Goal: Task Accomplishment & Management: Complete application form

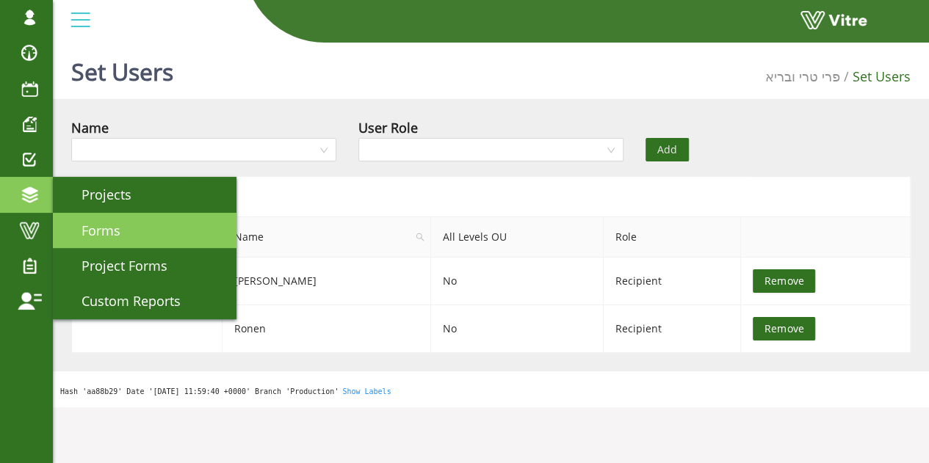
click at [128, 230] on link "Forms" at bounding box center [145, 230] width 184 height 35
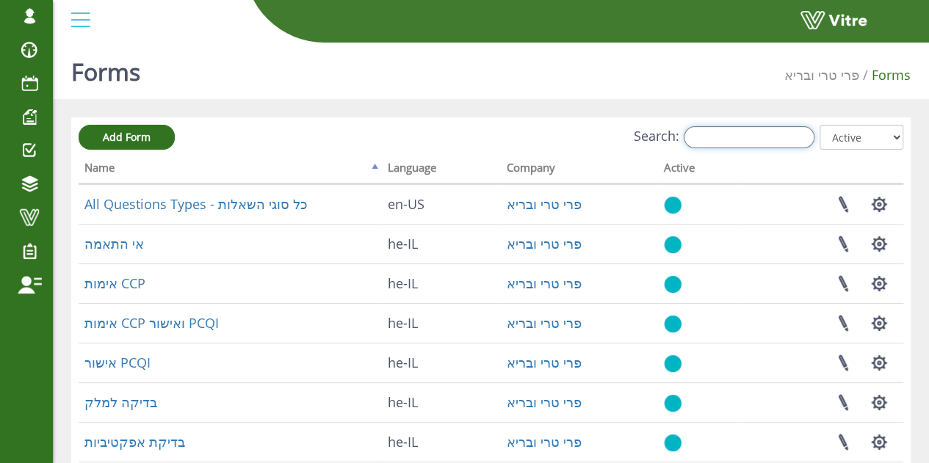
click at [738, 131] on input "Search:" at bounding box center [749, 137] width 131 height 22
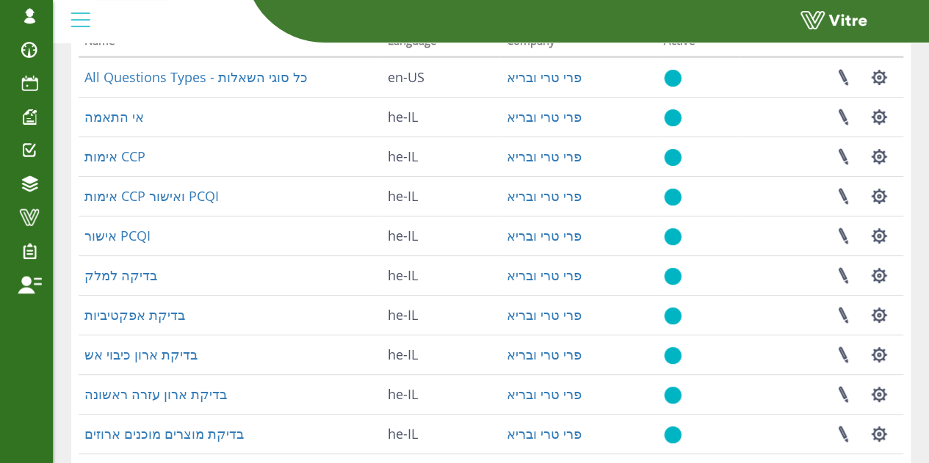
scroll to position [48, 0]
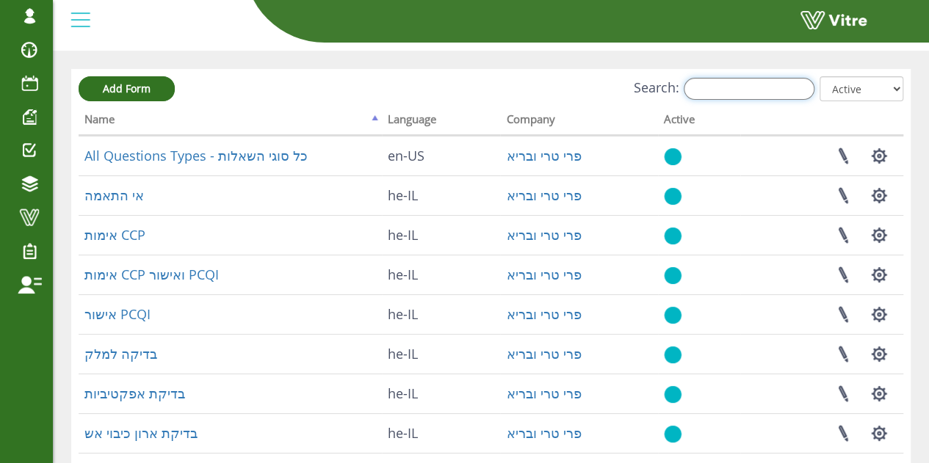
click at [771, 88] on input "Search:" at bounding box center [749, 89] width 131 height 22
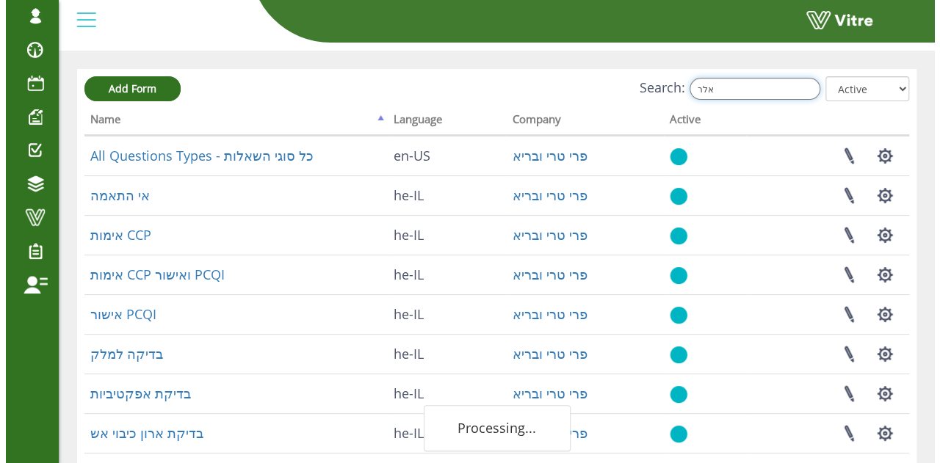
scroll to position [0, 0]
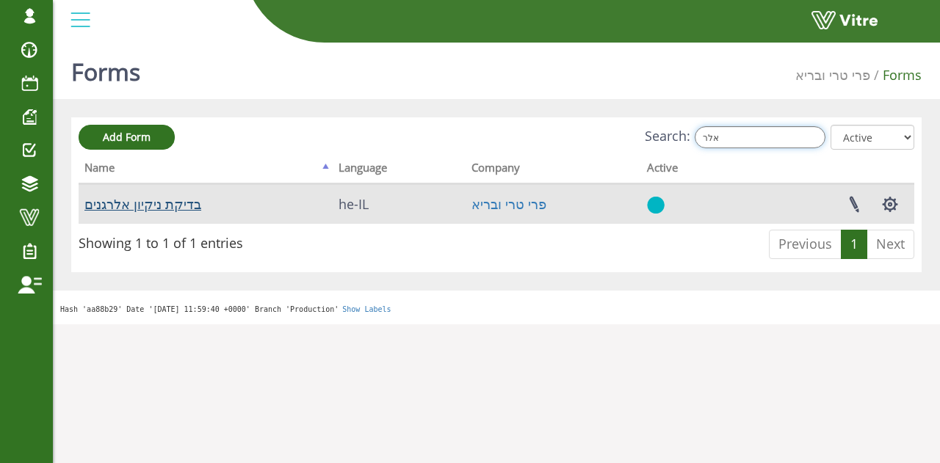
type input "אלר"
click at [148, 204] on link "בדיקת ניקיון אלרגנים" at bounding box center [142, 204] width 117 height 18
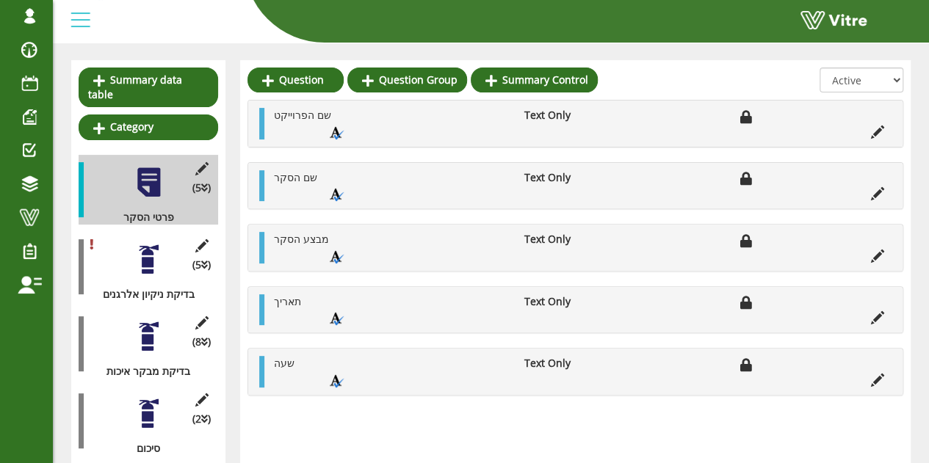
scroll to position [147, 0]
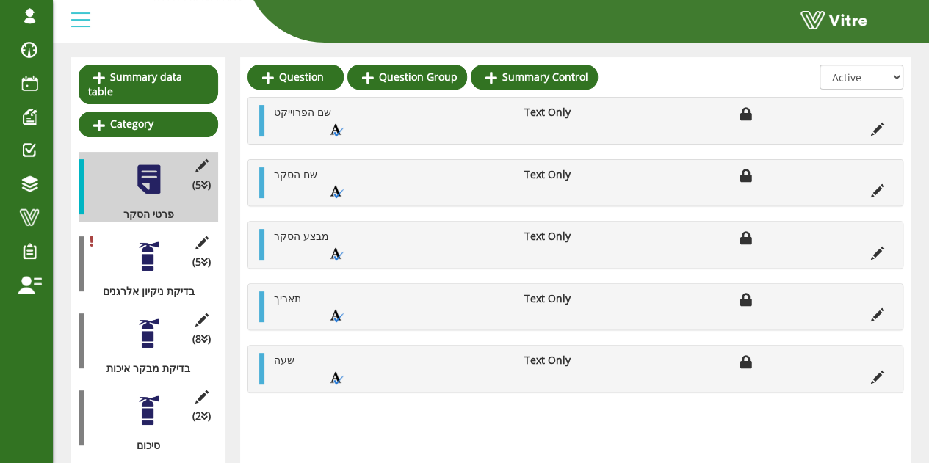
click at [148, 254] on div at bounding box center [148, 256] width 33 height 33
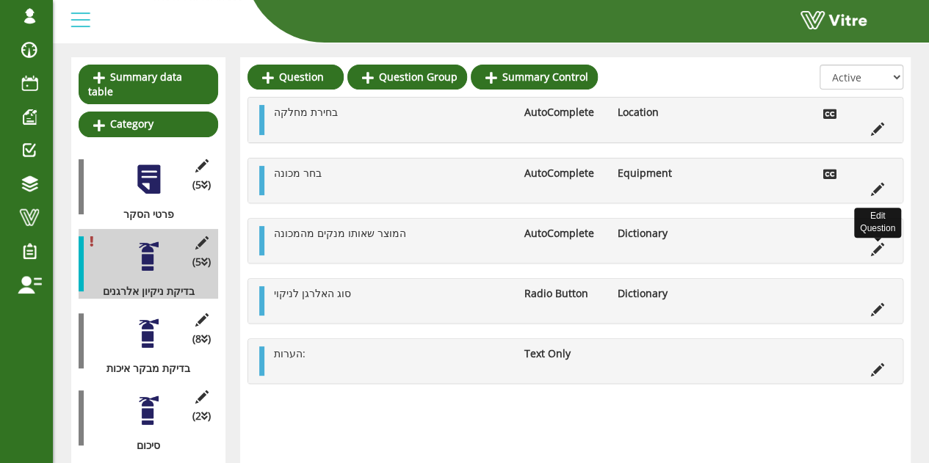
click at [874, 245] on icon at bounding box center [877, 249] width 13 height 13
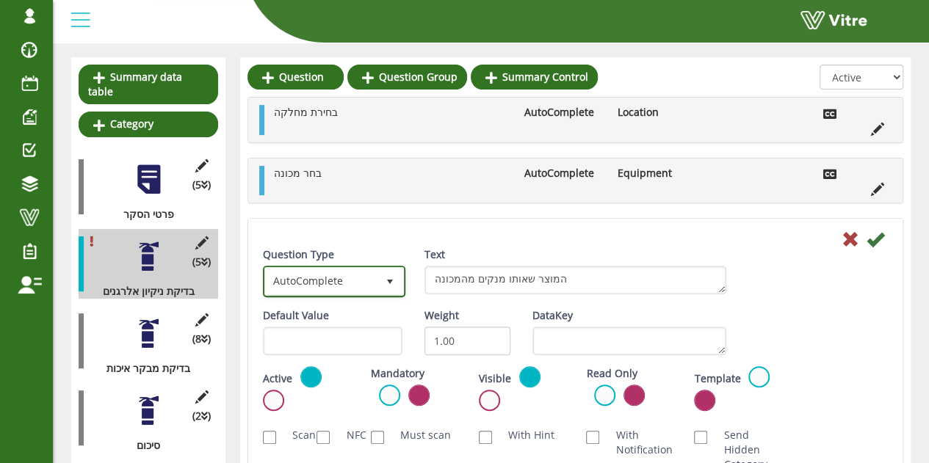
click at [317, 277] on span "AutoComplete" at bounding box center [321, 281] width 112 height 26
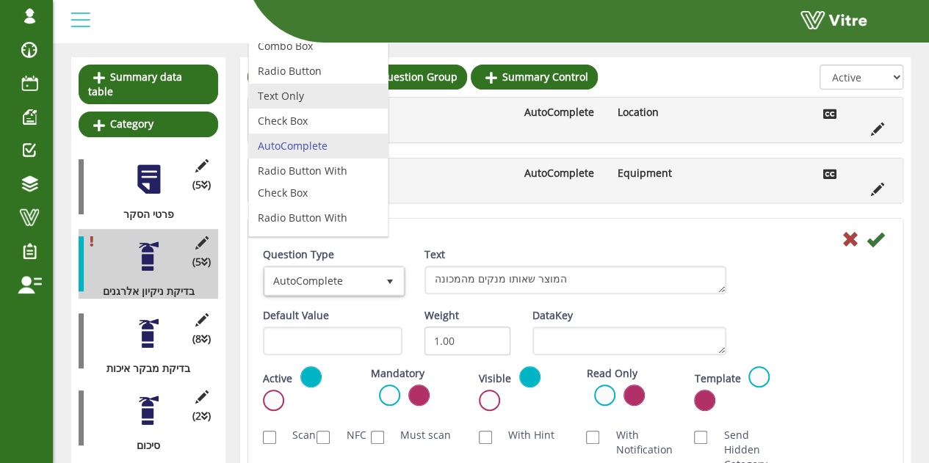
click at [303, 99] on li "Text Only" at bounding box center [318, 96] width 139 height 25
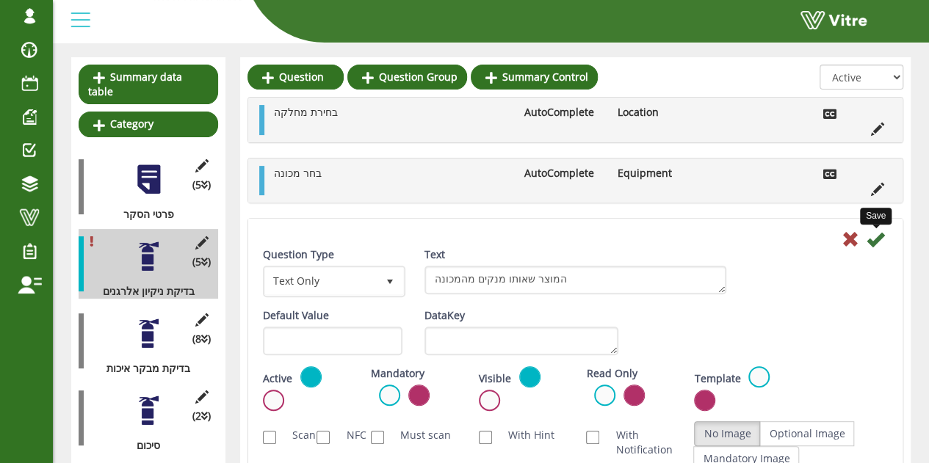
click at [872, 231] on icon at bounding box center [876, 240] width 18 height 18
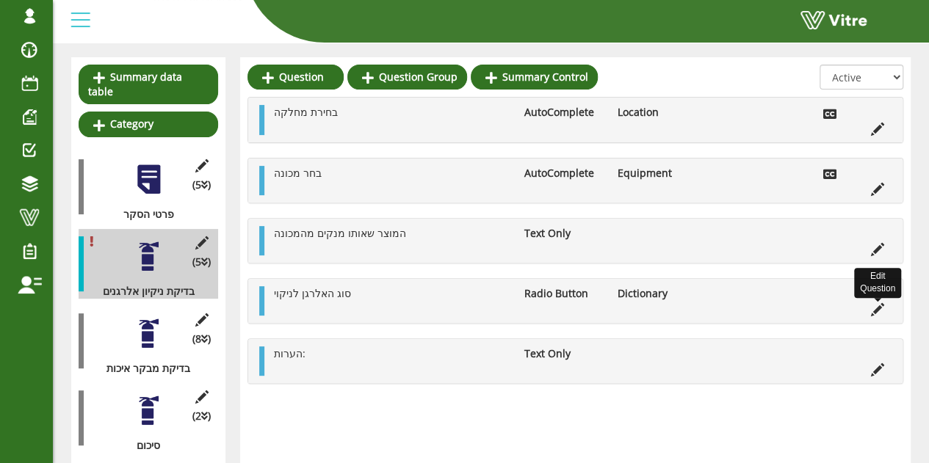
click at [877, 303] on icon at bounding box center [877, 309] width 13 height 13
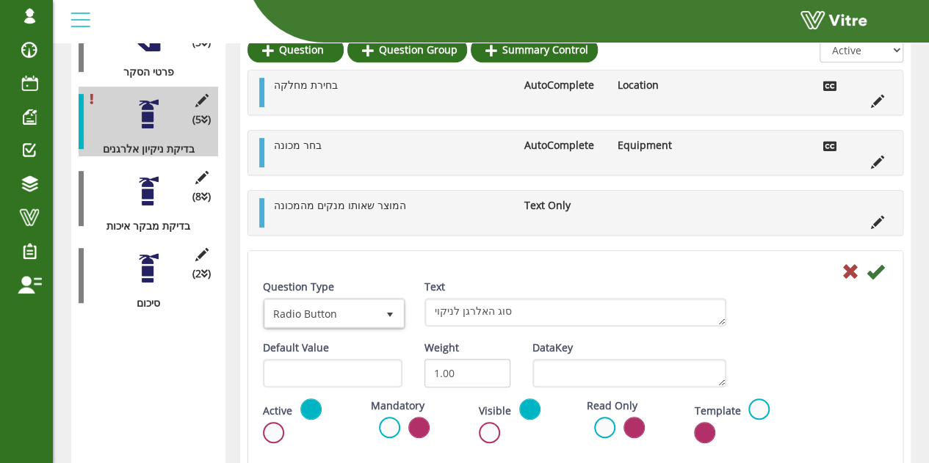
scroll to position [294, 0]
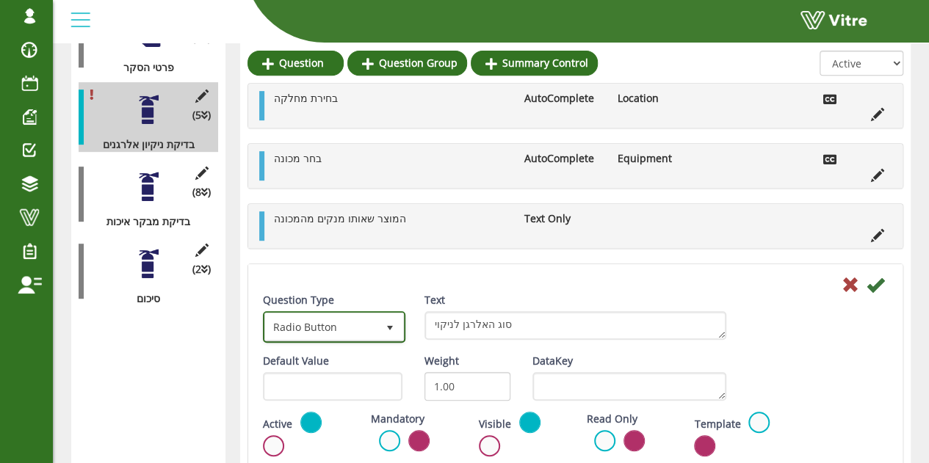
click at [351, 321] on span "Radio Button" at bounding box center [321, 327] width 112 height 26
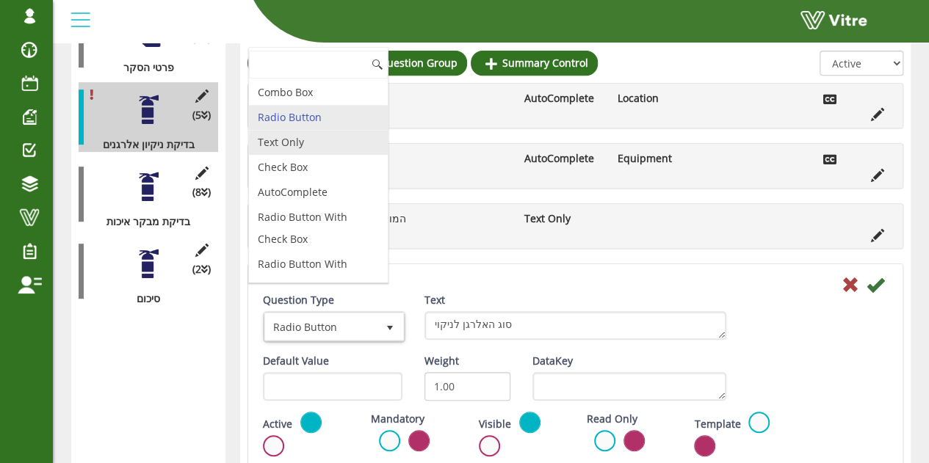
click at [292, 134] on li "Text Only" at bounding box center [318, 142] width 139 height 25
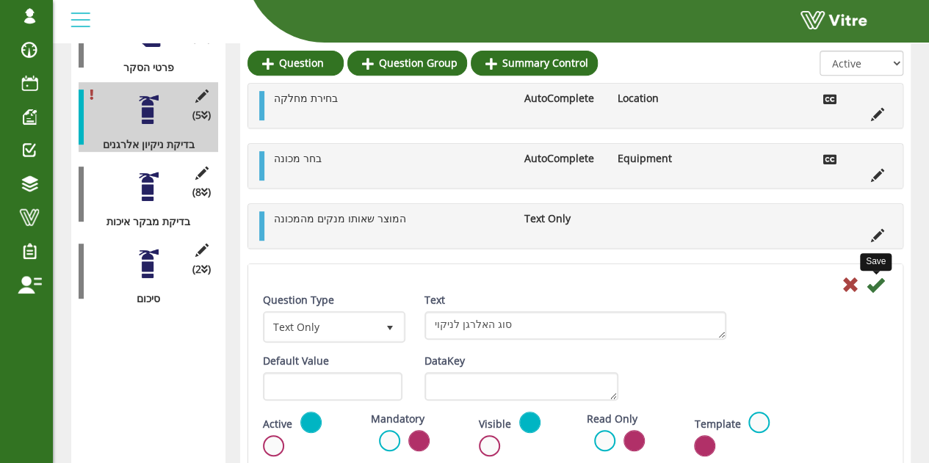
click at [875, 284] on icon at bounding box center [876, 285] width 18 height 18
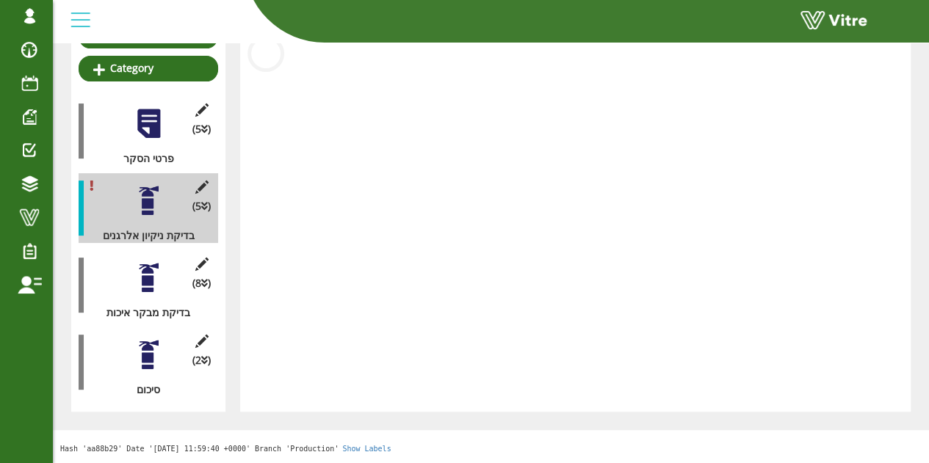
scroll to position [187, 0]
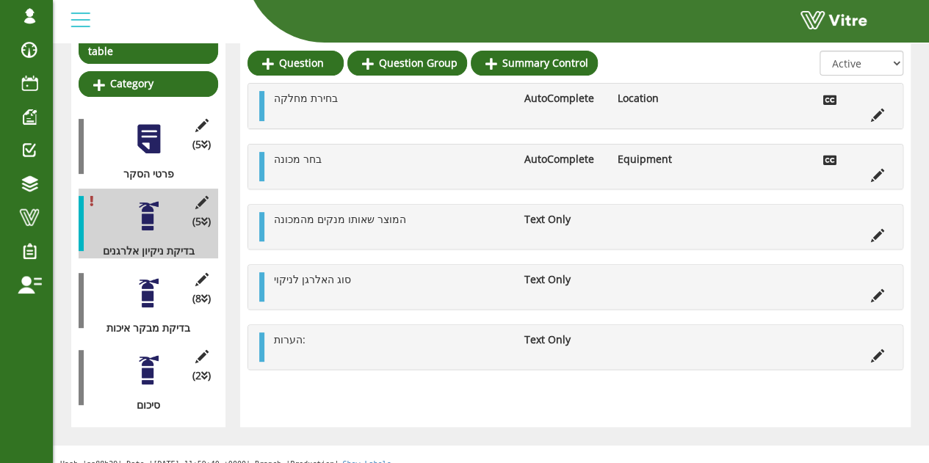
click at [145, 277] on div at bounding box center [148, 293] width 33 height 33
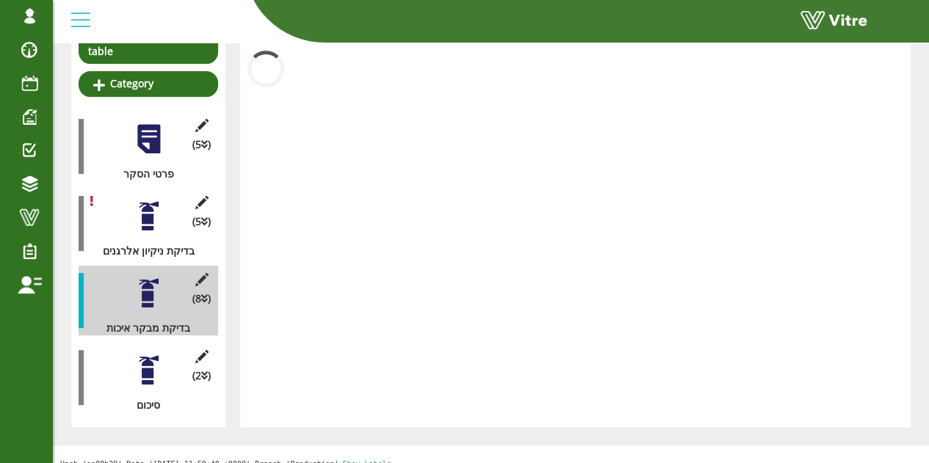
scroll to position [294, 0]
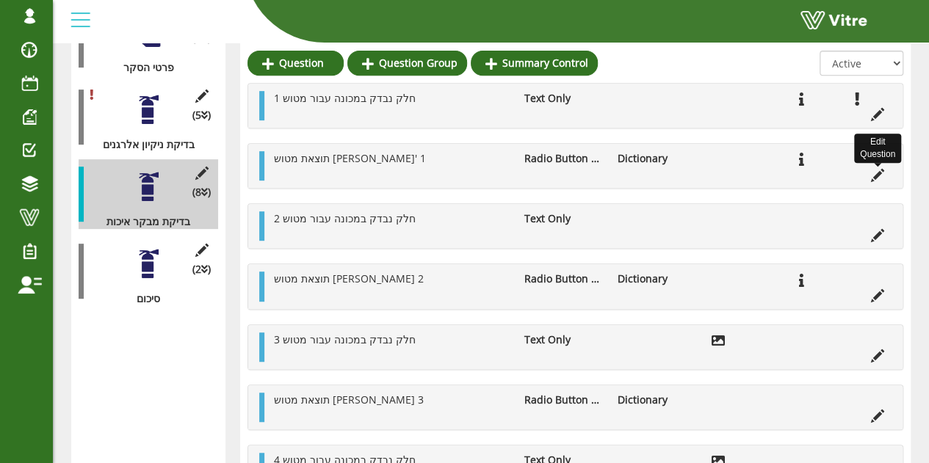
click at [878, 173] on icon at bounding box center [877, 175] width 13 height 13
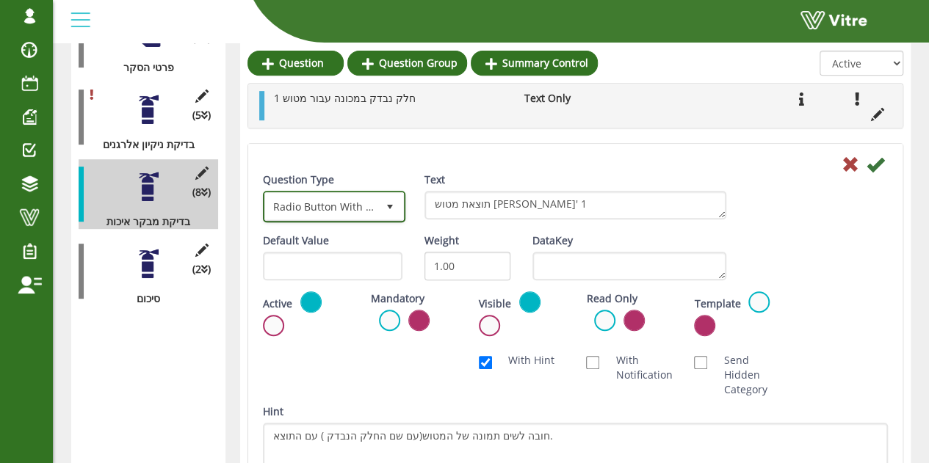
click at [357, 211] on span "Radio Button With Options" at bounding box center [321, 206] width 112 height 26
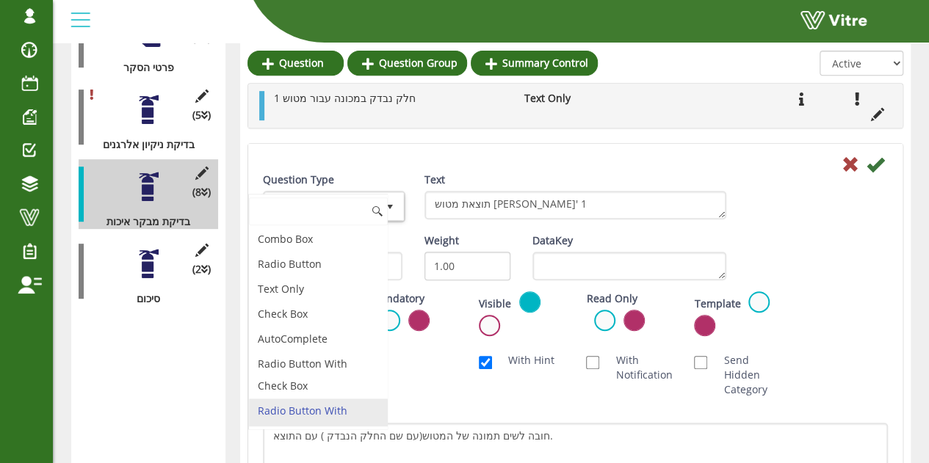
scroll to position [15, 0]
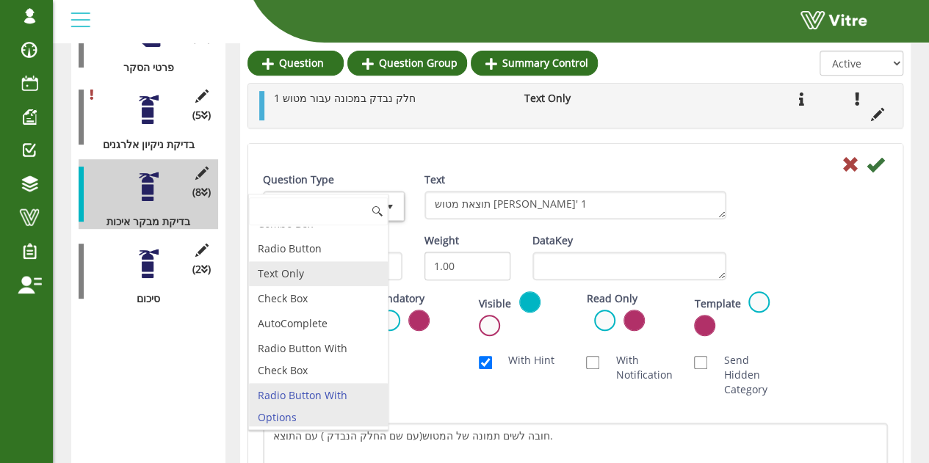
click at [301, 269] on li "Text Only" at bounding box center [318, 273] width 139 height 25
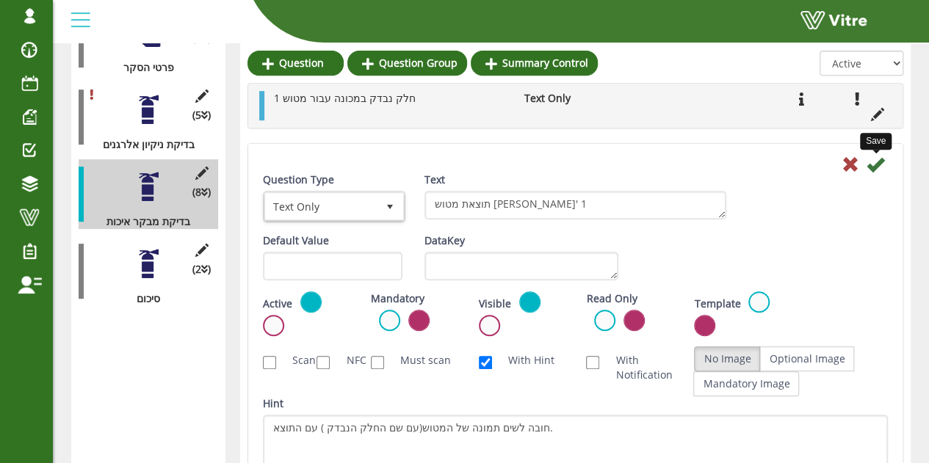
click at [872, 167] on icon at bounding box center [876, 165] width 18 height 18
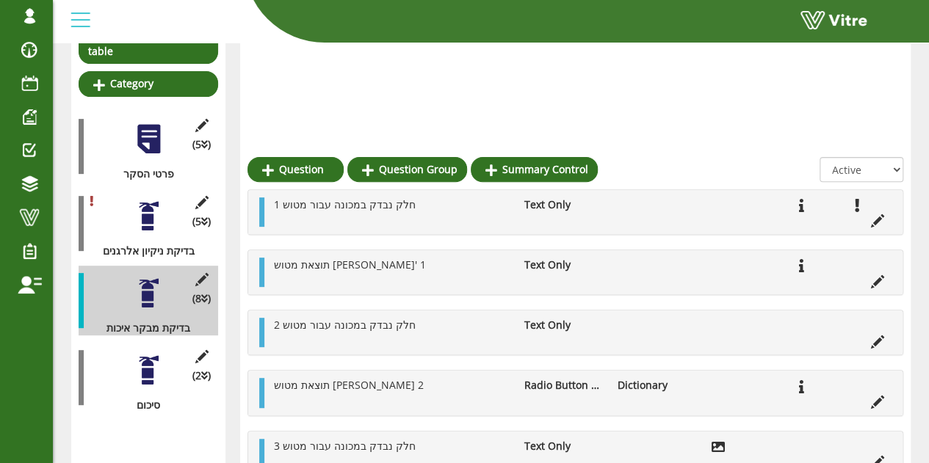
scroll to position [294, 0]
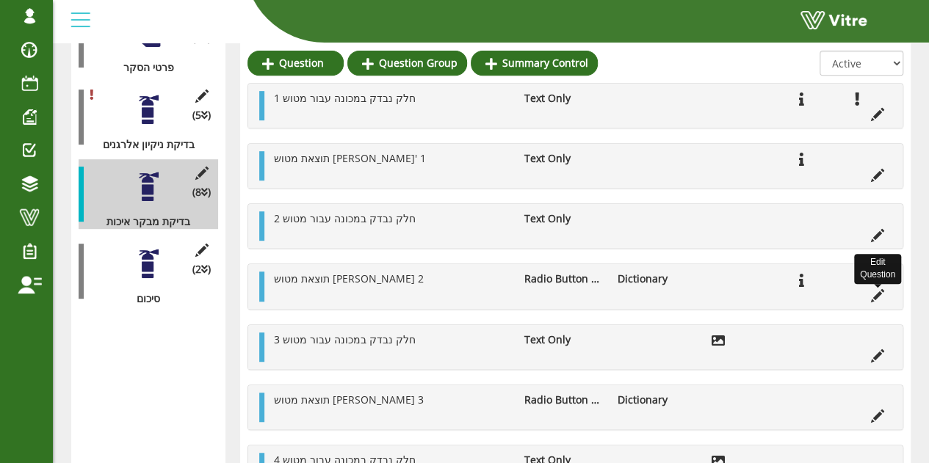
click at [880, 301] on icon at bounding box center [877, 295] width 13 height 13
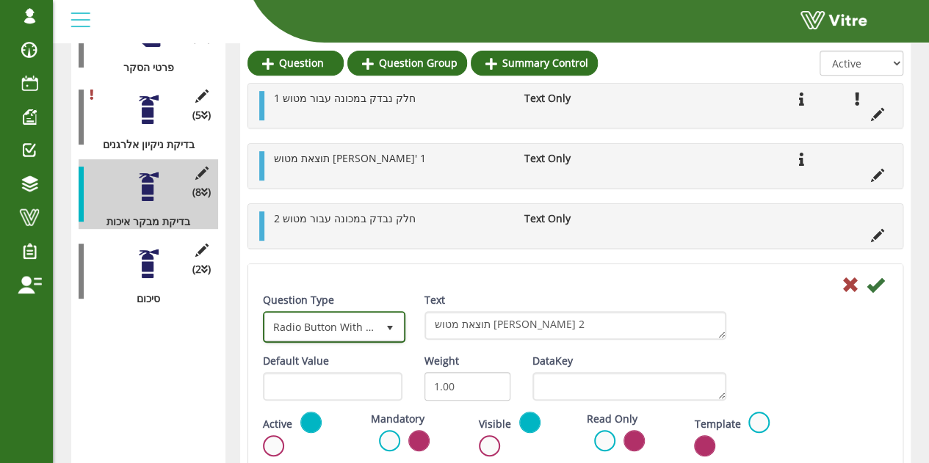
click at [307, 327] on span "Radio Button With Options" at bounding box center [321, 327] width 112 height 26
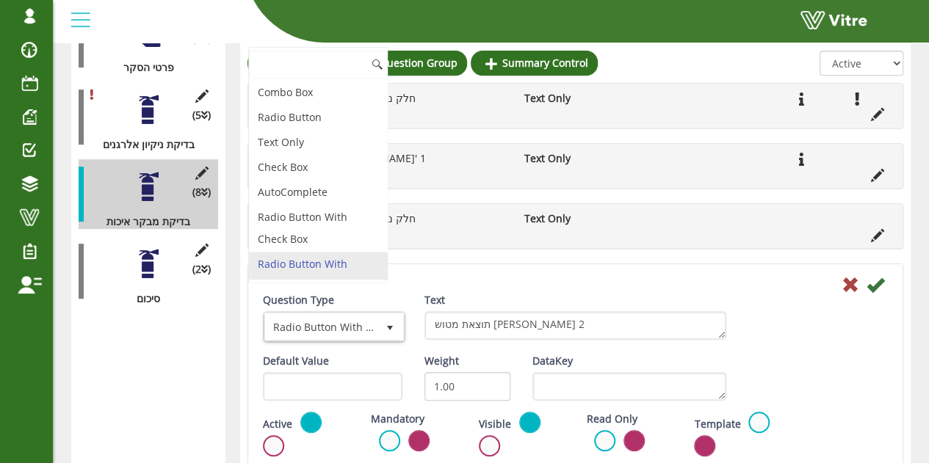
scroll to position [15, 0]
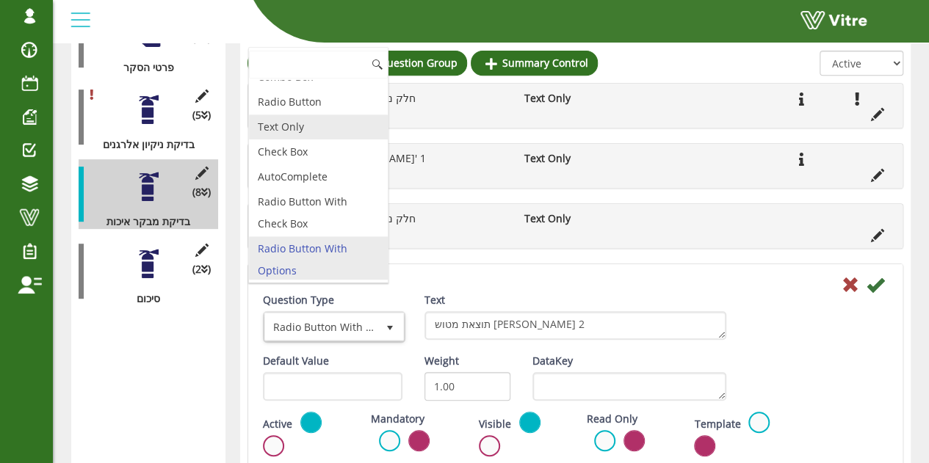
click at [305, 126] on li "Text Only" at bounding box center [318, 127] width 139 height 25
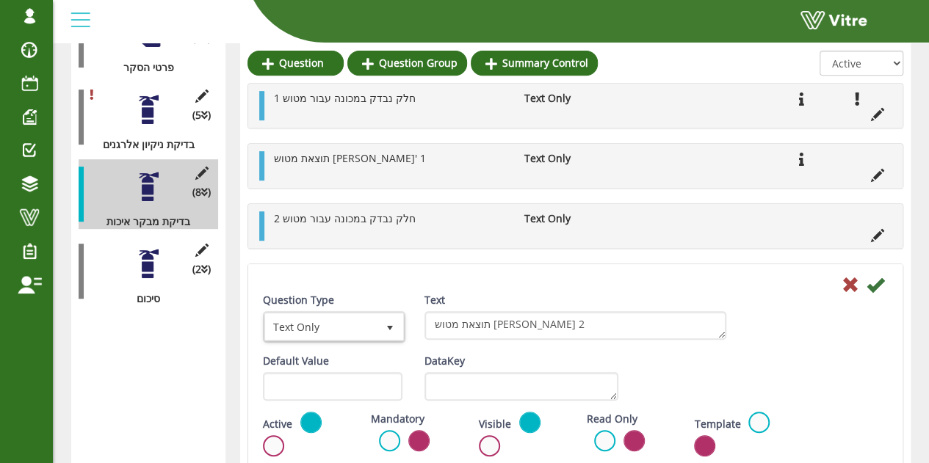
click at [886, 279] on div at bounding box center [575, 284] width 647 height 18
click at [879, 279] on icon at bounding box center [876, 285] width 18 height 18
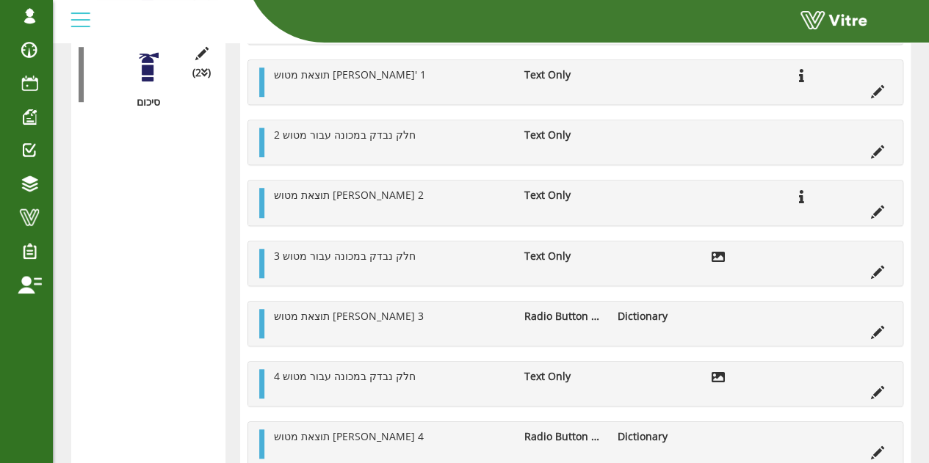
scroll to position [514, 0]
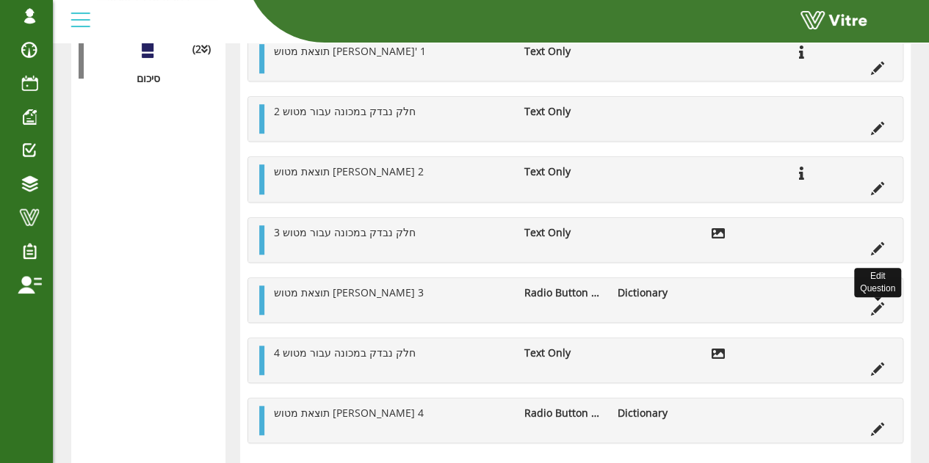
click at [877, 311] on icon at bounding box center [877, 309] width 13 height 13
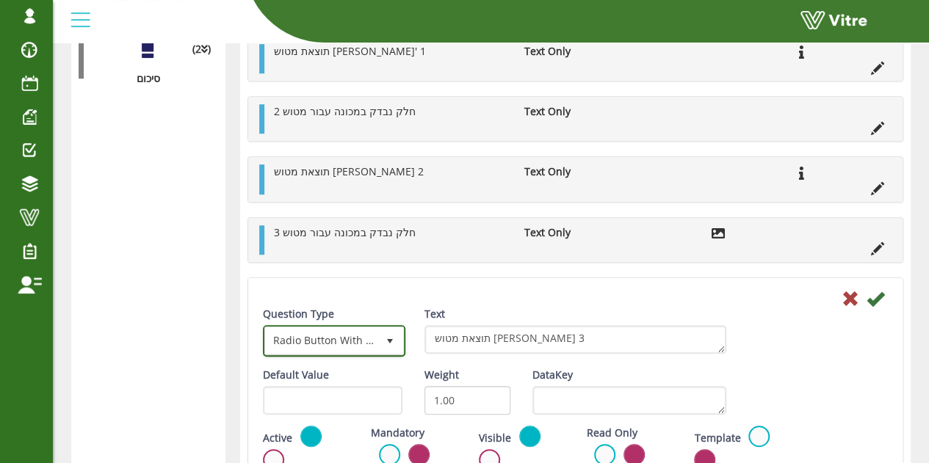
click at [377, 334] on span "select" at bounding box center [390, 341] width 26 height 26
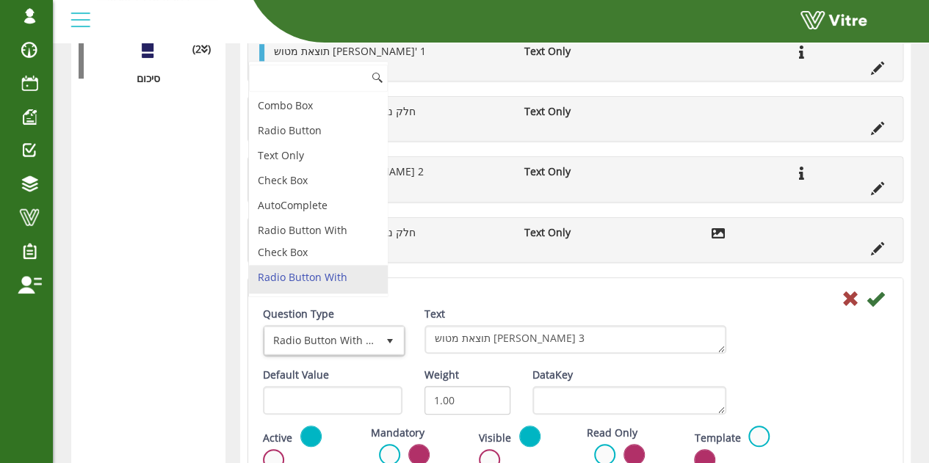
scroll to position [15, 0]
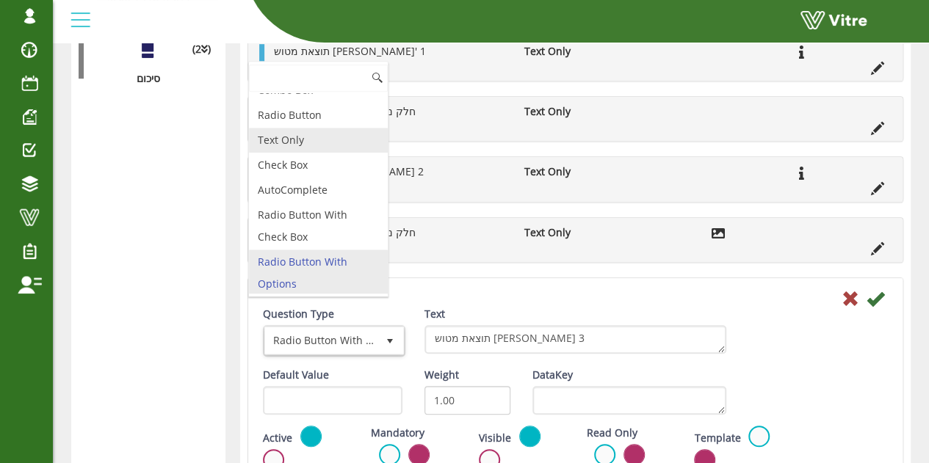
click at [322, 143] on li "Text Only" at bounding box center [318, 140] width 139 height 25
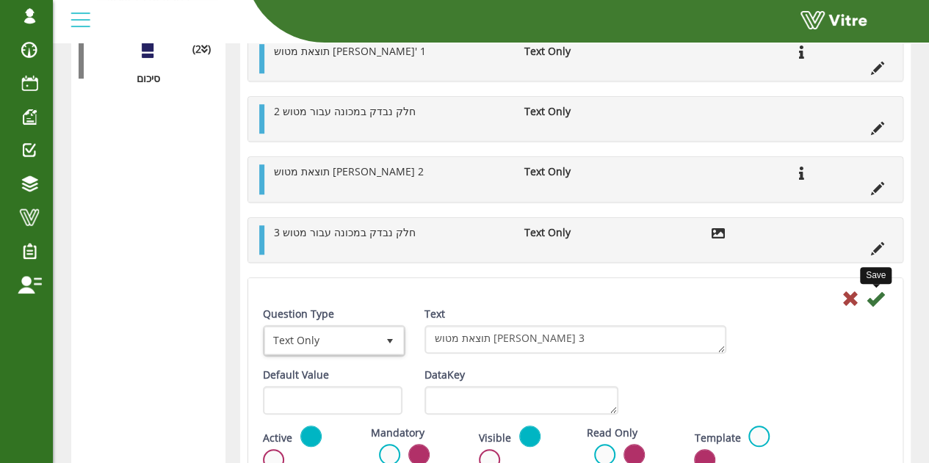
click at [875, 301] on icon at bounding box center [876, 299] width 18 height 18
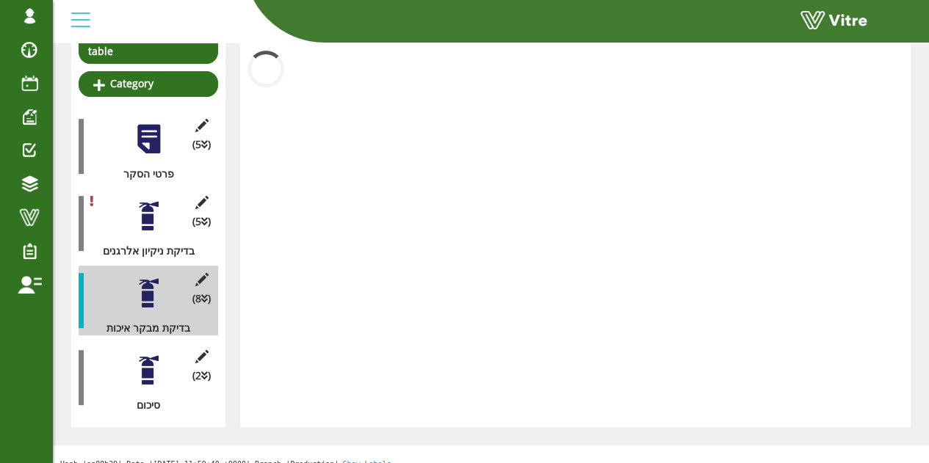
scroll to position [504, 0]
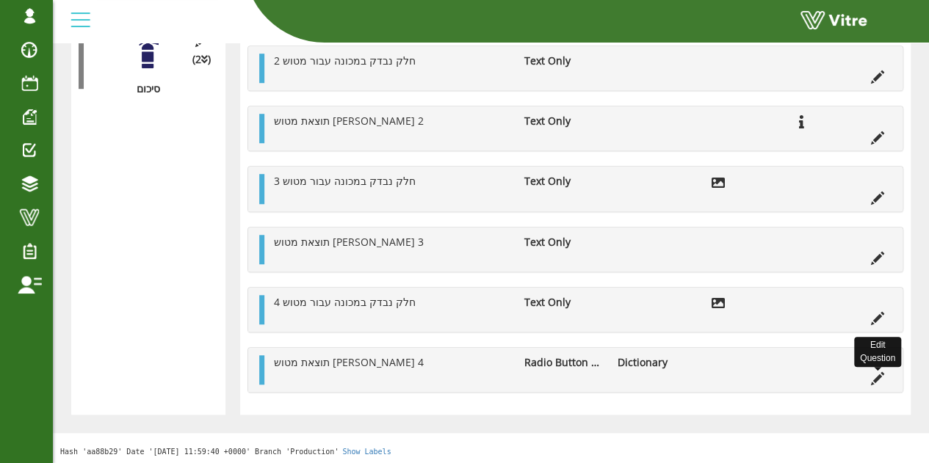
click at [878, 373] on icon at bounding box center [877, 378] width 13 height 13
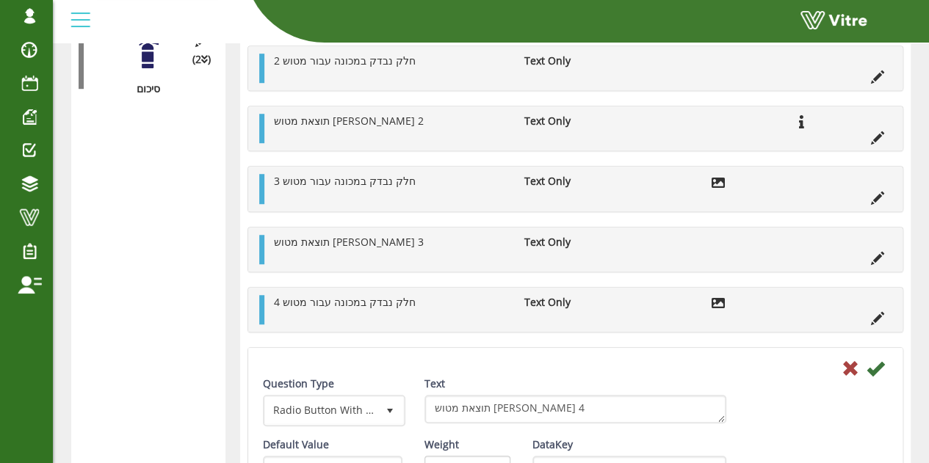
scroll to position [514, 0]
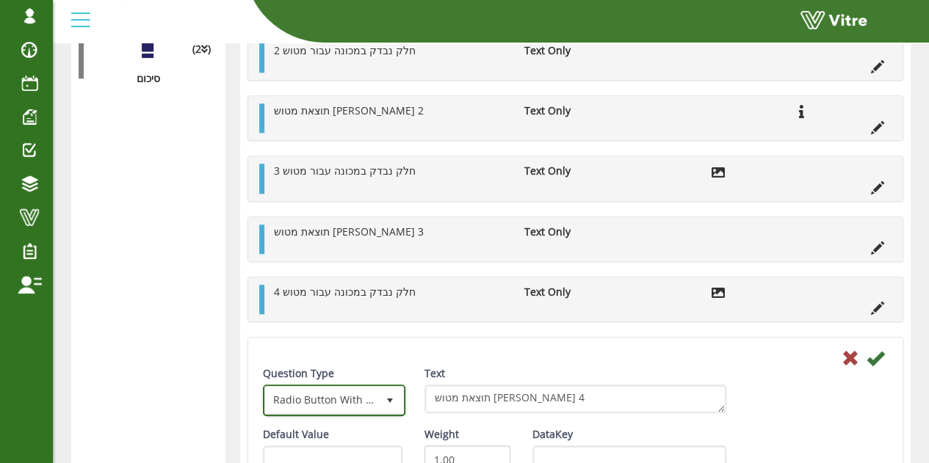
click at [380, 398] on span "select" at bounding box center [390, 400] width 26 height 26
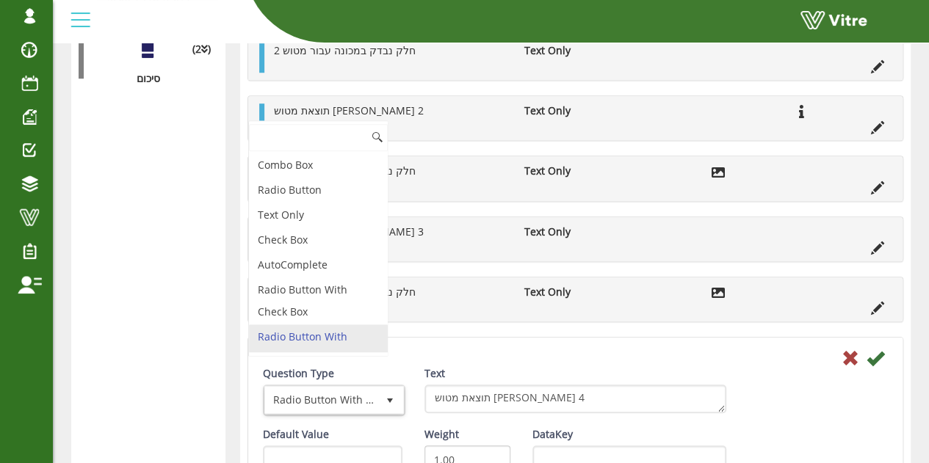
scroll to position [15, 0]
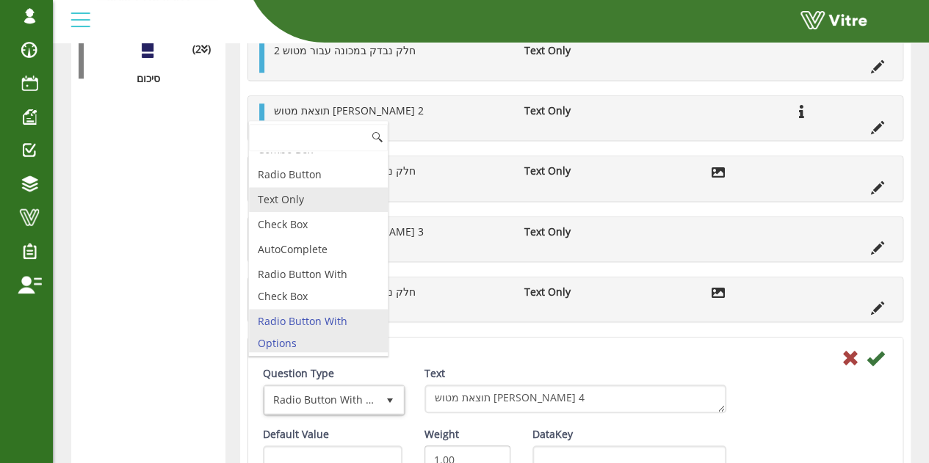
click at [330, 199] on li "Text Only" at bounding box center [318, 199] width 139 height 25
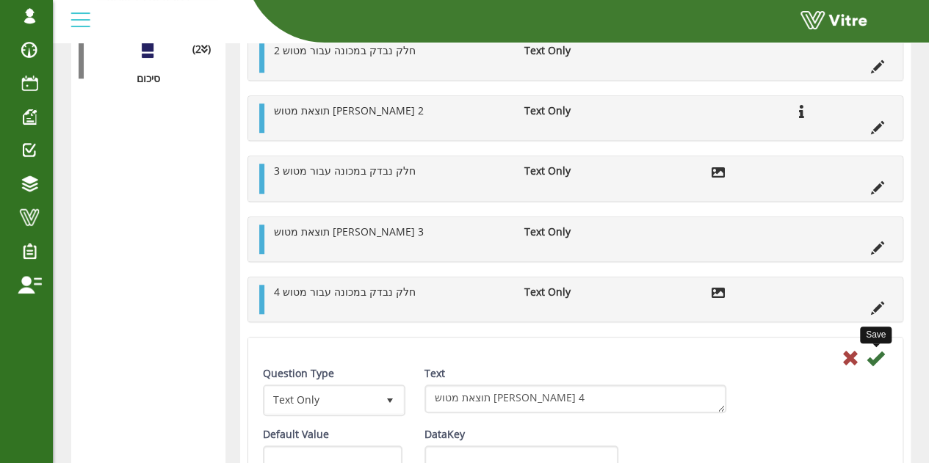
click at [871, 353] on icon at bounding box center [876, 359] width 18 height 18
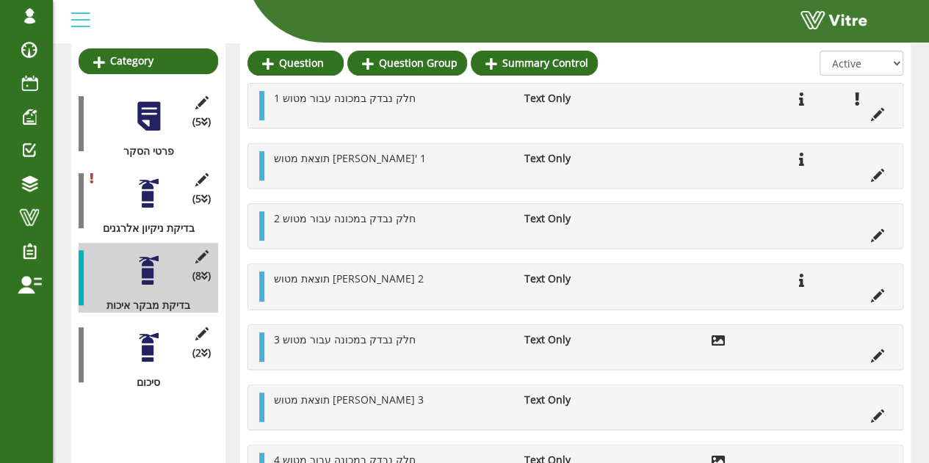
click at [151, 331] on div at bounding box center [148, 347] width 33 height 33
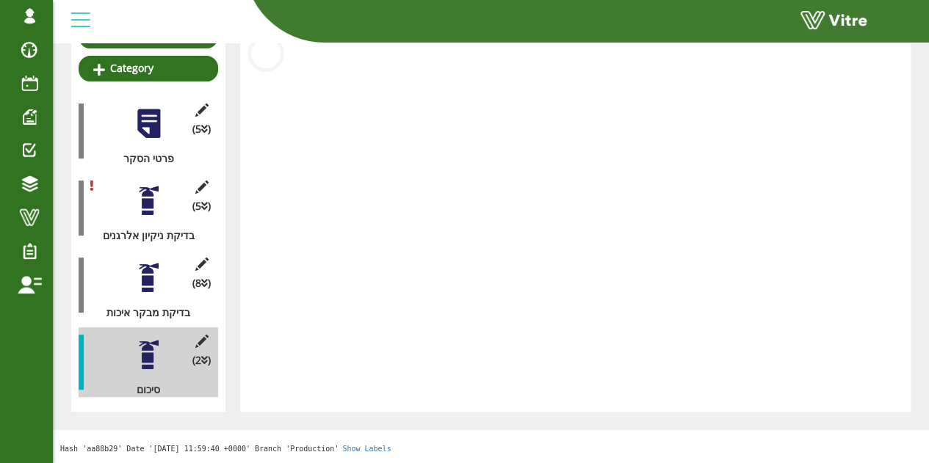
scroll to position [187, 0]
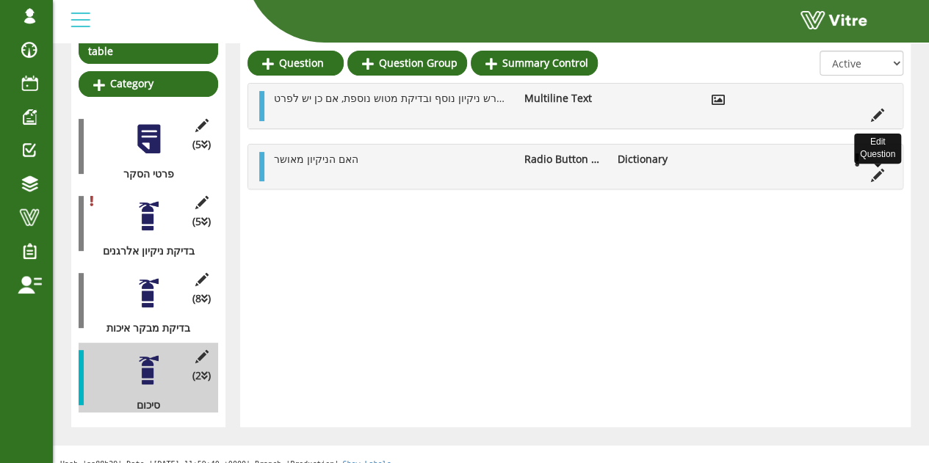
click at [872, 177] on icon at bounding box center [877, 175] width 13 height 13
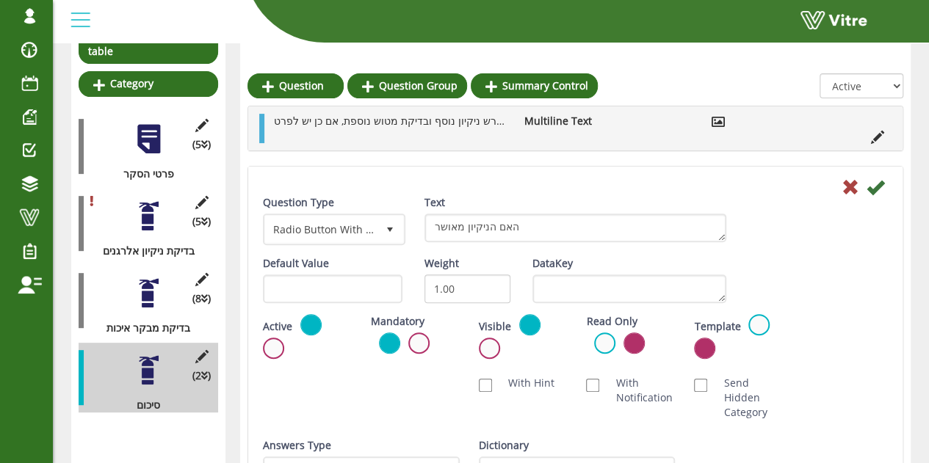
scroll to position [210, 0]
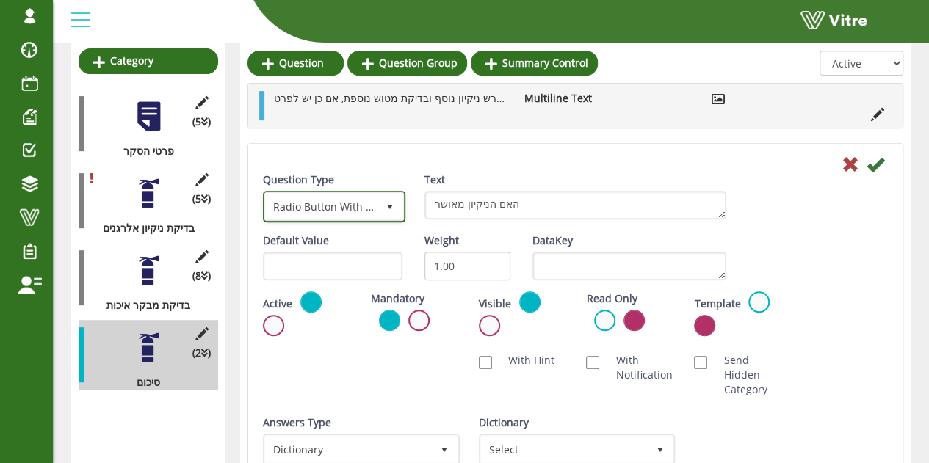
click at [376, 212] on span "Radio Button With Options" at bounding box center [321, 206] width 112 height 26
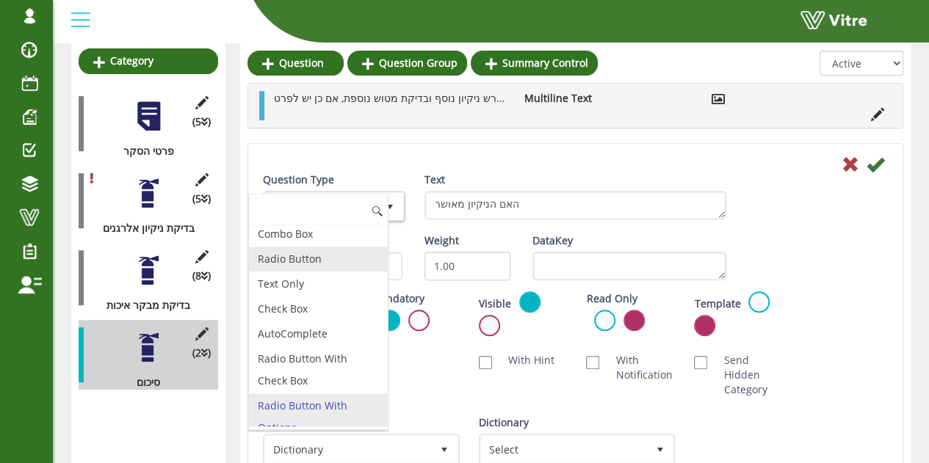
scroll to position [0, 0]
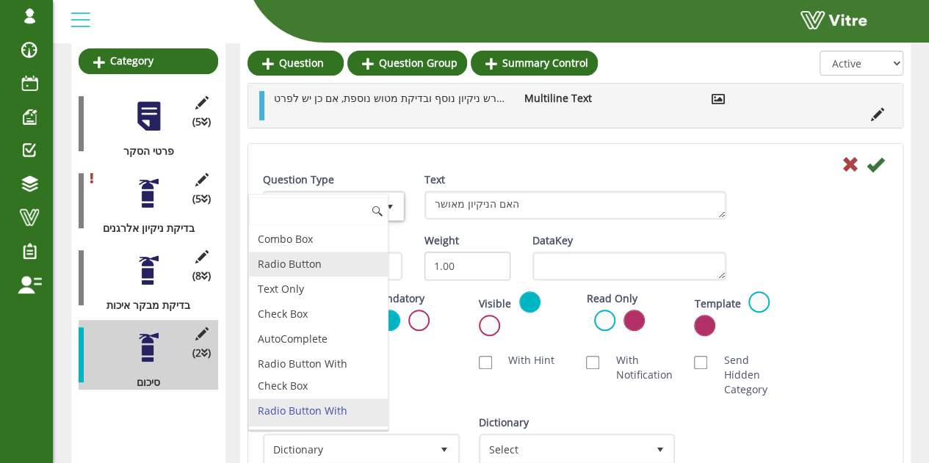
click at [285, 264] on li "Radio Button" at bounding box center [318, 264] width 139 height 25
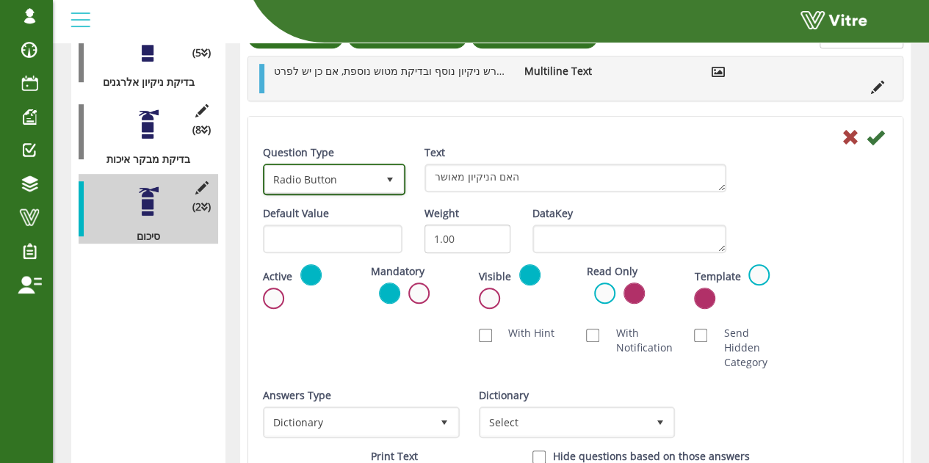
scroll to position [357, 0]
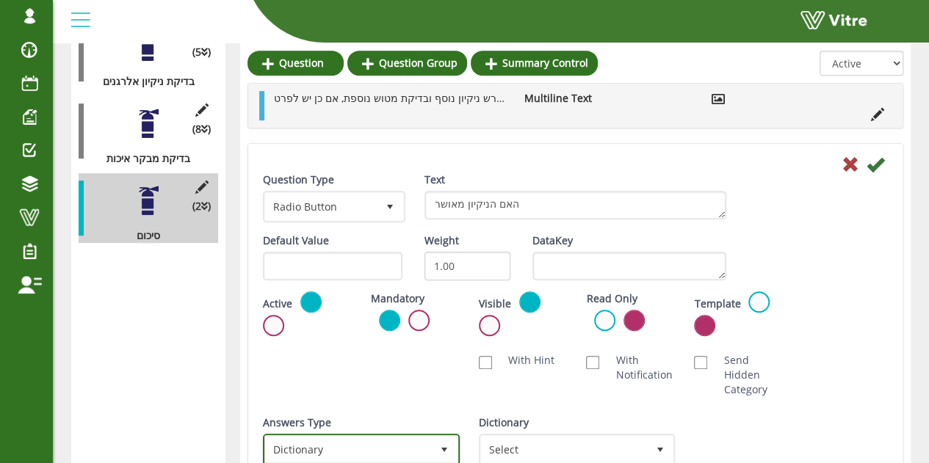
click at [355, 449] on span "Dictionary" at bounding box center [348, 449] width 166 height 26
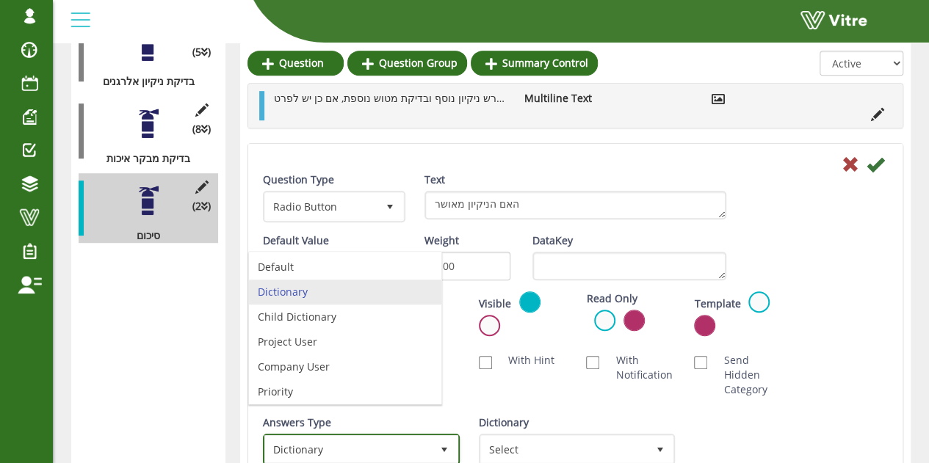
scroll to position [24, 0]
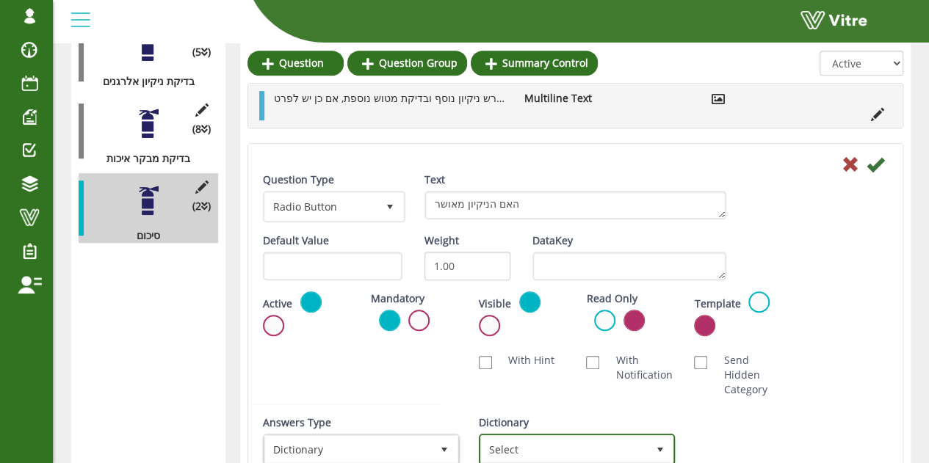
click at [585, 447] on span "Select" at bounding box center [564, 449] width 166 height 26
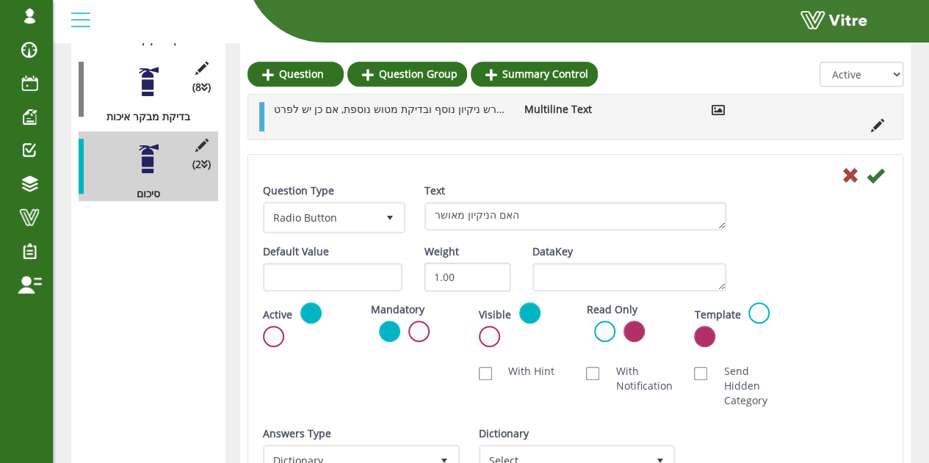
scroll to position [430, 0]
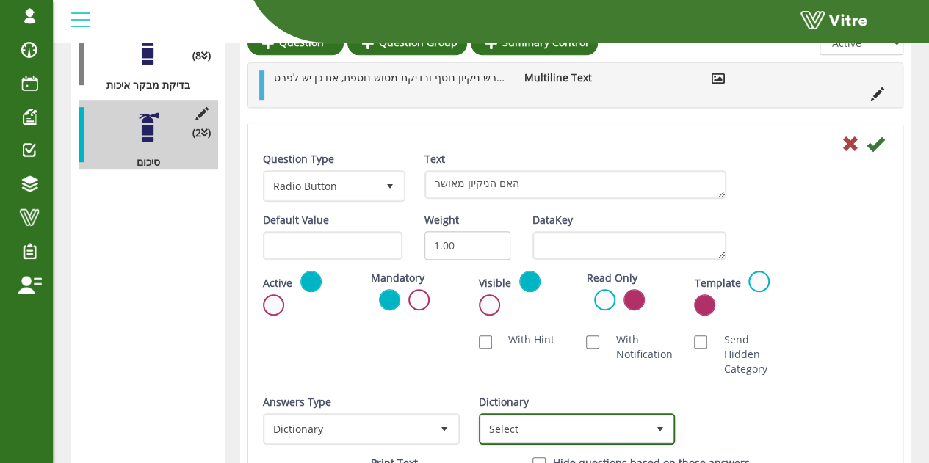
click at [566, 416] on span "Select" at bounding box center [564, 429] width 166 height 26
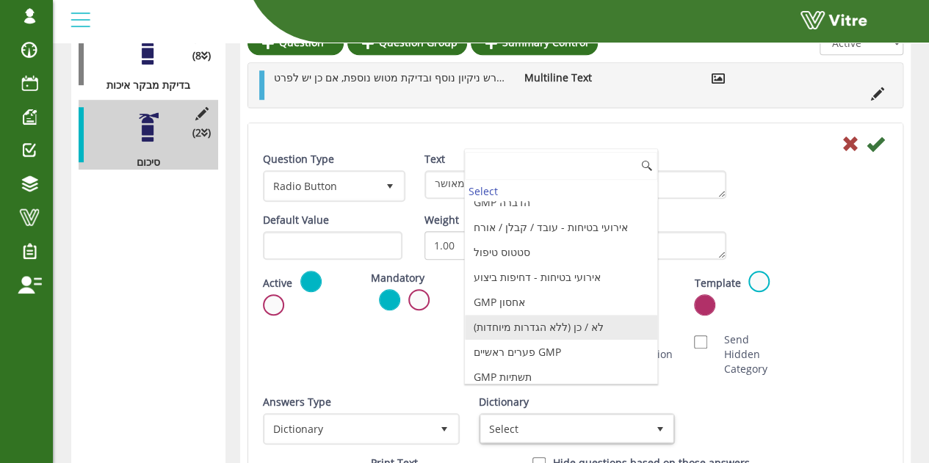
scroll to position [1577, 0]
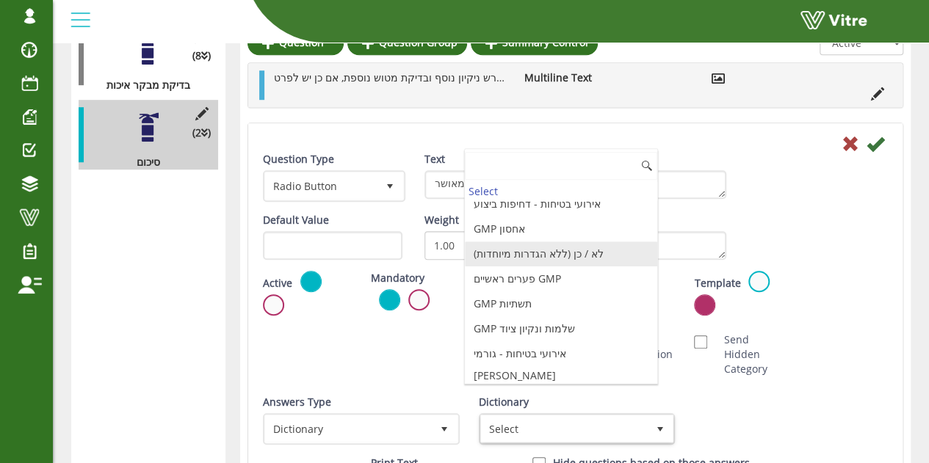
click at [570, 242] on li "לא / כן (ללא הגדרות מיוחדות)" at bounding box center [561, 254] width 192 height 25
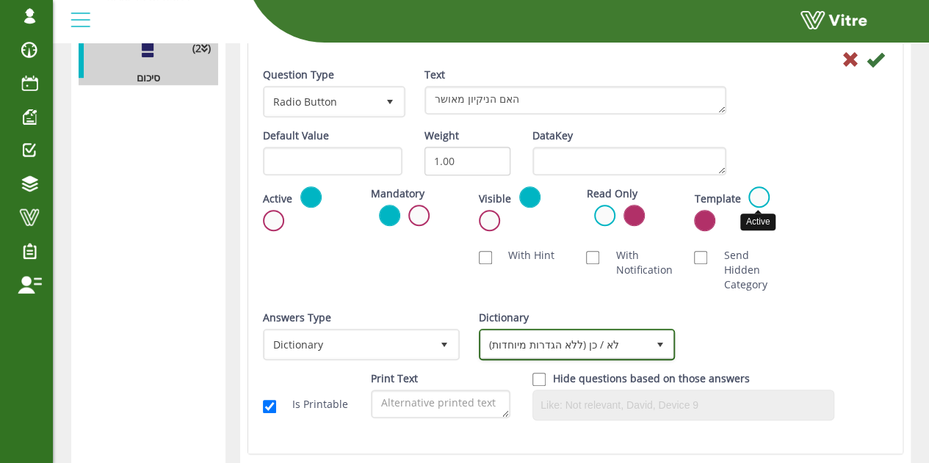
scroll to position [430, 0]
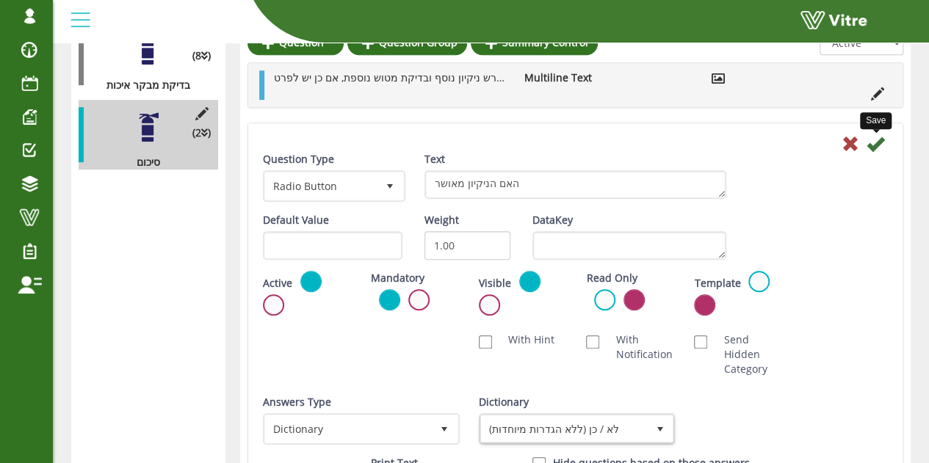
click at [871, 142] on icon at bounding box center [876, 144] width 18 height 18
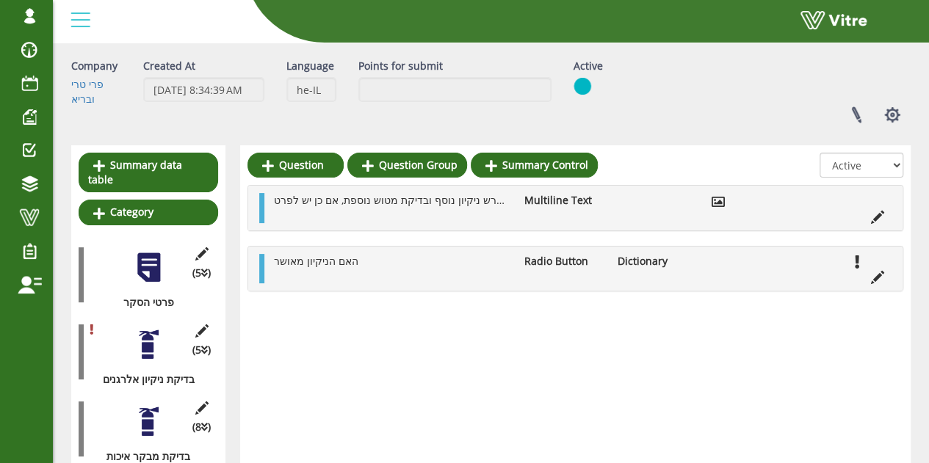
scroll to position [0, 0]
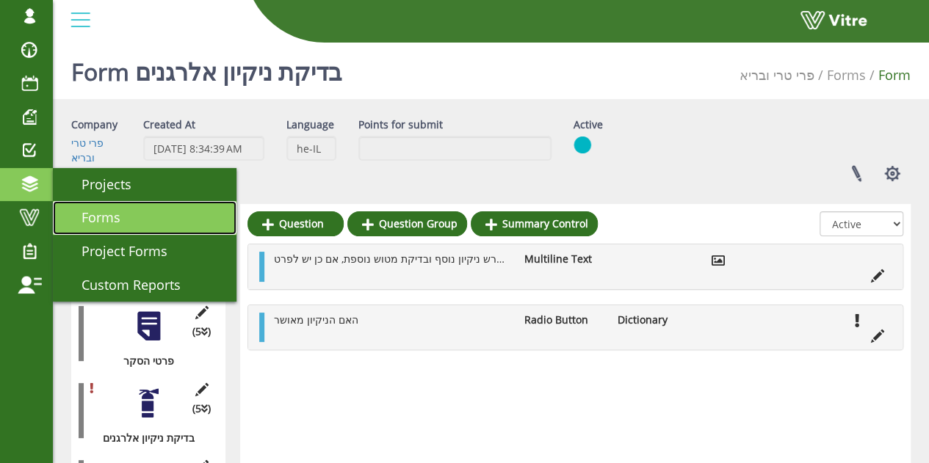
click at [109, 215] on span "Forms" at bounding box center [92, 218] width 57 height 18
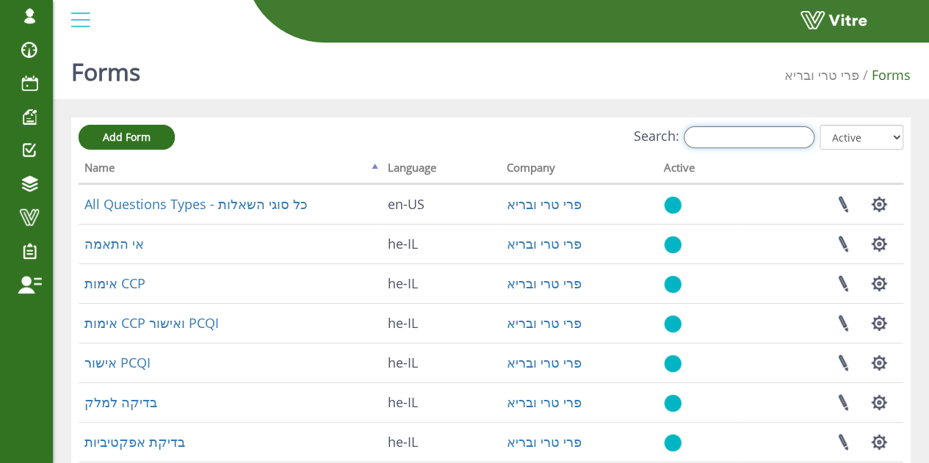
click at [753, 140] on input "Search:" at bounding box center [749, 137] width 131 height 22
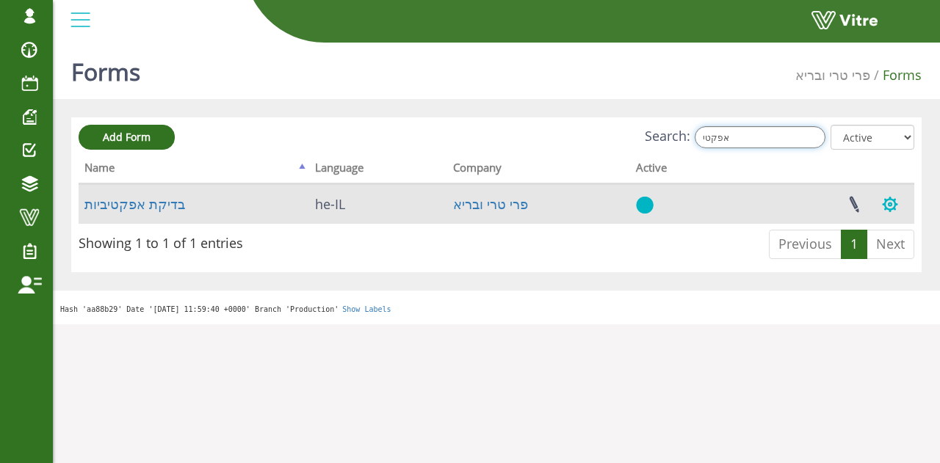
type input "אפקטי"
drag, startPoint x: 892, startPoint y: 209, endPoint x: 546, endPoint y: 218, distance: 346.0
click at [706, 219] on tr "בדיקת אפקטיביות he-IL פרי טרי ובריא Linked Projects Set Users Manage Templates …" at bounding box center [497, 204] width 836 height 40
click at [130, 208] on link "בדיקת אפקטיביות" at bounding box center [134, 204] width 101 height 18
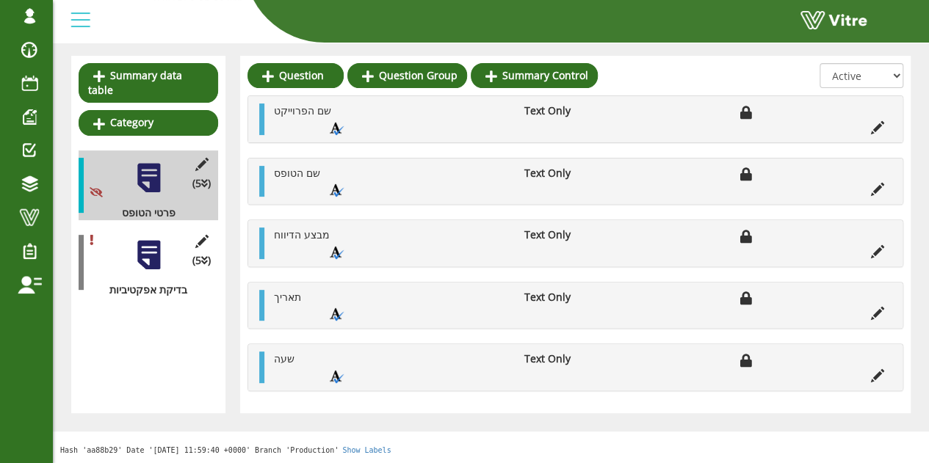
scroll to position [150, 0]
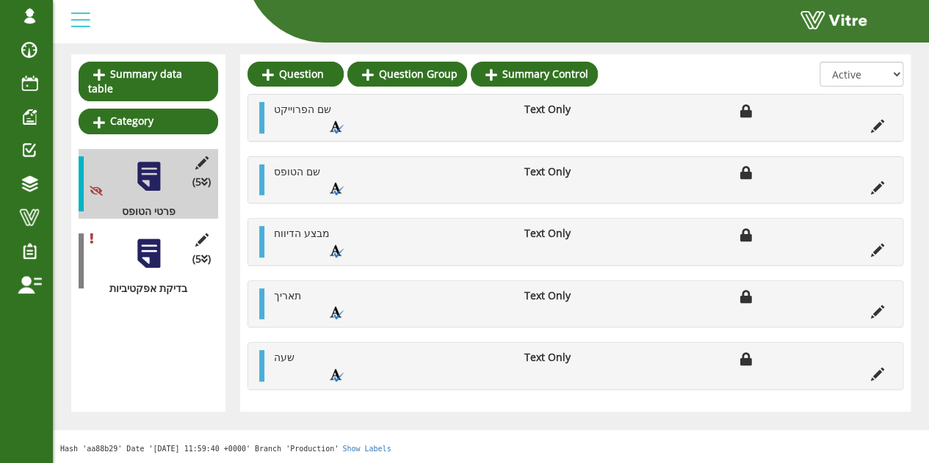
click at [154, 237] on div at bounding box center [148, 253] width 33 height 33
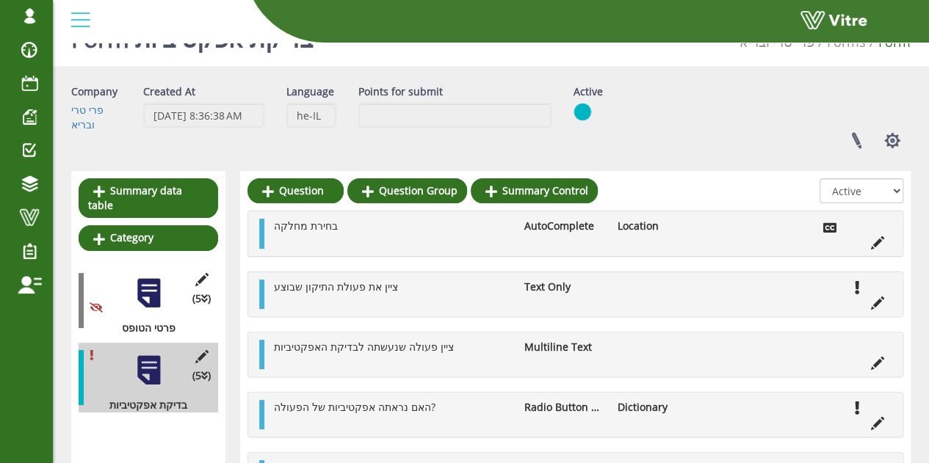
scroll to position [140, 0]
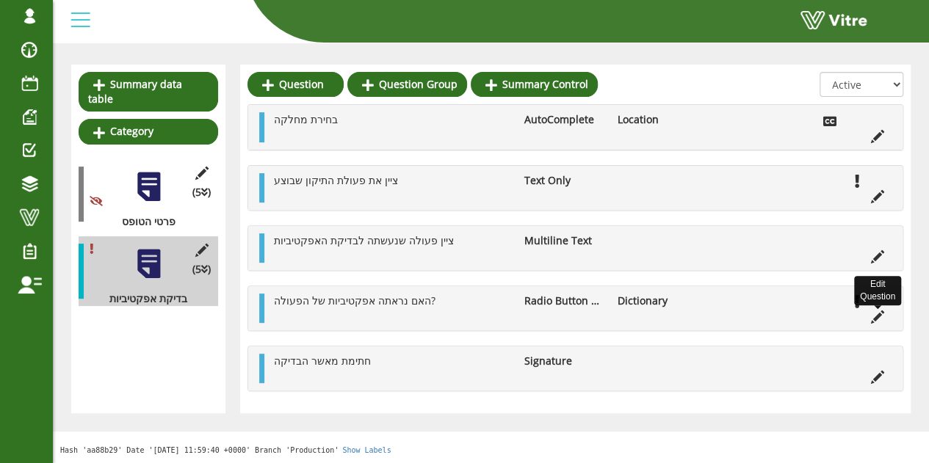
click at [880, 314] on icon at bounding box center [877, 317] width 13 height 13
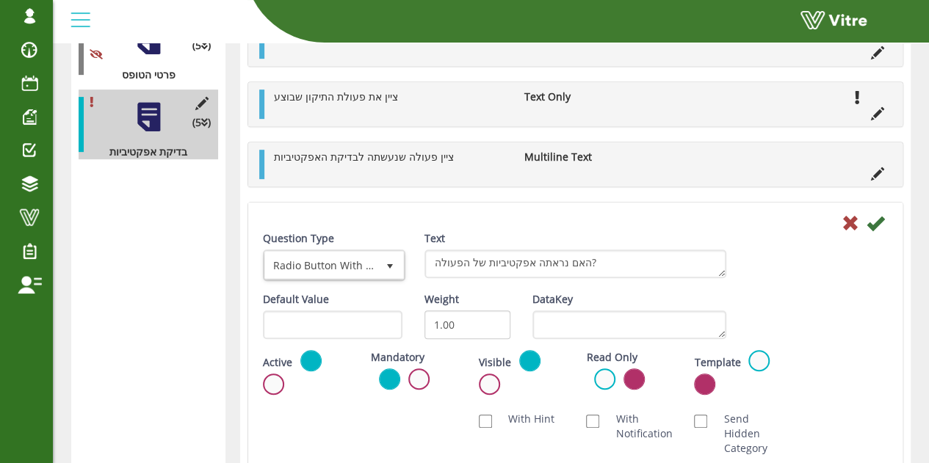
scroll to position [297, 0]
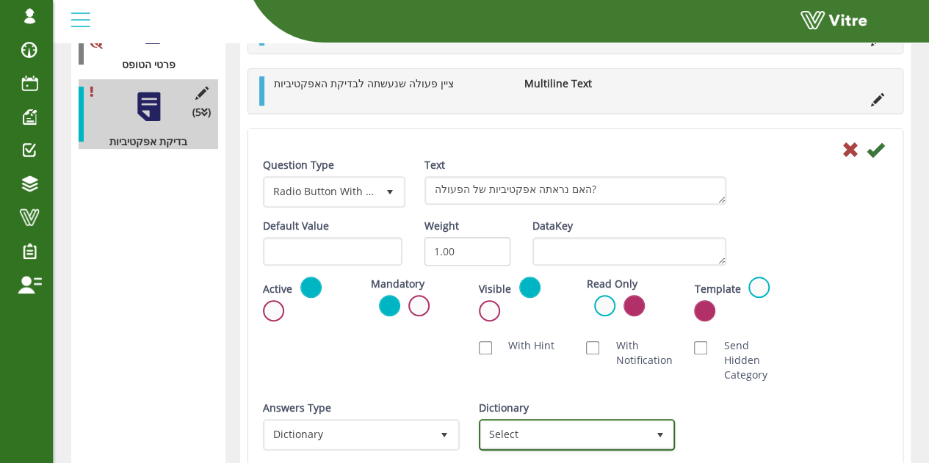
click at [539, 427] on span "Select" at bounding box center [564, 435] width 166 height 26
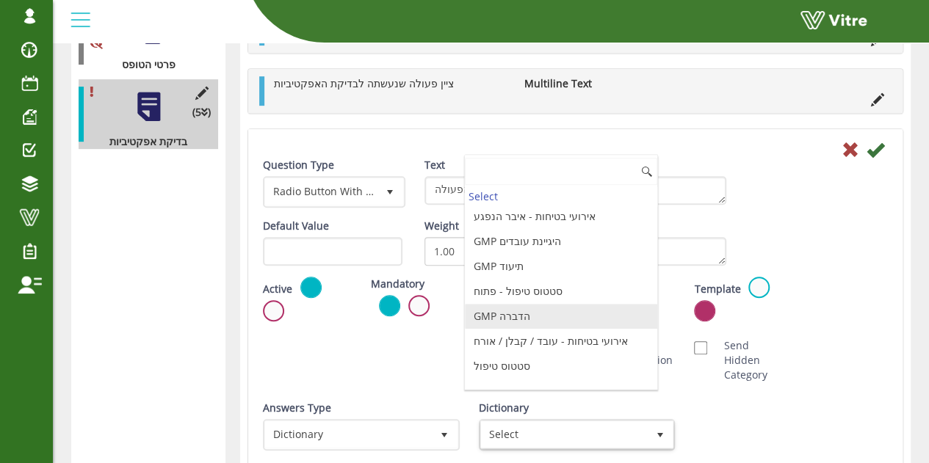
scroll to position [1469, 0]
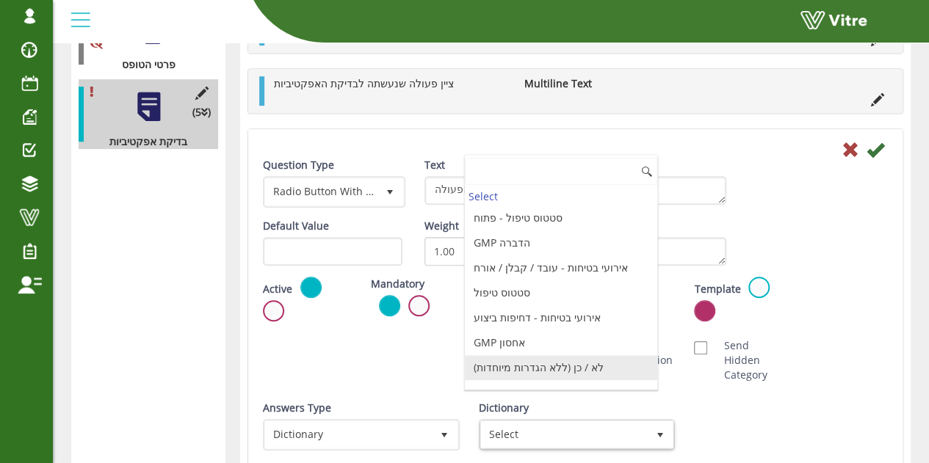
click at [539, 355] on li "לא / כן (ללא הגדרות מיוחדות)" at bounding box center [561, 367] width 192 height 25
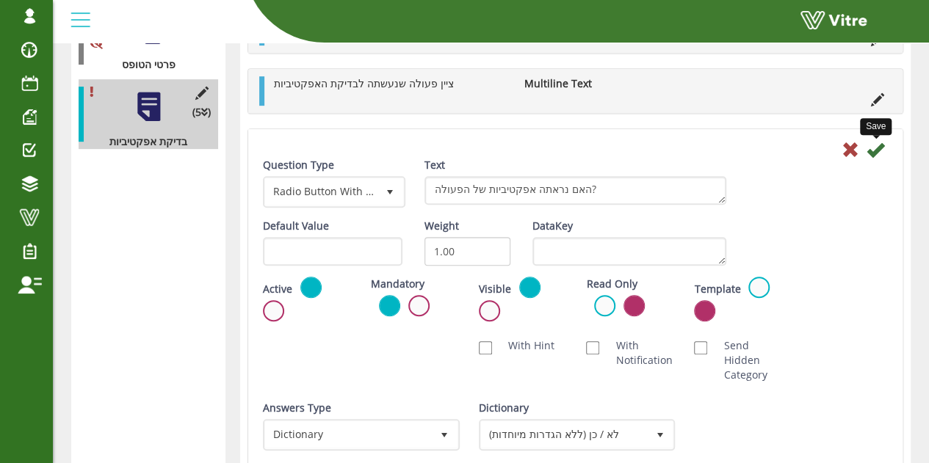
click at [873, 152] on icon at bounding box center [876, 150] width 18 height 18
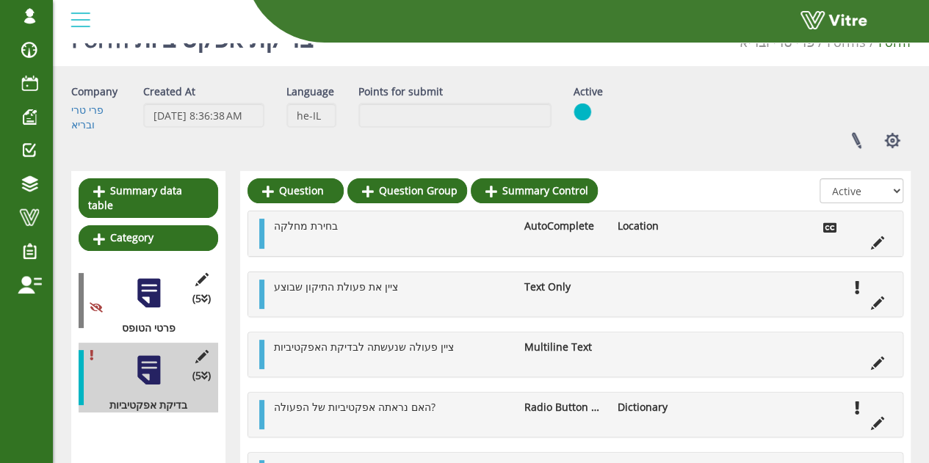
scroll to position [140, 0]
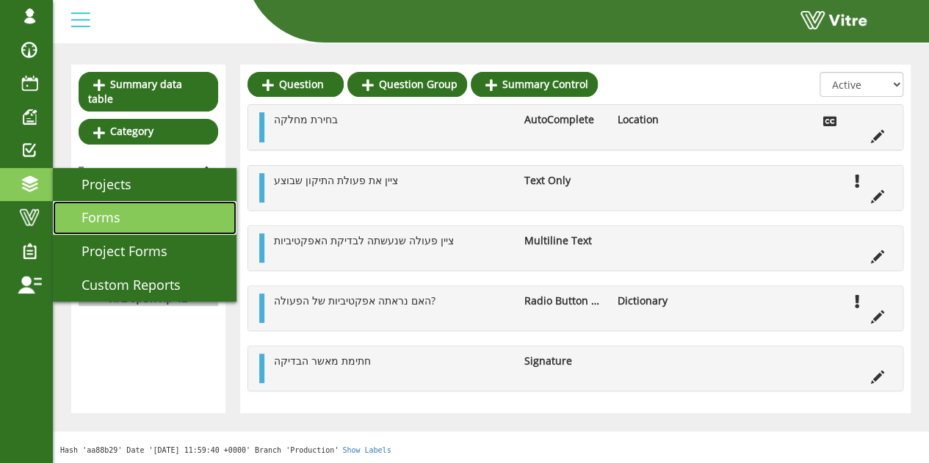
click at [145, 220] on link "Forms" at bounding box center [145, 218] width 184 height 34
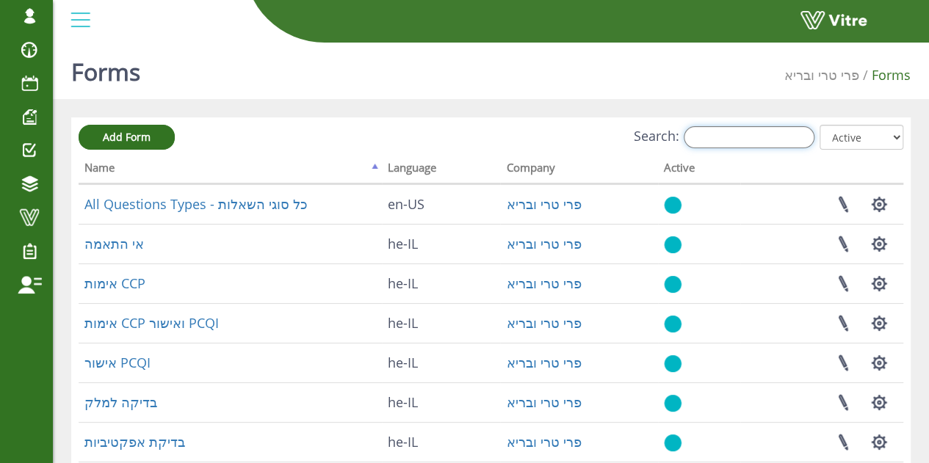
click at [715, 130] on input "Search:" at bounding box center [749, 137] width 131 height 22
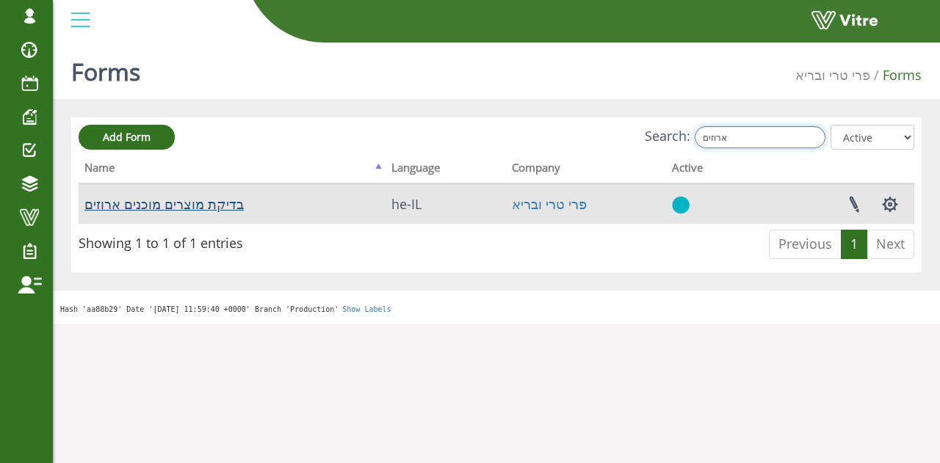
type input "ארוזים"
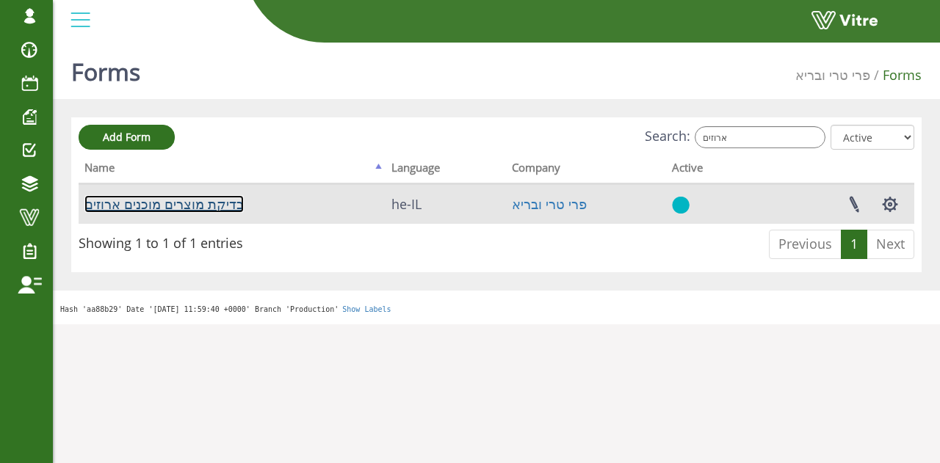
click at [163, 198] on link "בדיקת מוצרים מוכנים ארוזים" at bounding box center [163, 204] width 159 height 18
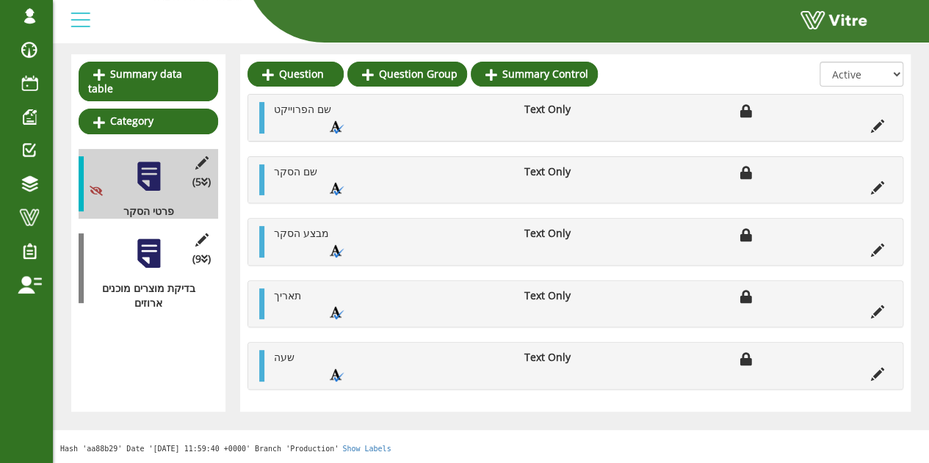
click at [133, 241] on div at bounding box center [148, 253] width 33 height 33
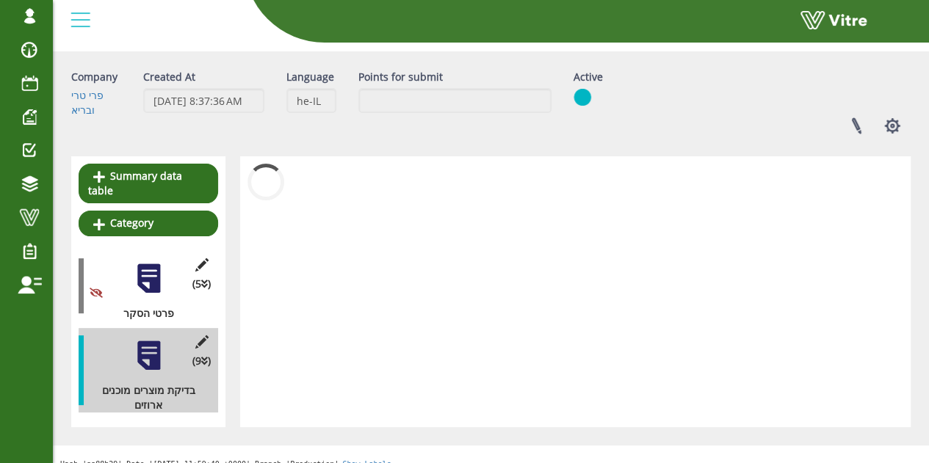
scroll to position [150, 0]
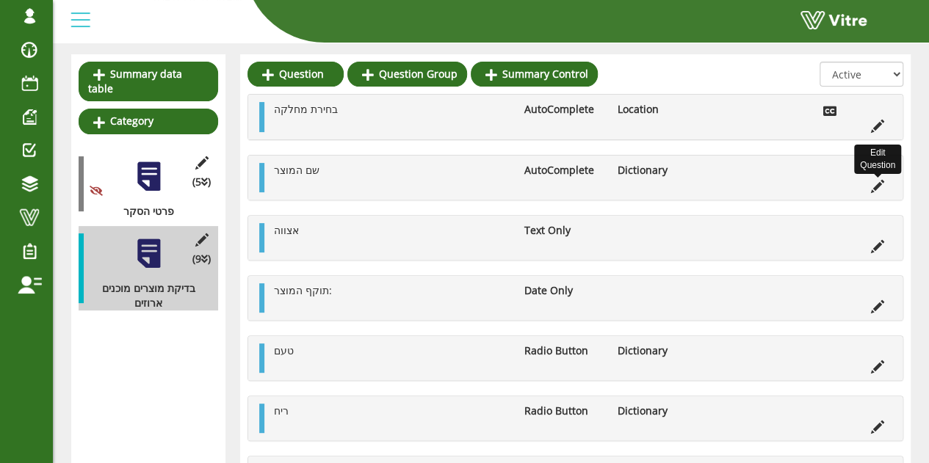
click at [878, 185] on icon at bounding box center [877, 186] width 13 height 13
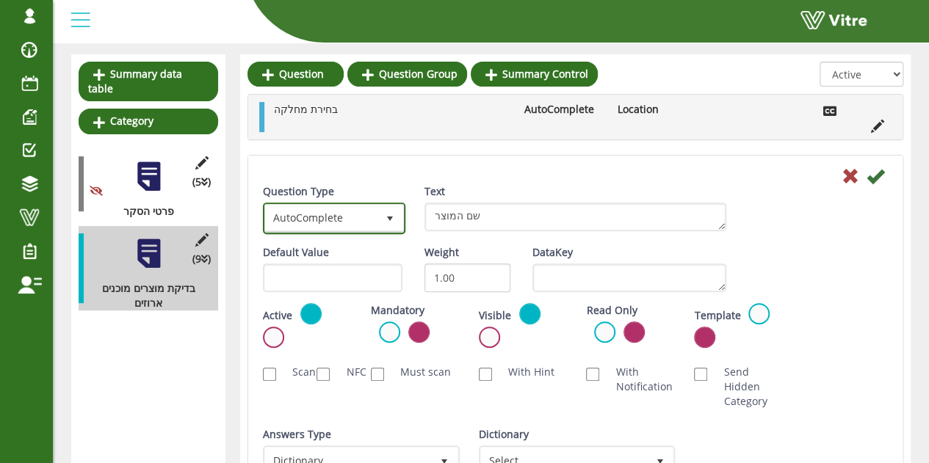
click at [367, 208] on span "AutoComplete" at bounding box center [321, 218] width 112 height 26
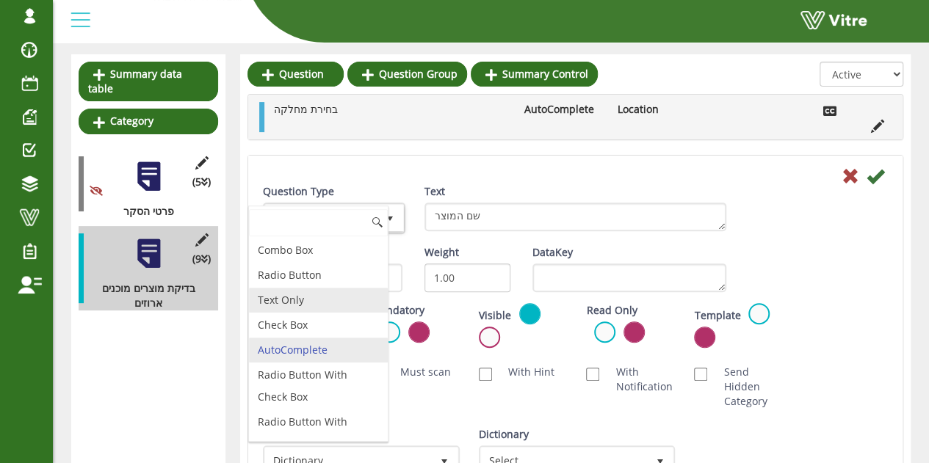
click at [294, 293] on li "Text Only" at bounding box center [318, 300] width 139 height 25
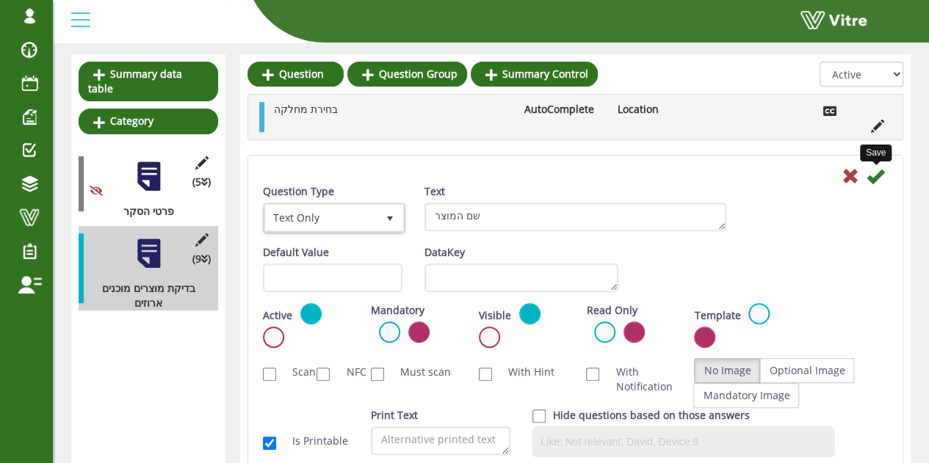
click at [878, 174] on icon at bounding box center [876, 176] width 18 height 18
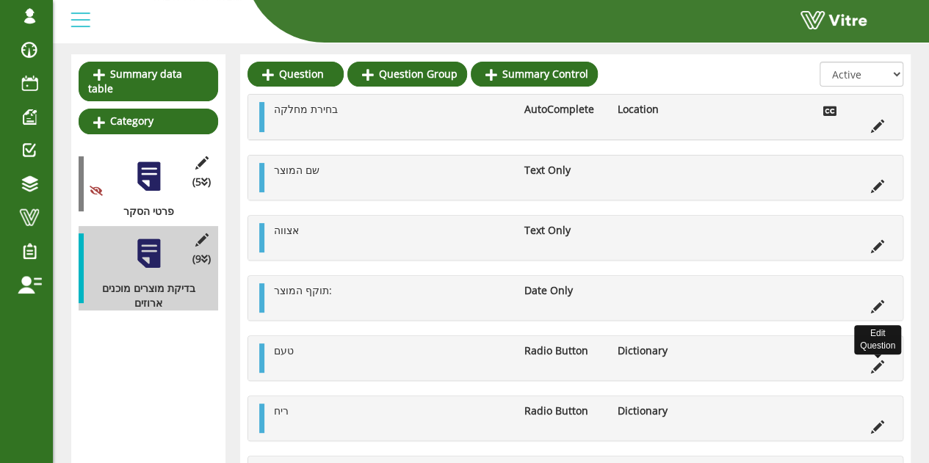
click at [878, 364] on icon at bounding box center [877, 367] width 13 height 13
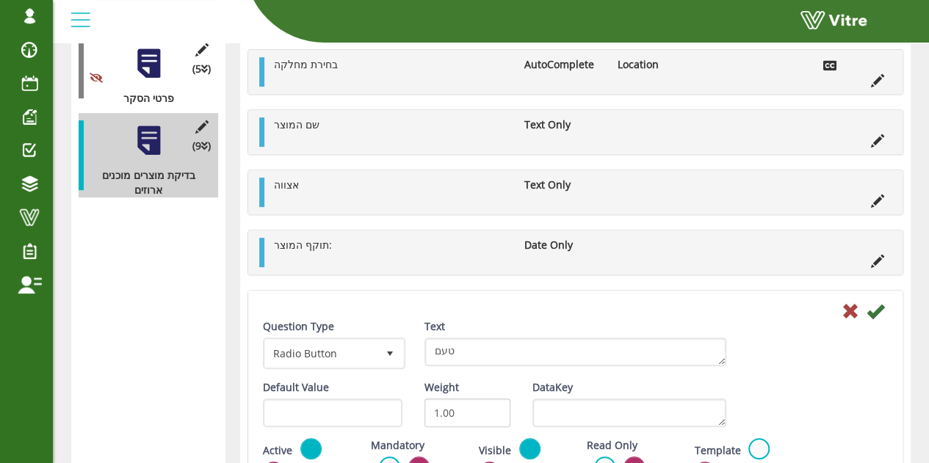
scroll to position [297, 0]
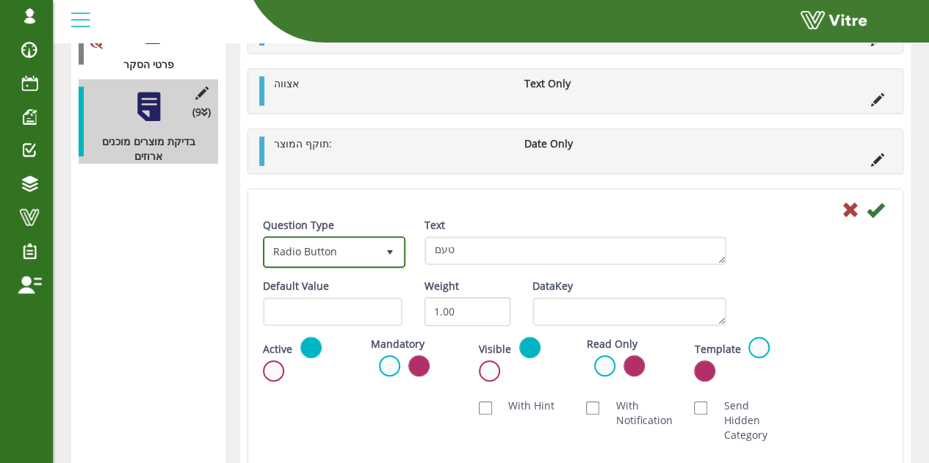
click at [361, 255] on span "Radio Button" at bounding box center [321, 252] width 112 height 26
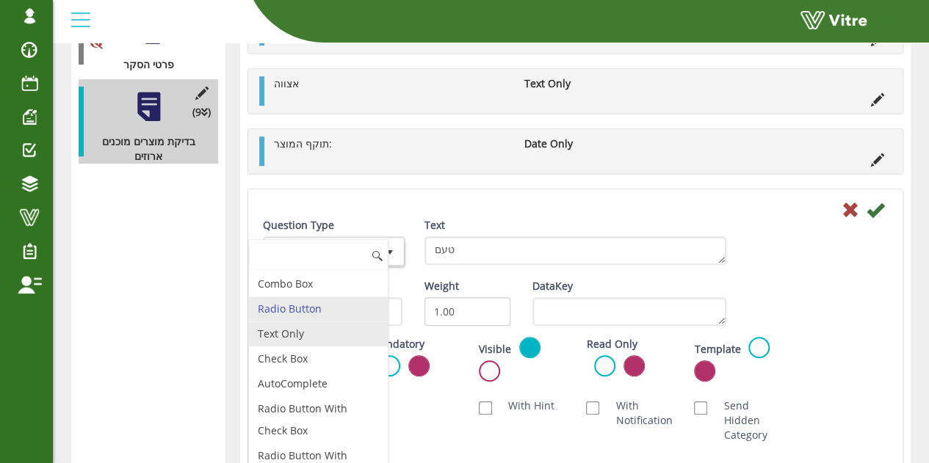
click at [314, 327] on li "Text Only" at bounding box center [318, 334] width 139 height 25
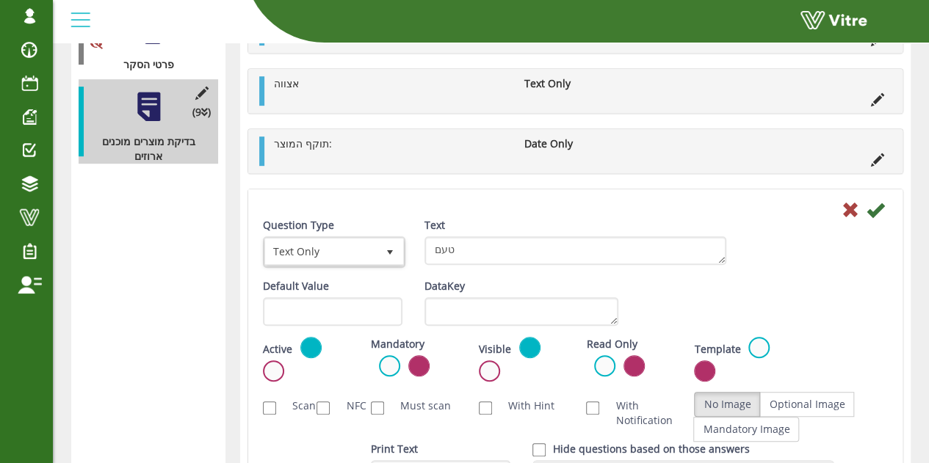
click at [884, 209] on div at bounding box center [575, 209] width 647 height 18
click at [875, 202] on icon at bounding box center [876, 210] width 18 height 18
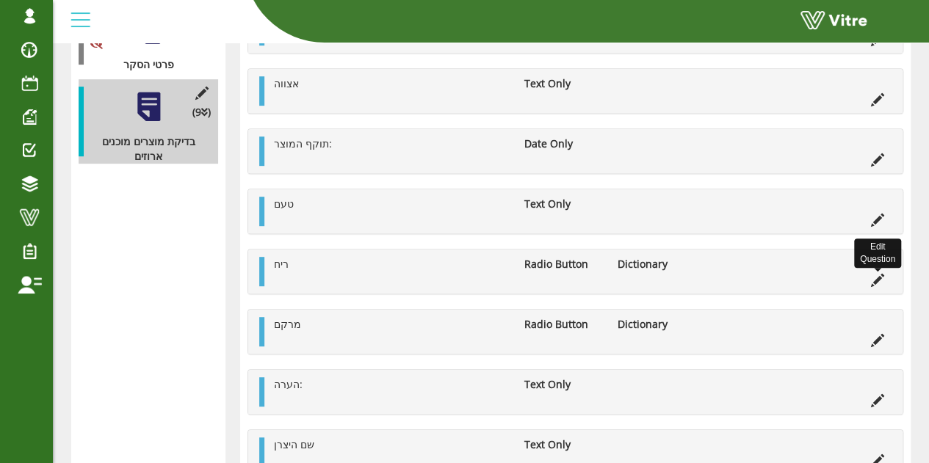
click at [875, 275] on icon at bounding box center [877, 280] width 13 height 13
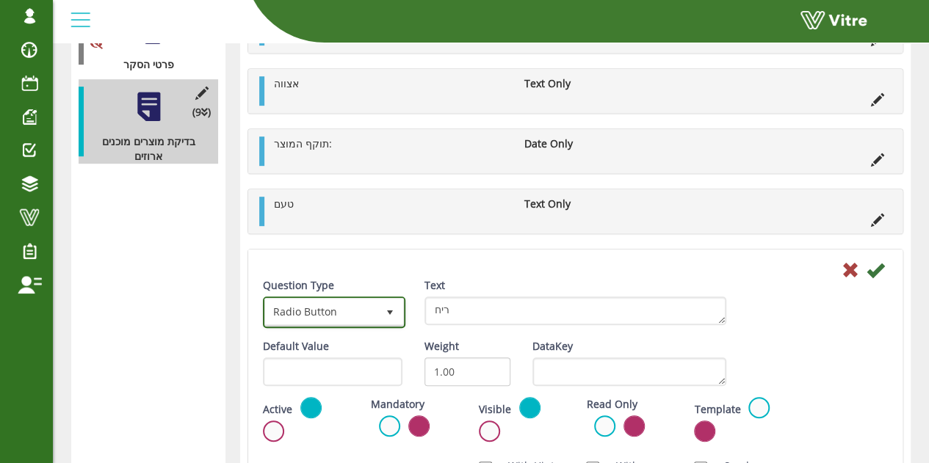
click at [385, 310] on span "select" at bounding box center [390, 313] width 12 height 12
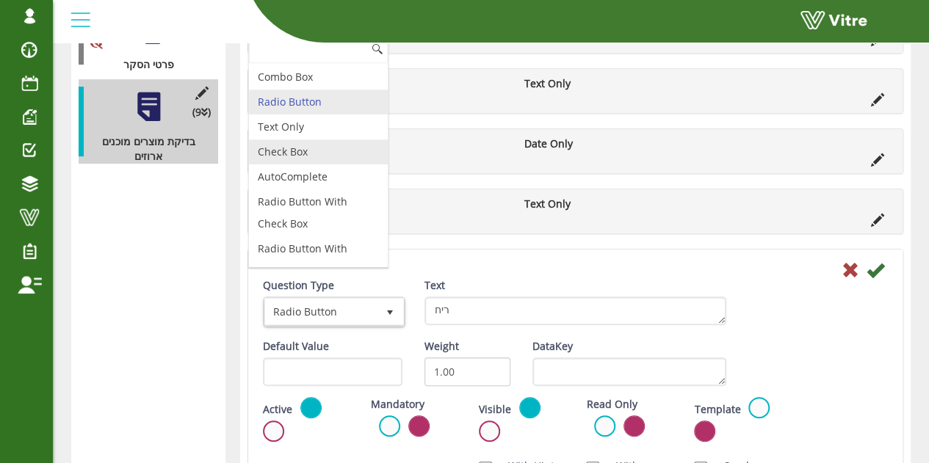
click at [298, 124] on li "Text Only" at bounding box center [318, 127] width 139 height 25
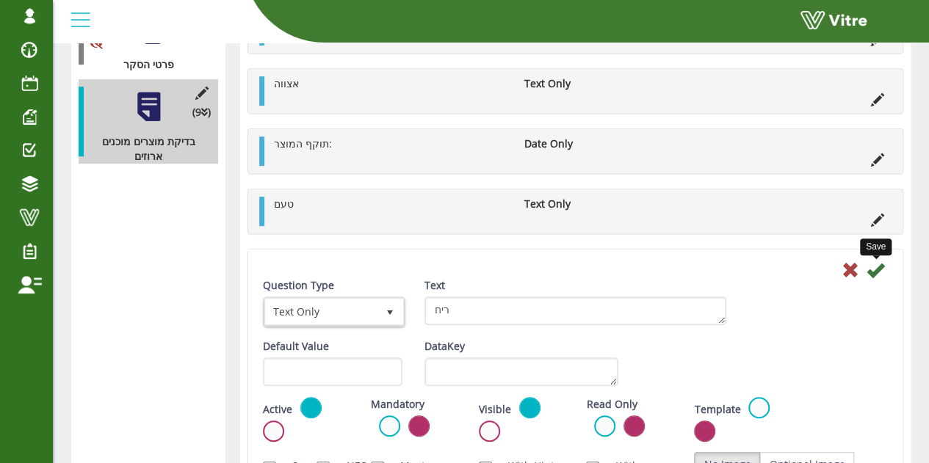
click at [878, 264] on icon at bounding box center [876, 270] width 18 height 18
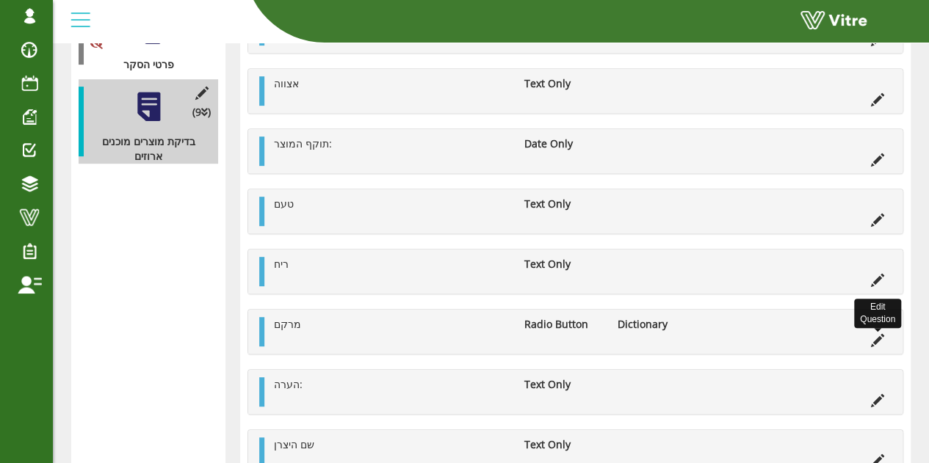
click at [871, 333] on li "Edit Question" at bounding box center [878, 339] width 28 height 15
click at [878, 334] on icon at bounding box center [877, 340] width 13 height 13
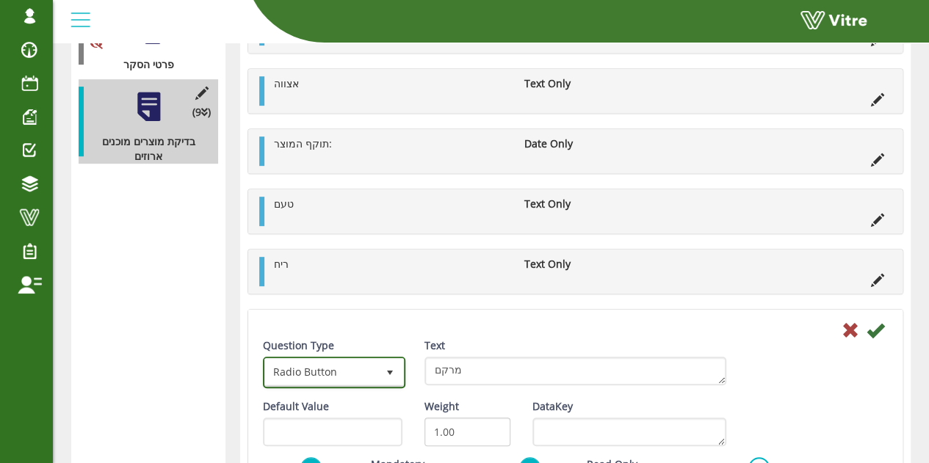
click at [319, 366] on span "Radio Button" at bounding box center [321, 372] width 112 height 26
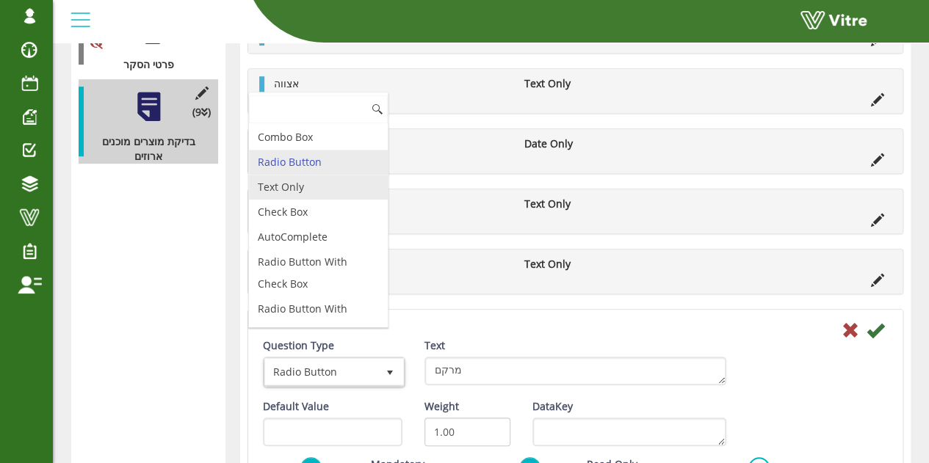
click at [312, 192] on li "Text Only" at bounding box center [318, 187] width 139 height 25
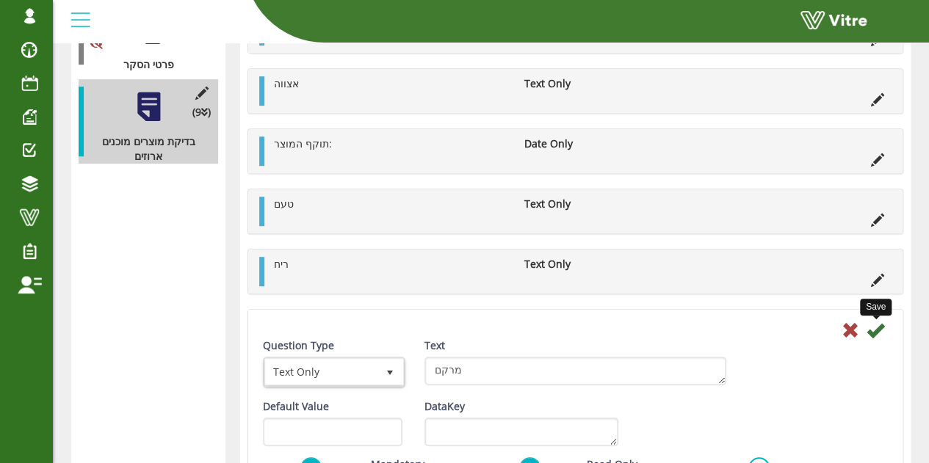
click at [882, 322] on icon at bounding box center [876, 331] width 18 height 18
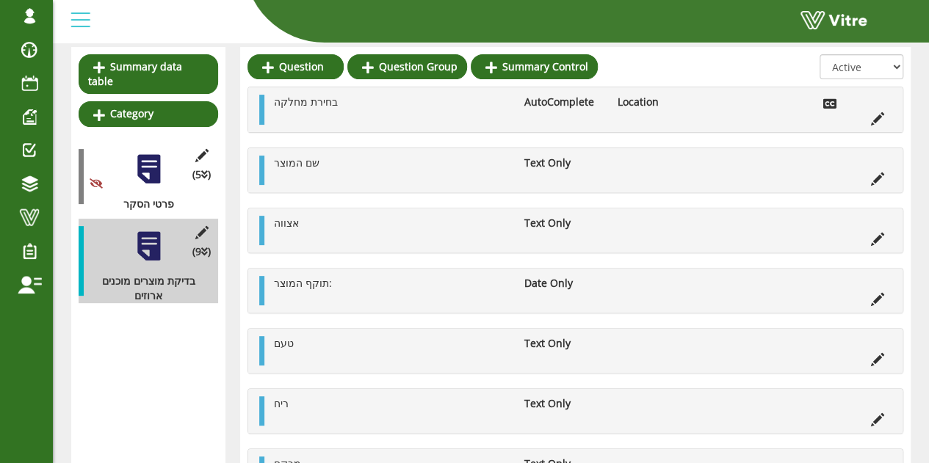
scroll to position [0, 0]
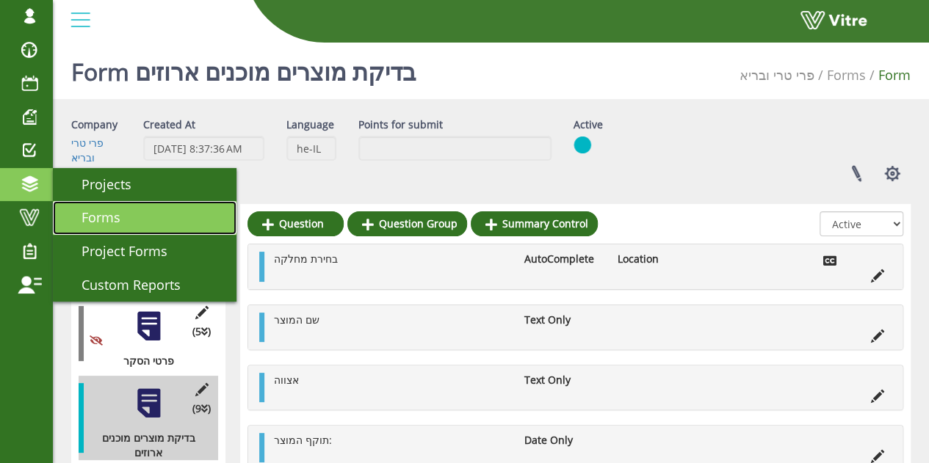
click at [104, 205] on link "Forms" at bounding box center [145, 218] width 184 height 34
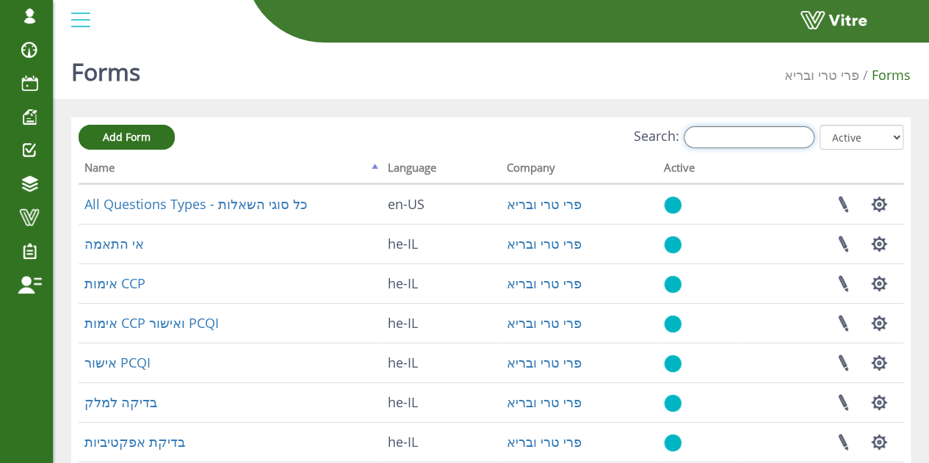
click at [759, 133] on input "Search:" at bounding box center [749, 137] width 131 height 22
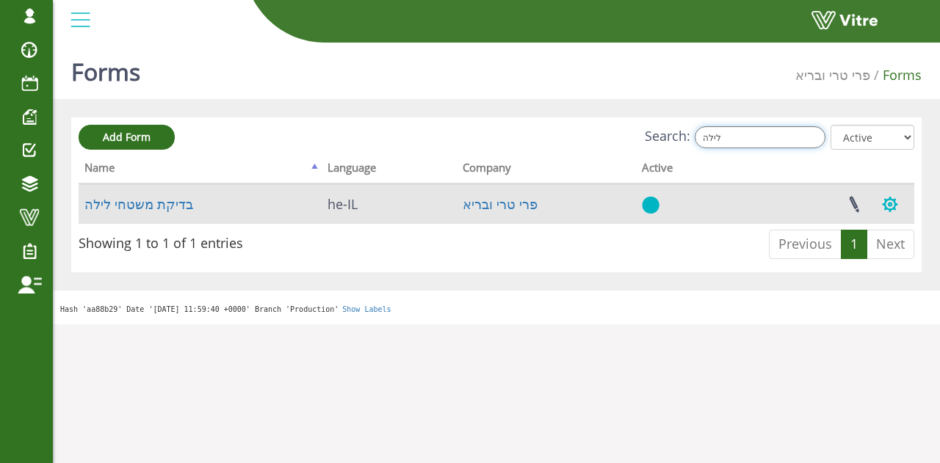
type input "לילה"
drag, startPoint x: 889, startPoint y: 205, endPoint x: 679, endPoint y: 190, distance: 210.6
click at [679, 190] on tr "בדיקת משטחי לילה he-IL פרי טרי ובריא Linked Projects Set Users Manage Templates…" at bounding box center [497, 204] width 836 height 40
click at [175, 203] on link "בדיקת משטחי לילה" at bounding box center [138, 204] width 109 height 18
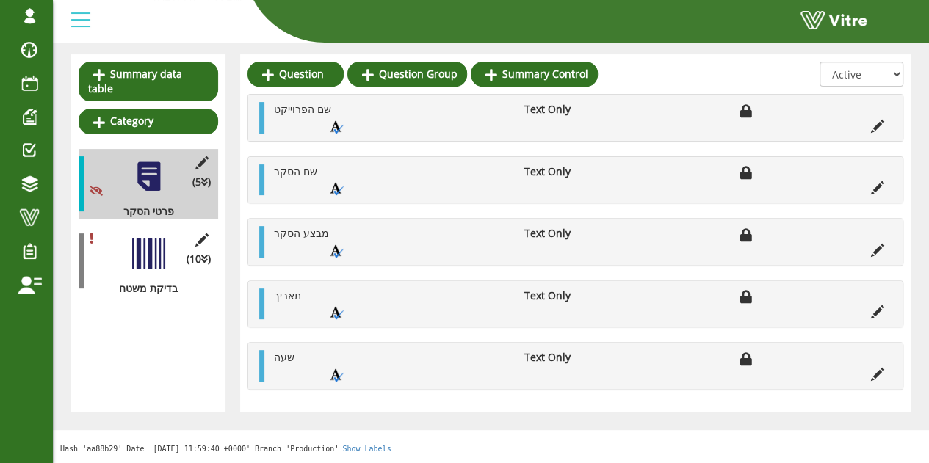
click at [153, 239] on div at bounding box center [148, 253] width 33 height 33
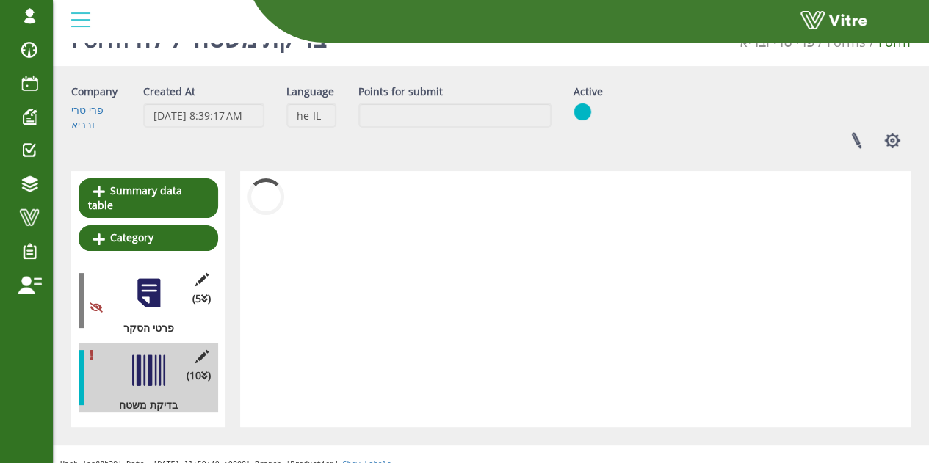
scroll to position [150, 0]
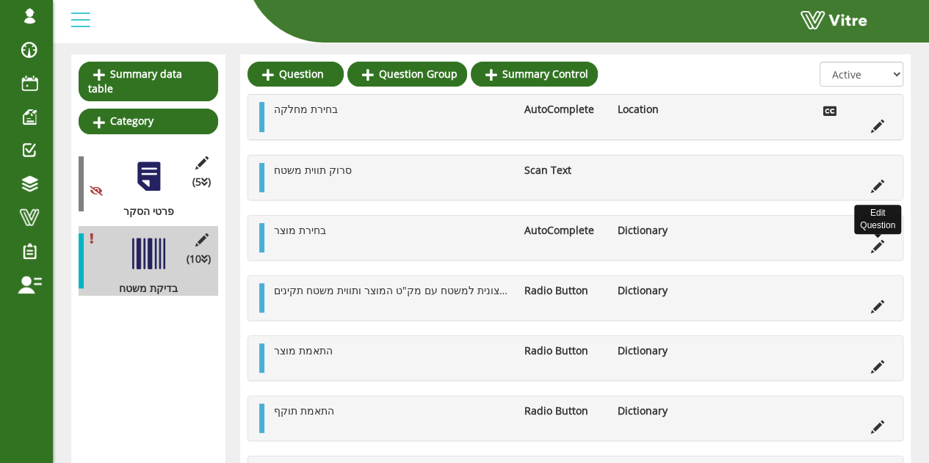
click at [877, 245] on icon at bounding box center [877, 246] width 13 height 13
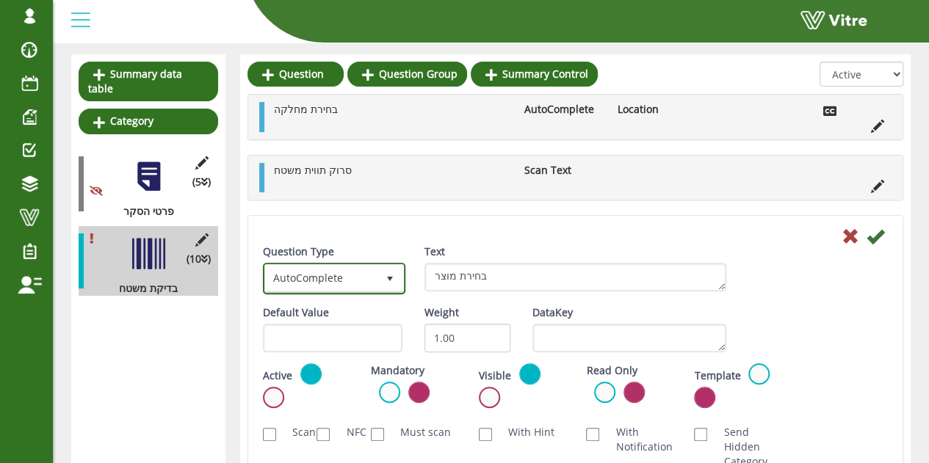
click at [338, 280] on span "AutoComplete" at bounding box center [321, 278] width 112 height 26
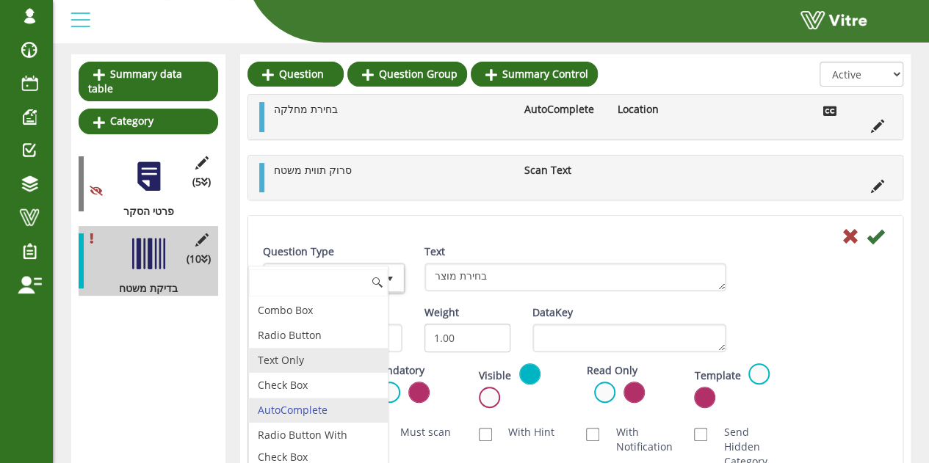
click at [288, 362] on li "Text Only" at bounding box center [318, 360] width 139 height 25
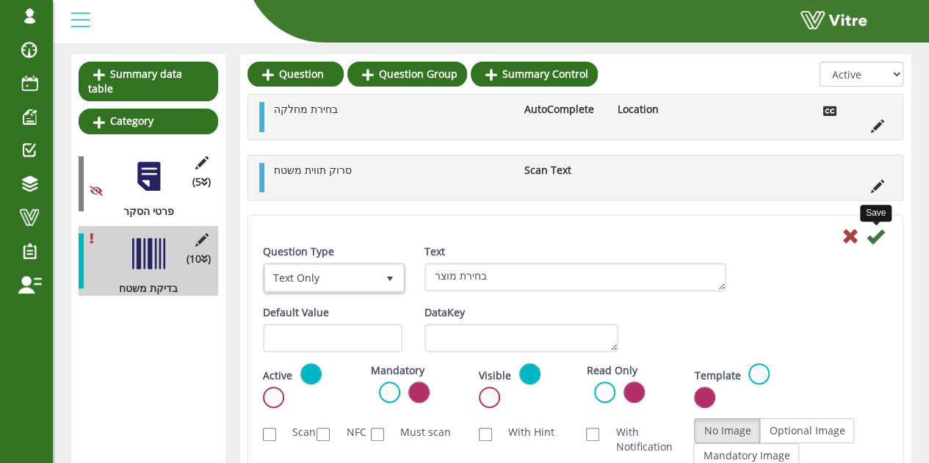
click at [874, 241] on icon at bounding box center [876, 237] width 18 height 18
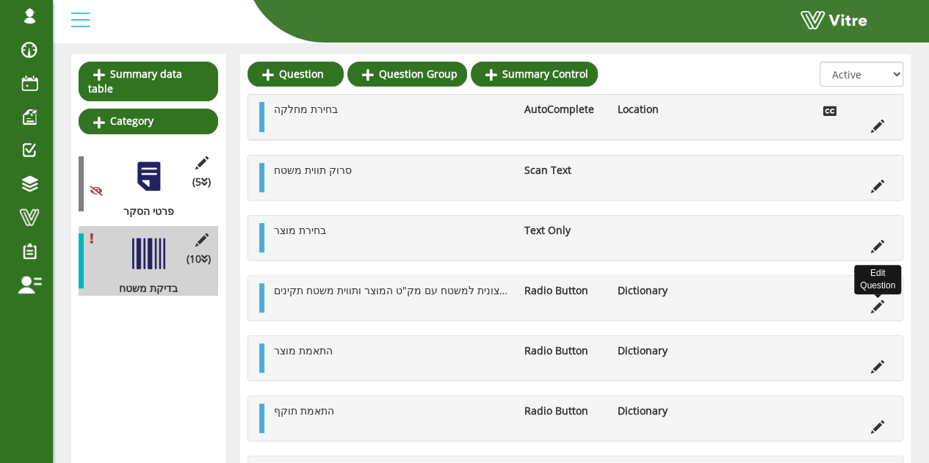
click at [875, 305] on icon at bounding box center [877, 306] width 13 height 13
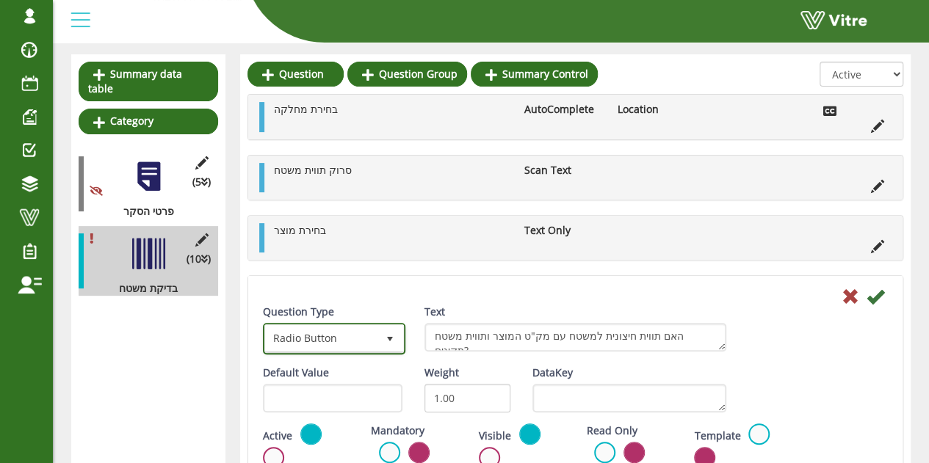
click at [333, 340] on span "Radio Button" at bounding box center [321, 338] width 112 height 26
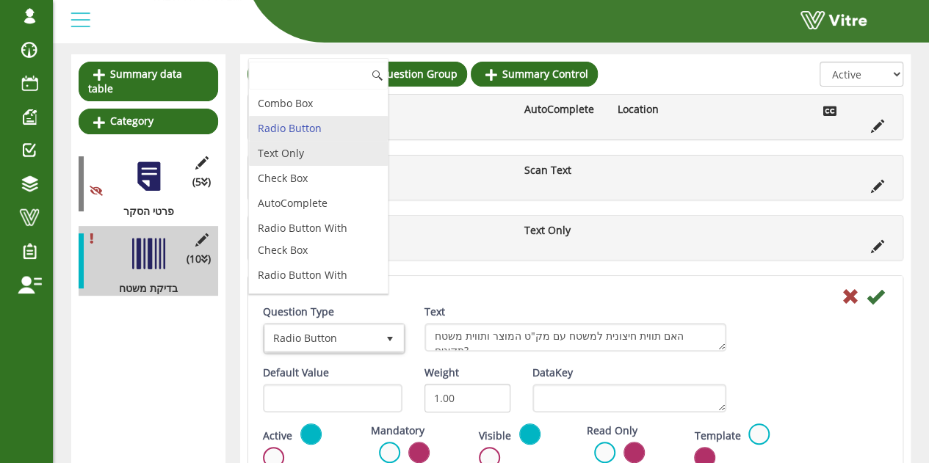
click at [303, 149] on li "Text Only" at bounding box center [318, 153] width 139 height 25
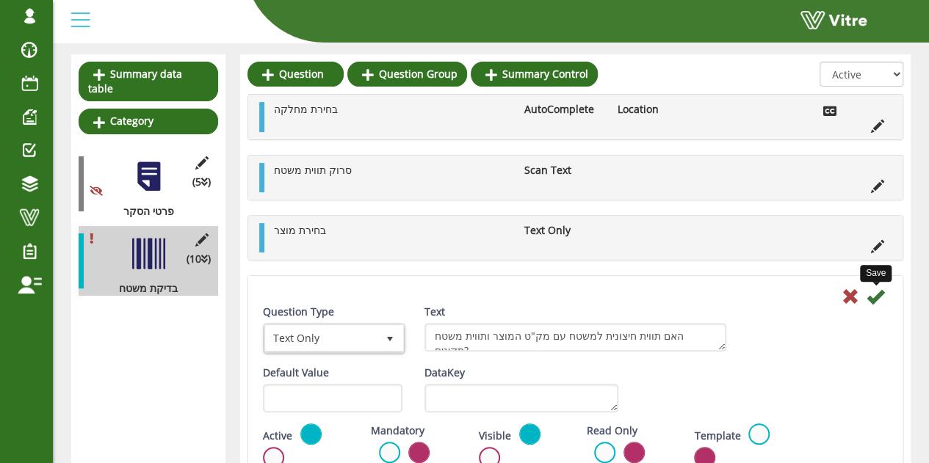
click at [873, 297] on icon at bounding box center [876, 297] width 18 height 18
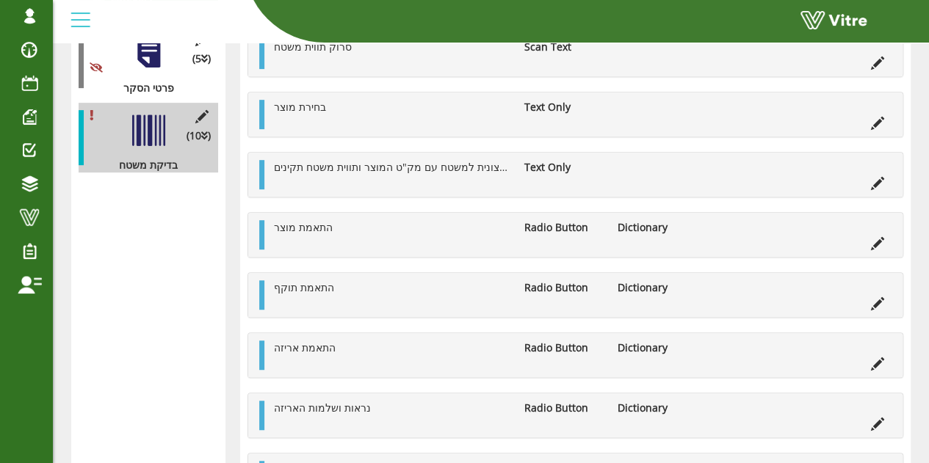
scroll to position [297, 0]
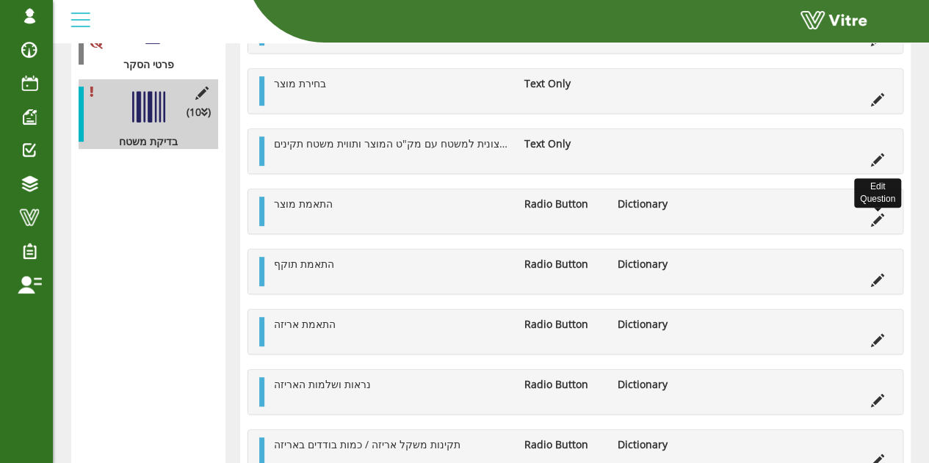
click at [877, 215] on icon at bounding box center [877, 220] width 13 height 13
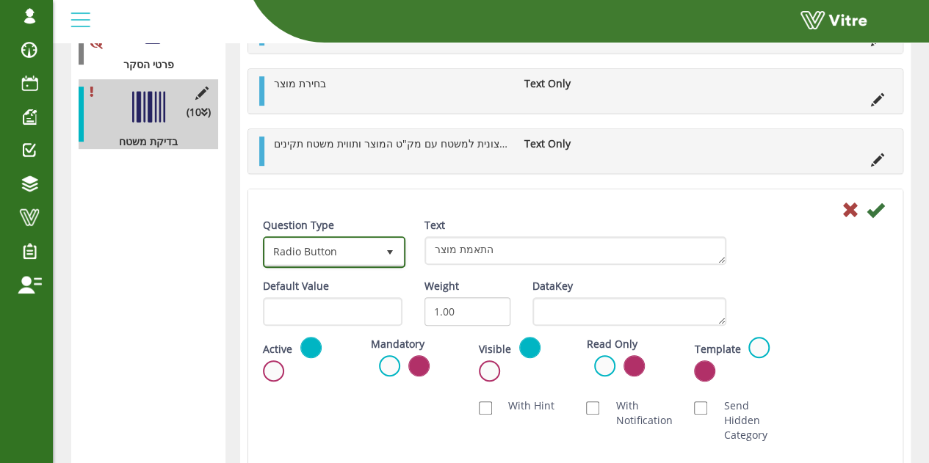
click at [376, 258] on span "Radio Button" at bounding box center [321, 252] width 112 height 26
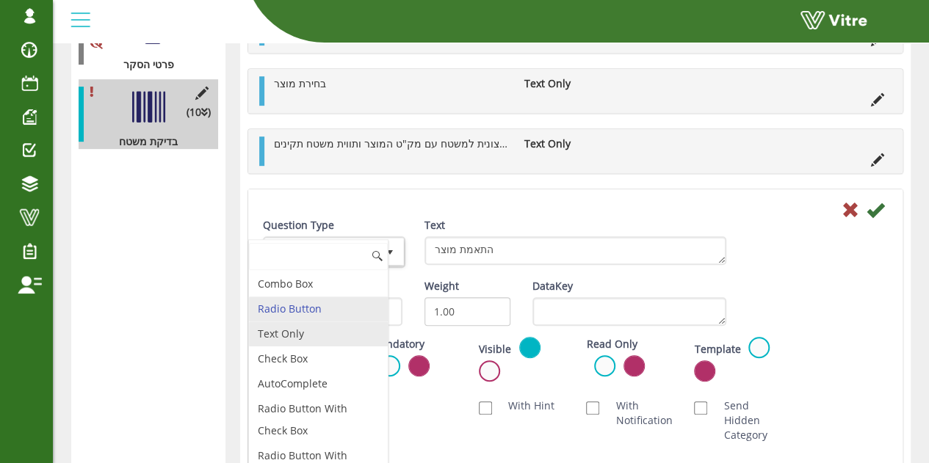
click at [290, 325] on li "Text Only" at bounding box center [318, 334] width 139 height 25
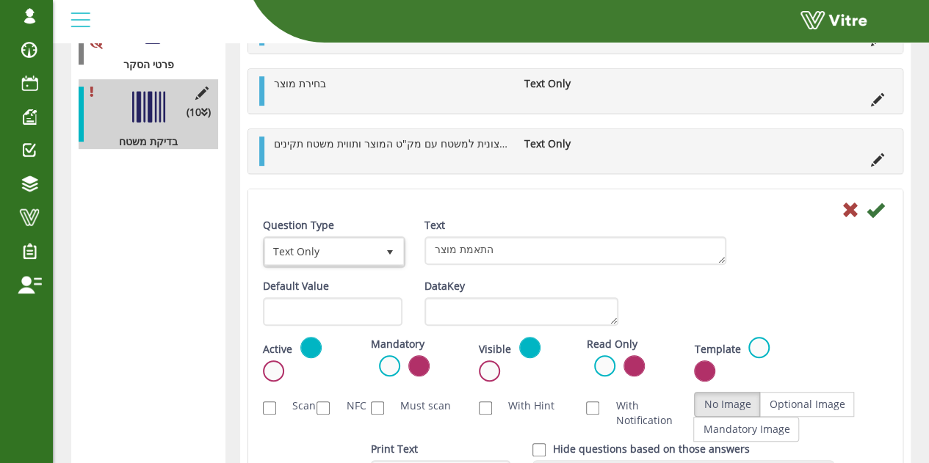
click at [881, 207] on icon at bounding box center [876, 210] width 18 height 18
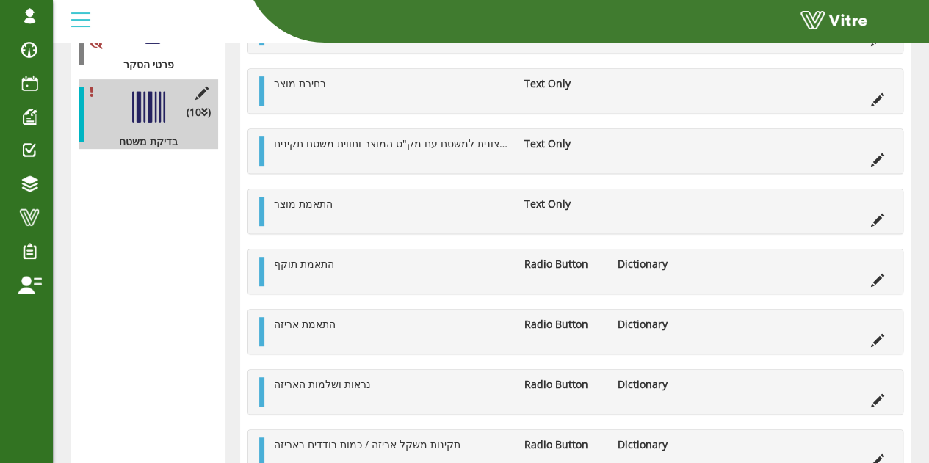
click at [872, 274] on icon at bounding box center [877, 280] width 13 height 13
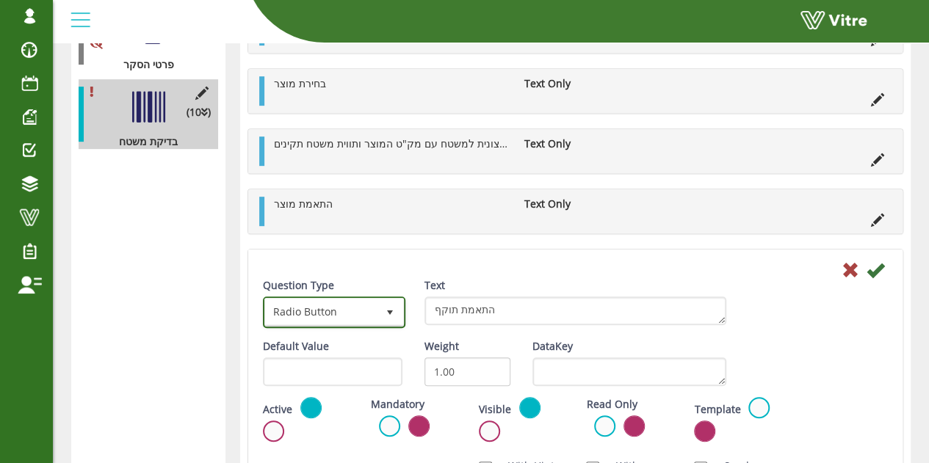
click at [371, 314] on span "Radio Button" at bounding box center [321, 312] width 112 height 26
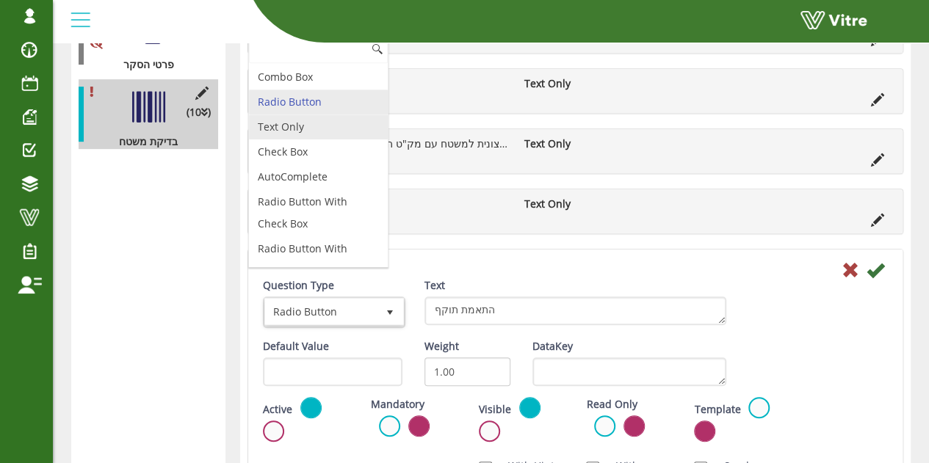
click at [293, 118] on li "Text Only" at bounding box center [318, 127] width 139 height 25
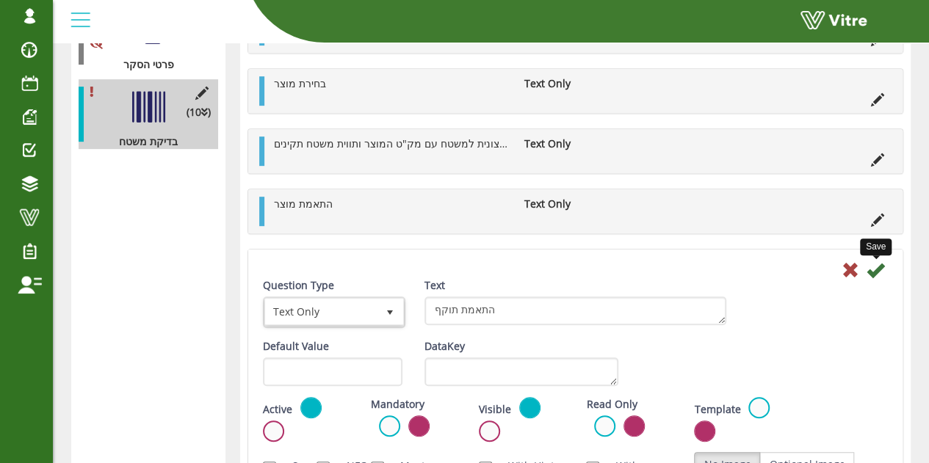
click at [877, 270] on icon at bounding box center [876, 270] width 18 height 18
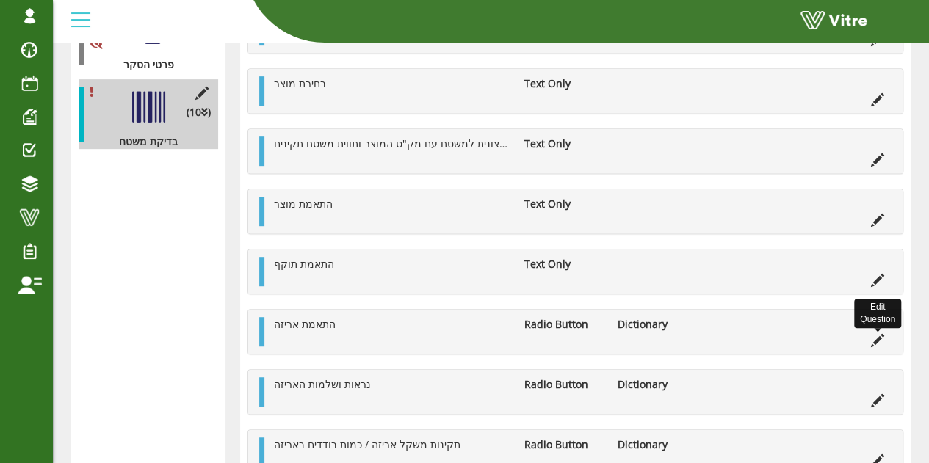
click at [879, 334] on icon at bounding box center [877, 340] width 13 height 13
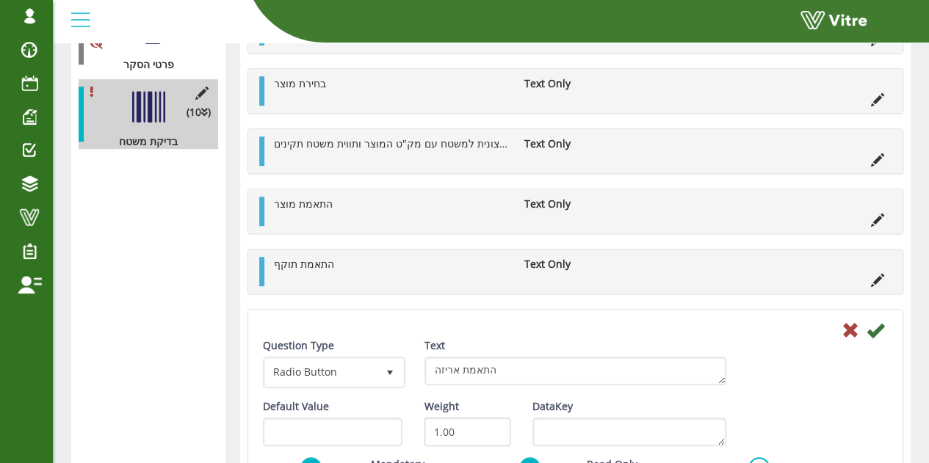
click at [409, 359] on div "Question Type Radio Button 3" at bounding box center [333, 369] width 162 height 61
click at [398, 365] on span "select" at bounding box center [390, 372] width 26 height 26
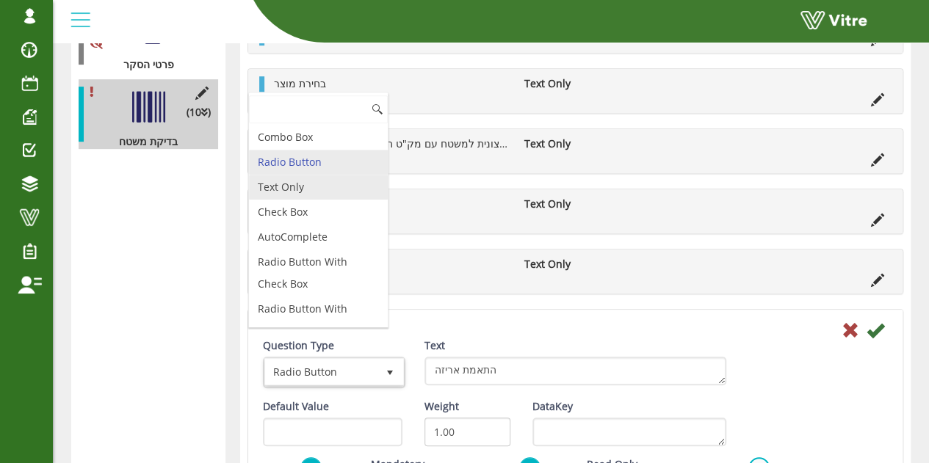
click at [283, 186] on li "Text Only" at bounding box center [318, 187] width 139 height 25
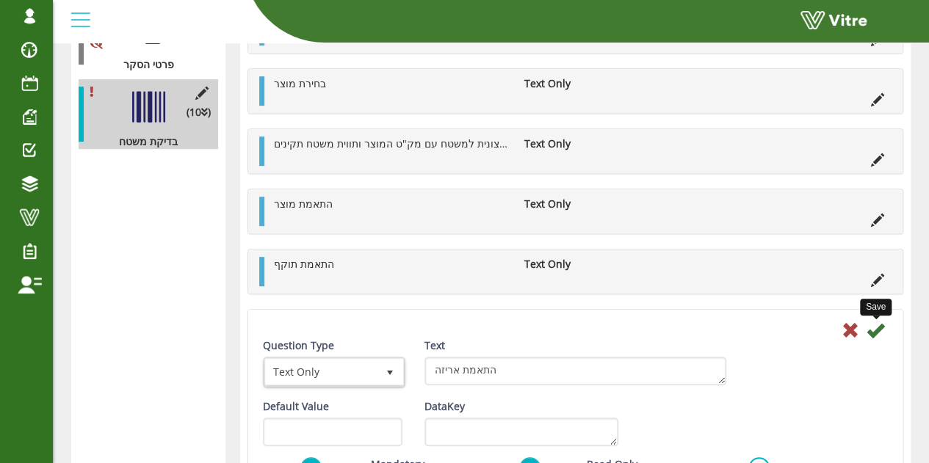
click at [872, 333] on icon at bounding box center [876, 331] width 18 height 18
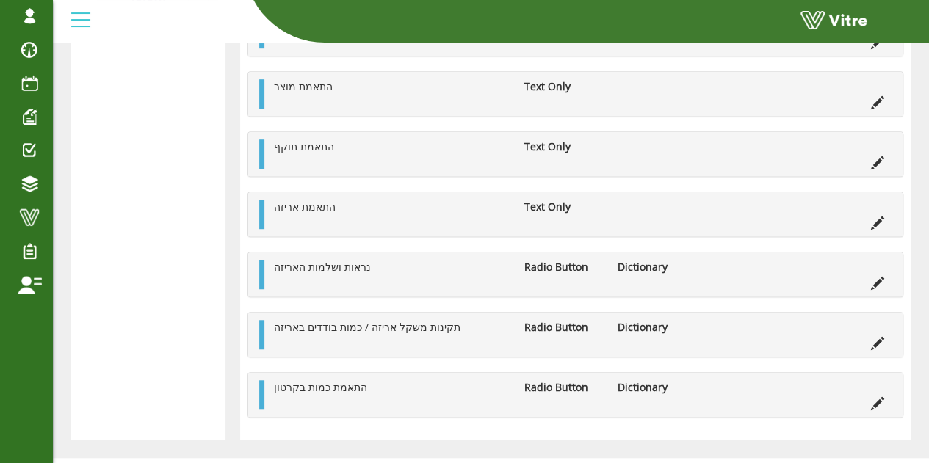
scroll to position [437, 0]
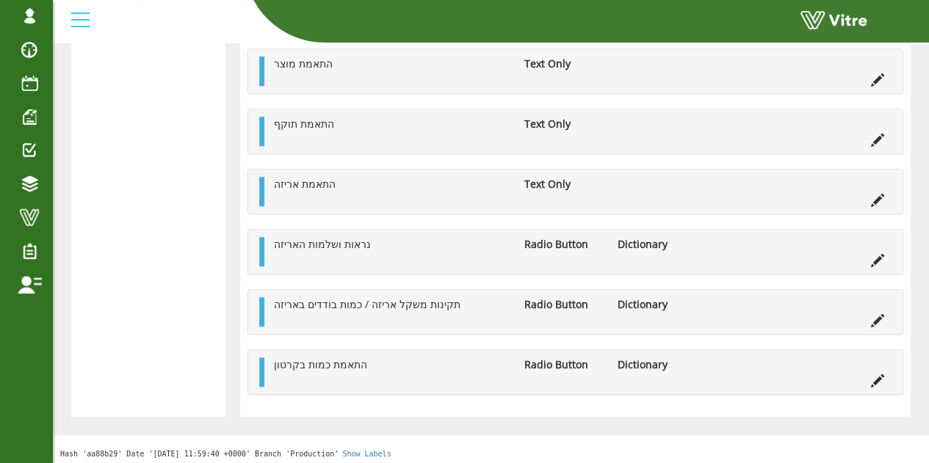
click at [872, 257] on icon at bounding box center [877, 260] width 13 height 13
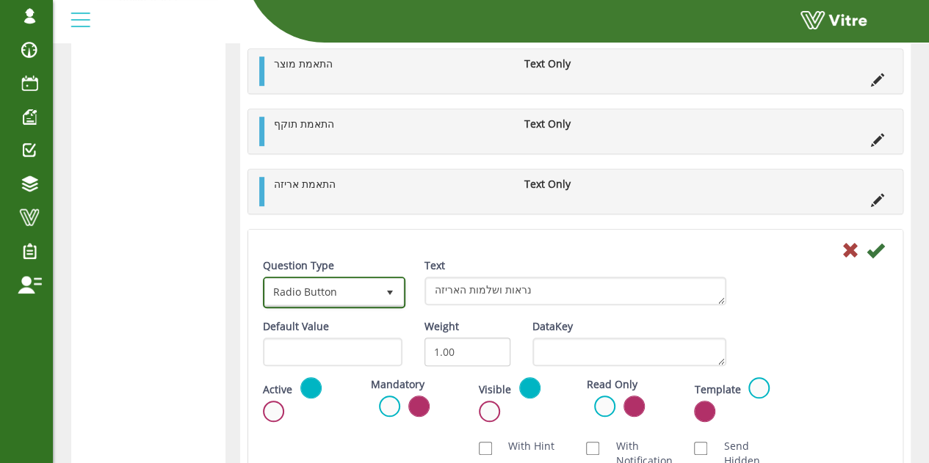
click at [370, 294] on span "Radio Button" at bounding box center [321, 292] width 112 height 26
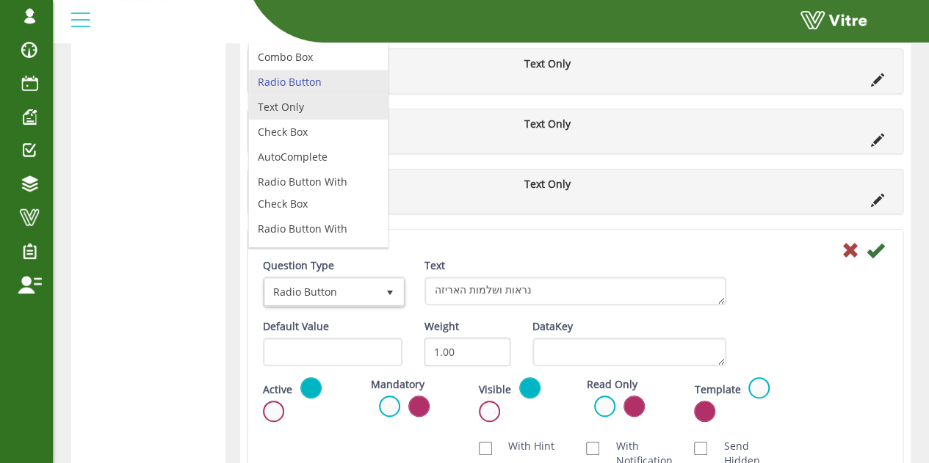
click at [296, 95] on li "Text Only" at bounding box center [318, 107] width 139 height 25
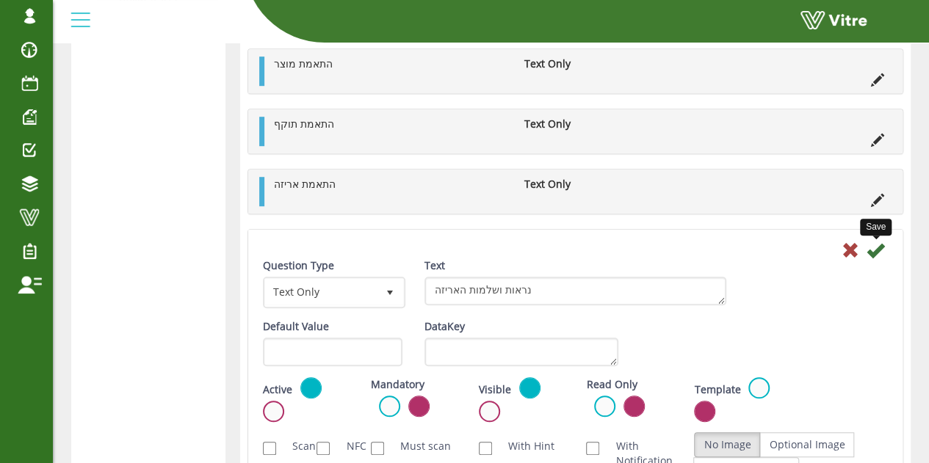
click at [875, 246] on icon at bounding box center [876, 251] width 18 height 18
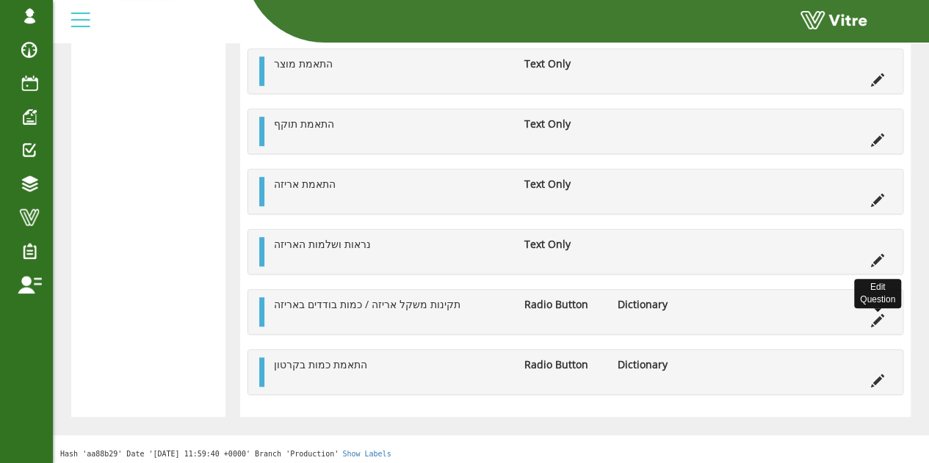
click at [879, 319] on icon at bounding box center [877, 320] width 13 height 13
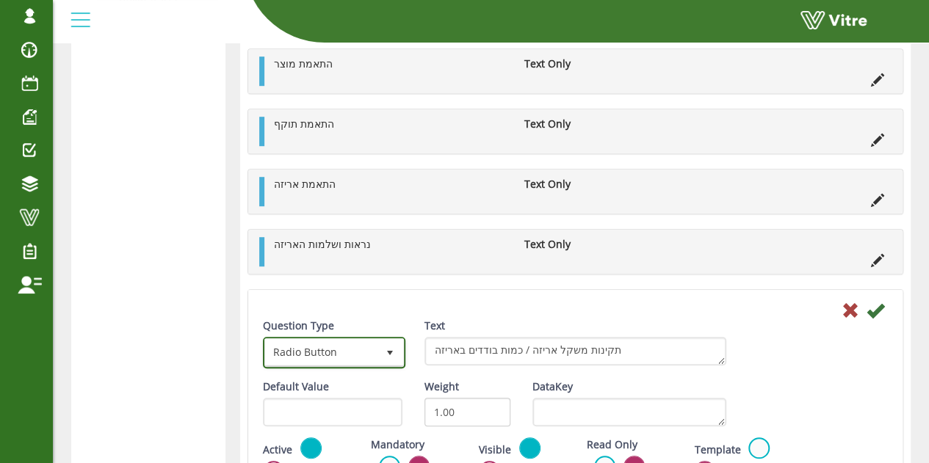
click at [369, 356] on span "Radio Button" at bounding box center [321, 352] width 112 height 26
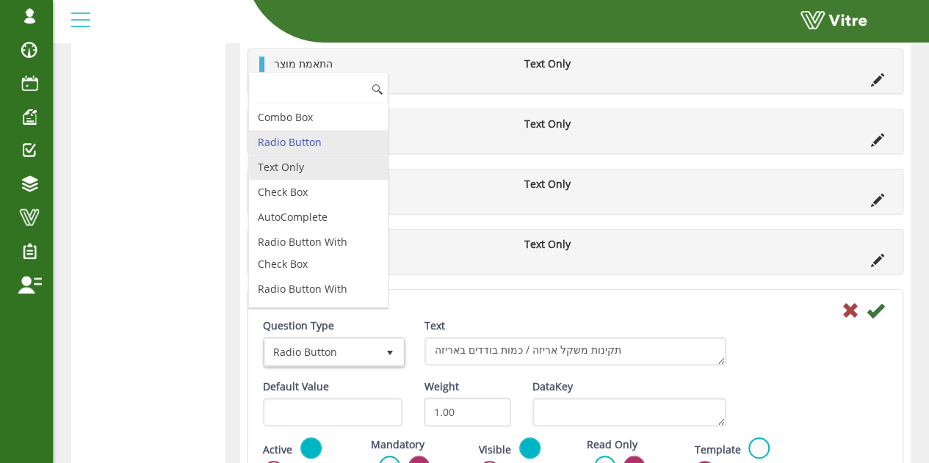
click at [294, 156] on li "Text Only" at bounding box center [318, 167] width 139 height 25
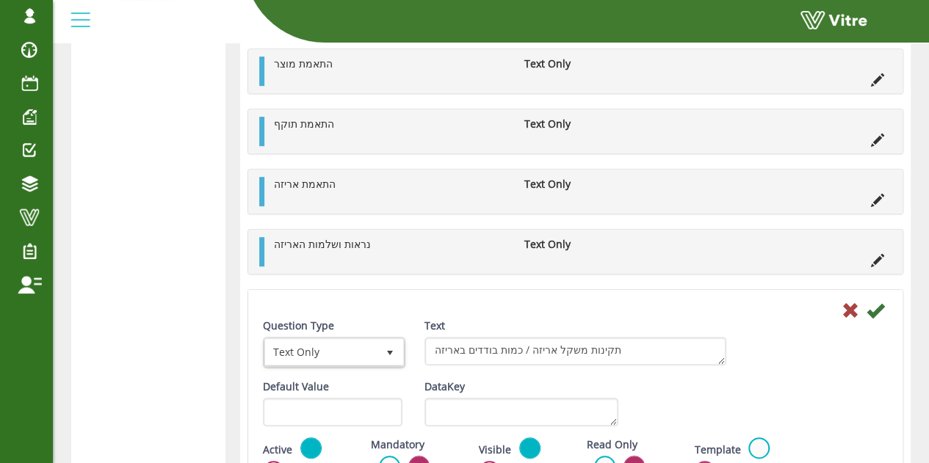
click at [733, 349] on div "Text תקינות משקל אריזה / כמות בודדים באריזה" at bounding box center [575, 348] width 324 height 58
click at [874, 308] on icon at bounding box center [876, 311] width 18 height 18
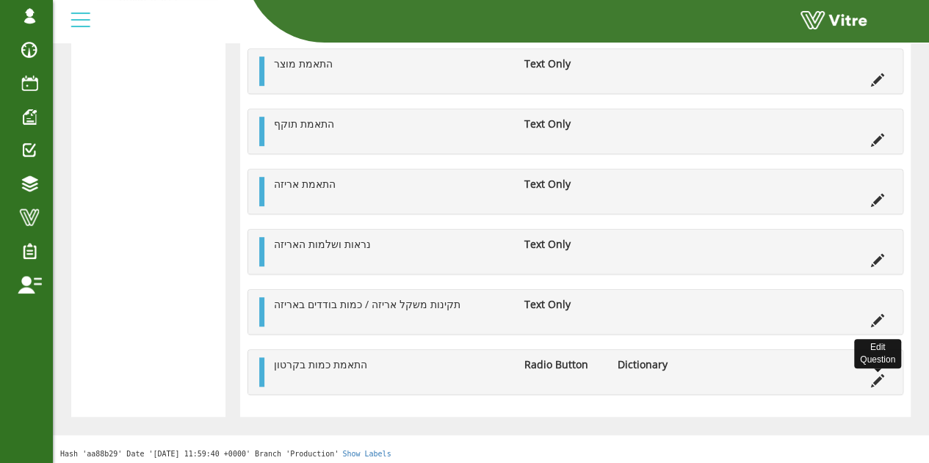
click at [885, 376] on li "Edit Question" at bounding box center [878, 379] width 28 height 15
click at [878, 376] on icon at bounding box center [877, 381] width 13 height 13
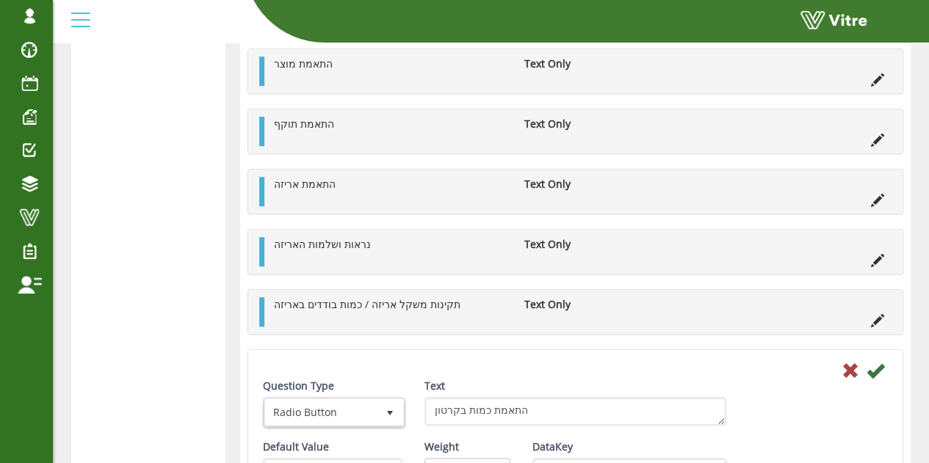
click at [364, 426] on div "Question Type Radio Button 3" at bounding box center [333, 409] width 162 height 61
click at [364, 418] on span "Radio Button" at bounding box center [321, 413] width 112 height 26
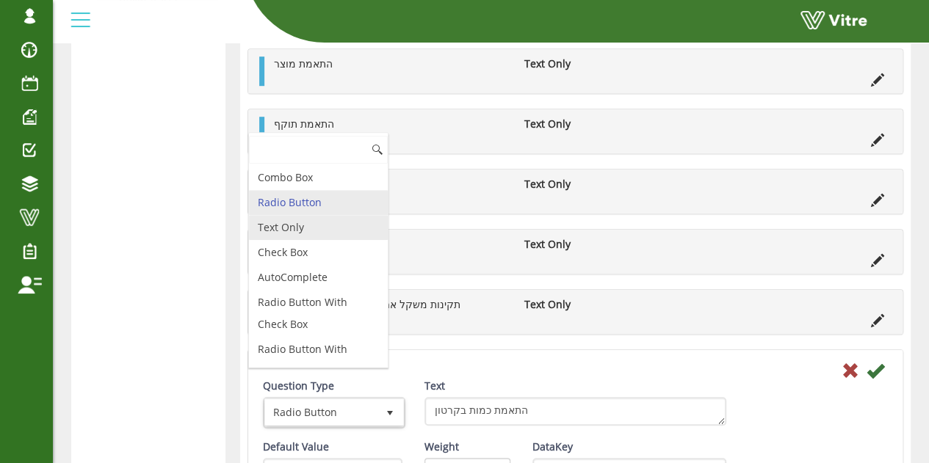
click at [316, 228] on li "Text Only" at bounding box center [318, 227] width 139 height 25
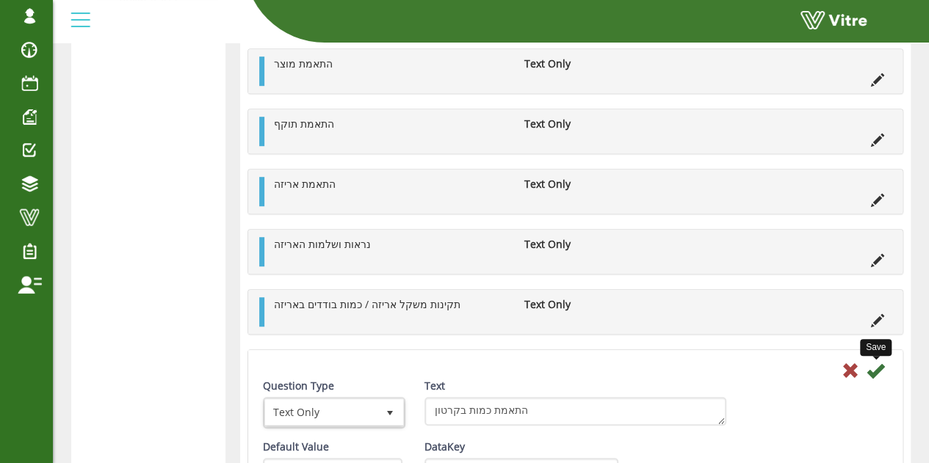
click at [882, 362] on icon at bounding box center [876, 371] width 18 height 18
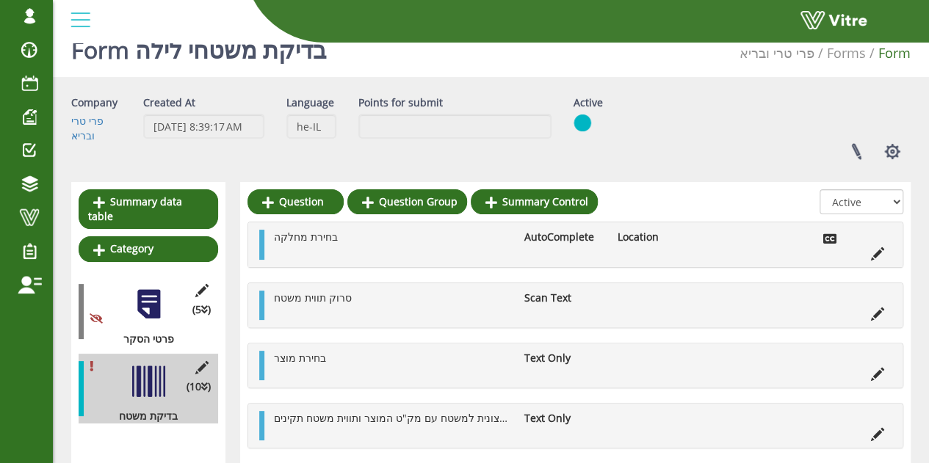
scroll to position [0, 0]
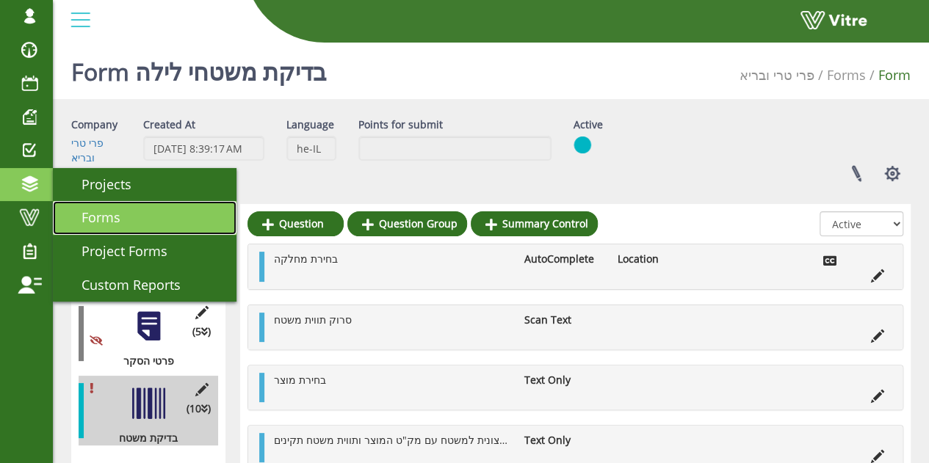
click at [81, 223] on span "Forms" at bounding box center [92, 218] width 57 height 18
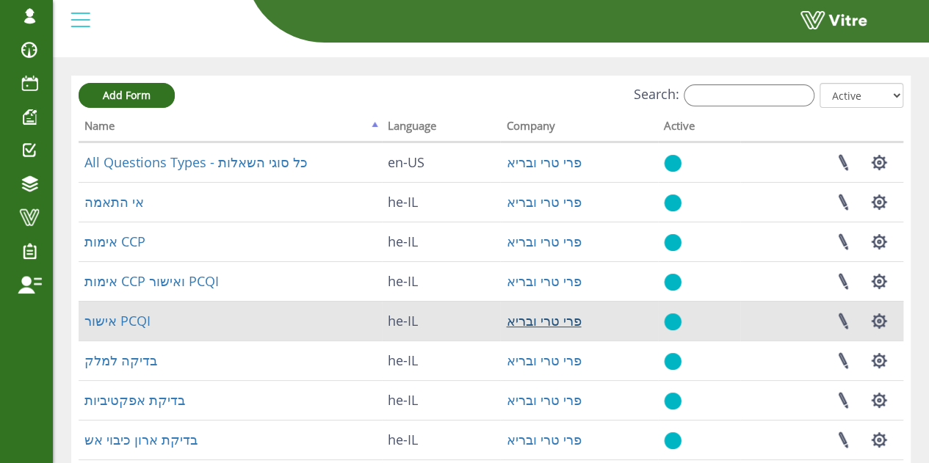
scroll to position [73, 0]
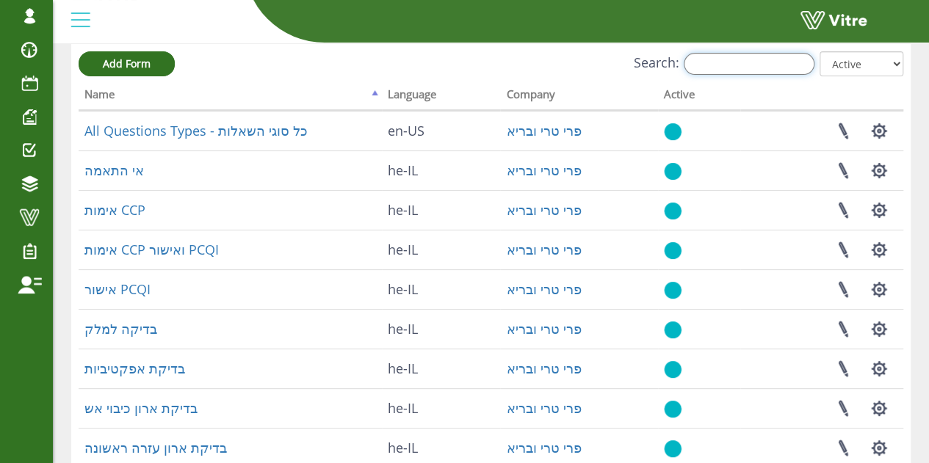
click at [771, 65] on input "Search:" at bounding box center [749, 64] width 131 height 22
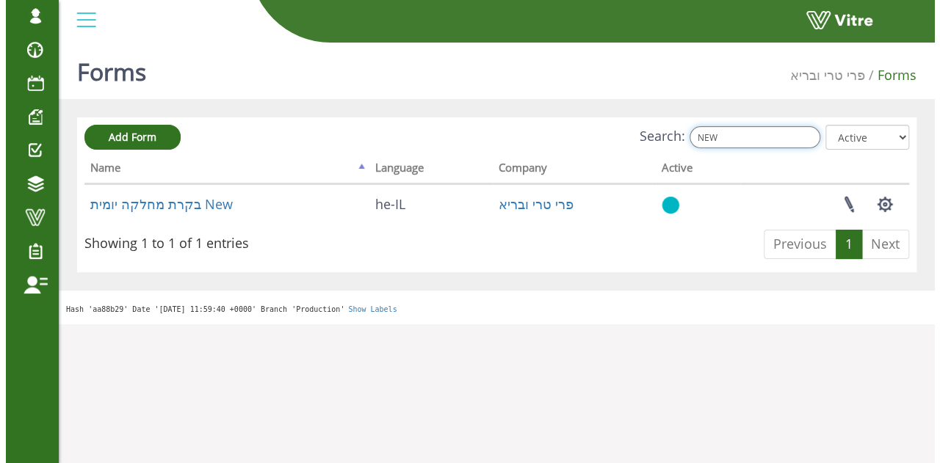
scroll to position [0, 0]
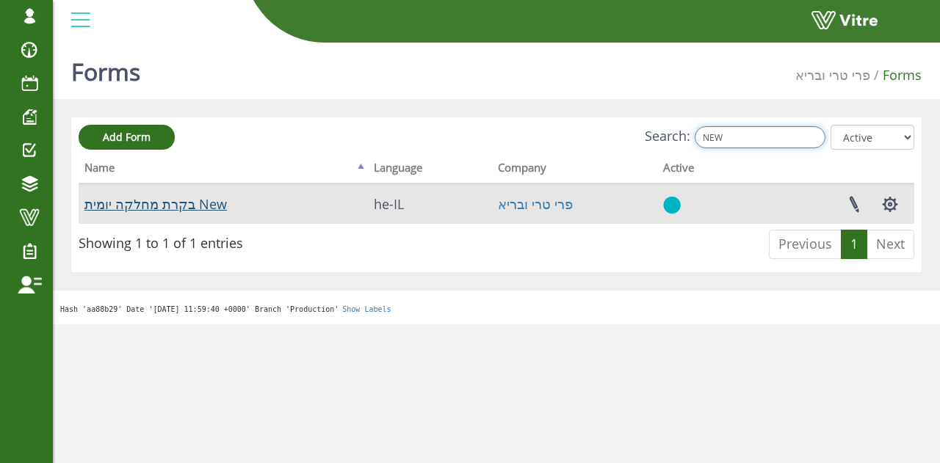
type input "NEW"
click at [166, 203] on link "בקרת מחלקה יומית New" at bounding box center [155, 204] width 142 height 18
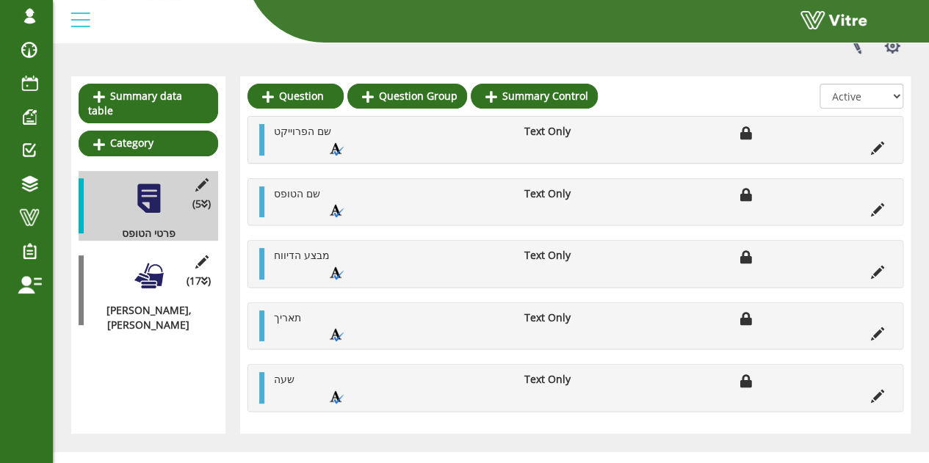
scroll to position [147, 0]
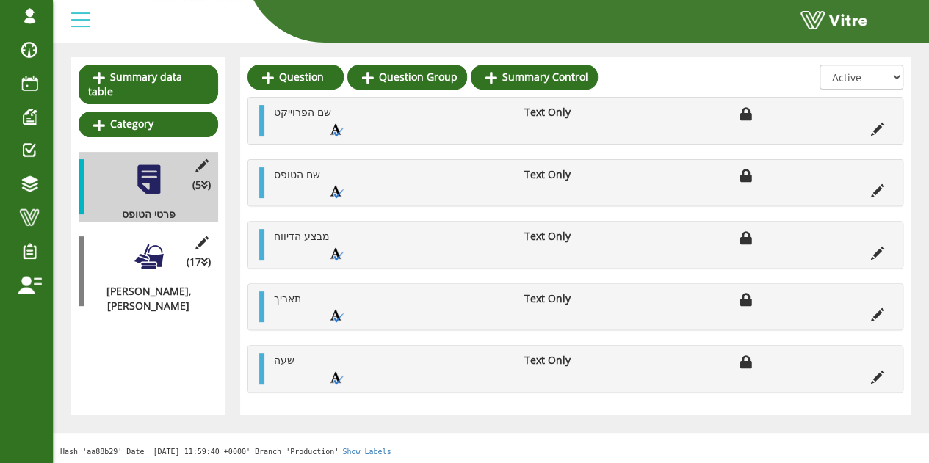
click at [135, 240] on div at bounding box center [148, 256] width 33 height 33
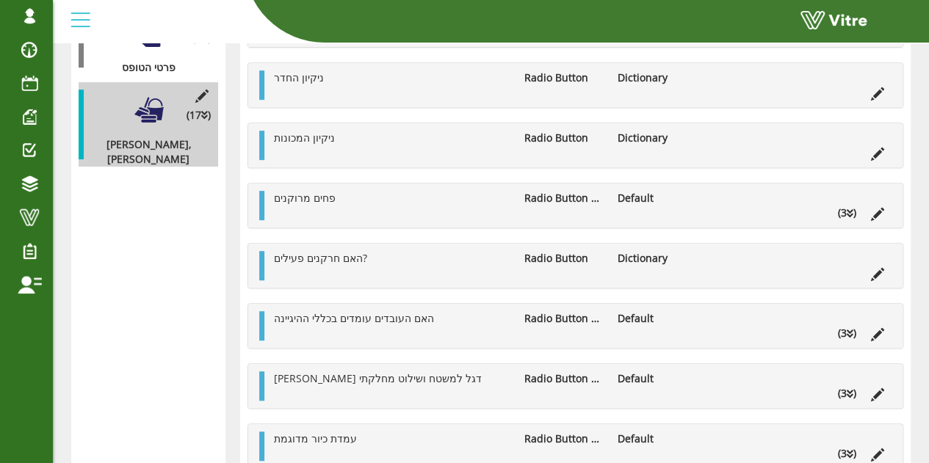
scroll to position [0, 0]
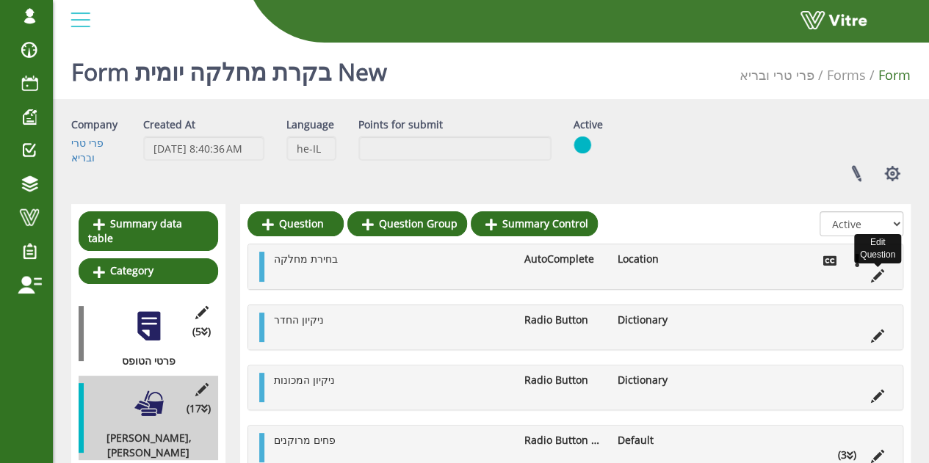
click at [880, 275] on icon at bounding box center [877, 276] width 13 height 13
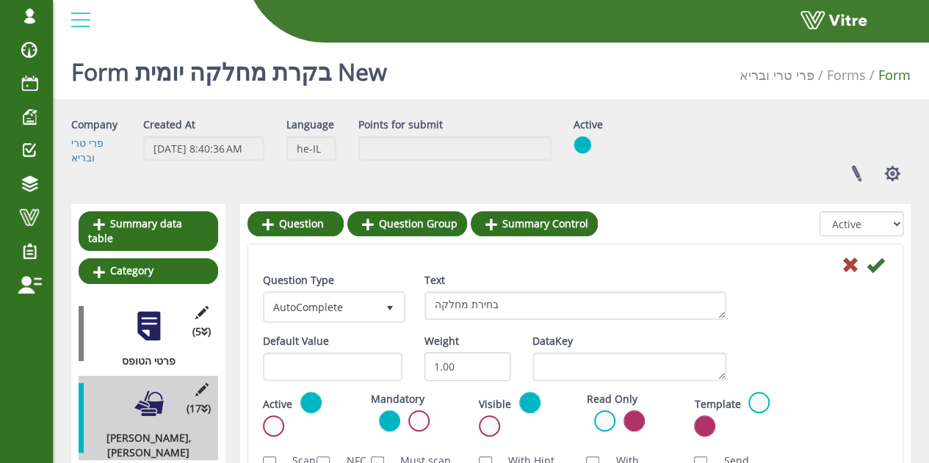
click at [851, 256] on icon at bounding box center [851, 265] width 18 height 18
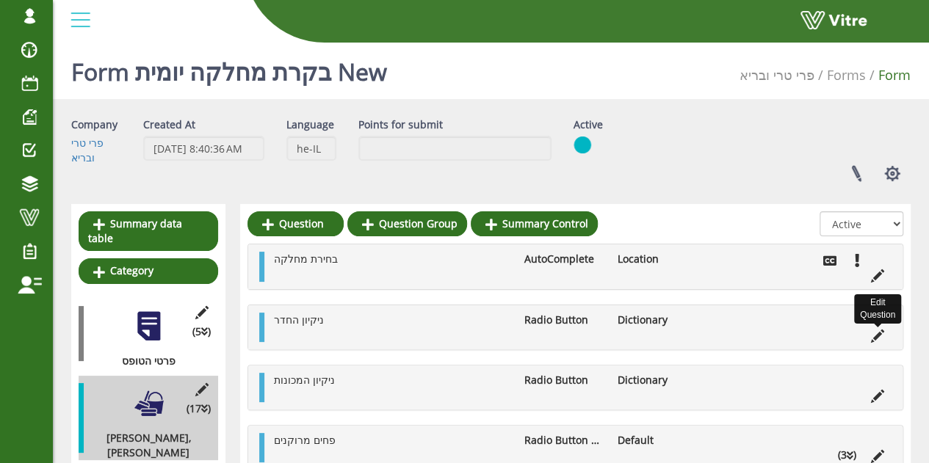
click at [883, 334] on icon at bounding box center [877, 336] width 13 height 13
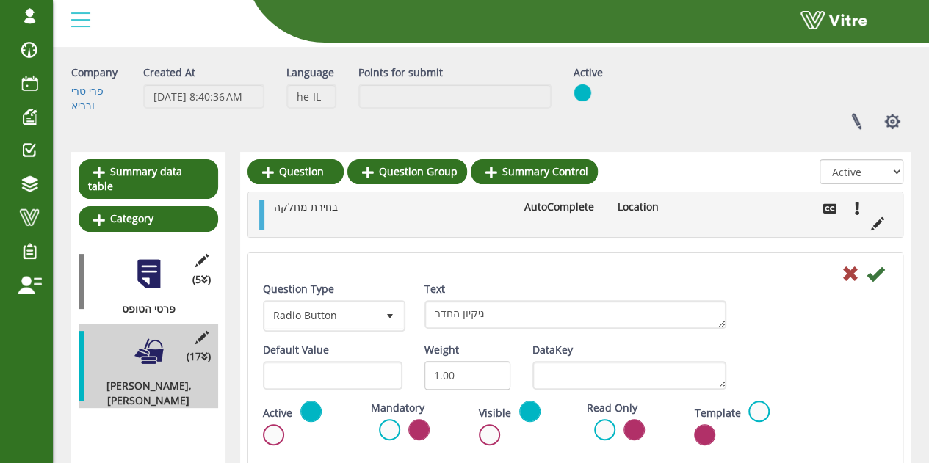
scroll to position [73, 0]
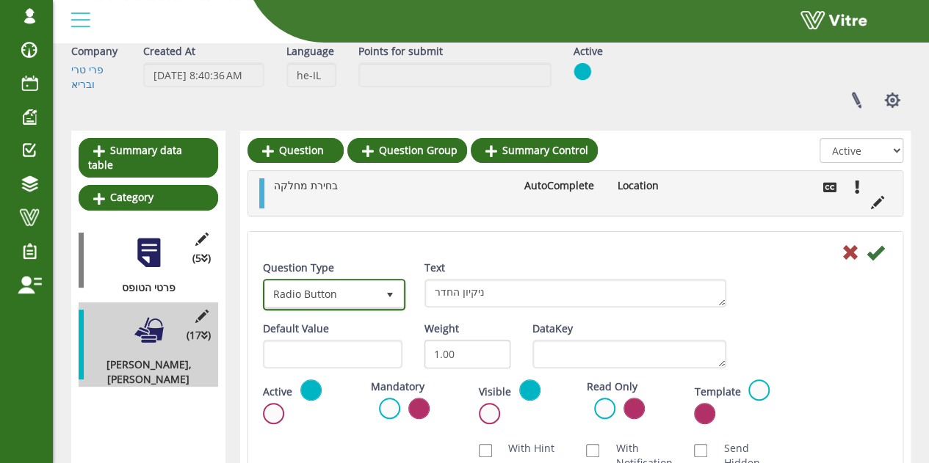
click at [367, 303] on span "Radio Button" at bounding box center [321, 294] width 112 height 26
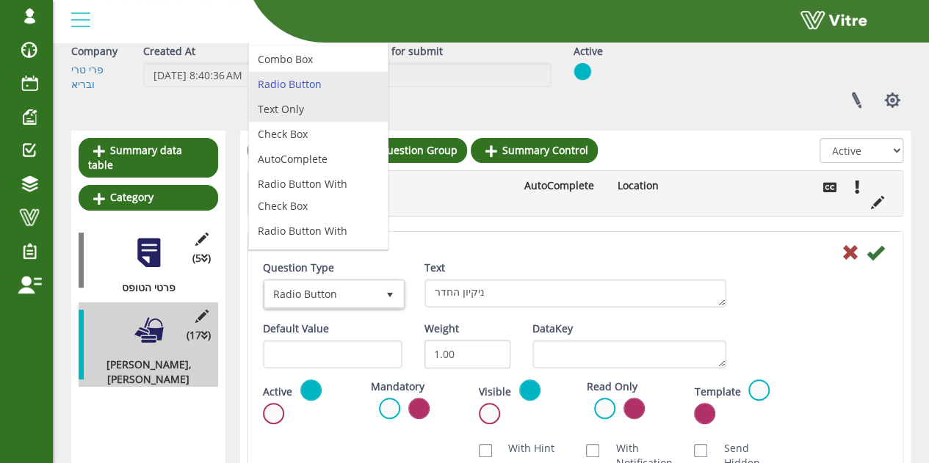
click at [307, 117] on li "Text Only" at bounding box center [318, 109] width 139 height 25
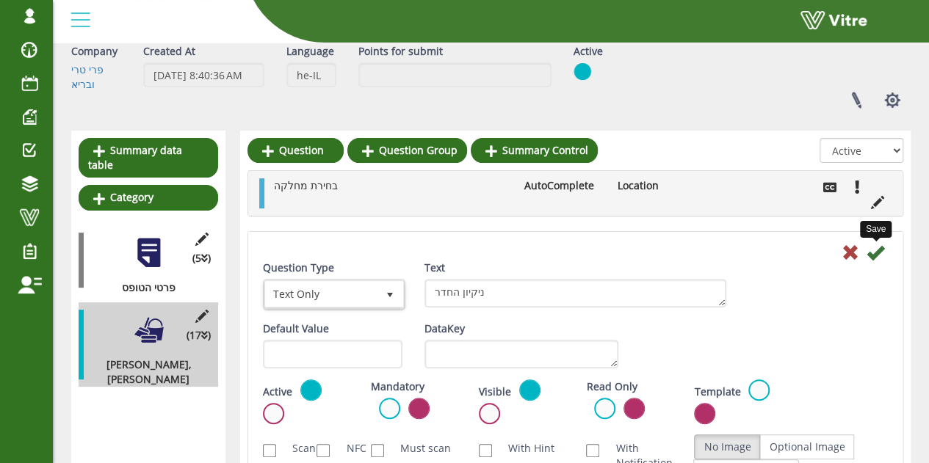
click at [874, 253] on icon at bounding box center [876, 253] width 18 height 18
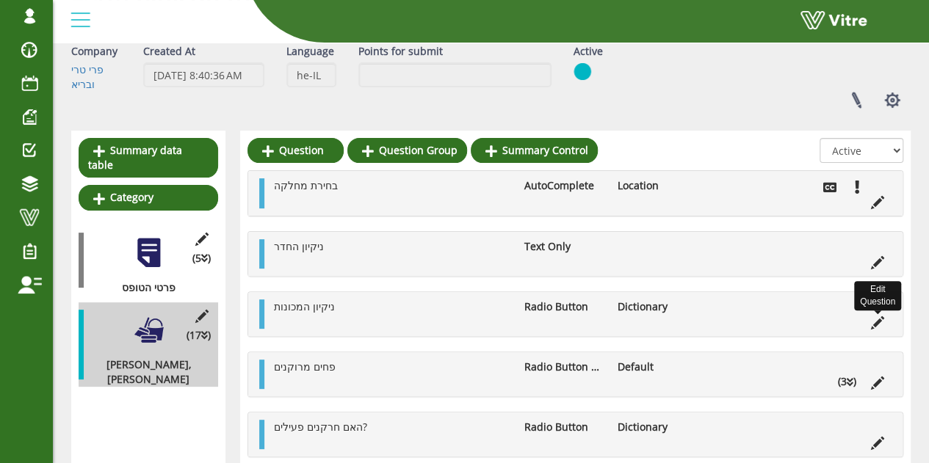
click at [874, 325] on icon at bounding box center [877, 323] width 13 height 13
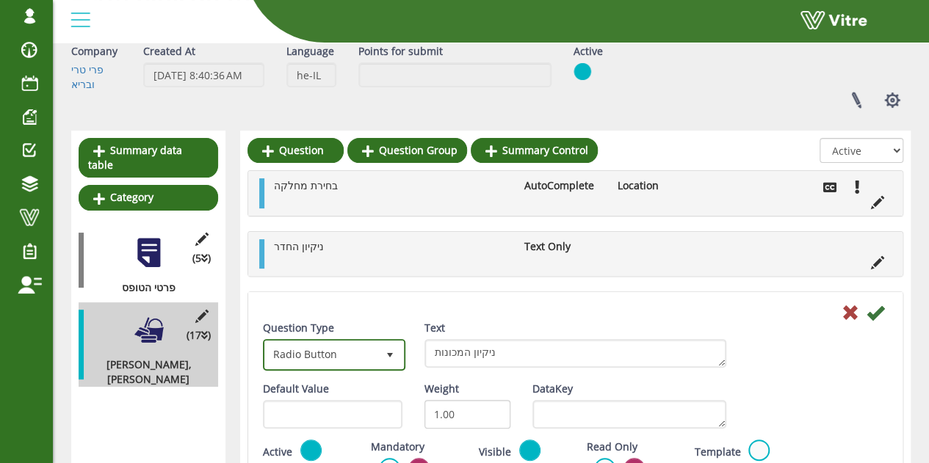
click at [364, 344] on span "Radio Button" at bounding box center [321, 354] width 112 height 26
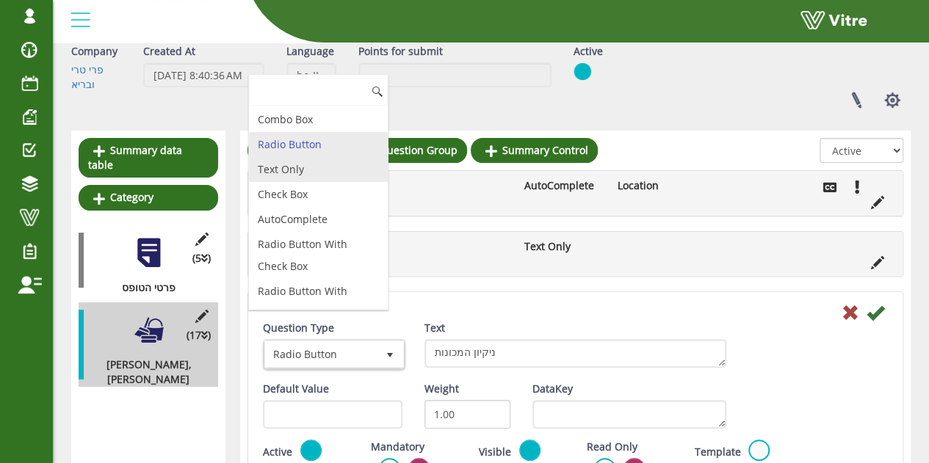
click at [284, 167] on li "Text Only" at bounding box center [318, 169] width 139 height 25
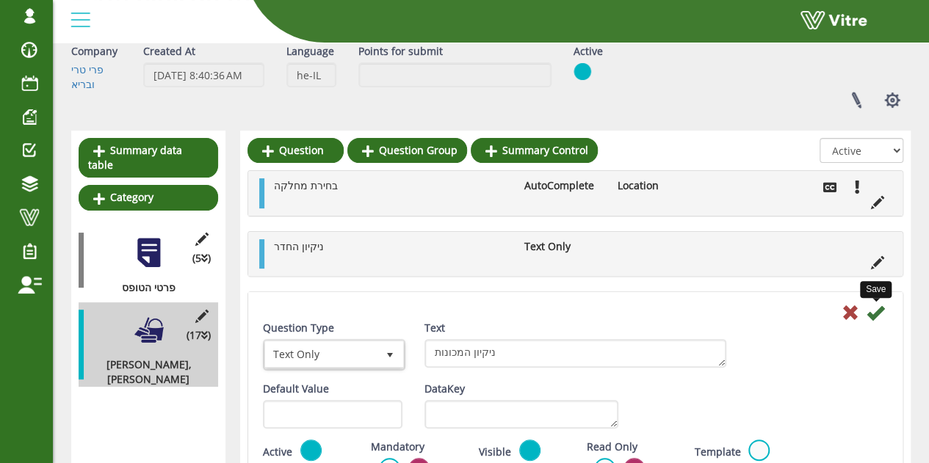
click at [873, 308] on icon at bounding box center [876, 313] width 18 height 18
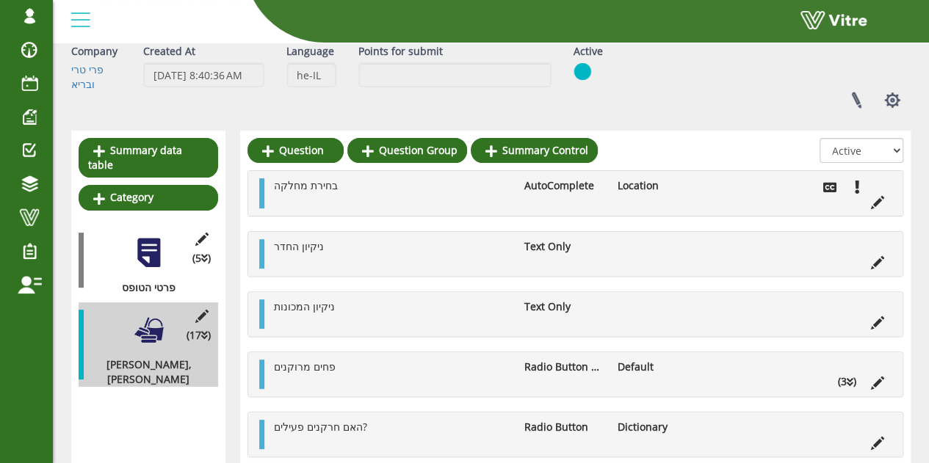
click at [853, 377] on li "(3 )" at bounding box center [847, 382] width 33 height 15
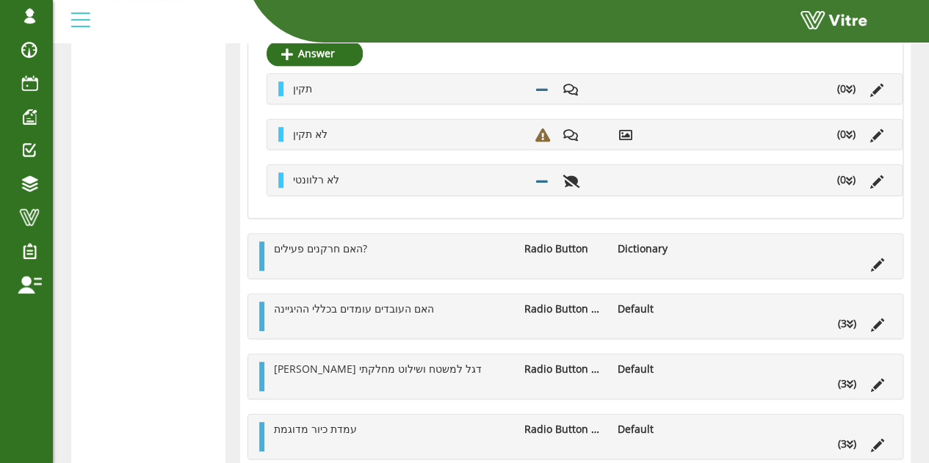
scroll to position [441, 0]
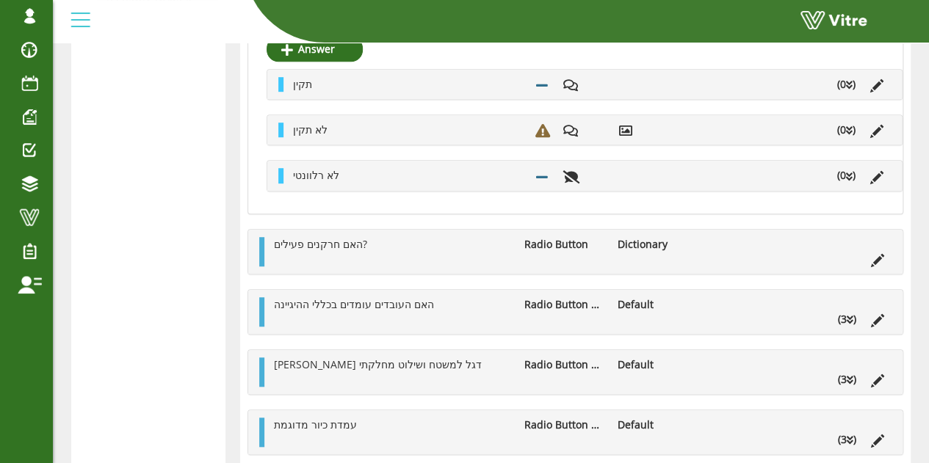
click at [874, 264] on icon at bounding box center [877, 260] width 13 height 13
click at [877, 259] on icon at bounding box center [877, 260] width 13 height 13
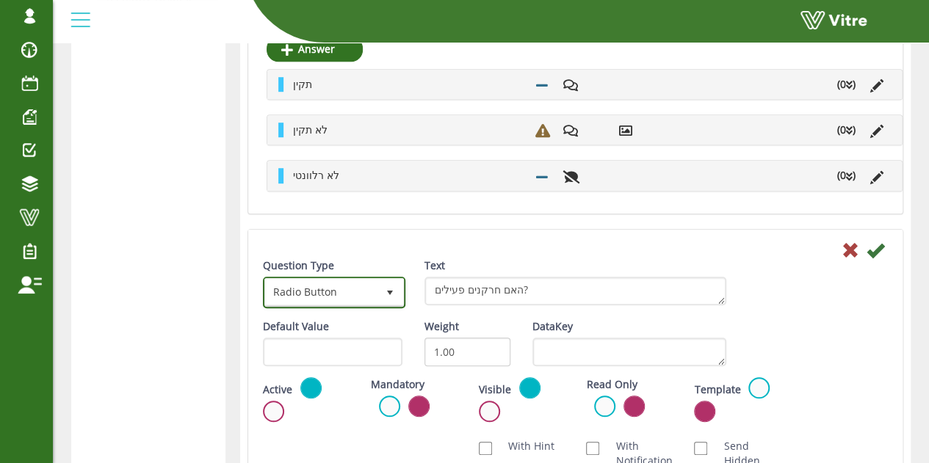
click at [366, 290] on span "Radio Button" at bounding box center [321, 292] width 112 height 26
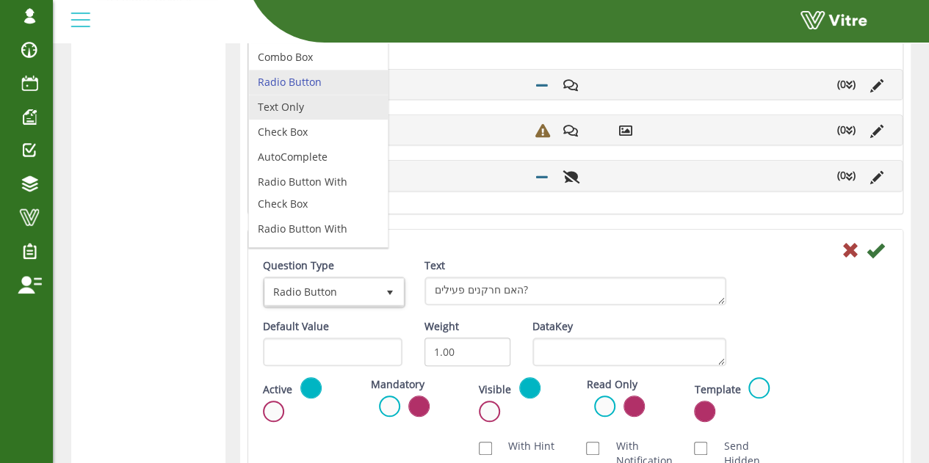
click at [291, 98] on li "Text Only" at bounding box center [318, 107] width 139 height 25
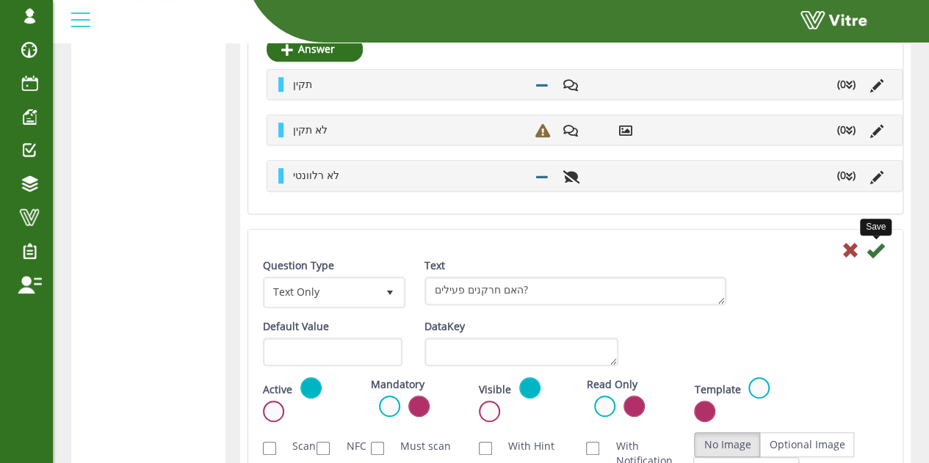
click at [875, 247] on icon at bounding box center [876, 251] width 18 height 18
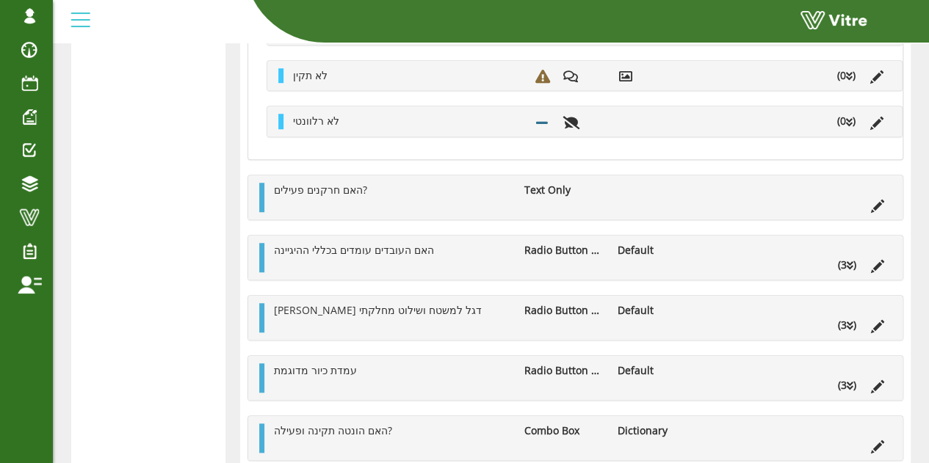
scroll to position [514, 0]
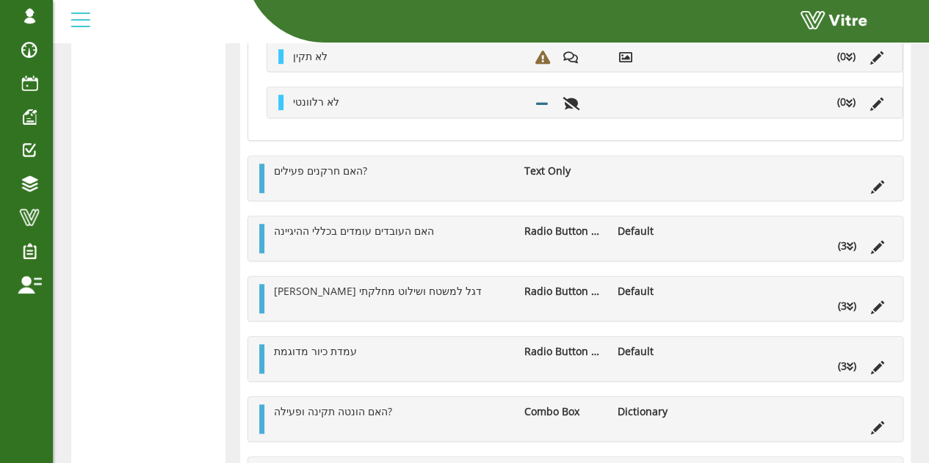
click at [854, 243] on li "(3 )" at bounding box center [847, 246] width 33 height 15
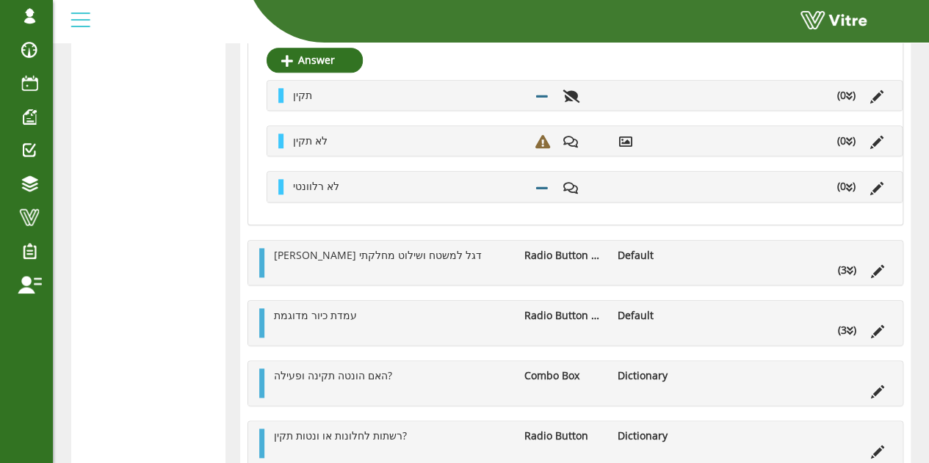
click at [843, 270] on li "(3 )" at bounding box center [847, 270] width 33 height 15
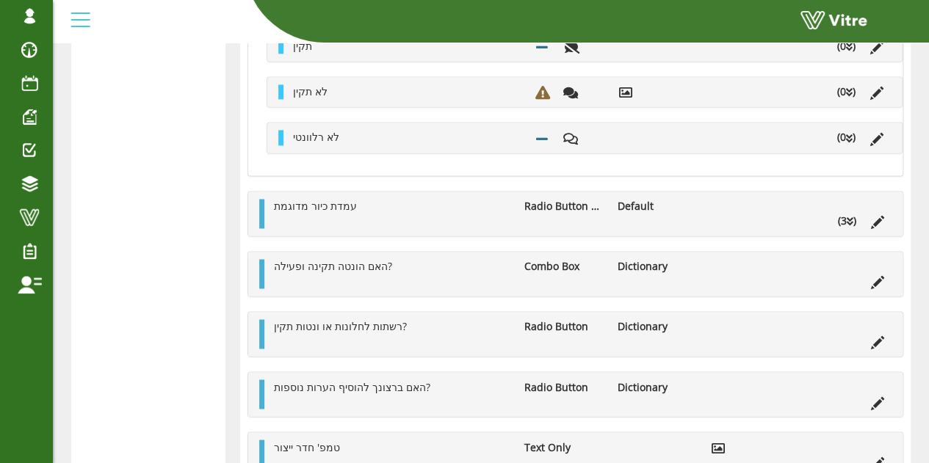
click at [850, 224] on div "עמדת כיור מדוגמת Radio Button With Check Box Default (3 )" at bounding box center [575, 214] width 654 height 44
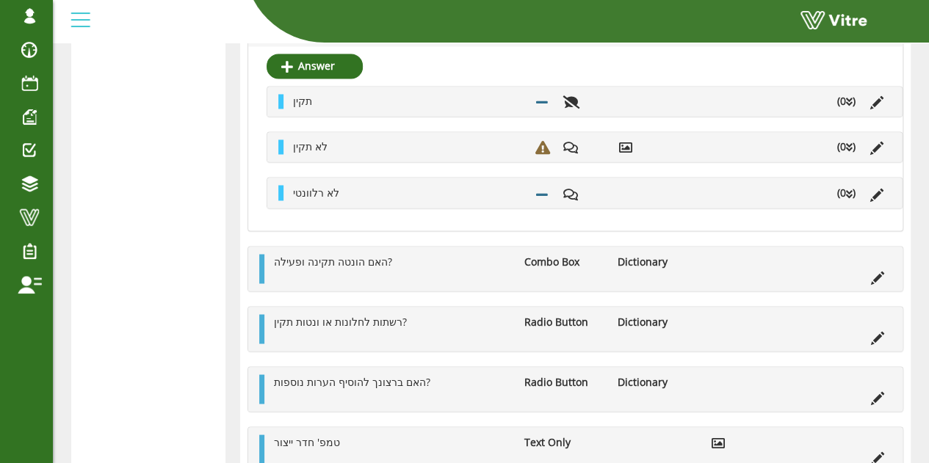
scroll to position [1248, 0]
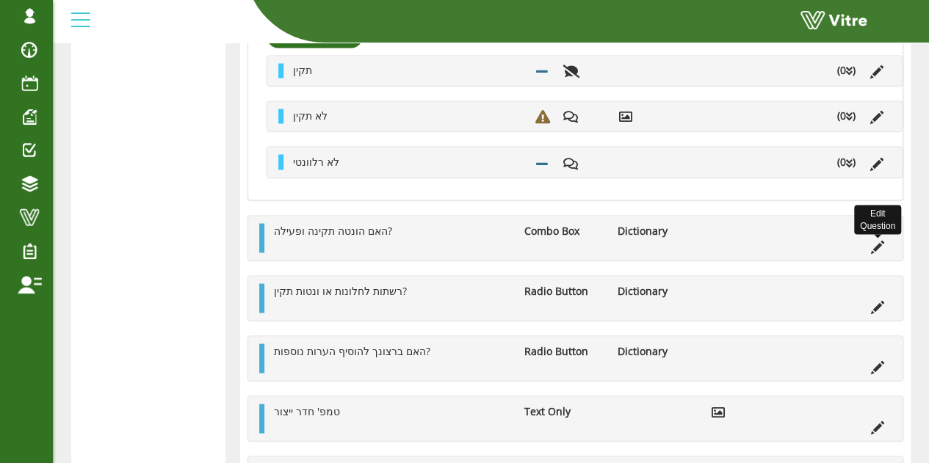
click at [875, 240] on icon at bounding box center [877, 246] width 13 height 13
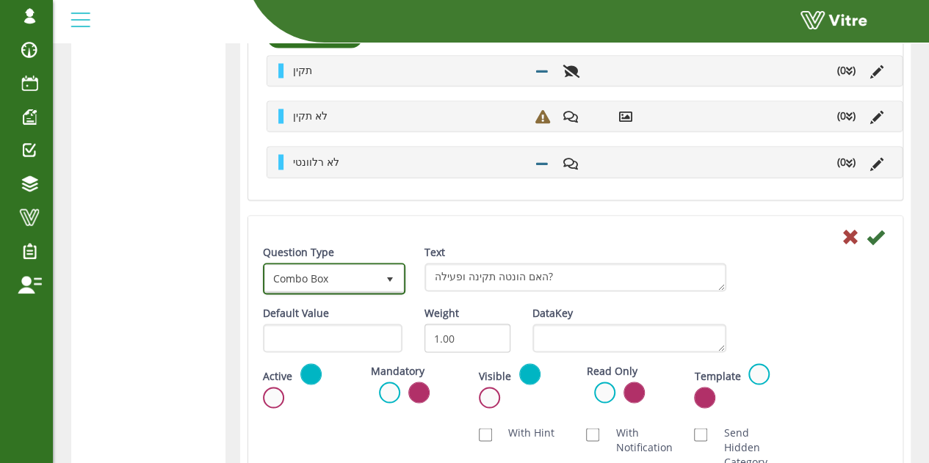
click at [330, 272] on span "Combo Box" at bounding box center [321, 278] width 112 height 26
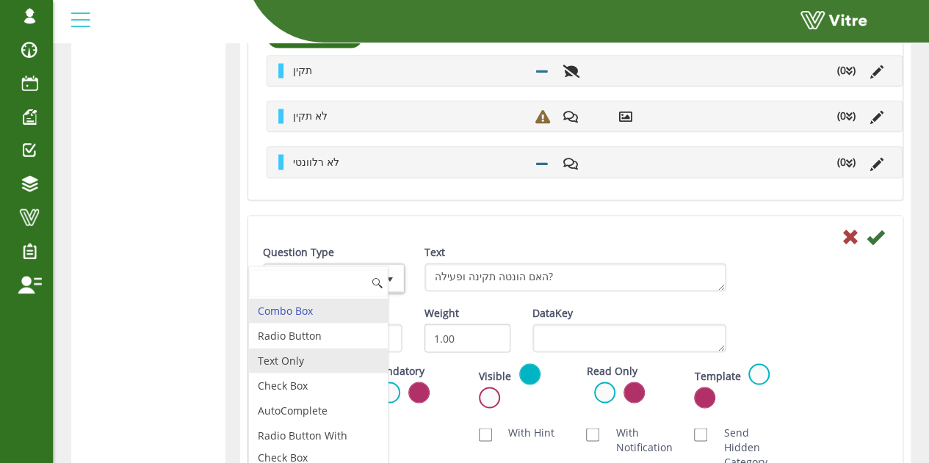
click at [292, 358] on li "Text Only" at bounding box center [318, 360] width 139 height 25
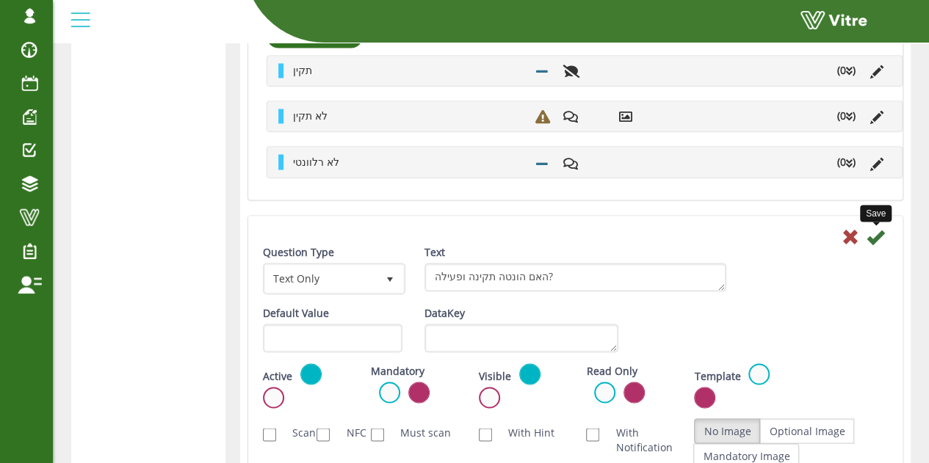
click at [878, 228] on icon at bounding box center [876, 237] width 18 height 18
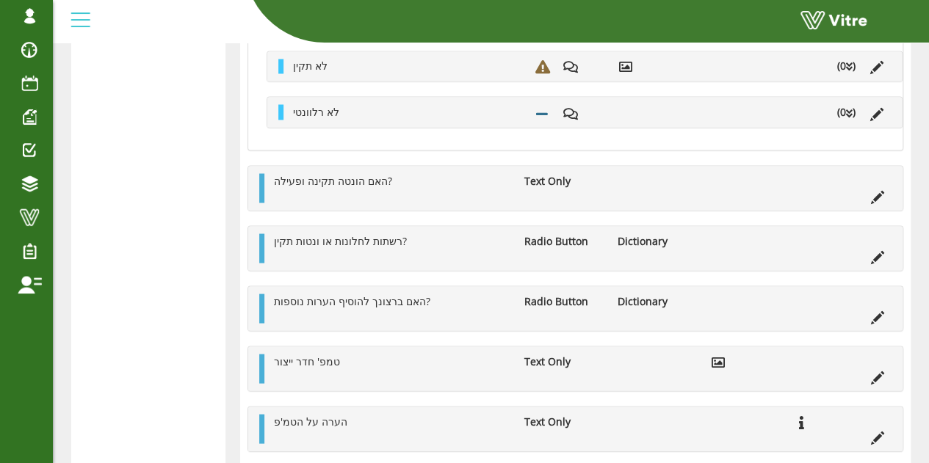
scroll to position [1322, 0]
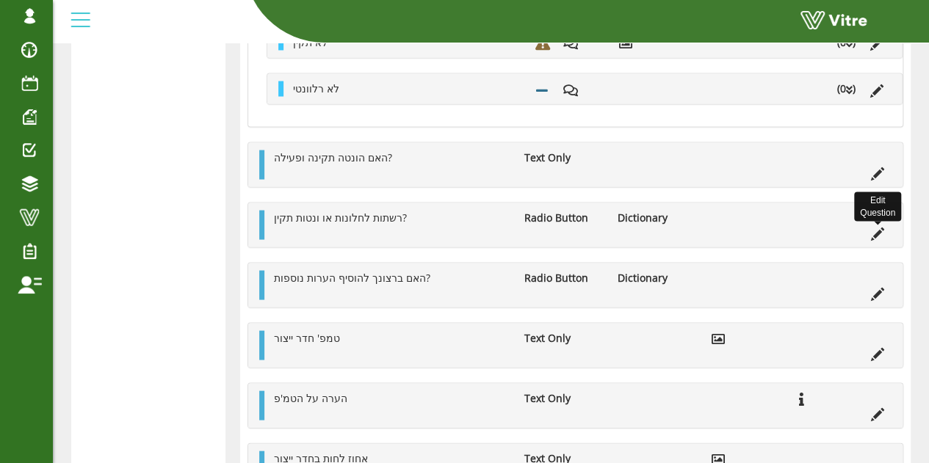
click at [875, 227] on icon at bounding box center [877, 233] width 13 height 13
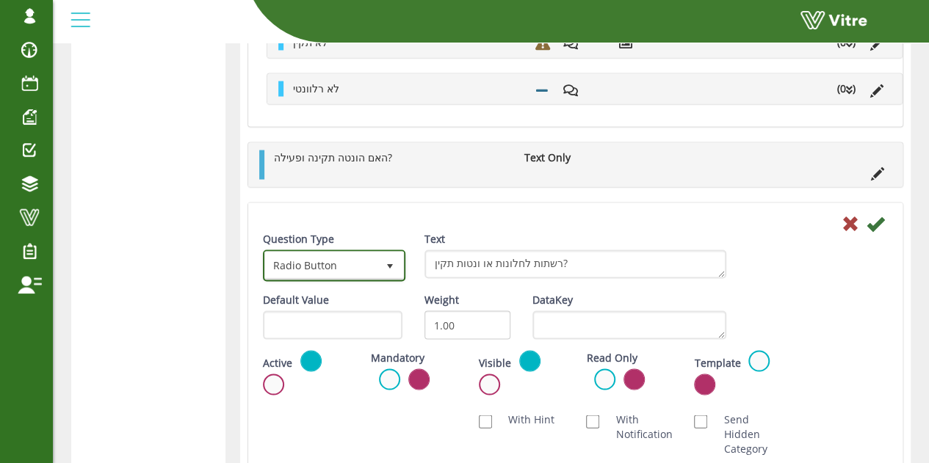
click at [348, 268] on span "Radio Button" at bounding box center [321, 265] width 112 height 26
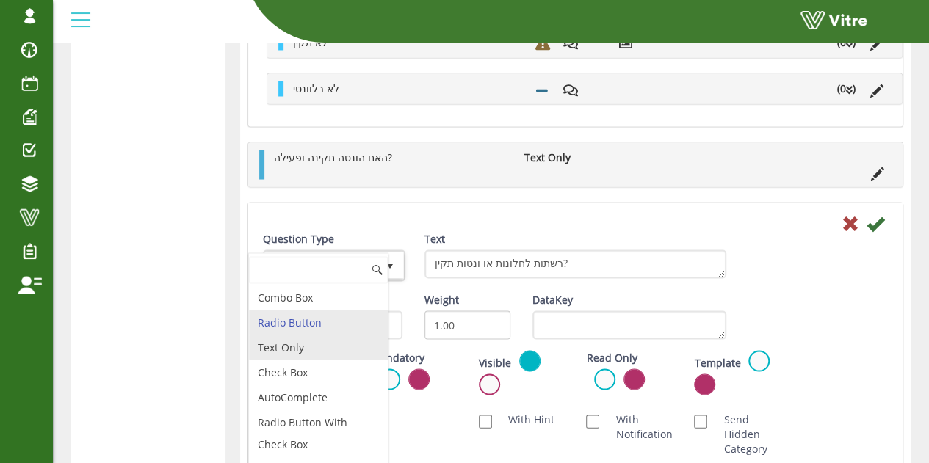
click at [300, 340] on li "Text Only" at bounding box center [318, 347] width 139 height 25
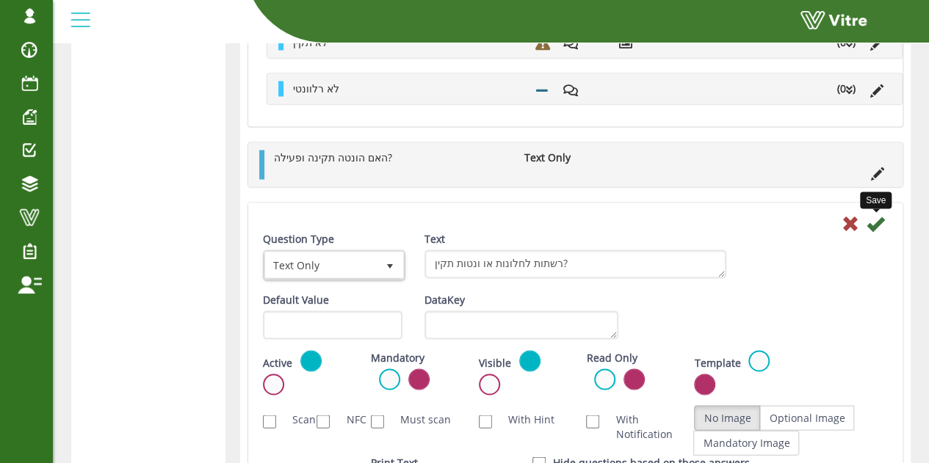
click at [875, 217] on icon at bounding box center [876, 223] width 18 height 18
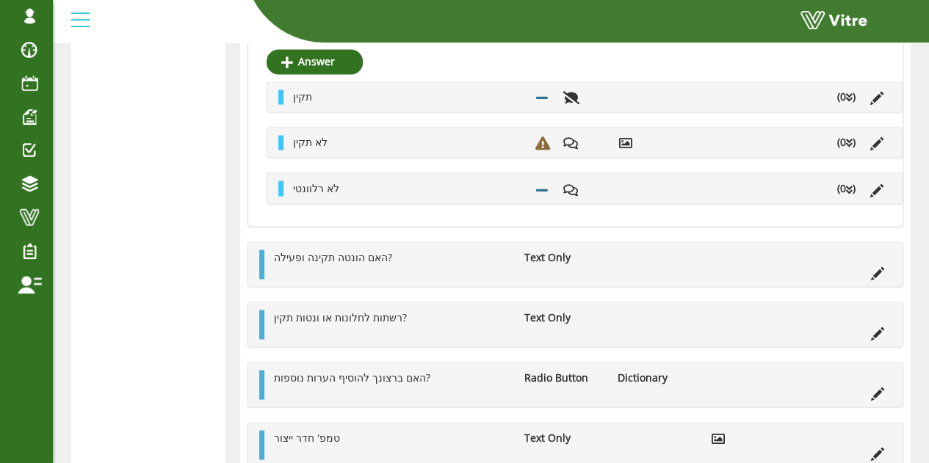
scroll to position [1224, 0]
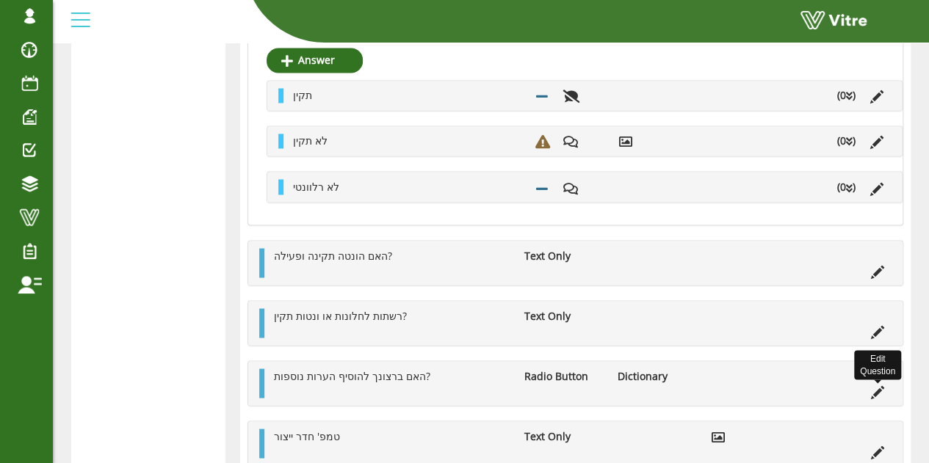
click at [883, 386] on icon at bounding box center [877, 392] width 13 height 13
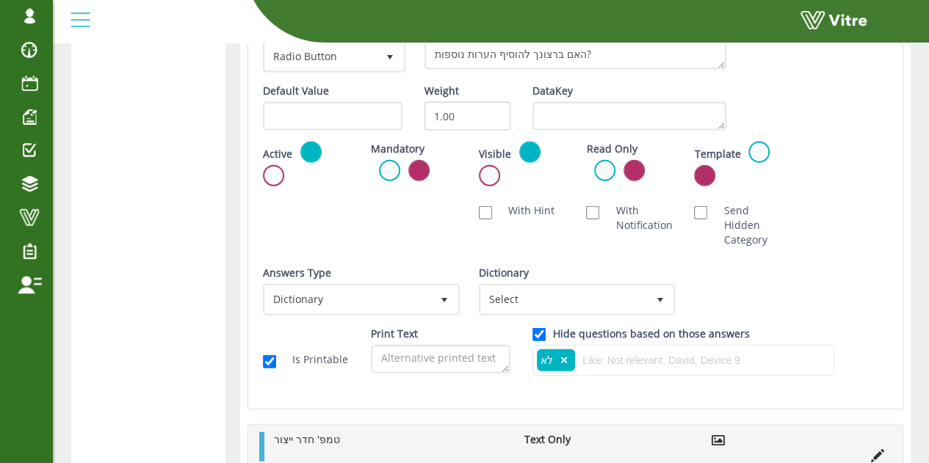
scroll to position [1517, 0]
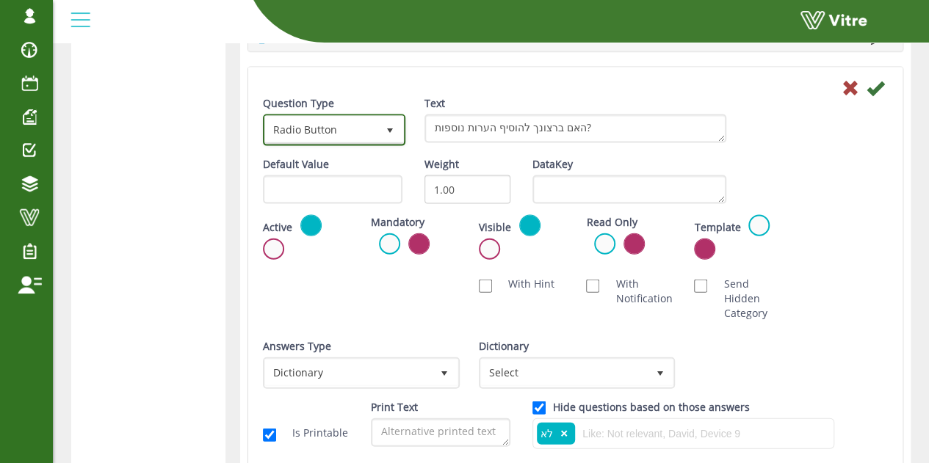
click at [341, 117] on span "Radio Button" at bounding box center [321, 130] width 112 height 26
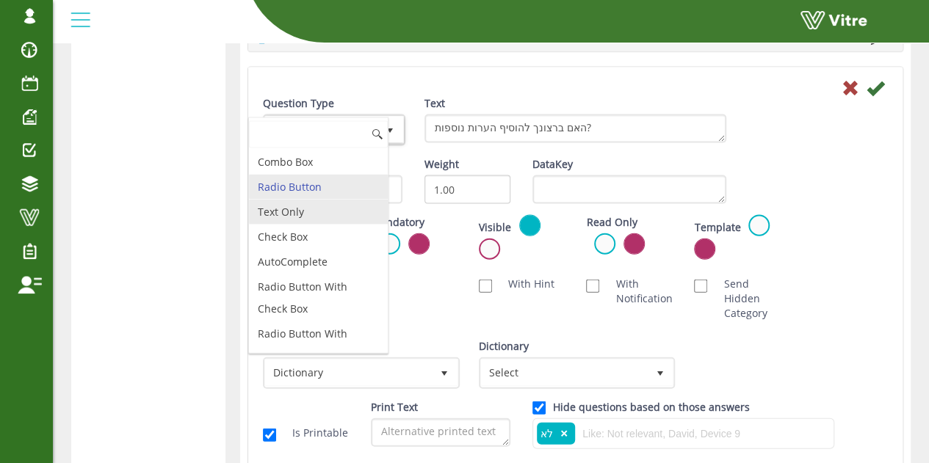
click at [313, 208] on li "Text Only" at bounding box center [318, 212] width 139 height 25
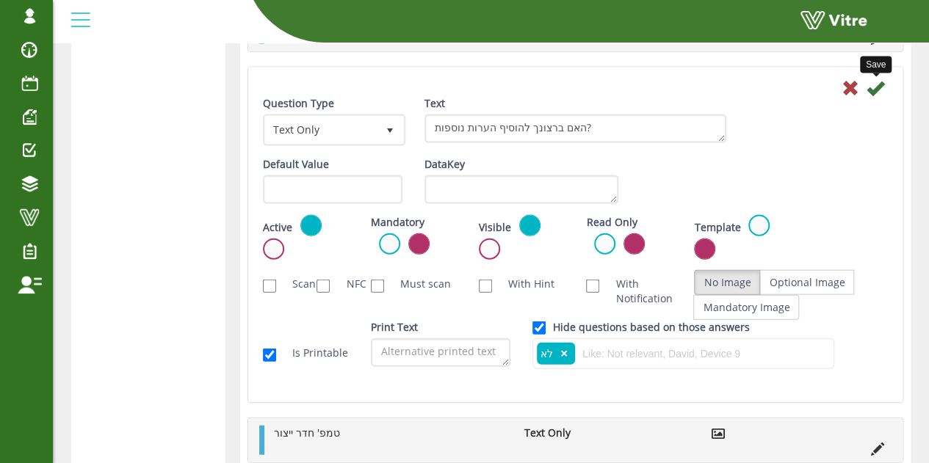
click at [876, 83] on icon at bounding box center [876, 88] width 18 height 18
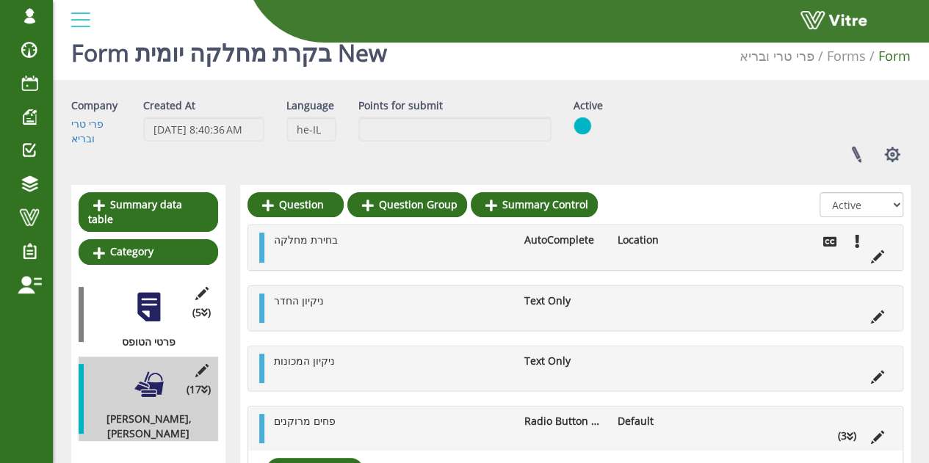
scroll to position [0, 0]
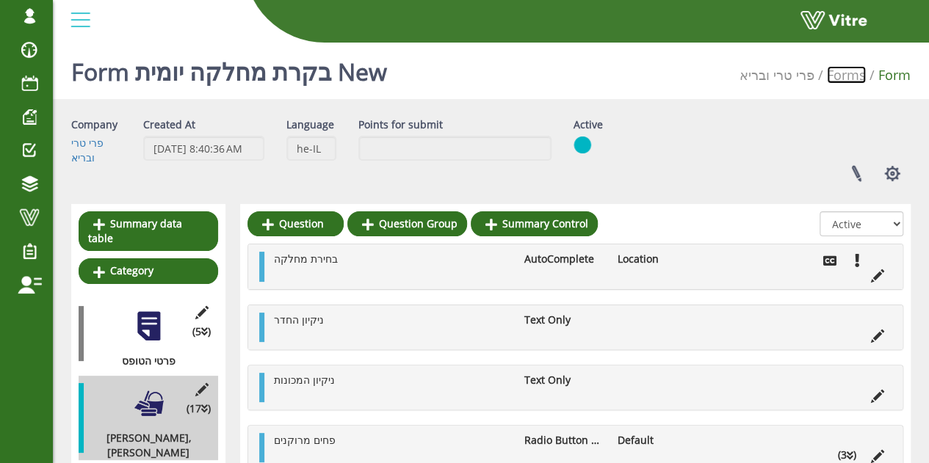
click at [855, 79] on link "Forms" at bounding box center [846, 75] width 39 height 18
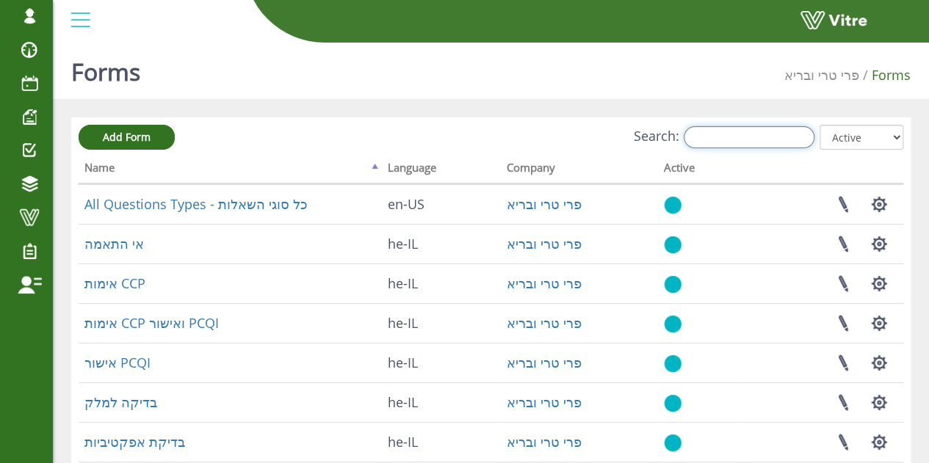
click at [806, 129] on input "Search:" at bounding box center [749, 137] width 131 height 22
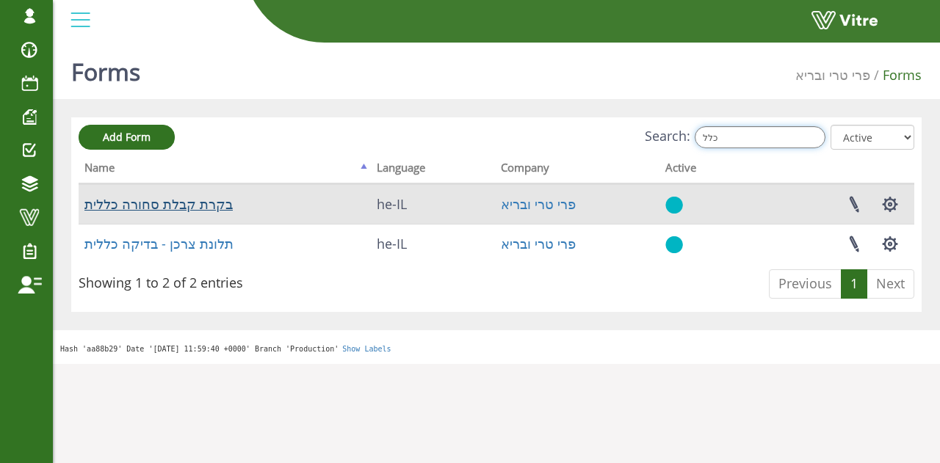
type input "כלל"
click at [208, 212] on link "בקרת קבלת סחורה כללית" at bounding box center [158, 204] width 148 height 18
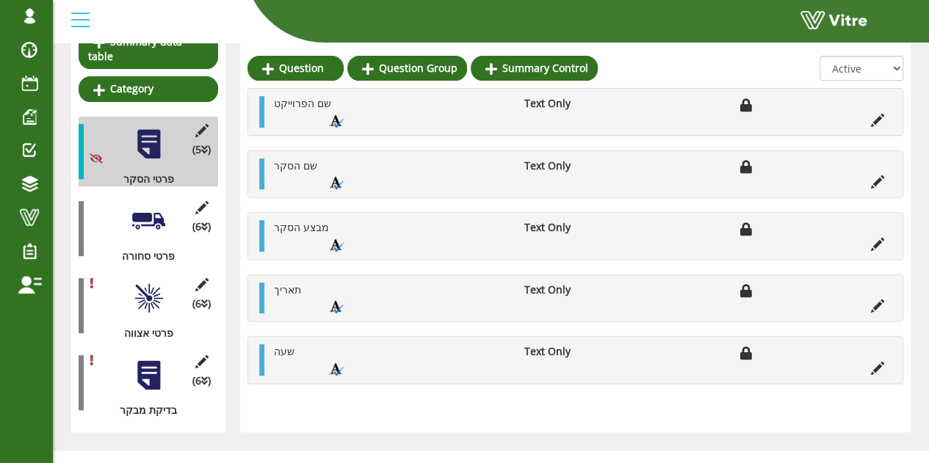
scroll to position [187, 0]
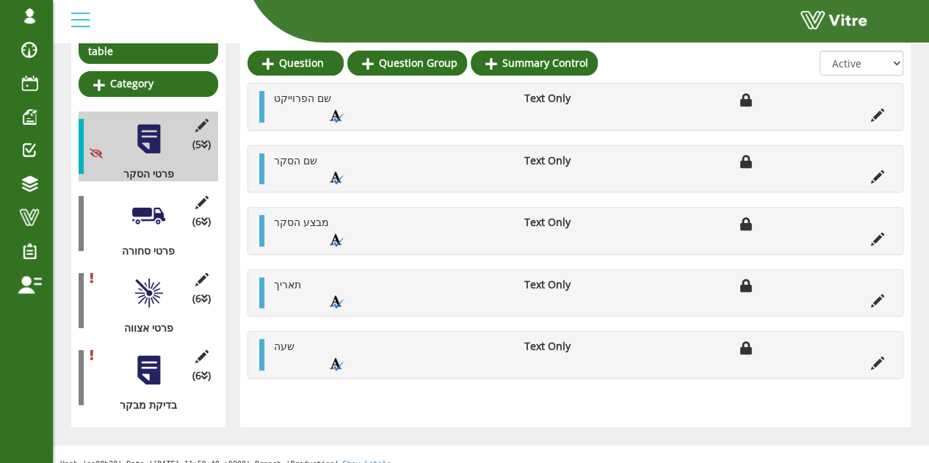
click at [134, 209] on div at bounding box center [148, 216] width 33 height 33
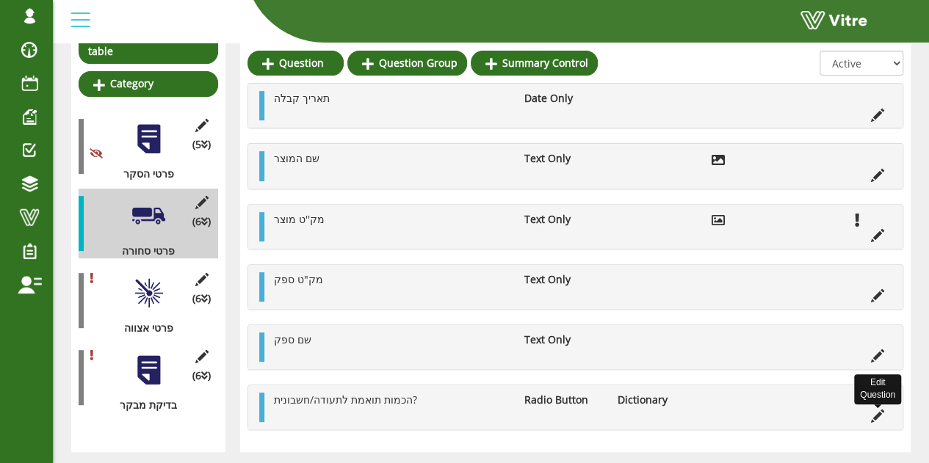
click at [878, 414] on icon at bounding box center [877, 416] width 13 height 13
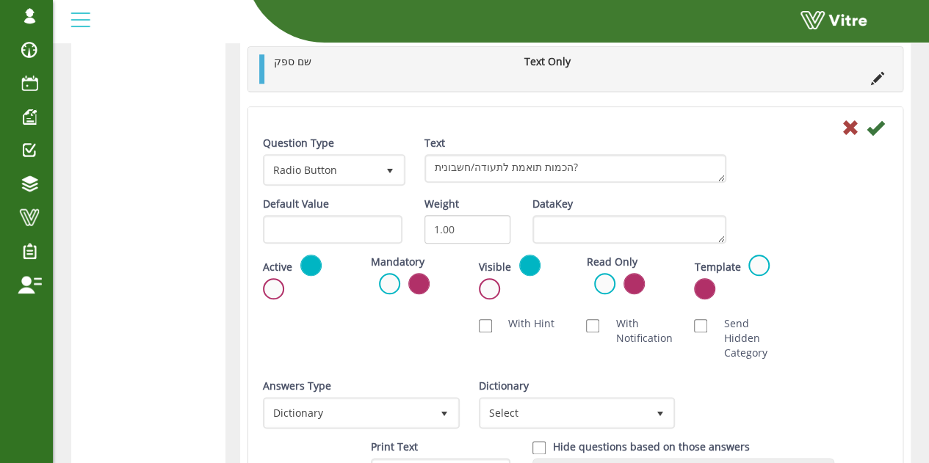
scroll to position [701, 0]
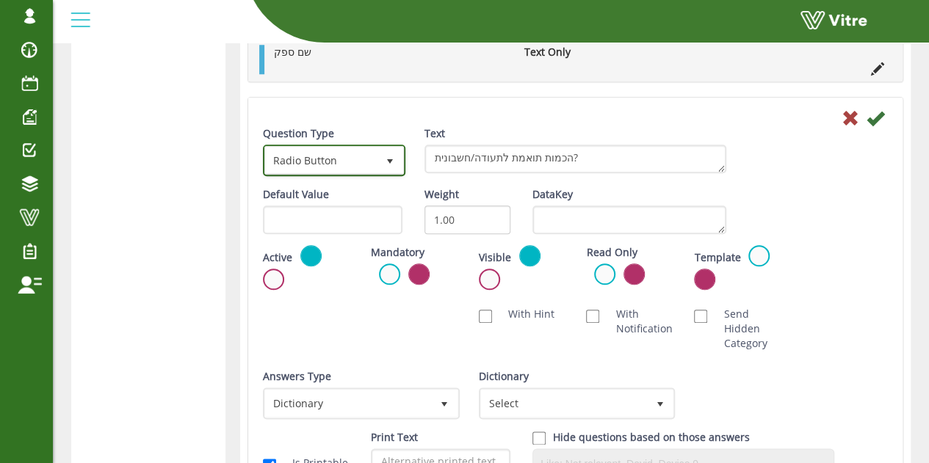
click at [369, 152] on span "Radio Button" at bounding box center [321, 160] width 112 height 26
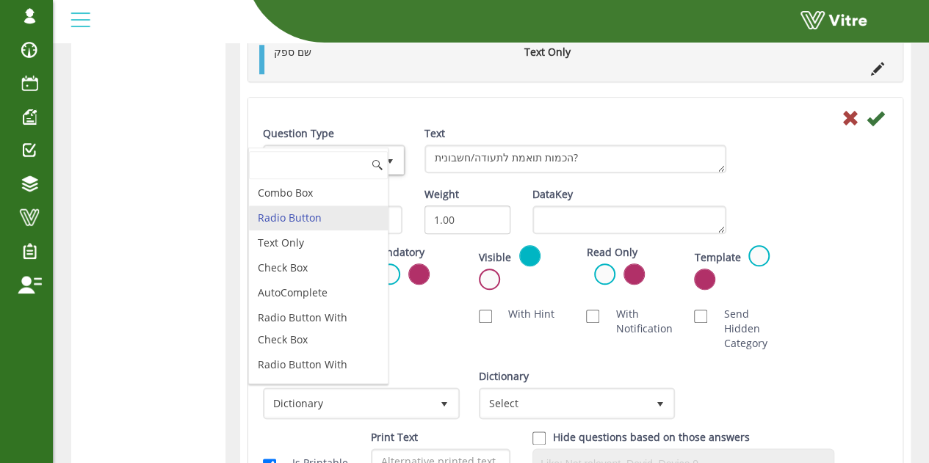
click at [497, 346] on div "Scan NFC Must scan With Hint With Notification Send Hidden Category No Image Op…" at bounding box center [575, 329] width 647 height 59
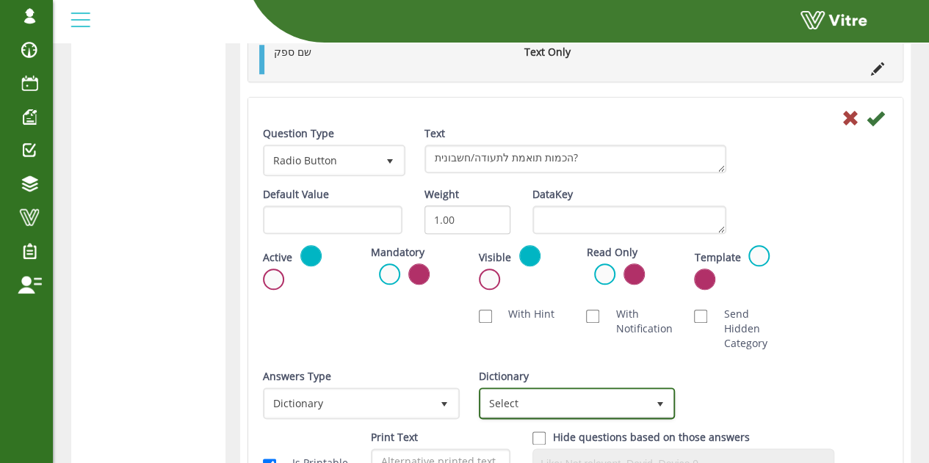
click at [561, 403] on span "Select" at bounding box center [564, 403] width 166 height 26
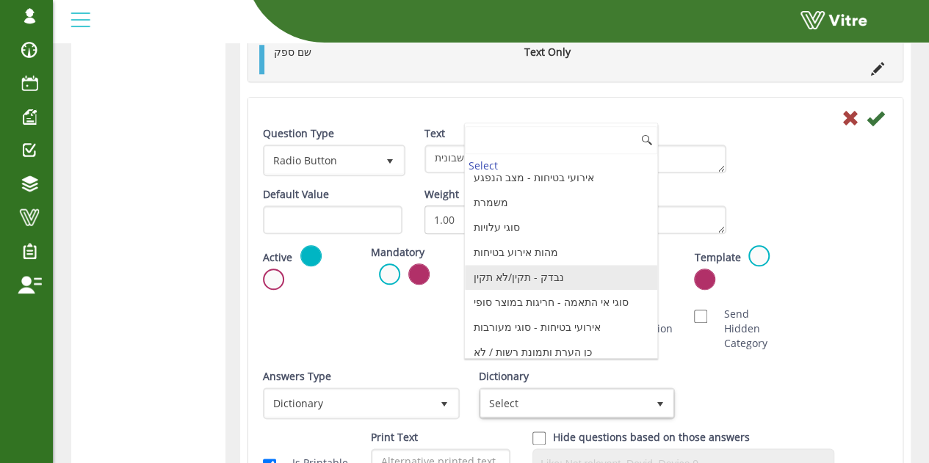
scroll to position [1102, 0]
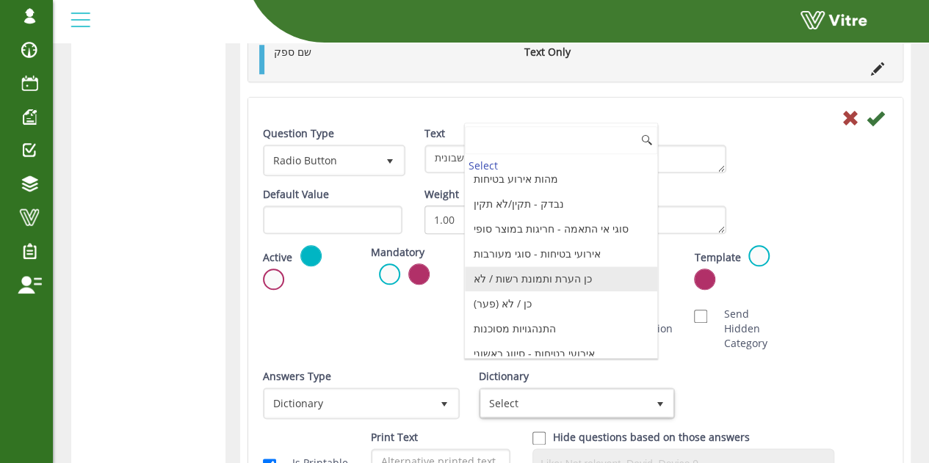
click at [582, 267] on li "כן הערת ותמונת רשות / לא" at bounding box center [561, 279] width 192 height 25
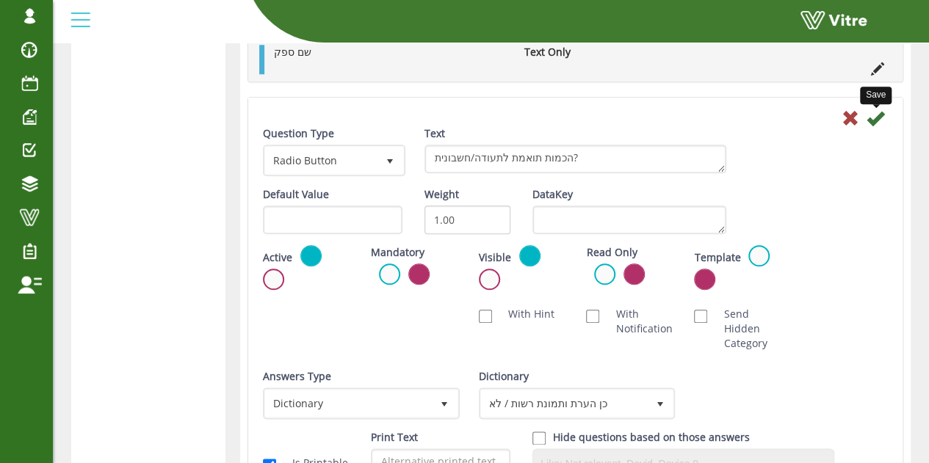
click at [878, 112] on icon at bounding box center [876, 118] width 18 height 18
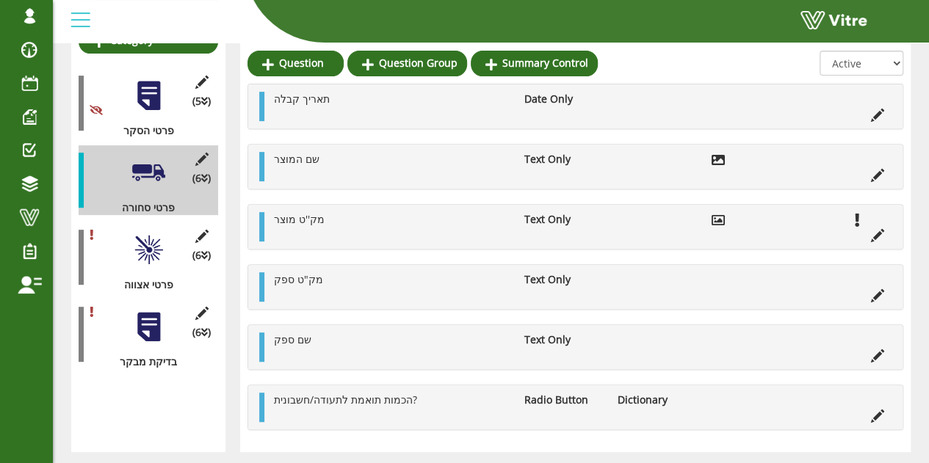
click at [147, 242] on div at bounding box center [148, 250] width 33 height 33
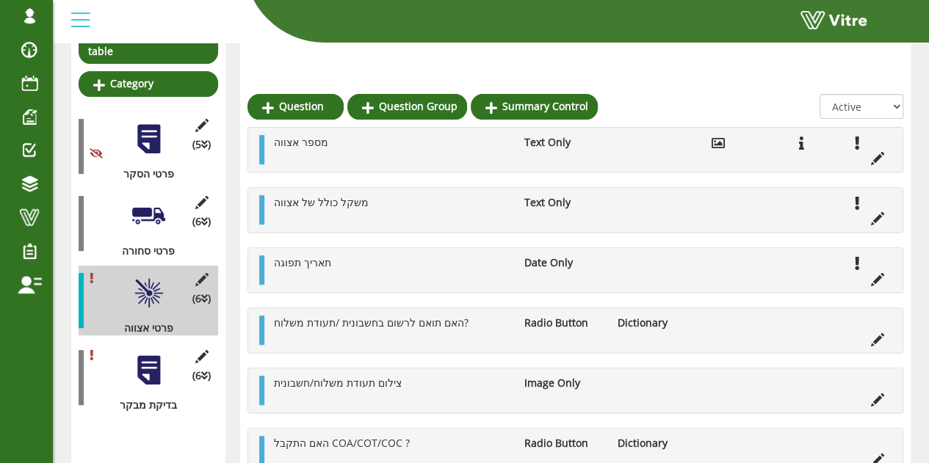
scroll to position [231, 0]
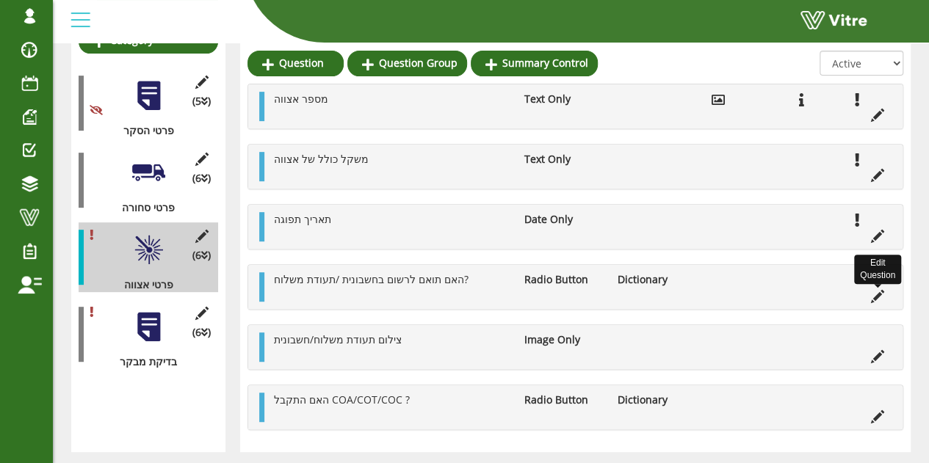
click at [875, 296] on icon at bounding box center [877, 296] width 13 height 13
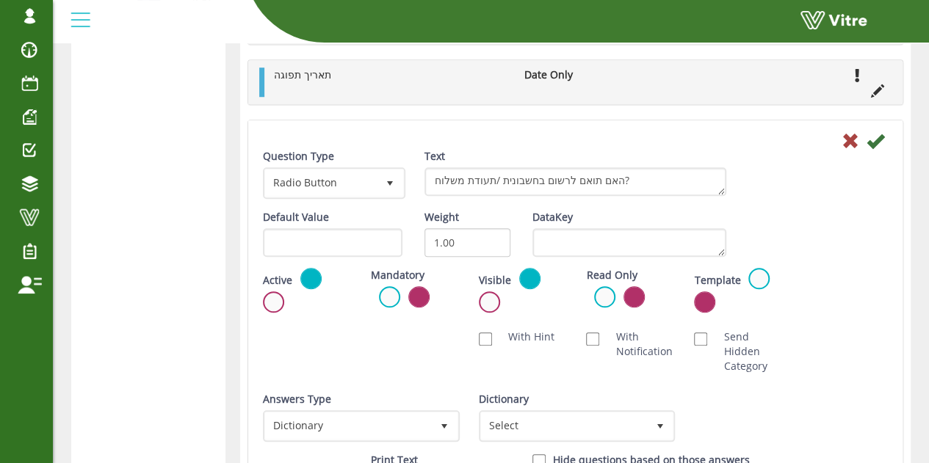
scroll to position [671, 0]
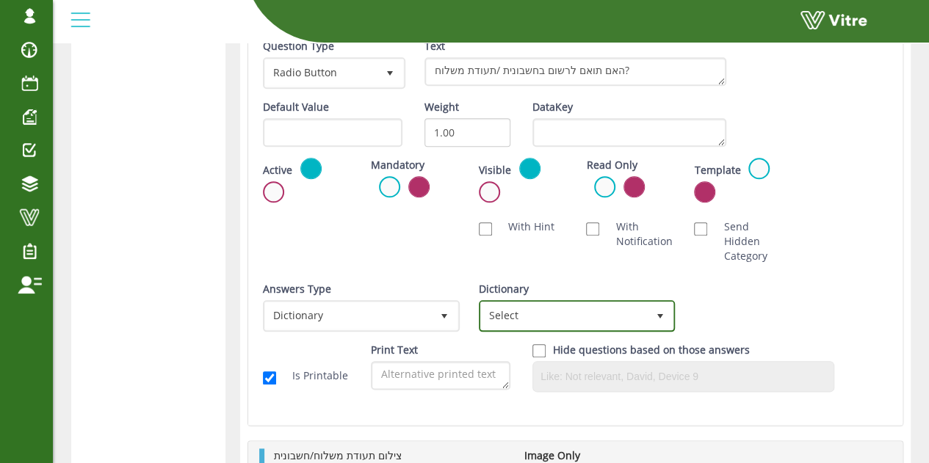
click at [560, 314] on span "Select" at bounding box center [564, 316] width 166 height 26
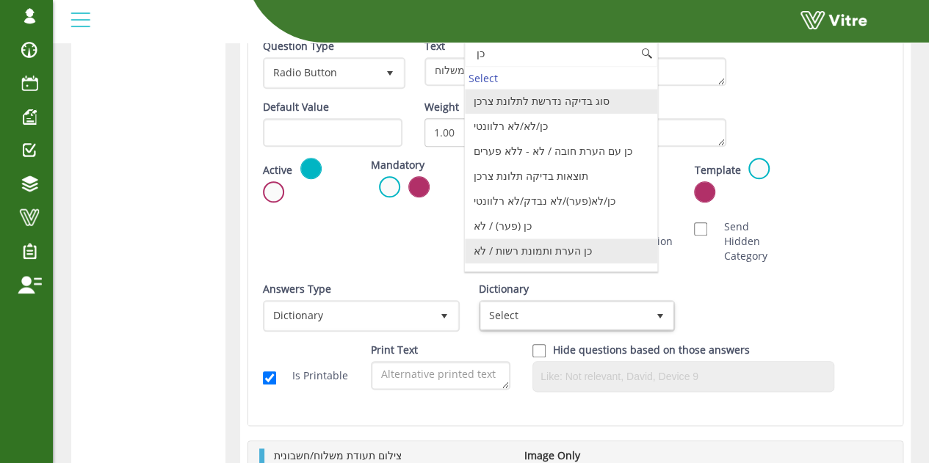
click at [554, 245] on li "כן הערת ותמונת רשות / לא" at bounding box center [561, 251] width 192 height 25
type input "כן"
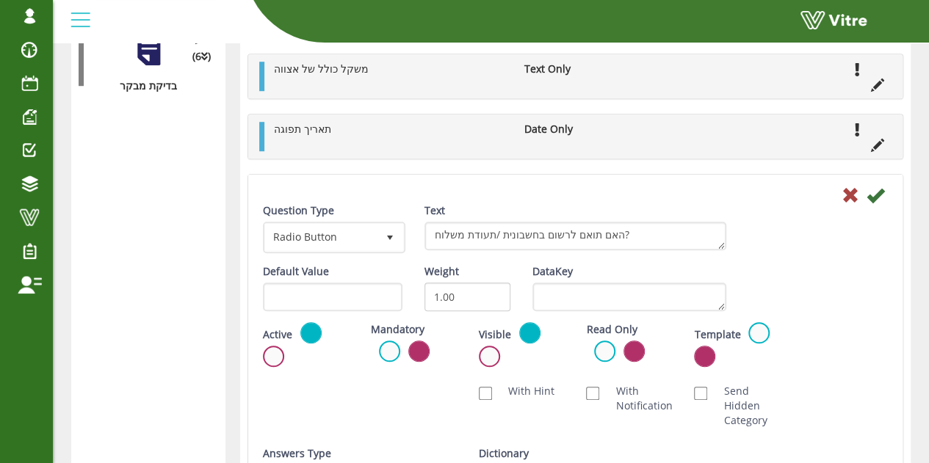
scroll to position [451, 0]
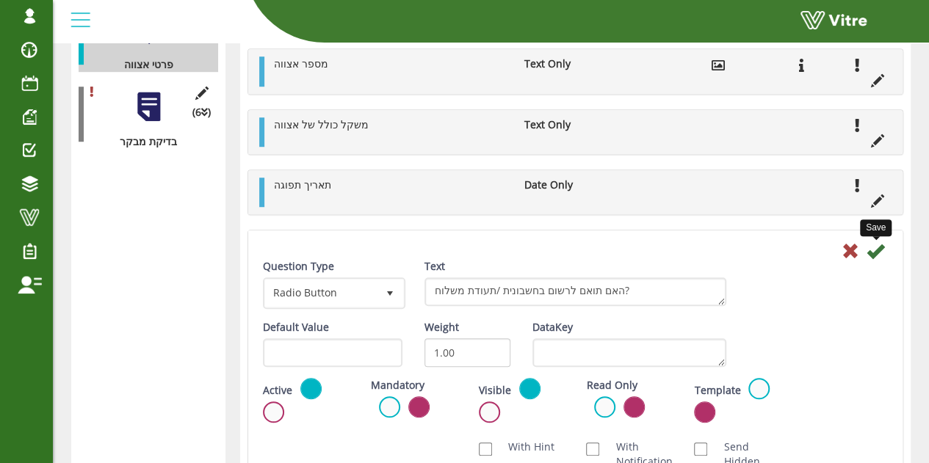
click at [879, 250] on icon at bounding box center [876, 251] width 18 height 18
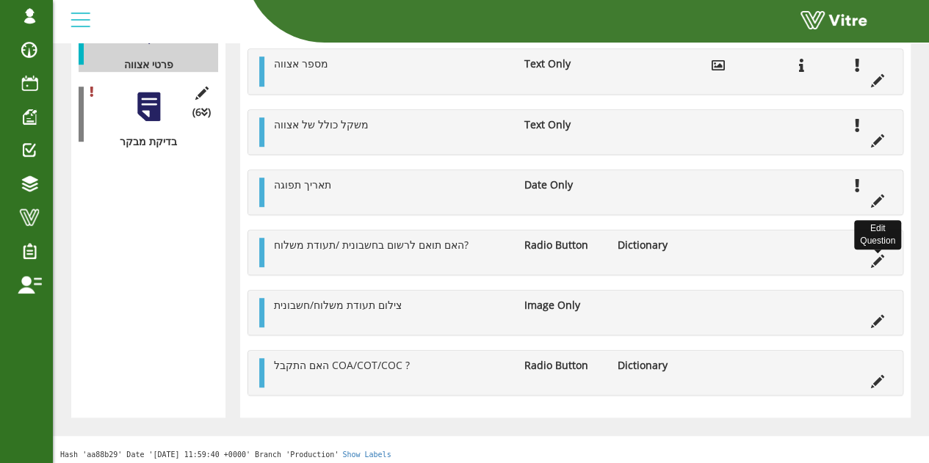
click at [878, 259] on icon at bounding box center [877, 261] width 13 height 13
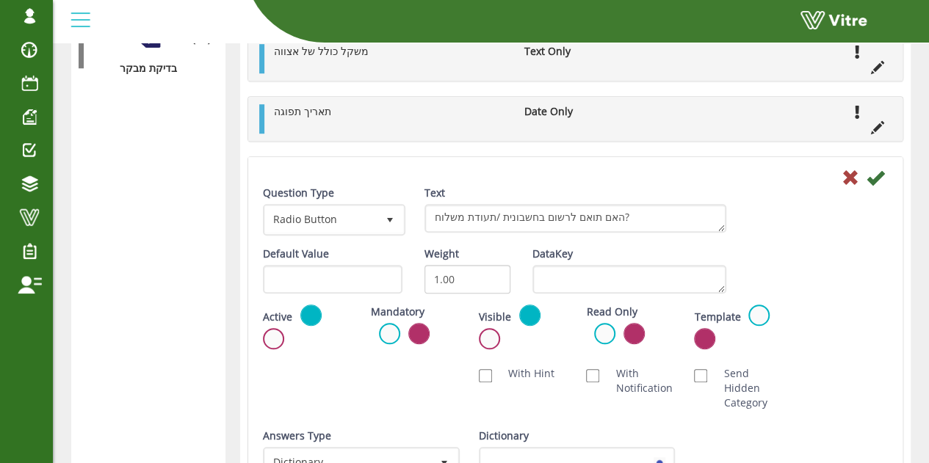
scroll to position [598, 0]
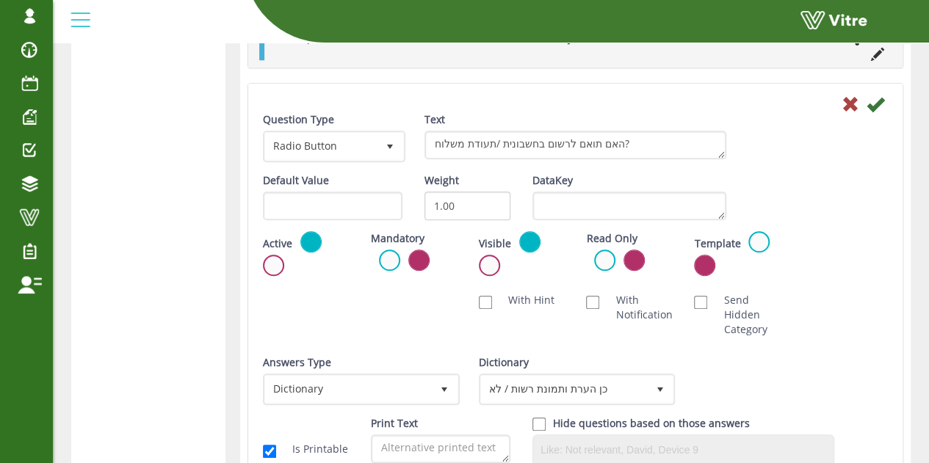
click at [883, 104] on icon at bounding box center [876, 104] width 18 height 18
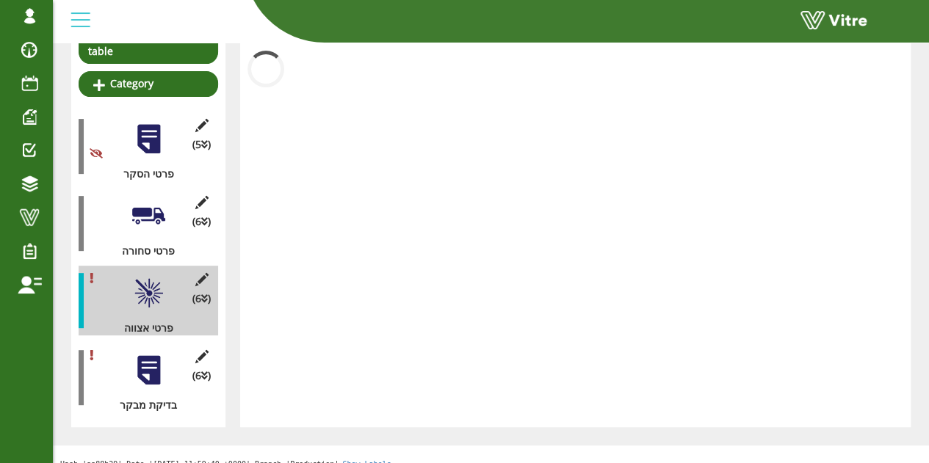
scroll to position [455, 0]
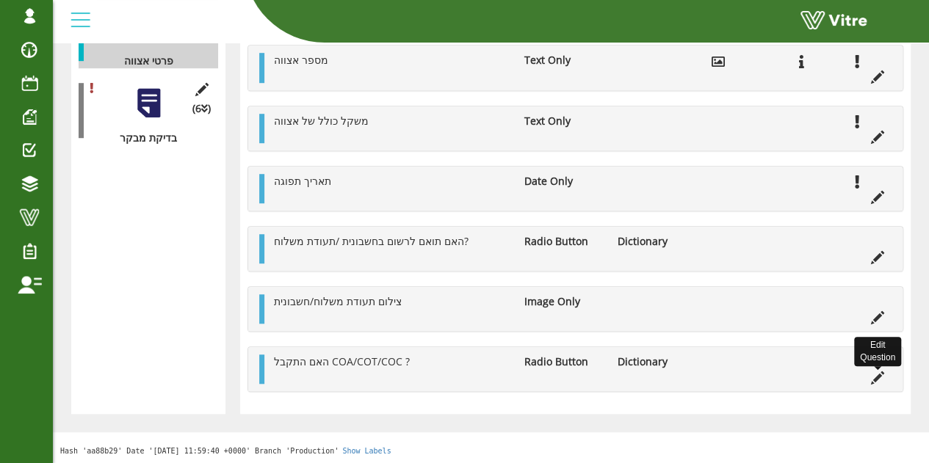
click at [879, 375] on icon at bounding box center [877, 378] width 13 height 13
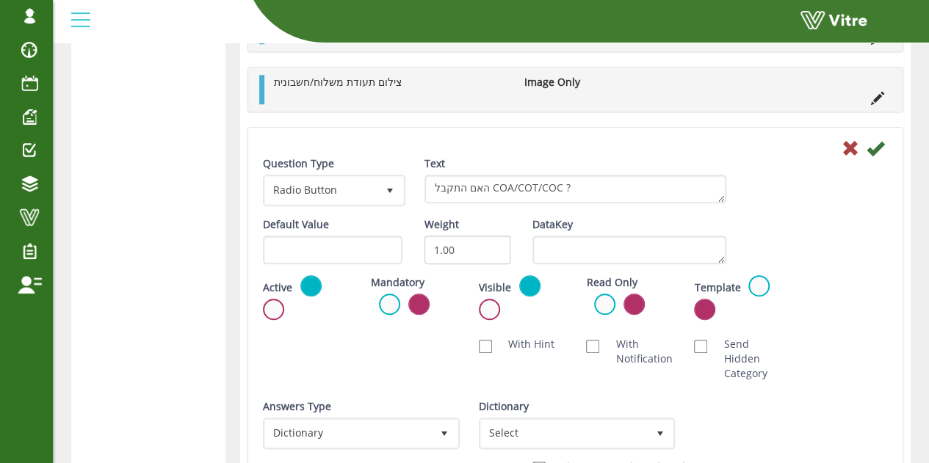
scroll to position [745, 0]
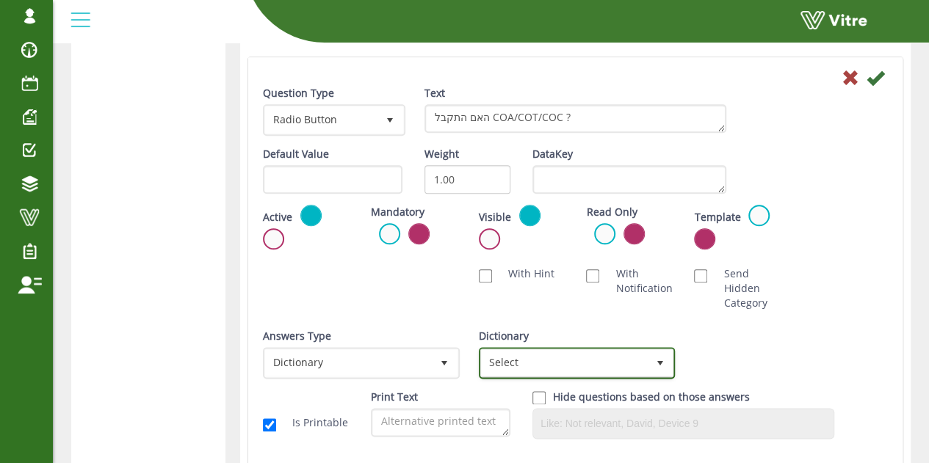
click at [546, 355] on span "Select" at bounding box center [564, 363] width 166 height 26
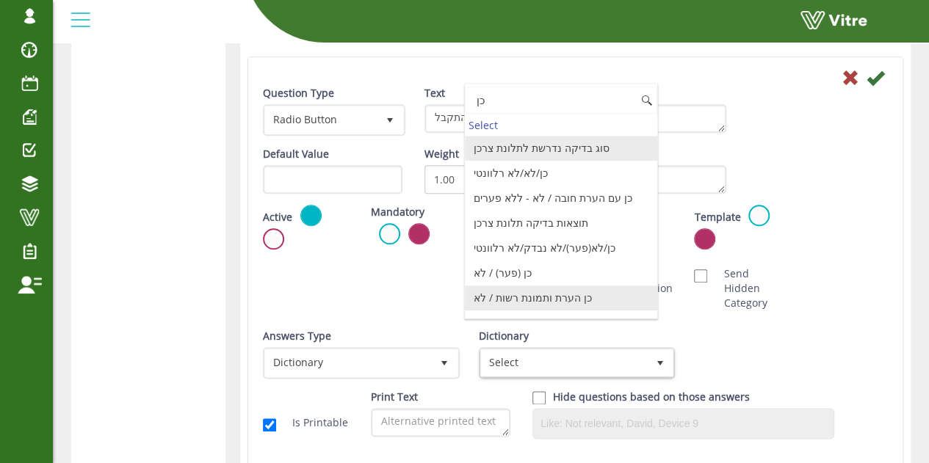
click at [573, 291] on li "כן הערת ותמונת רשות / לא" at bounding box center [561, 298] width 192 height 25
type input "כן"
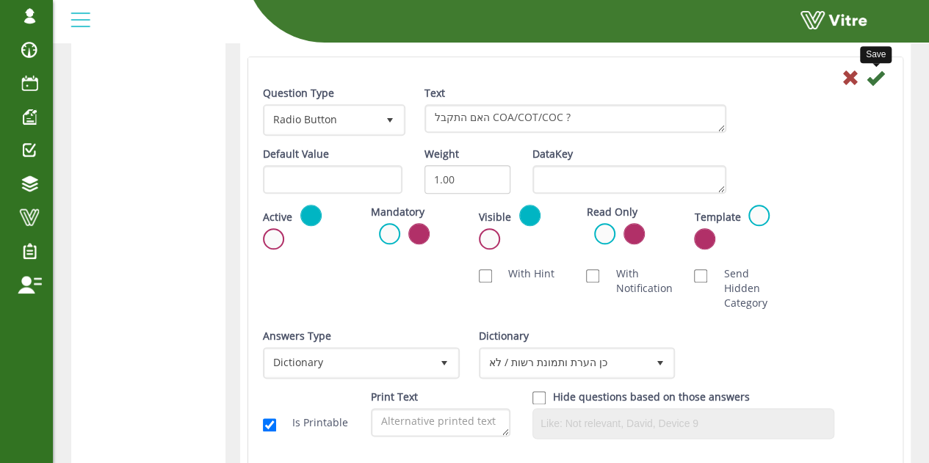
click at [874, 71] on icon at bounding box center [876, 78] width 18 height 18
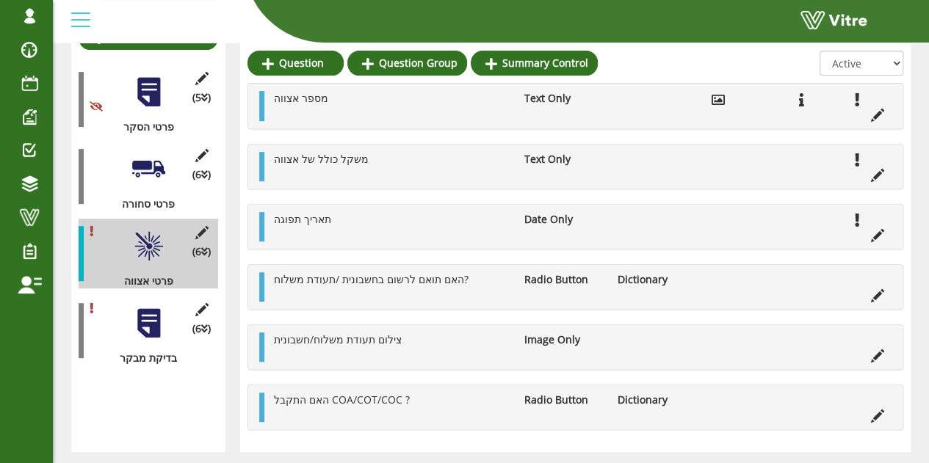
click at [140, 307] on div at bounding box center [148, 323] width 33 height 33
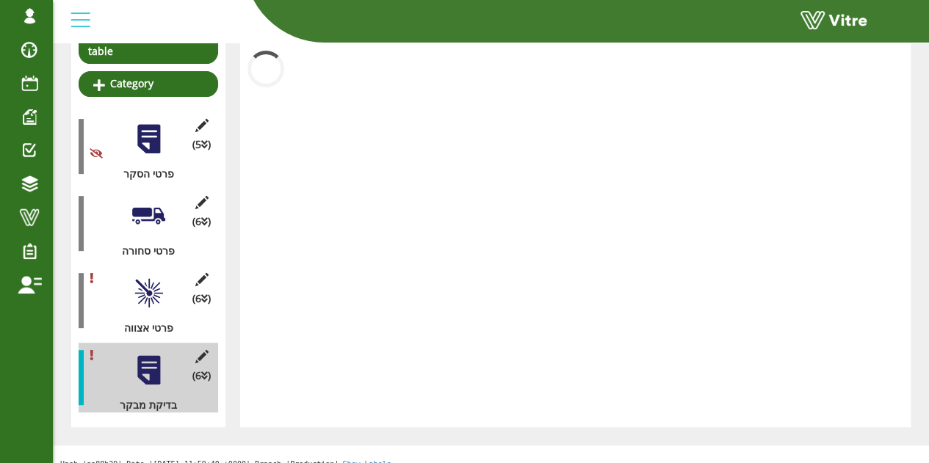
scroll to position [234, 0]
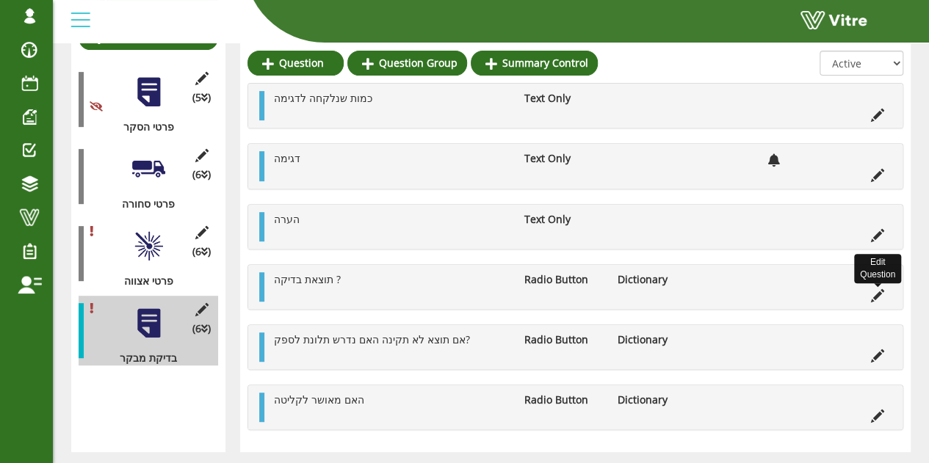
click at [873, 293] on icon at bounding box center [877, 295] width 13 height 13
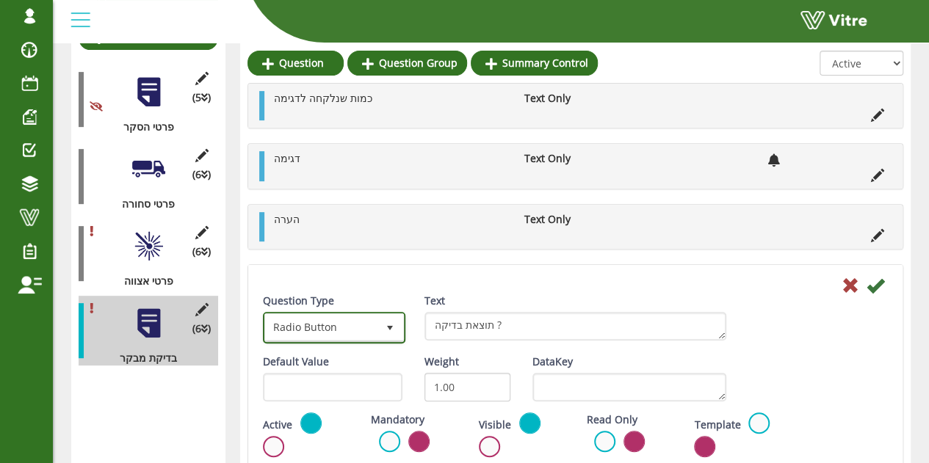
click at [358, 326] on span "Radio Button" at bounding box center [321, 327] width 112 height 26
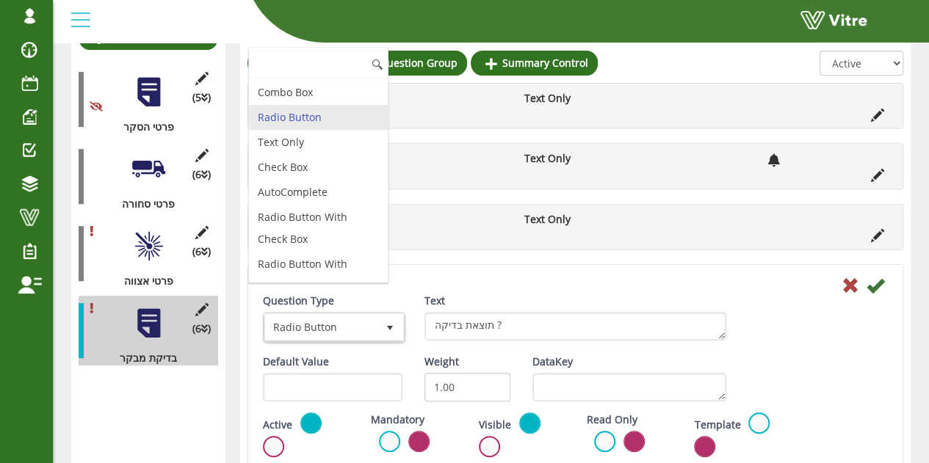
click at [278, 134] on li "Text Only" at bounding box center [318, 142] width 139 height 25
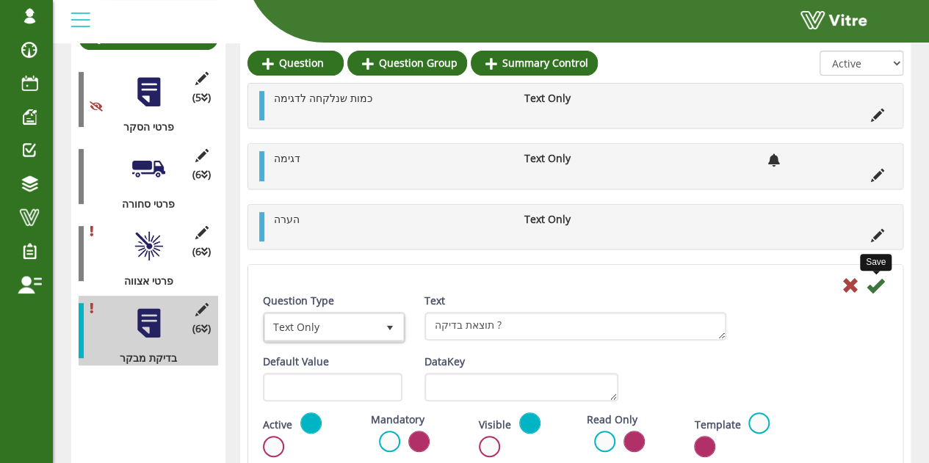
click at [878, 281] on icon at bounding box center [876, 286] width 18 height 18
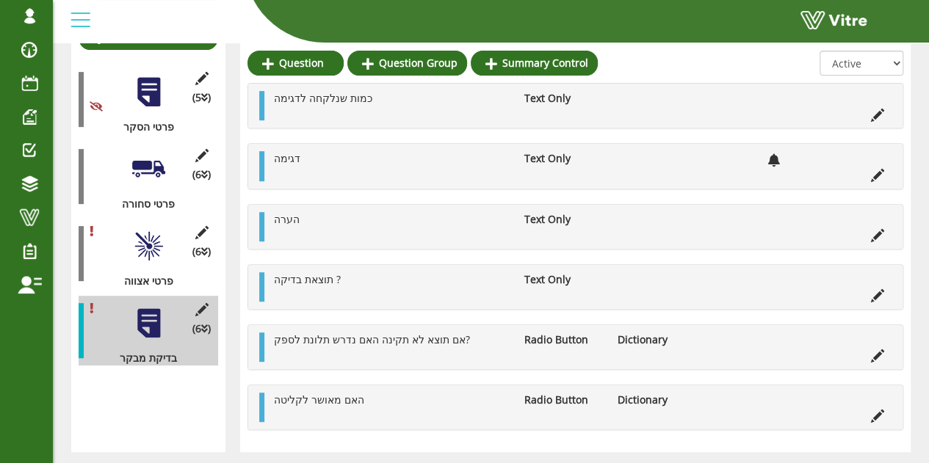
click at [884, 350] on li at bounding box center [878, 354] width 28 height 15
click at [882, 350] on icon at bounding box center [877, 356] width 13 height 13
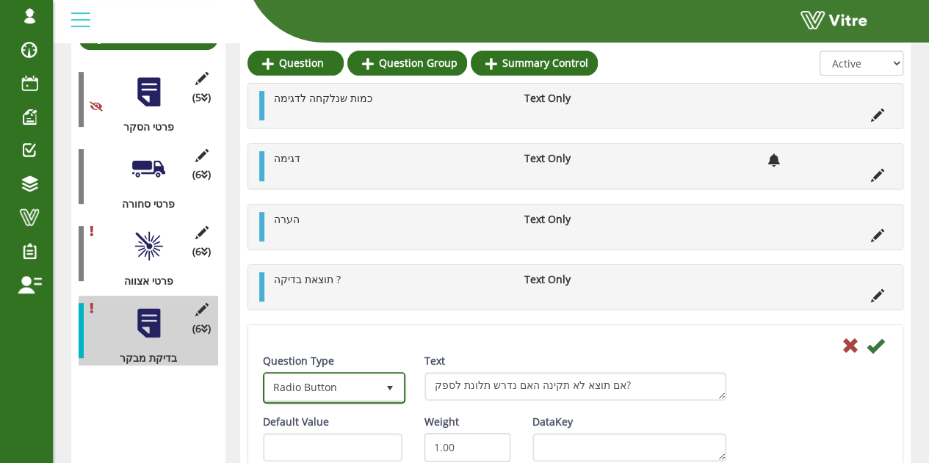
click at [358, 378] on span "Radio Button" at bounding box center [321, 388] width 112 height 26
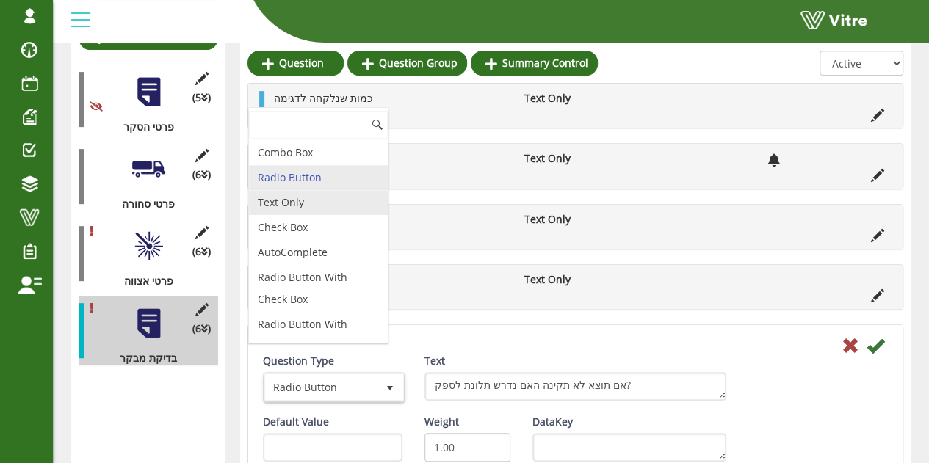
click at [314, 203] on li "Text Only" at bounding box center [318, 202] width 139 height 25
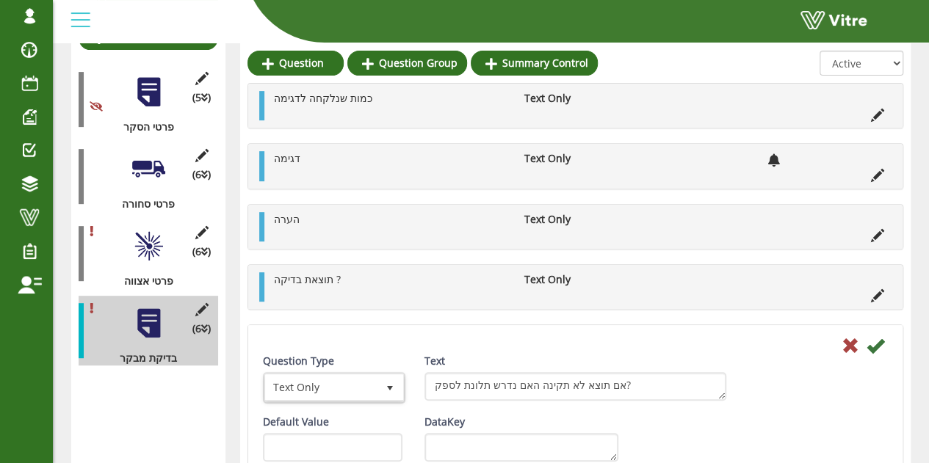
click at [889, 346] on div "Save" at bounding box center [575, 345] width 647 height 18
click at [881, 345] on icon at bounding box center [876, 346] width 18 height 18
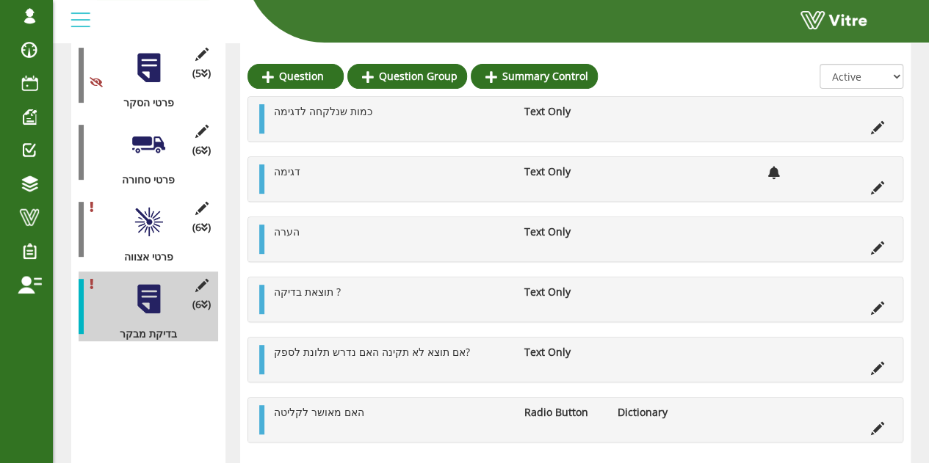
scroll to position [272, 0]
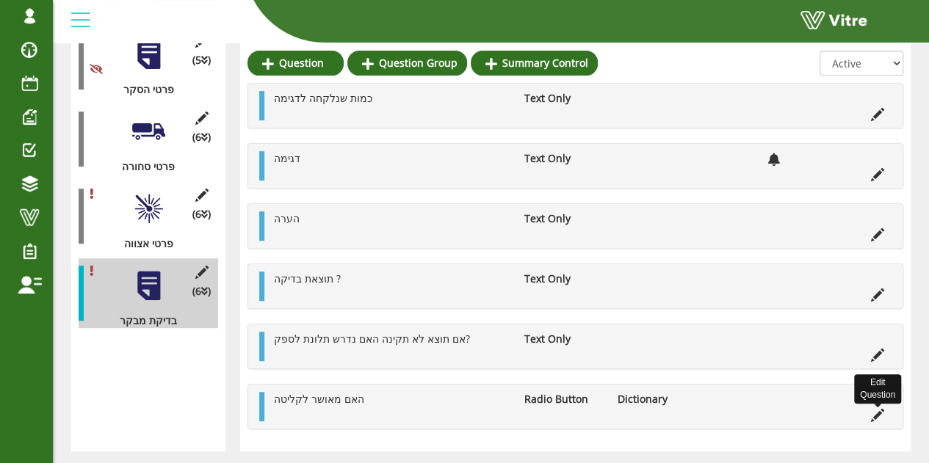
click at [882, 419] on icon at bounding box center [877, 415] width 13 height 13
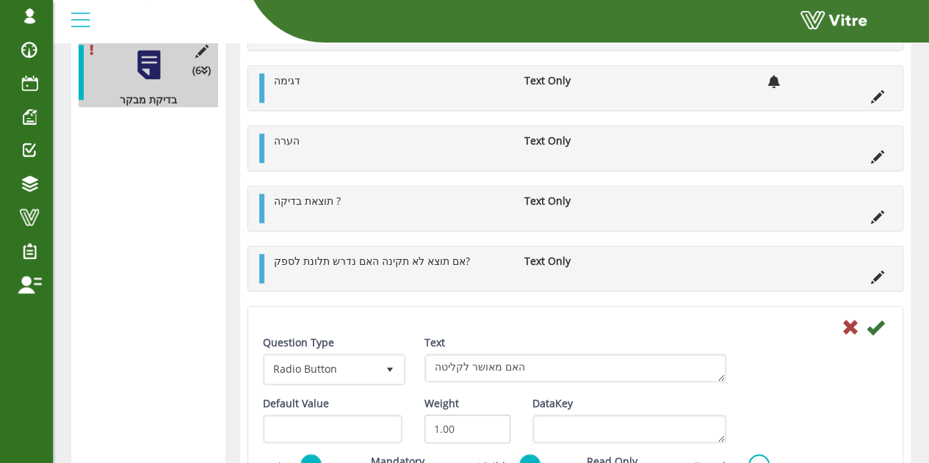
scroll to position [565, 0]
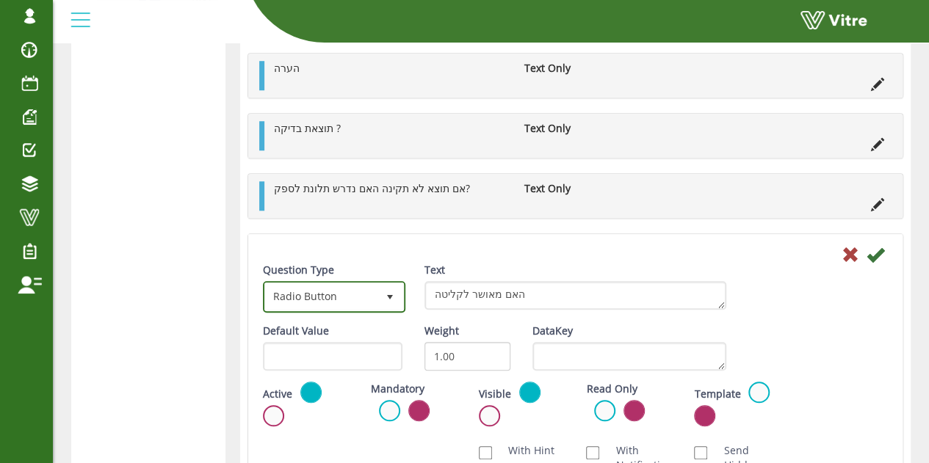
click at [397, 285] on span "select" at bounding box center [390, 296] width 26 height 26
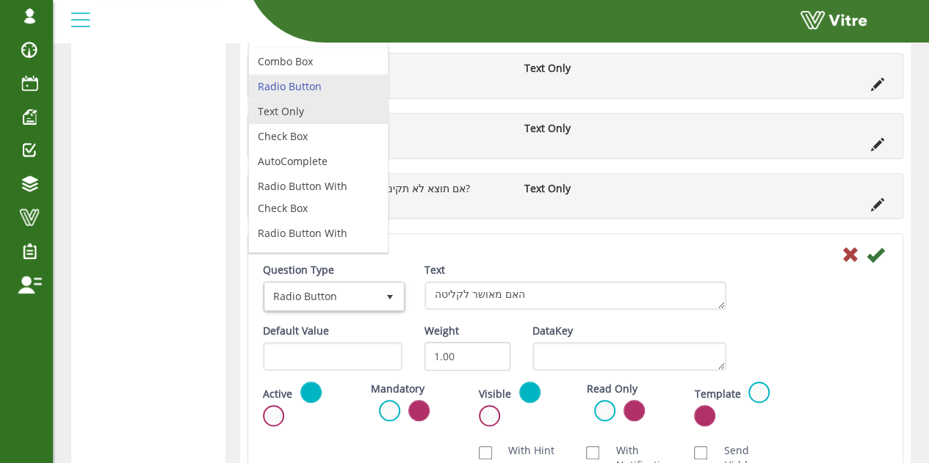
click at [306, 99] on li "Text Only" at bounding box center [318, 111] width 139 height 25
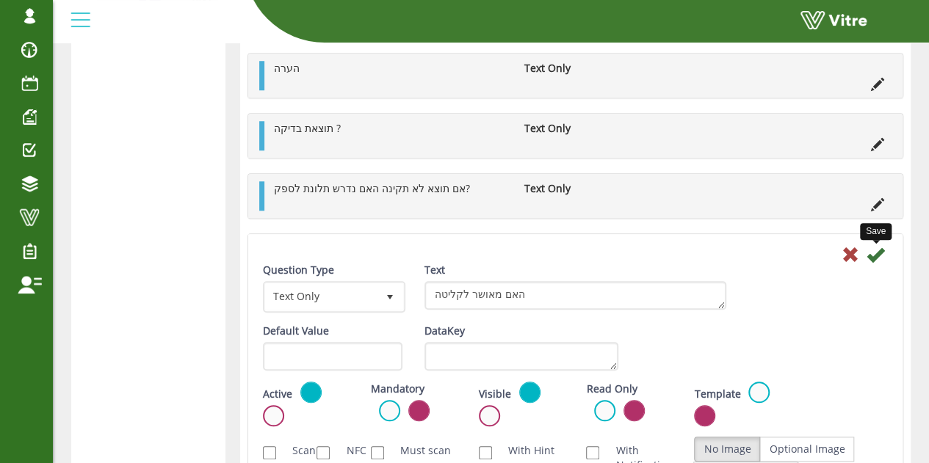
click at [877, 248] on icon at bounding box center [876, 255] width 18 height 18
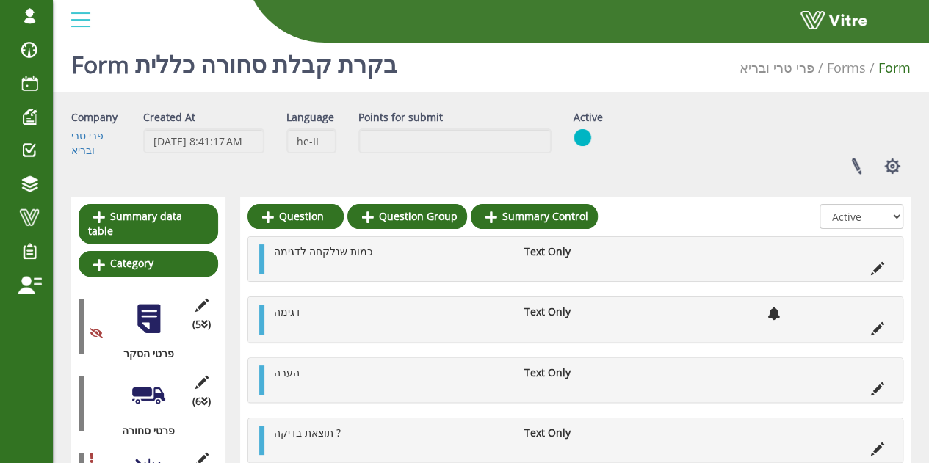
scroll to position [0, 0]
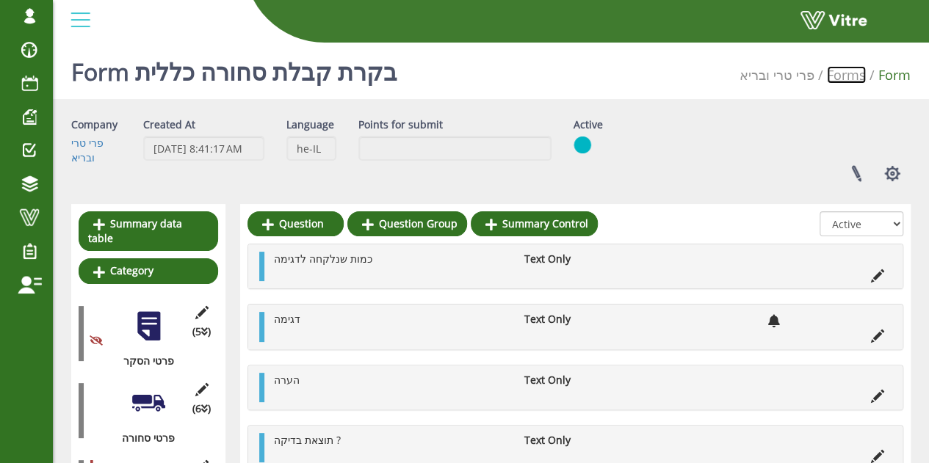
click at [848, 75] on link "Forms" at bounding box center [846, 75] width 39 height 18
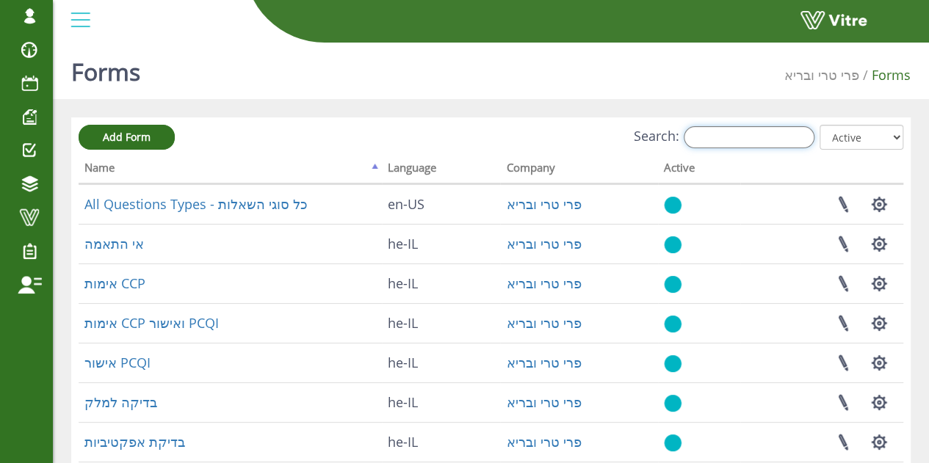
click at [759, 131] on input "Search:" at bounding box center [749, 137] width 131 height 22
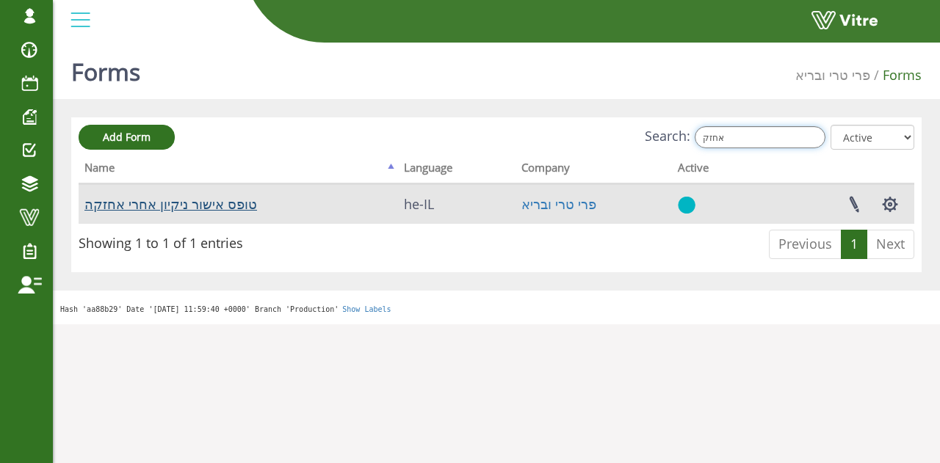
type input "אחזק"
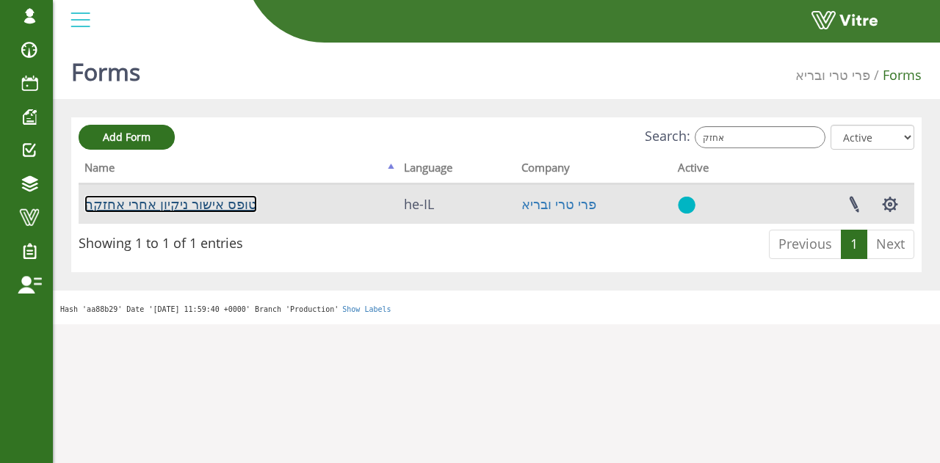
click at [197, 208] on link "טופס אישור ניקיון אחרי אחזקה" at bounding box center [170, 204] width 173 height 18
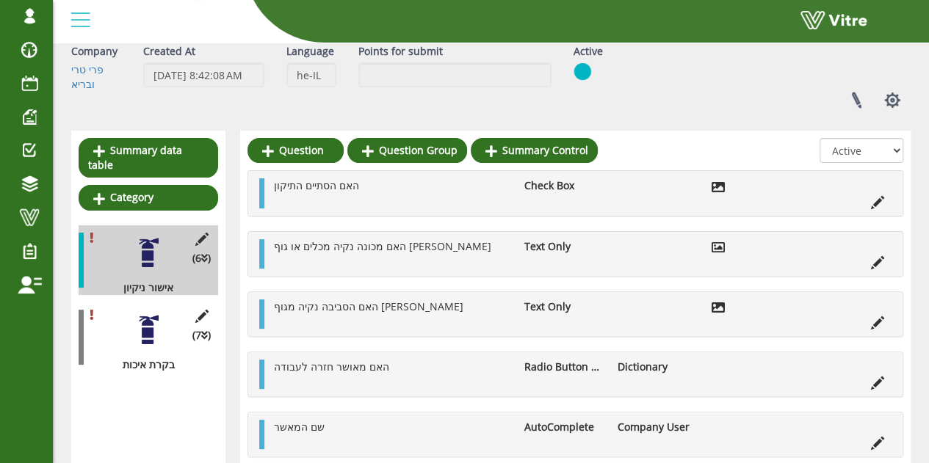
scroll to position [147, 0]
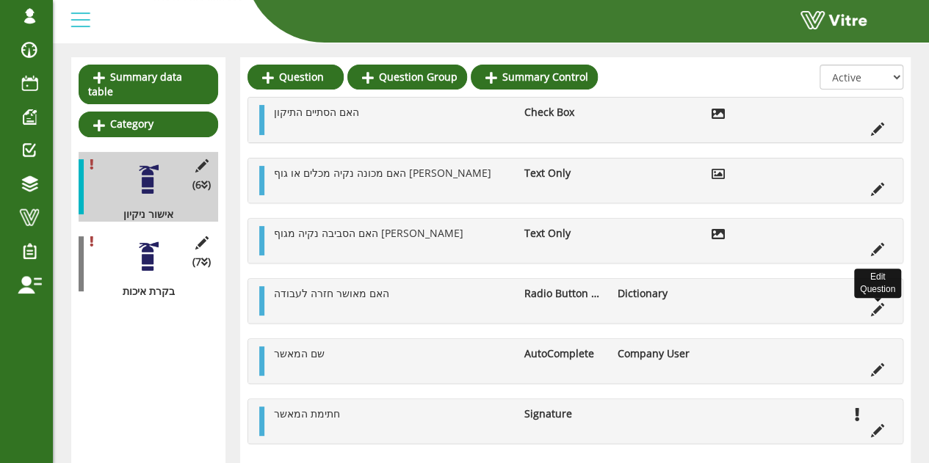
click at [878, 311] on icon at bounding box center [877, 309] width 13 height 13
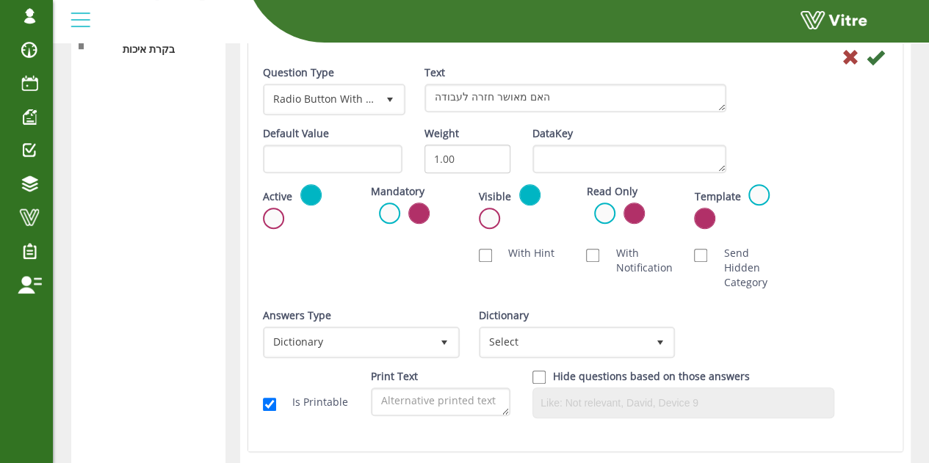
scroll to position [367, 0]
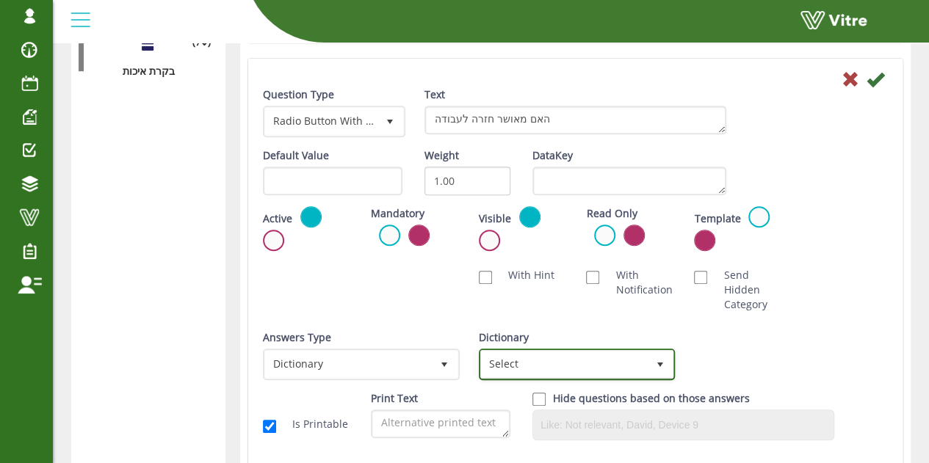
click at [556, 366] on span "Select" at bounding box center [564, 364] width 166 height 26
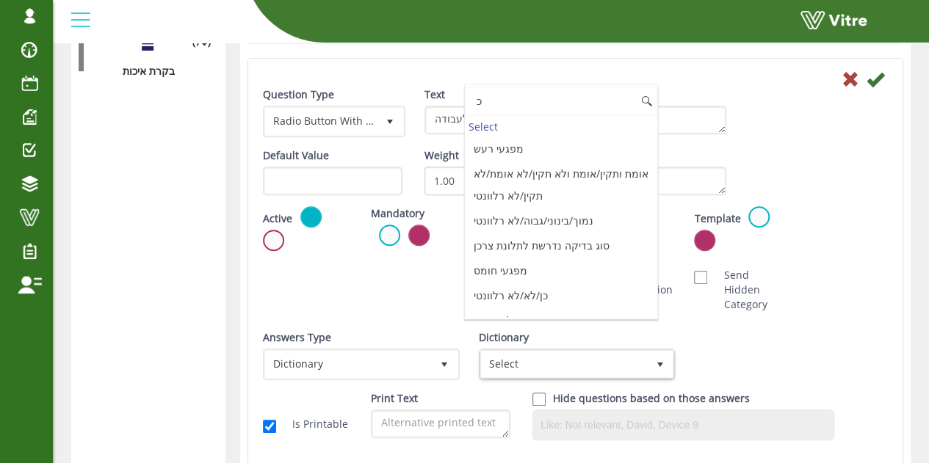
type input "כן"
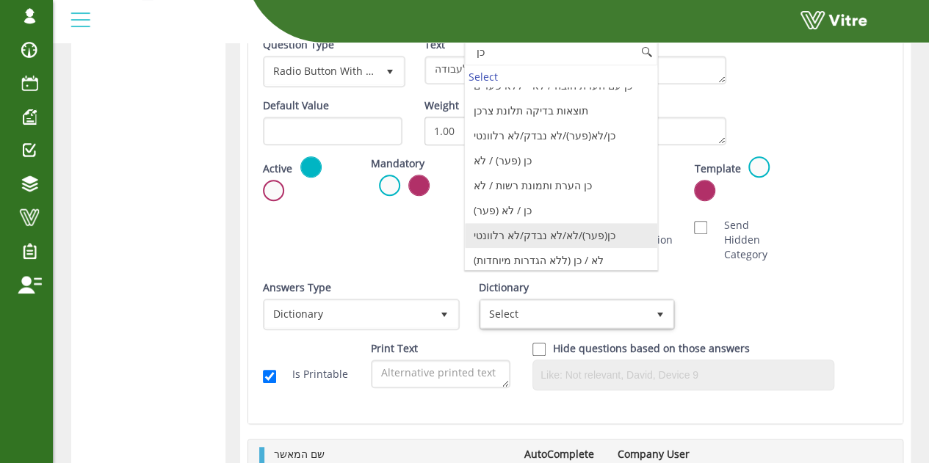
scroll to position [441, 0]
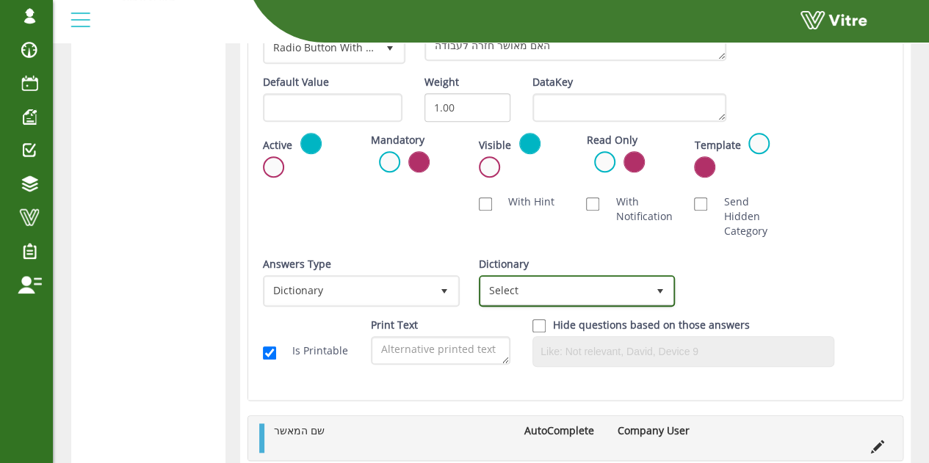
click at [549, 283] on span "Select" at bounding box center [564, 291] width 166 height 26
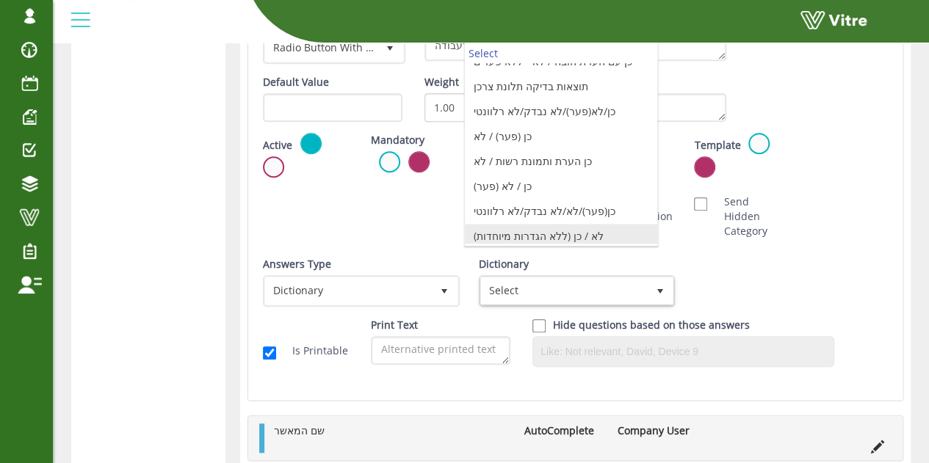
click at [554, 236] on li "לא / כן (ללא הגדרות מיוחדות)" at bounding box center [561, 236] width 192 height 25
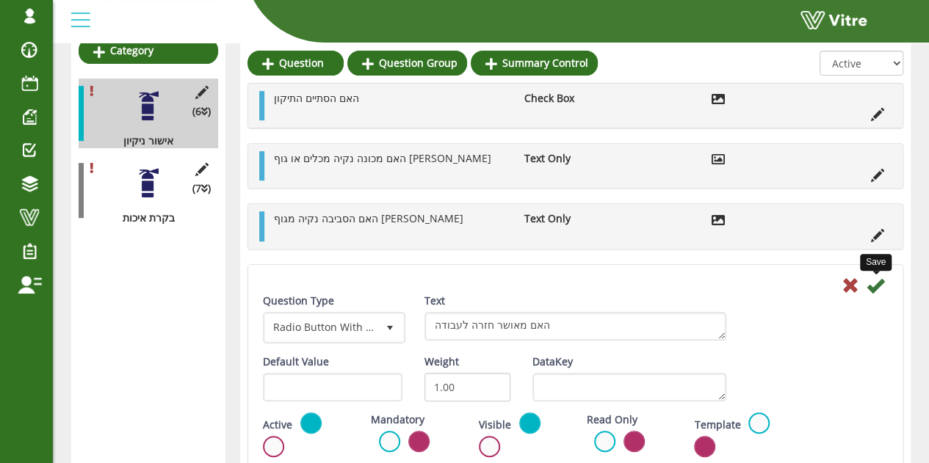
click at [879, 277] on icon at bounding box center [876, 286] width 18 height 18
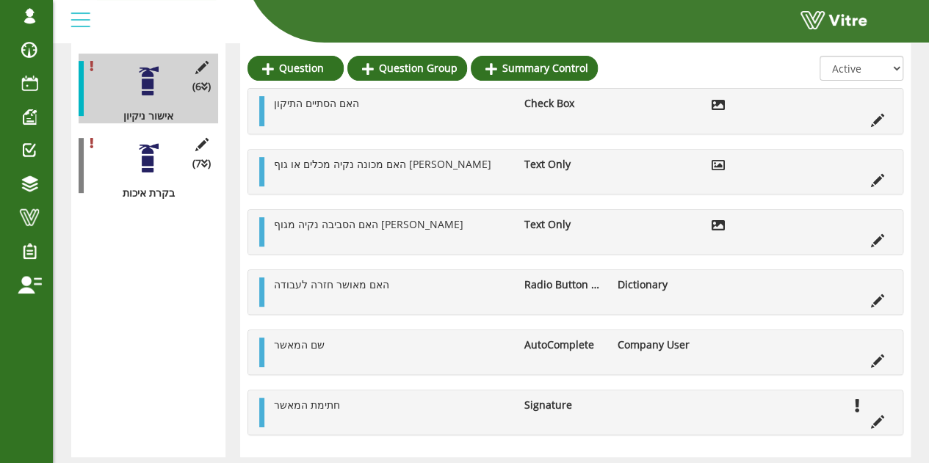
scroll to position [259, 0]
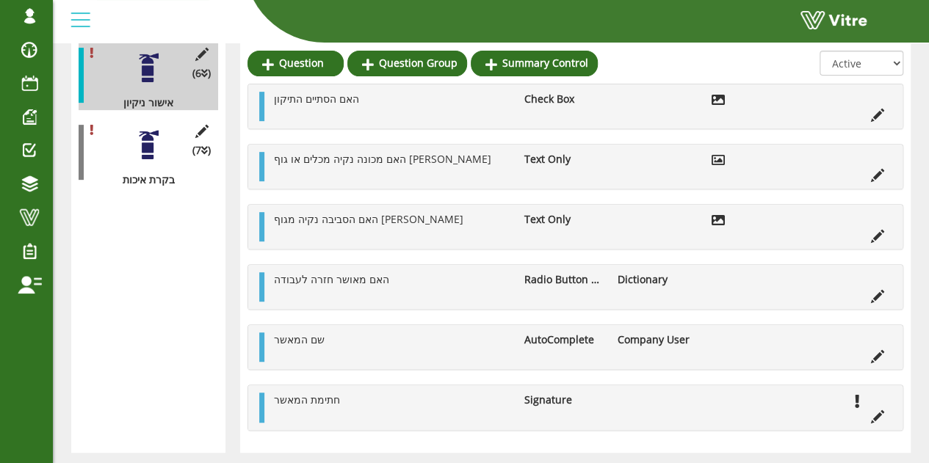
click at [167, 134] on div "(7 ) בקרת איכות" at bounding box center [149, 153] width 140 height 70
click at [872, 353] on icon at bounding box center [877, 356] width 13 height 13
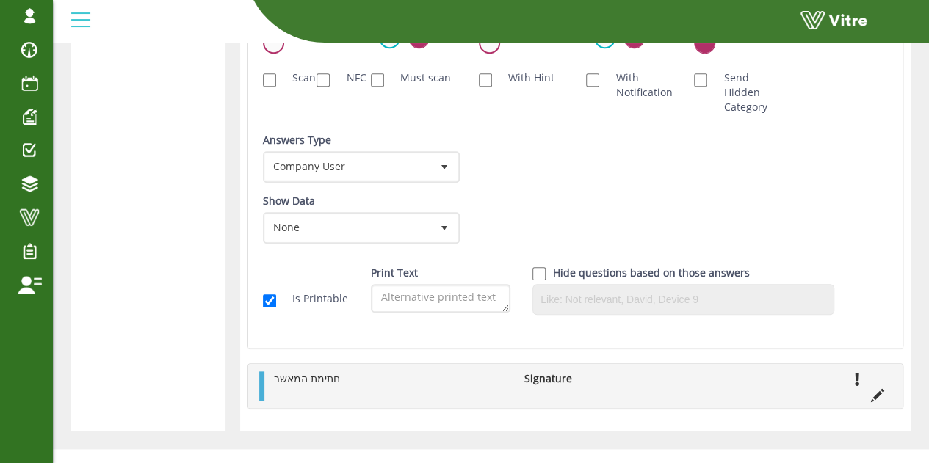
scroll to position [626, 0]
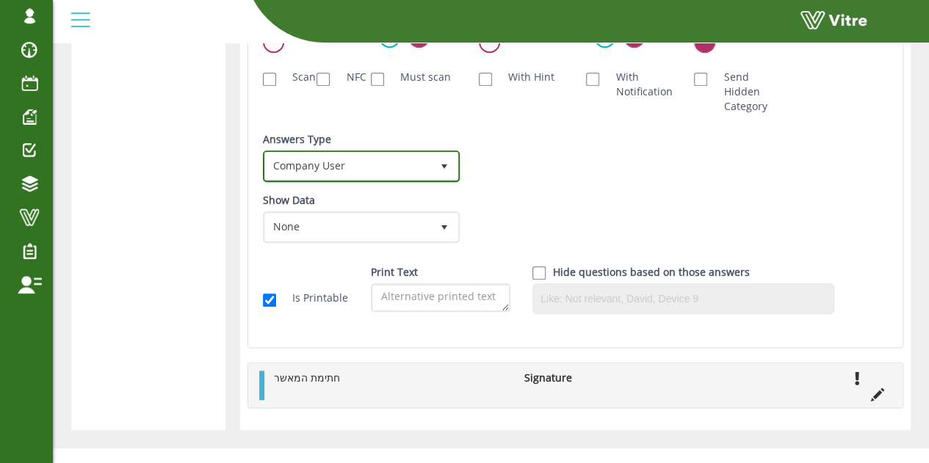
click at [325, 162] on span "Company User" at bounding box center [348, 166] width 166 height 26
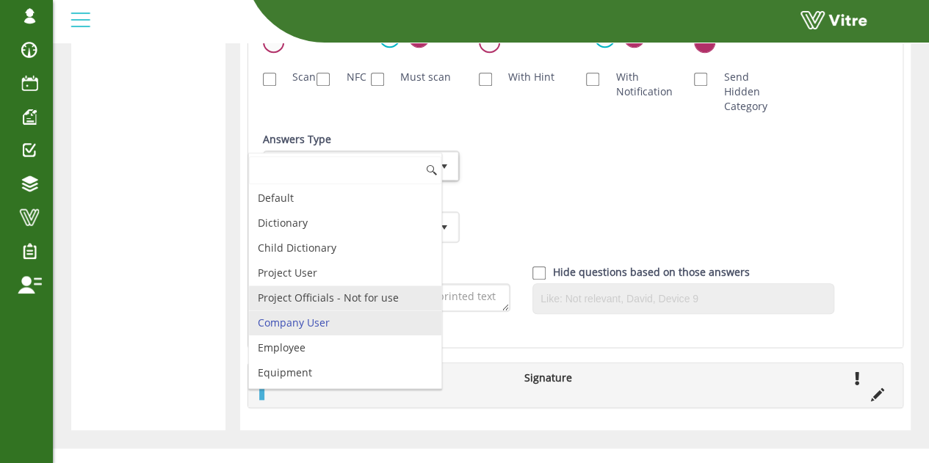
scroll to position [73, 0]
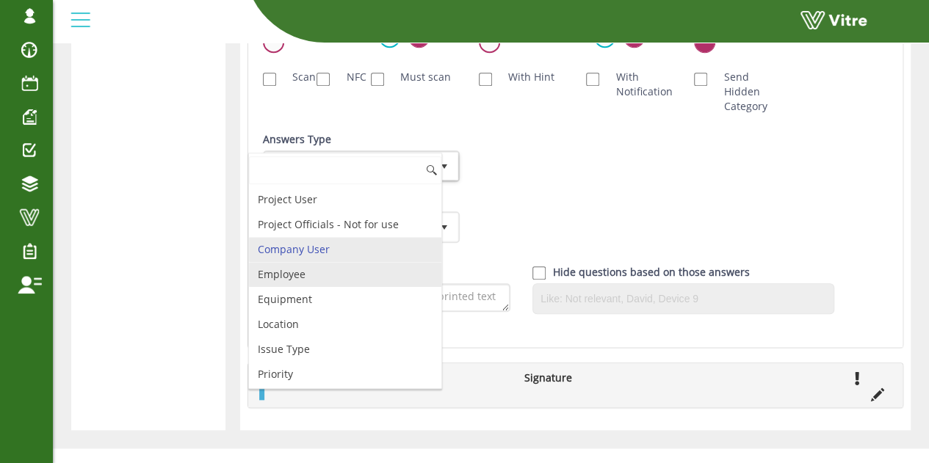
click at [311, 262] on li "Employee" at bounding box center [345, 274] width 192 height 25
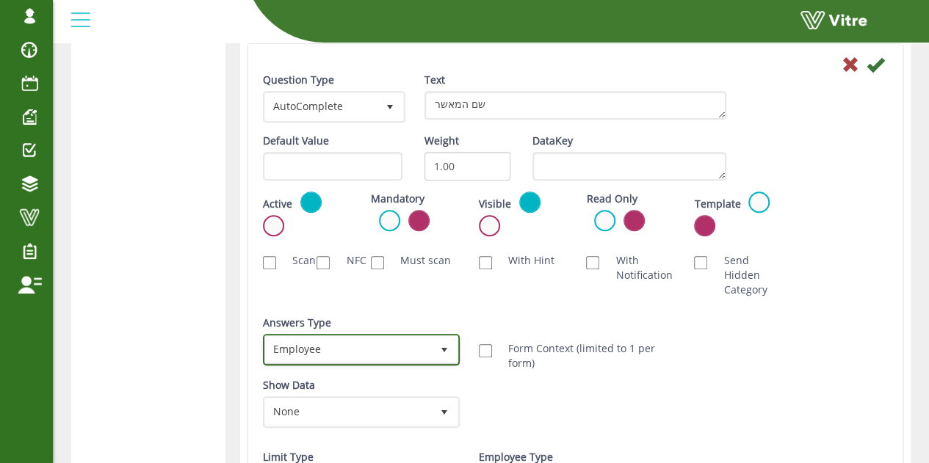
scroll to position [405, 0]
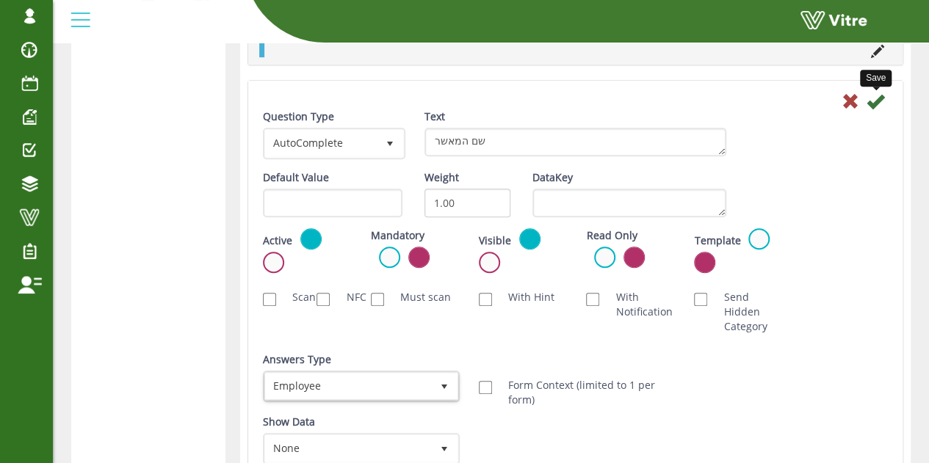
click at [872, 100] on icon at bounding box center [876, 102] width 18 height 18
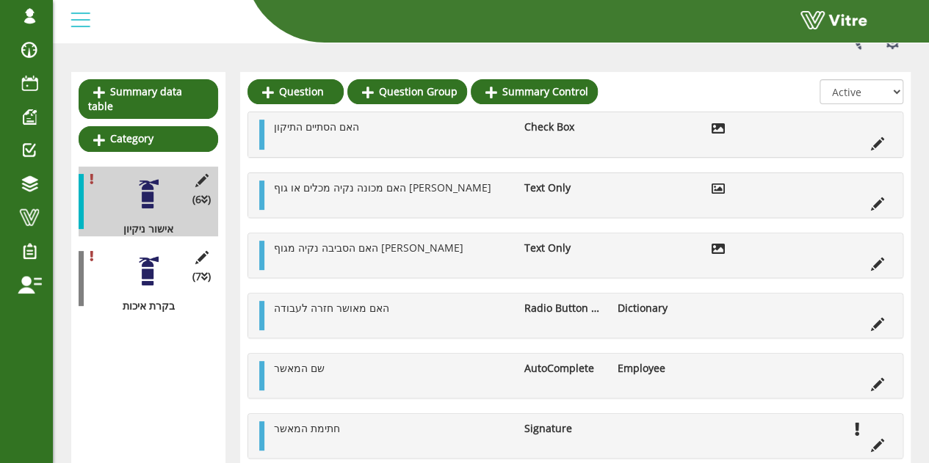
scroll to position [93, 0]
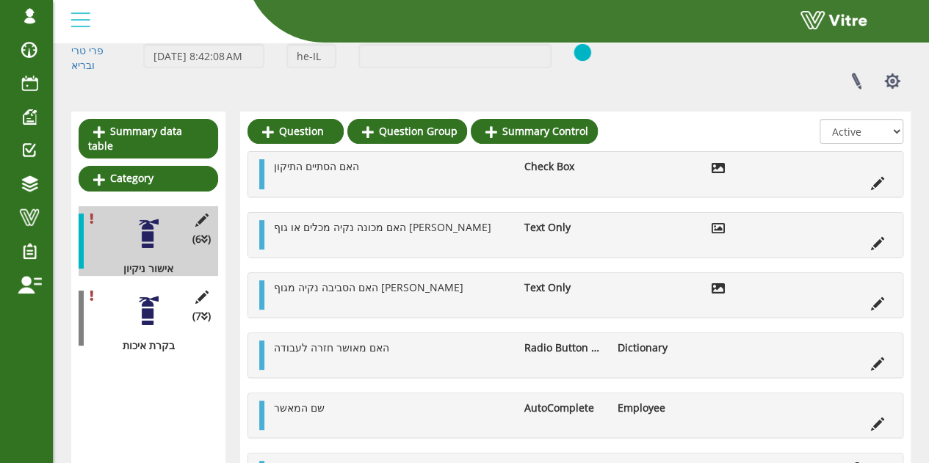
click at [147, 300] on div at bounding box center [148, 310] width 33 height 33
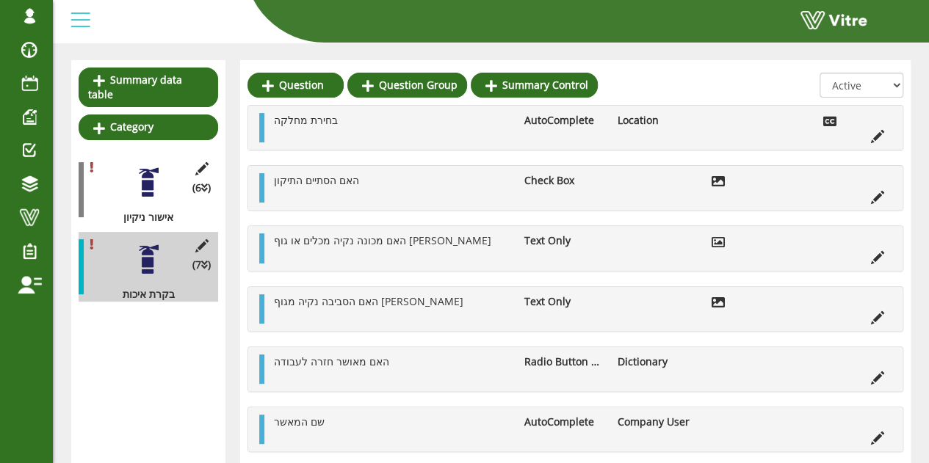
scroll to position [166, 0]
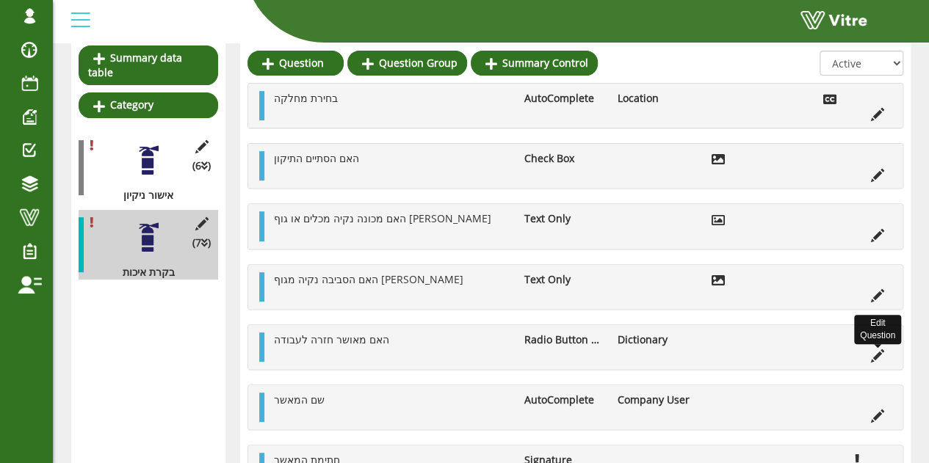
click at [880, 350] on icon at bounding box center [877, 356] width 13 height 13
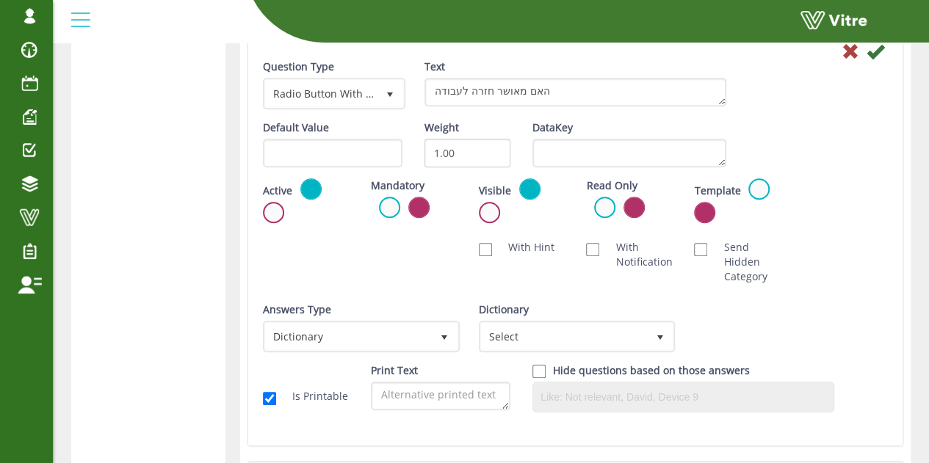
scroll to position [460, 0]
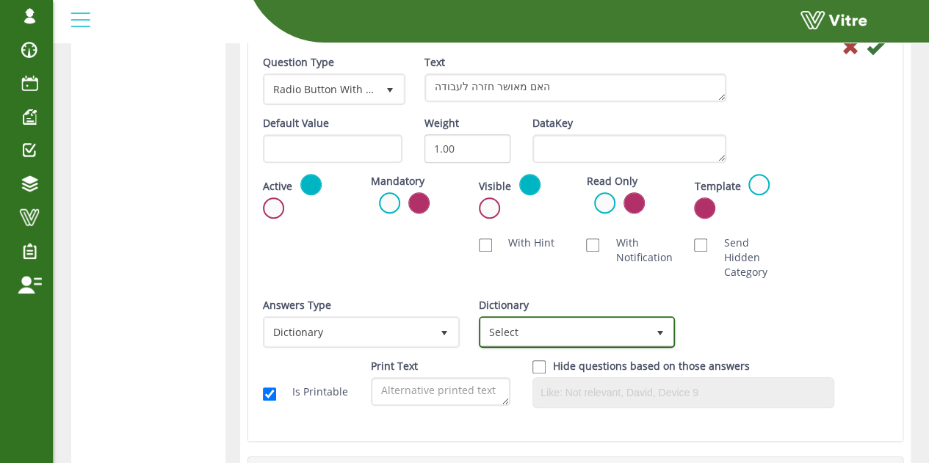
click at [605, 319] on span "Select" at bounding box center [564, 332] width 166 height 26
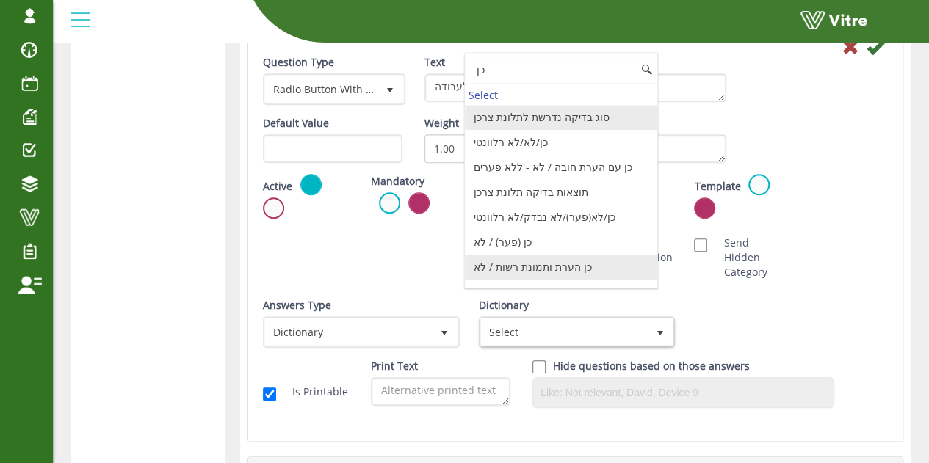
scroll to position [64, 0]
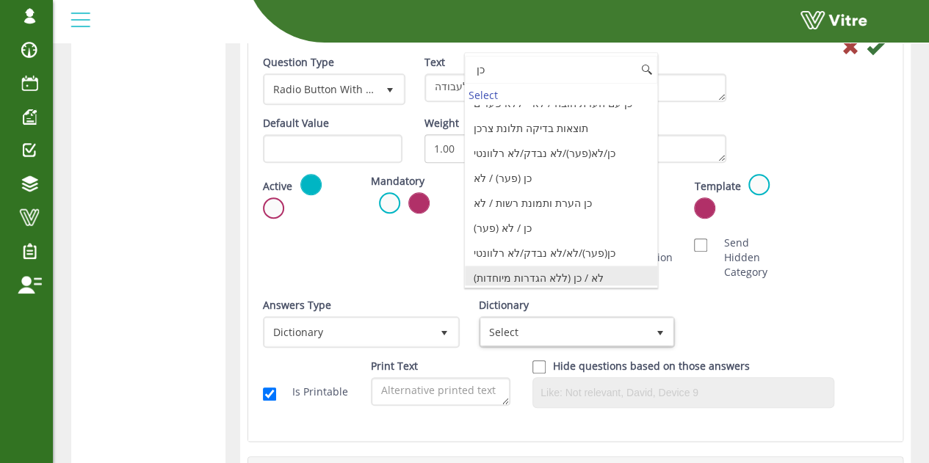
click at [565, 269] on li "לא / כן (ללא הגדרות מיוחדות)" at bounding box center [561, 278] width 192 height 25
type input "כן"
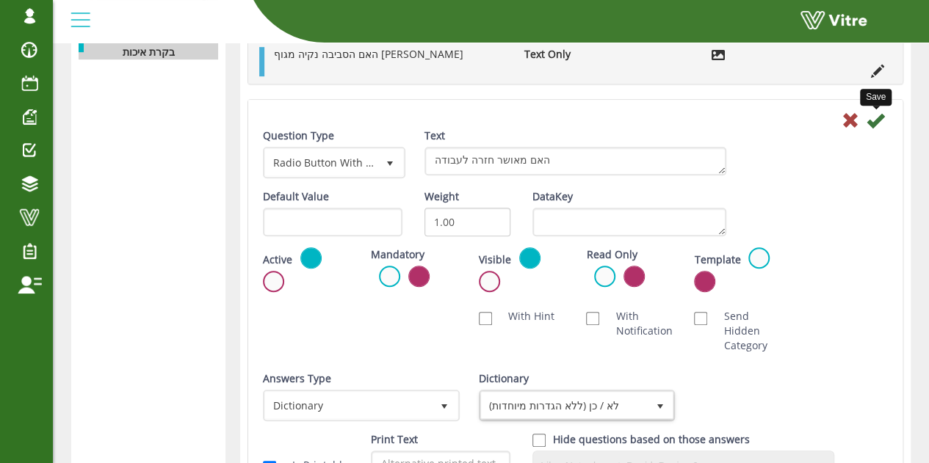
click at [877, 113] on icon at bounding box center [876, 121] width 18 height 18
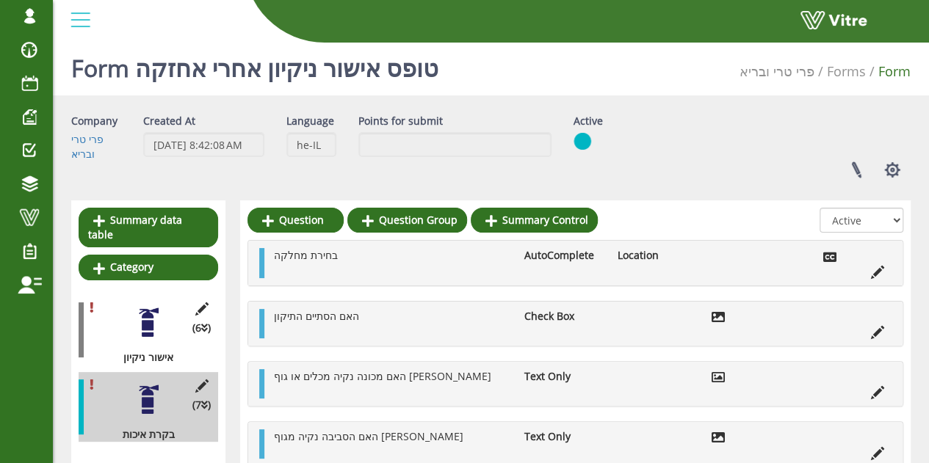
scroll to position [0, 0]
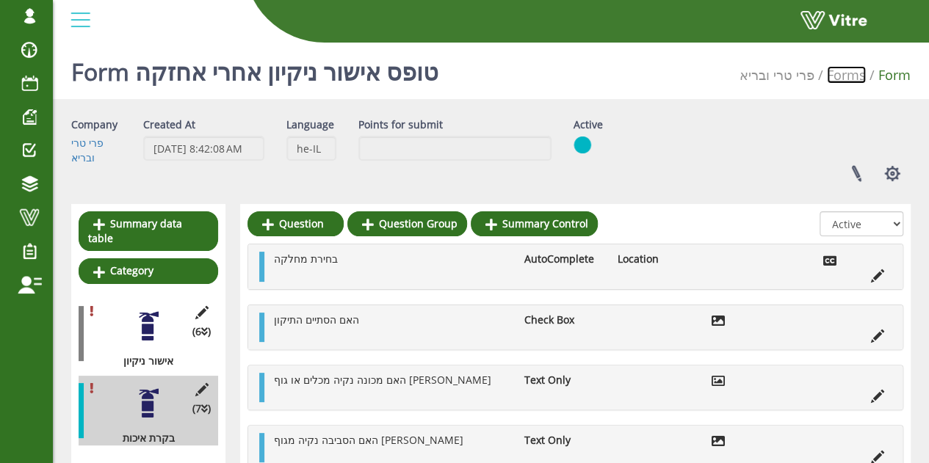
click at [858, 82] on link "Forms" at bounding box center [846, 75] width 39 height 18
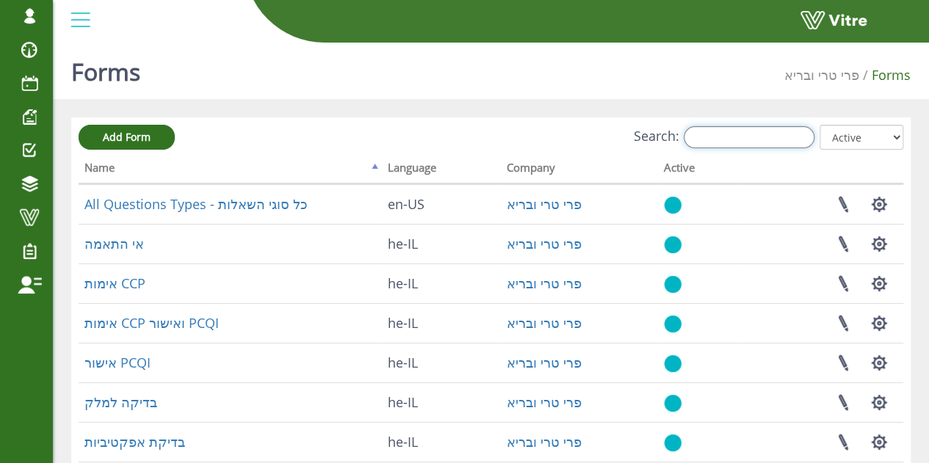
click at [776, 129] on input "Search:" at bounding box center [749, 137] width 131 height 22
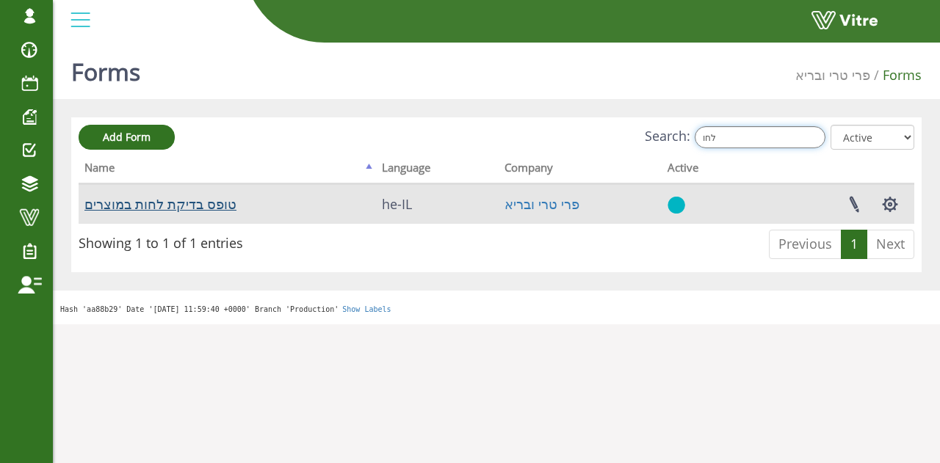
type input "לחו"
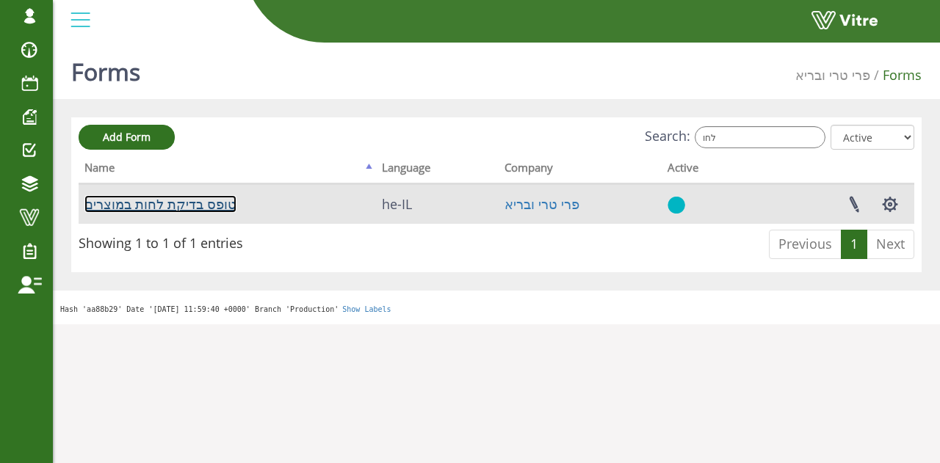
click at [142, 202] on link "טופס בדיקת לחות במוצרים" at bounding box center [160, 204] width 152 height 18
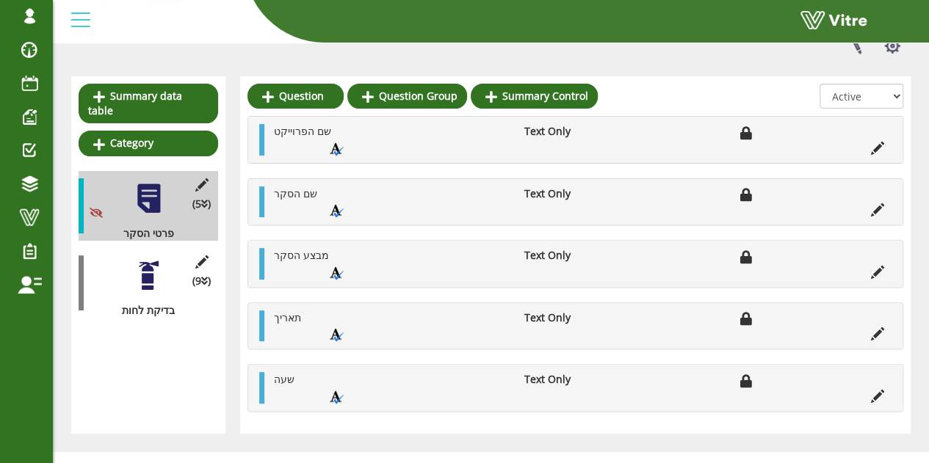
scroll to position [147, 0]
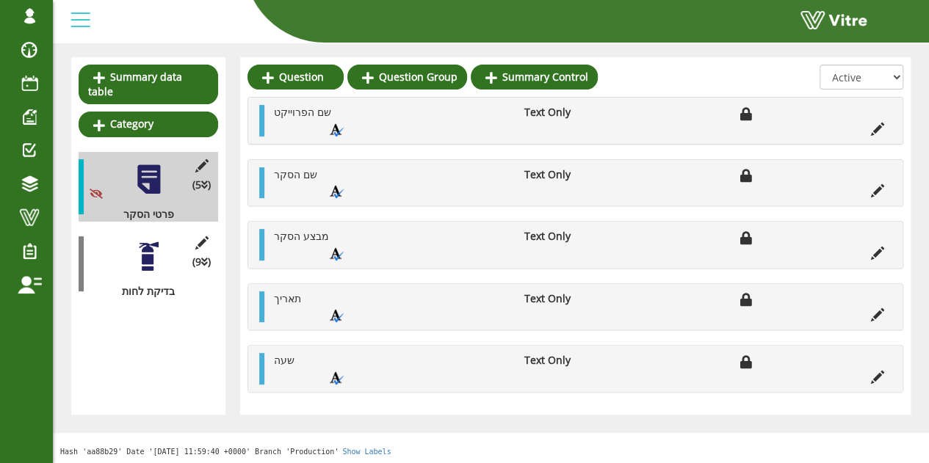
click at [153, 246] on div at bounding box center [148, 256] width 33 height 33
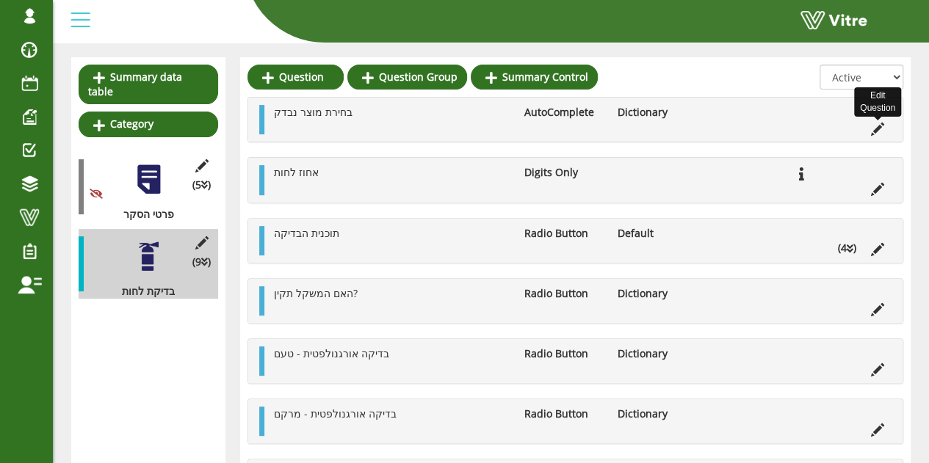
click at [881, 127] on icon at bounding box center [877, 129] width 13 height 13
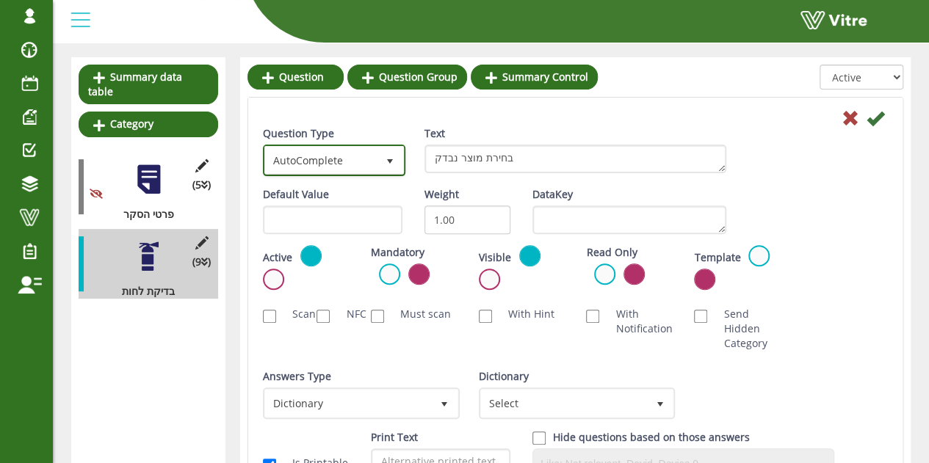
click at [324, 170] on span "AutoComplete" at bounding box center [321, 160] width 112 height 26
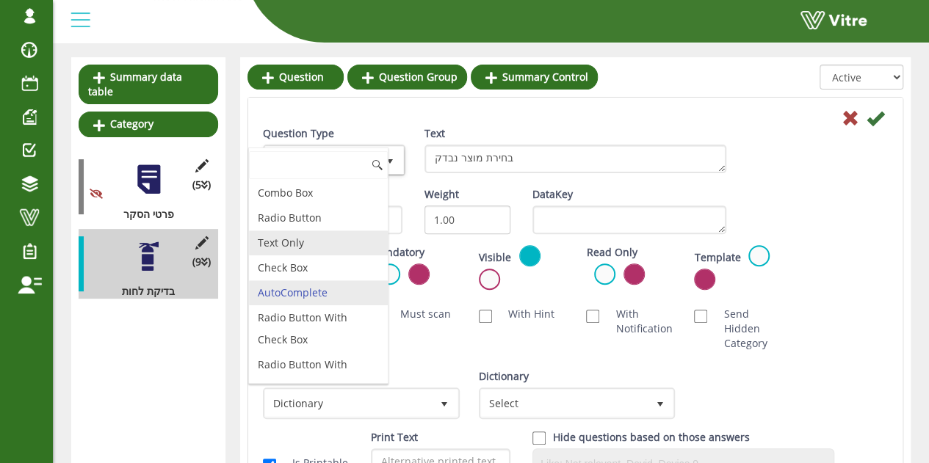
click at [292, 245] on li "Text Only" at bounding box center [318, 243] width 139 height 25
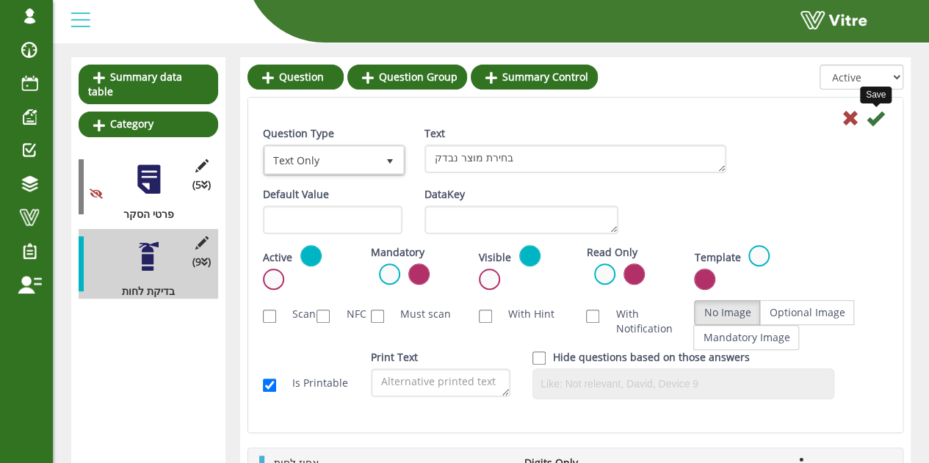
click at [874, 118] on icon at bounding box center [876, 118] width 18 height 18
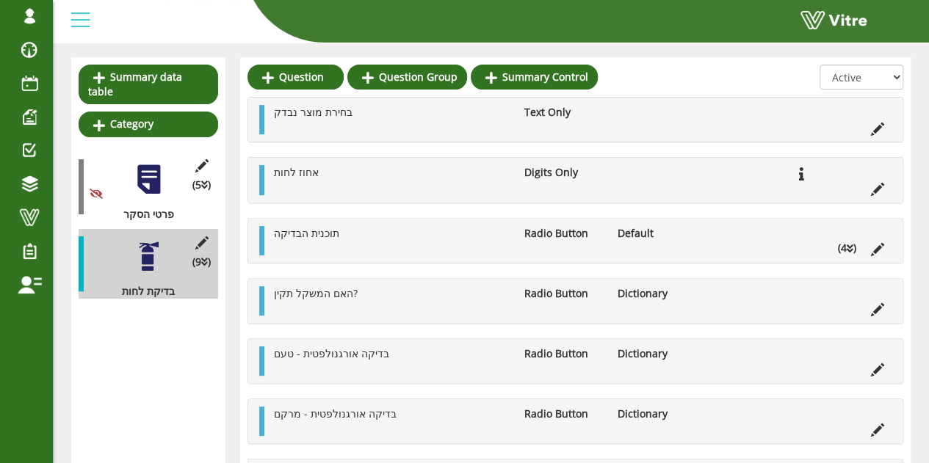
click at [852, 250] on icon at bounding box center [850, 249] width 7 height 10
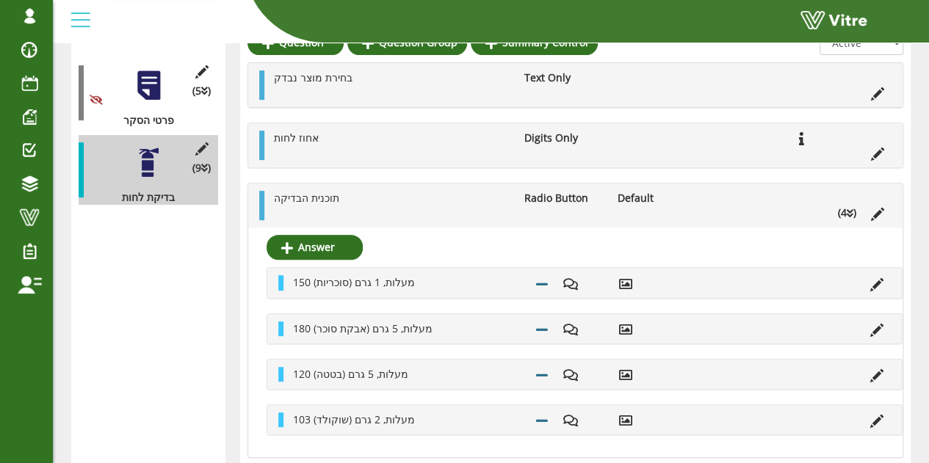
scroll to position [220, 0]
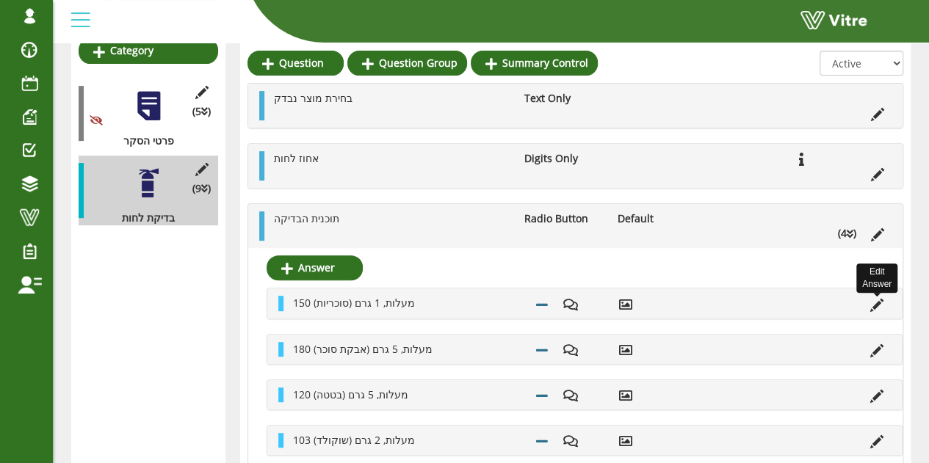
click at [878, 306] on icon at bounding box center [876, 305] width 13 height 13
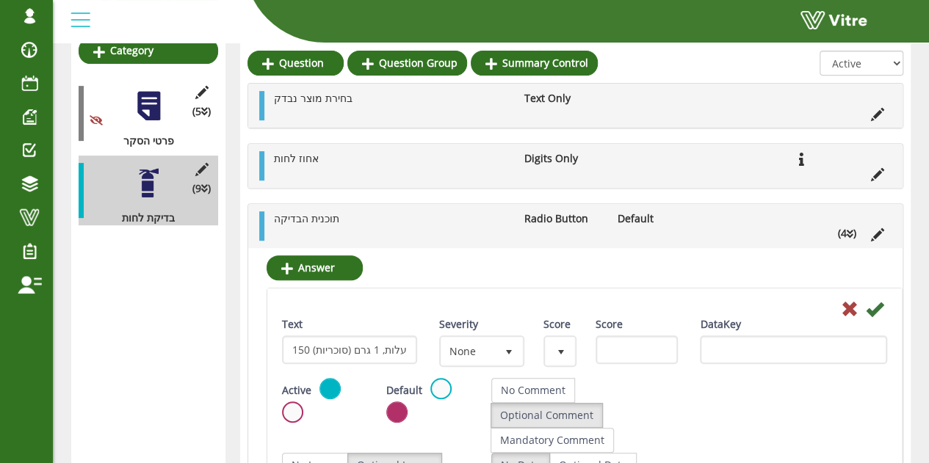
click at [290, 413] on label at bounding box center [292, 412] width 21 height 21
click at [0, 0] on input "radio" at bounding box center [0, 0] width 0 height 0
click at [883, 314] on icon at bounding box center [875, 309] width 18 height 18
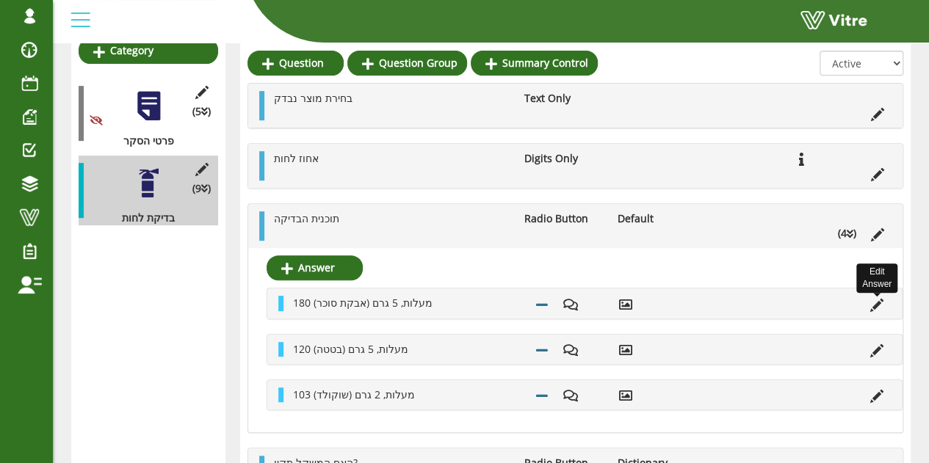
click at [875, 306] on icon at bounding box center [876, 305] width 13 height 13
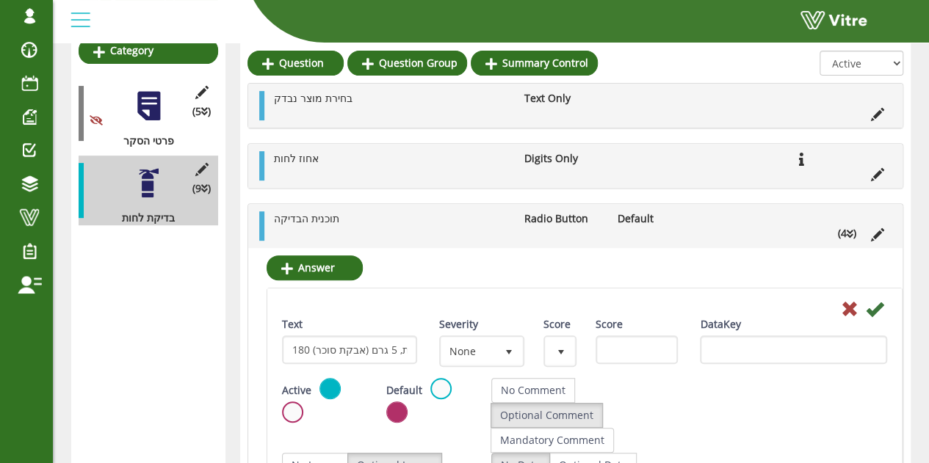
click at [298, 402] on label at bounding box center [292, 412] width 21 height 21
click at [0, 0] on input "radio" at bounding box center [0, 0] width 0 height 0
click at [882, 308] on icon at bounding box center [875, 309] width 18 height 18
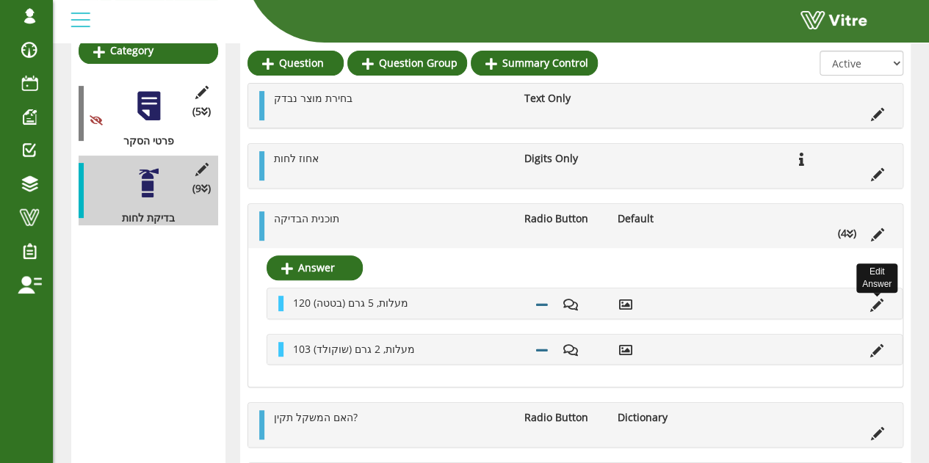
click at [876, 302] on icon at bounding box center [876, 305] width 13 height 13
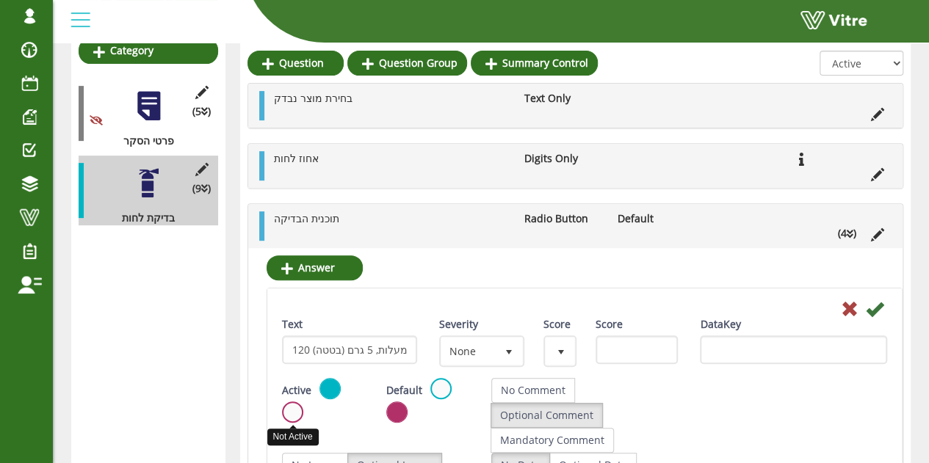
click at [288, 409] on label at bounding box center [292, 412] width 21 height 21
click at [0, 0] on input "radio" at bounding box center [0, 0] width 0 height 0
click at [871, 305] on icon at bounding box center [875, 309] width 18 height 18
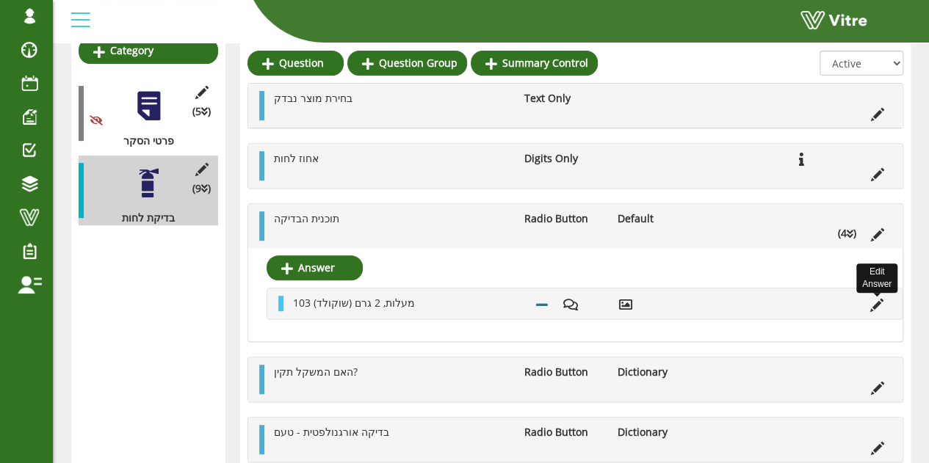
click at [874, 299] on icon at bounding box center [876, 305] width 13 height 13
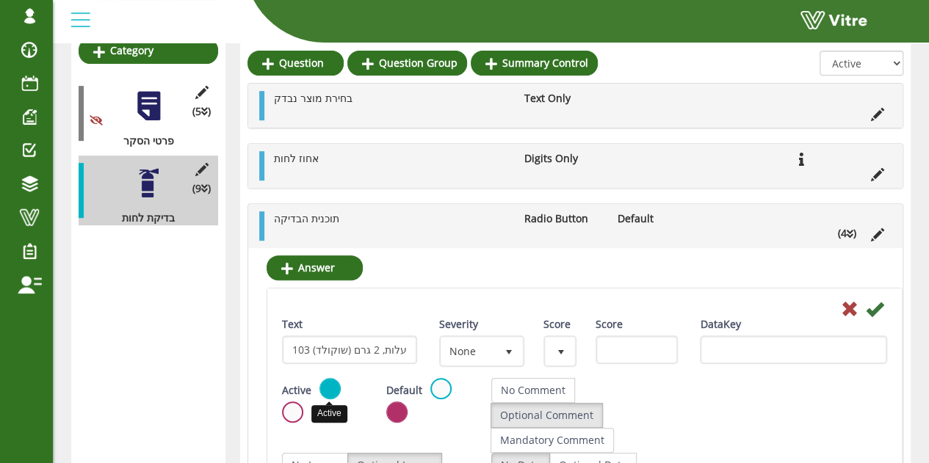
click at [294, 408] on label at bounding box center [292, 412] width 21 height 21
click at [0, 0] on input "radio" at bounding box center [0, 0] width 0 height 0
click at [877, 311] on icon at bounding box center [875, 309] width 18 height 18
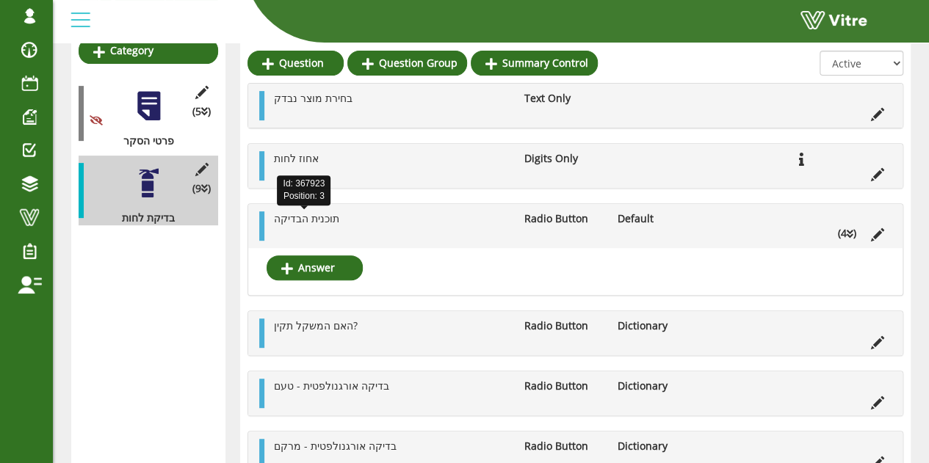
click at [311, 220] on span "תוכנית הבדיקה" at bounding box center [306, 219] width 65 height 14
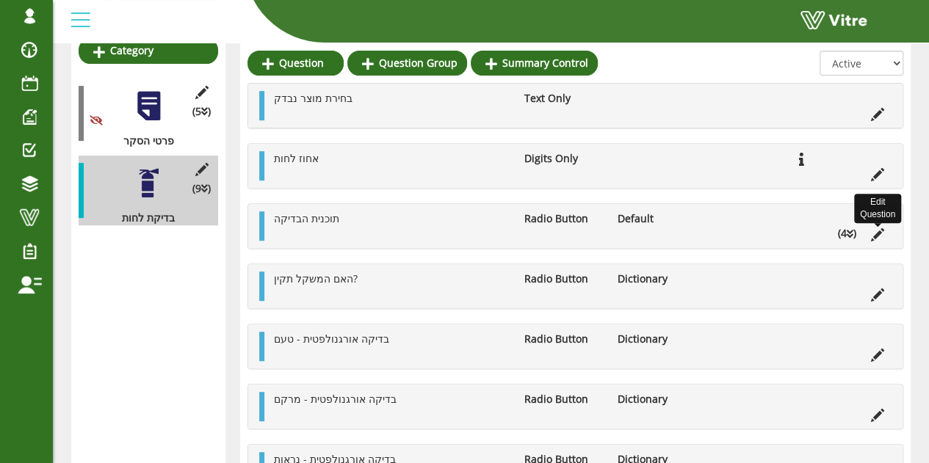
click at [872, 236] on icon at bounding box center [877, 234] width 13 height 13
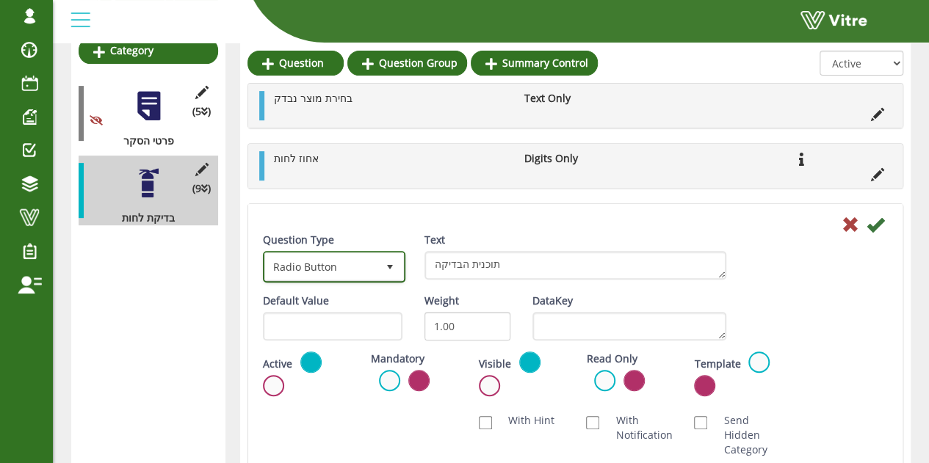
click at [329, 266] on span "Radio Button" at bounding box center [321, 266] width 112 height 26
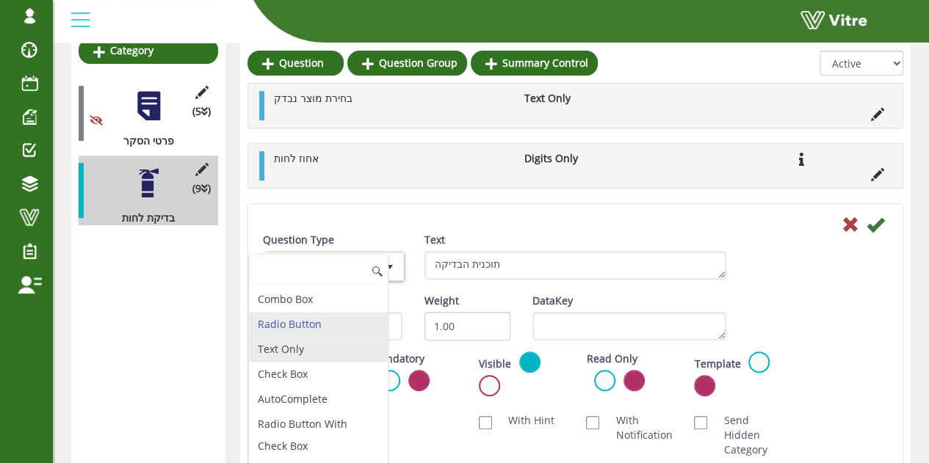
click at [296, 341] on li "Text Only" at bounding box center [318, 349] width 139 height 25
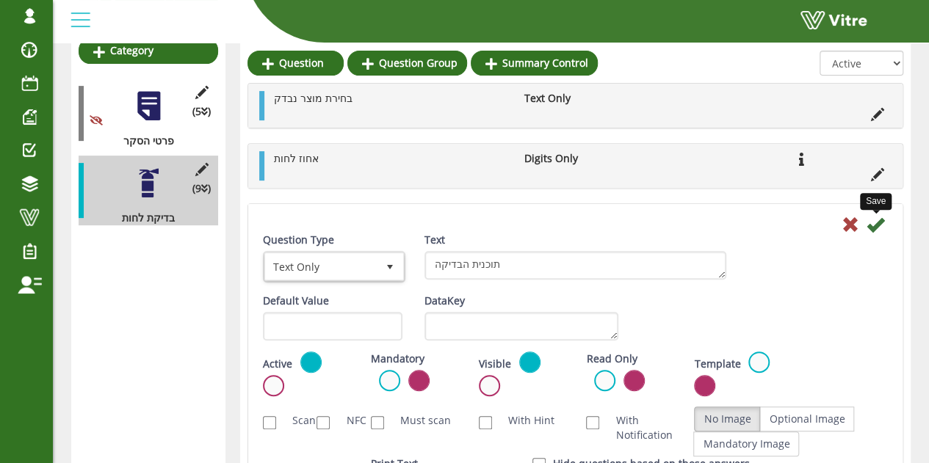
click at [877, 226] on icon at bounding box center [876, 225] width 18 height 18
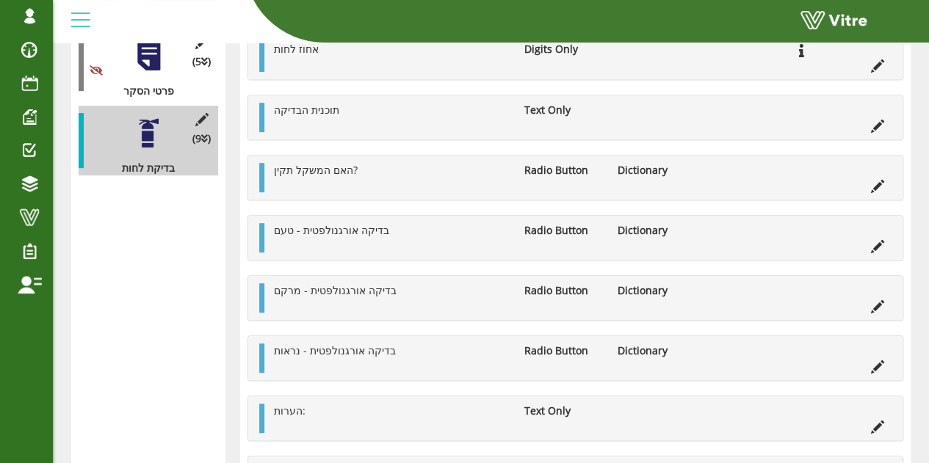
scroll to position [294, 0]
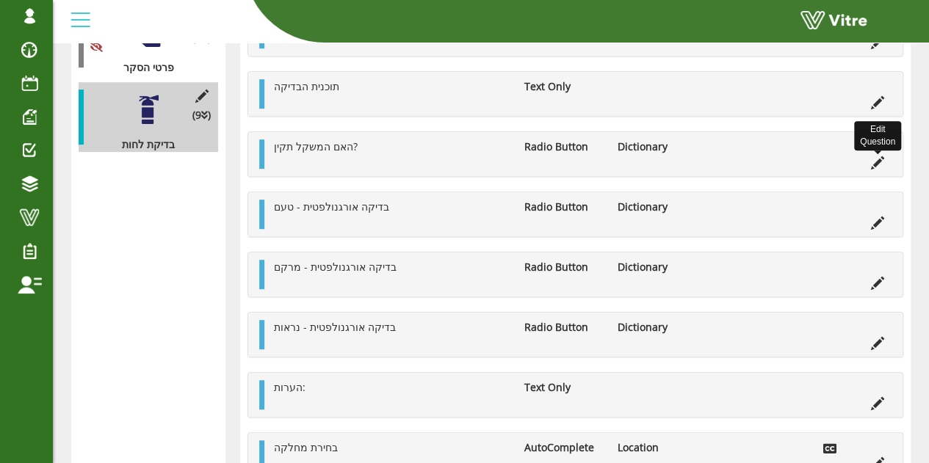
click at [878, 162] on icon at bounding box center [877, 162] width 13 height 13
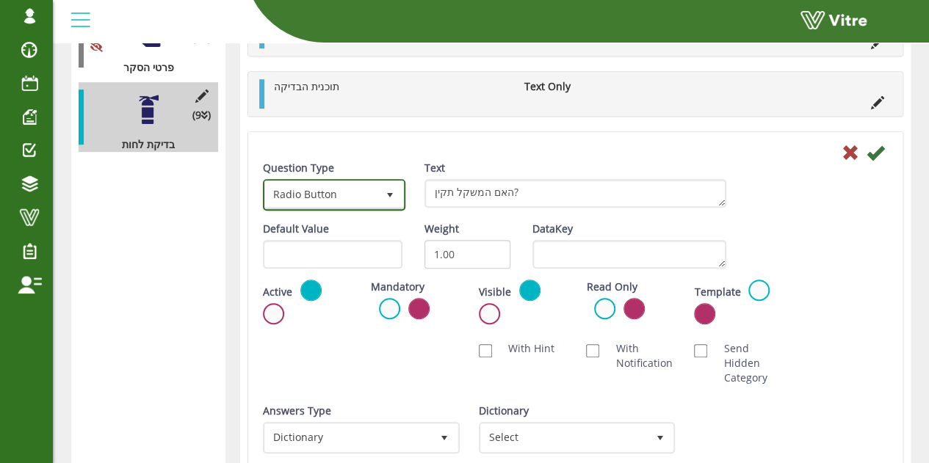
click at [367, 190] on span "Radio Button" at bounding box center [321, 194] width 112 height 26
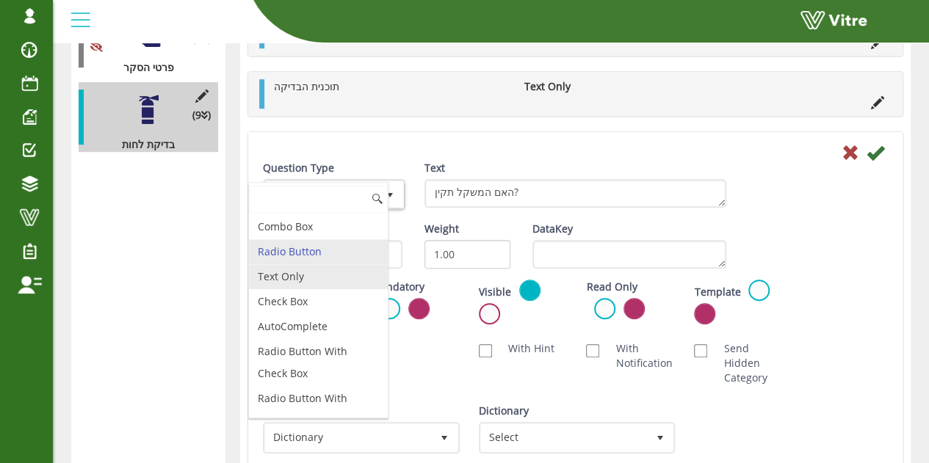
click at [300, 283] on li "Text Only" at bounding box center [318, 276] width 139 height 25
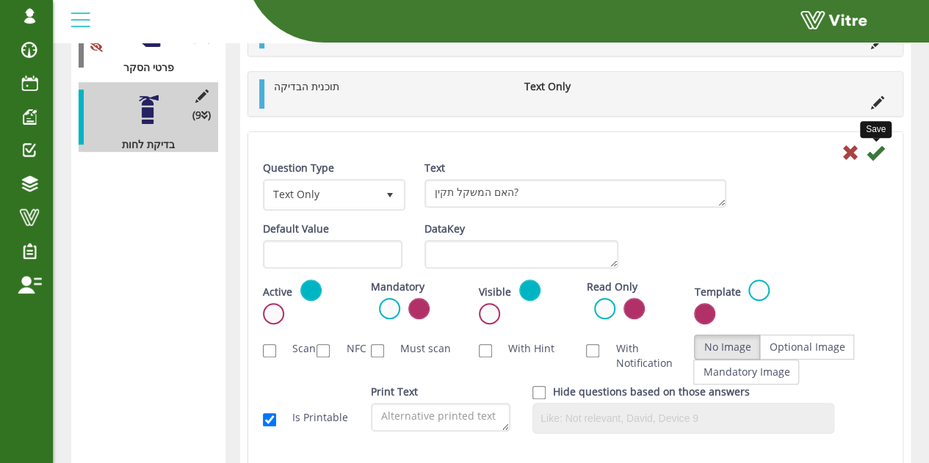
click at [880, 158] on icon at bounding box center [876, 153] width 18 height 18
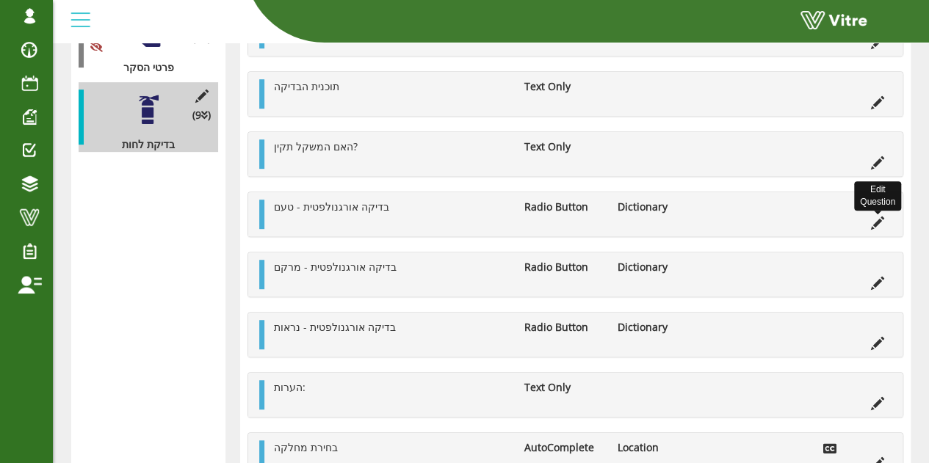
click at [881, 224] on icon at bounding box center [877, 223] width 13 height 13
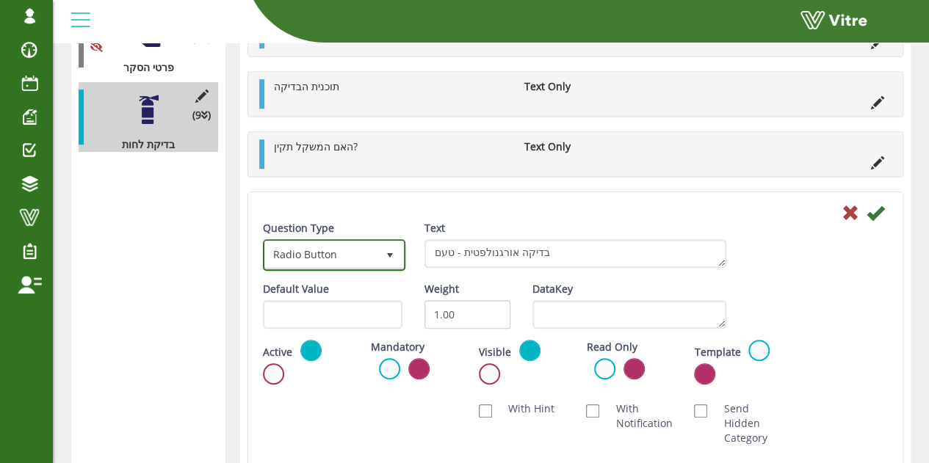
click at [347, 247] on span "Radio Button" at bounding box center [321, 255] width 112 height 26
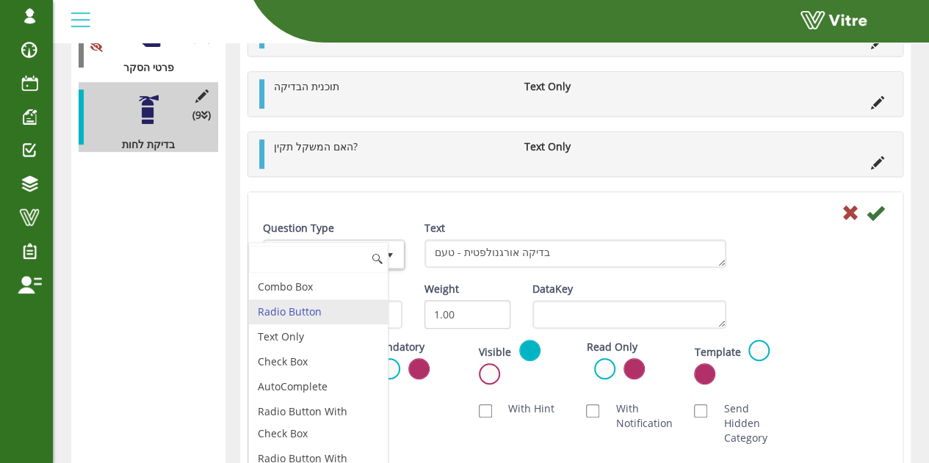
click at [298, 330] on li "Text Only" at bounding box center [318, 337] width 139 height 25
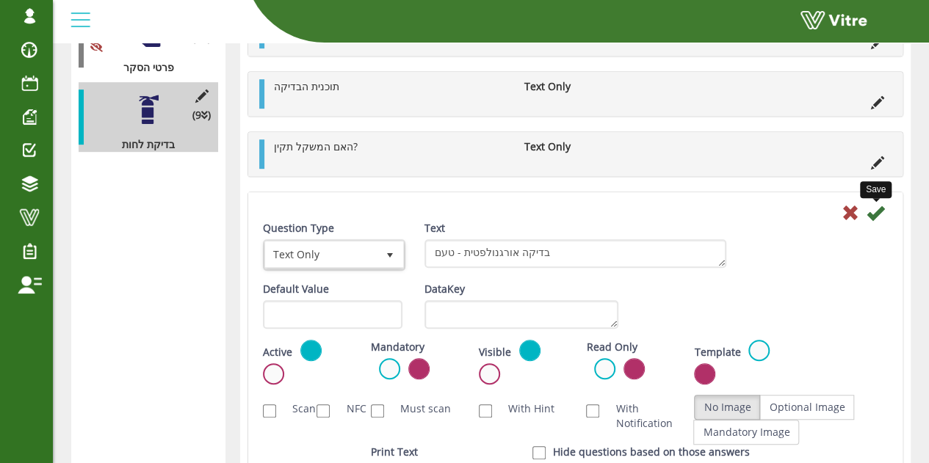
click at [875, 213] on icon at bounding box center [876, 213] width 18 height 18
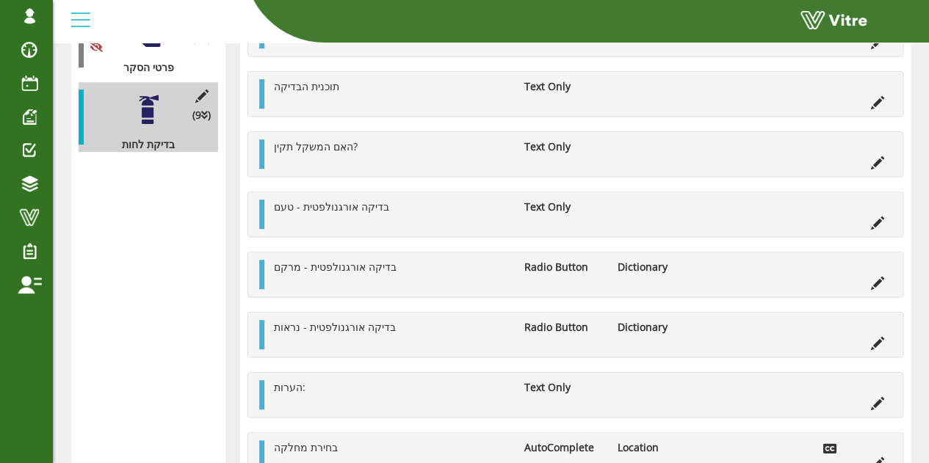
click at [878, 277] on icon at bounding box center [877, 283] width 13 height 13
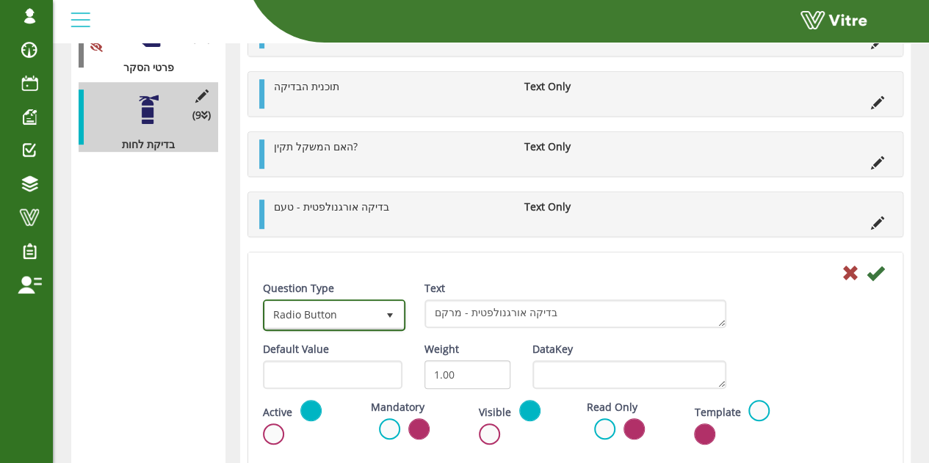
click at [388, 310] on span "select" at bounding box center [390, 316] width 12 height 12
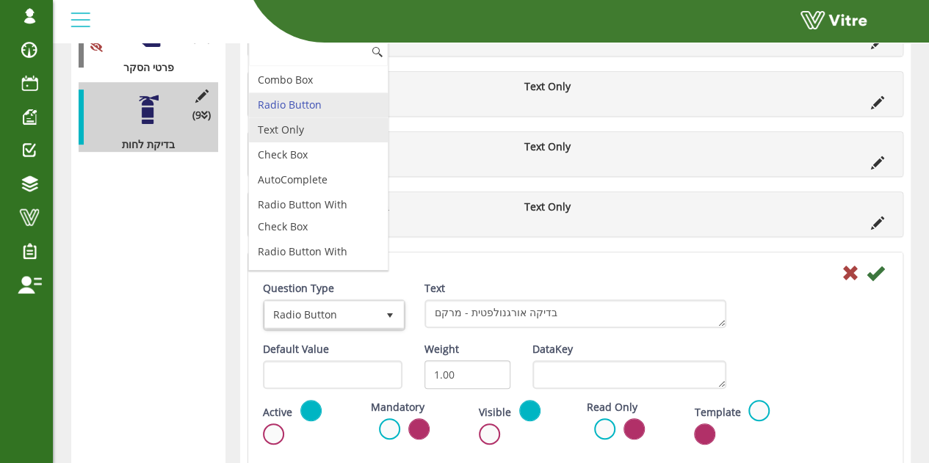
click at [308, 129] on li "Text Only" at bounding box center [318, 130] width 139 height 25
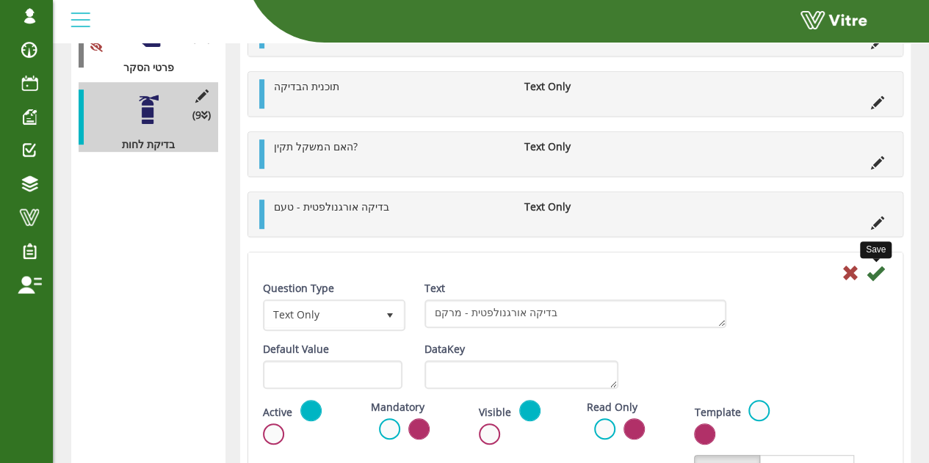
click at [883, 277] on icon at bounding box center [876, 273] width 18 height 18
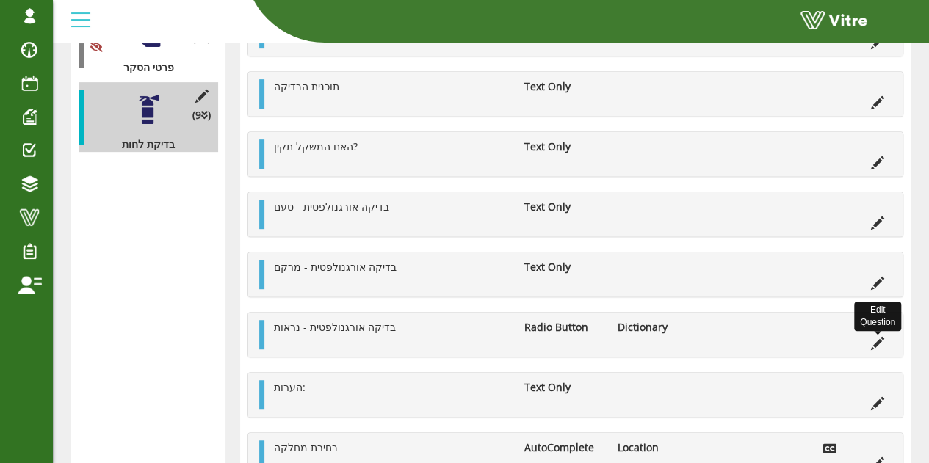
click at [873, 340] on icon at bounding box center [877, 343] width 13 height 13
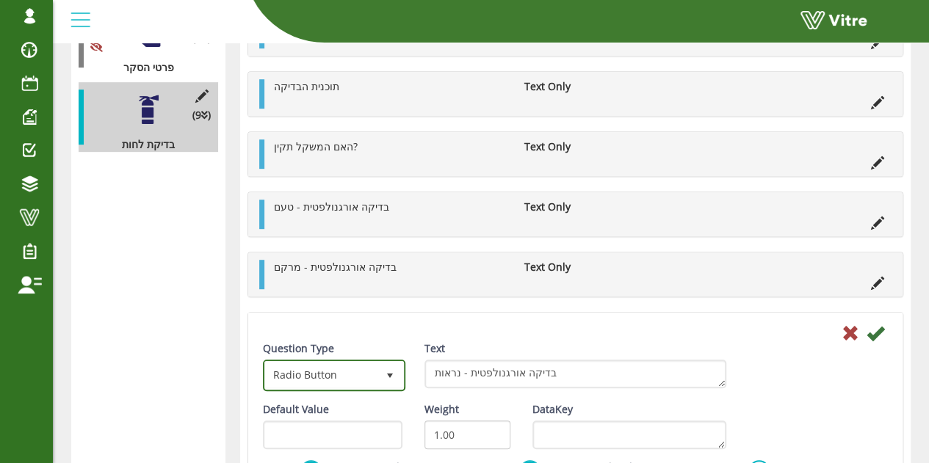
click at [326, 372] on span "Radio Button" at bounding box center [321, 375] width 112 height 26
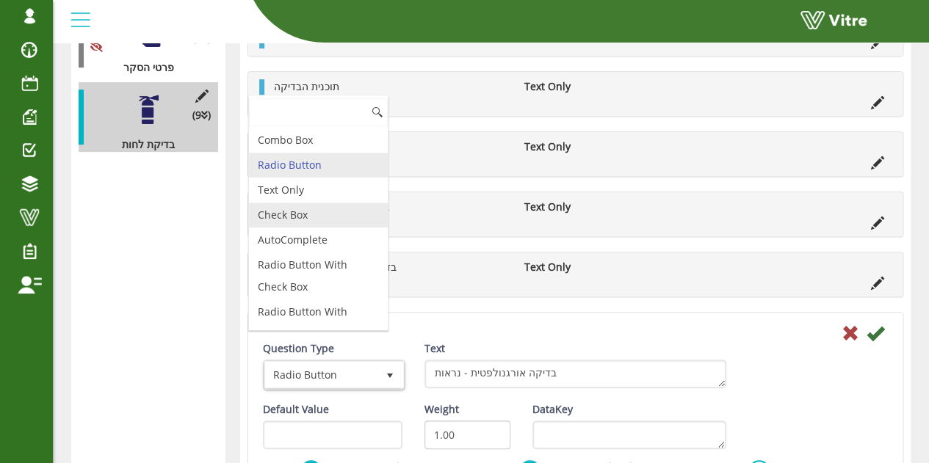
click at [318, 196] on li "Text Only" at bounding box center [318, 190] width 139 height 25
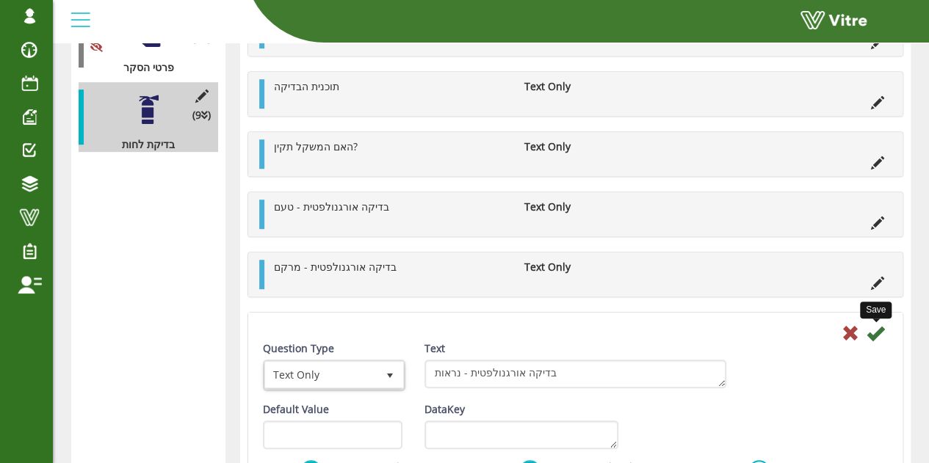
click at [883, 331] on icon at bounding box center [876, 334] width 18 height 18
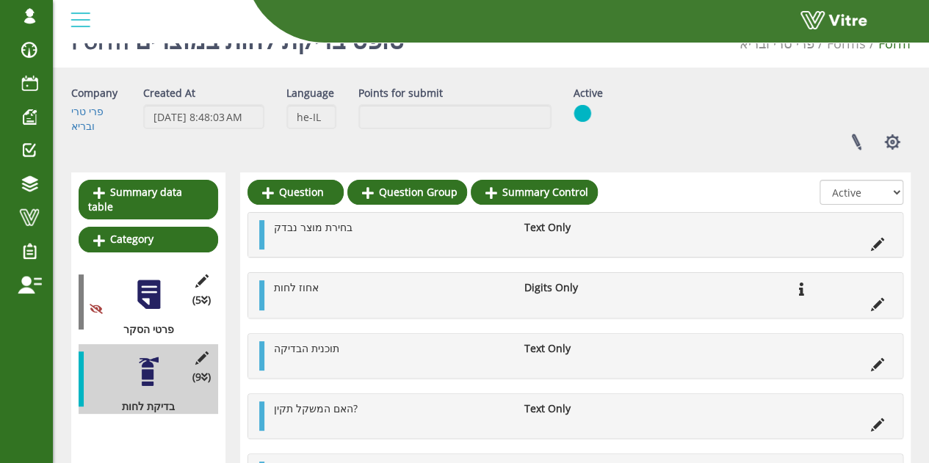
scroll to position [0, 0]
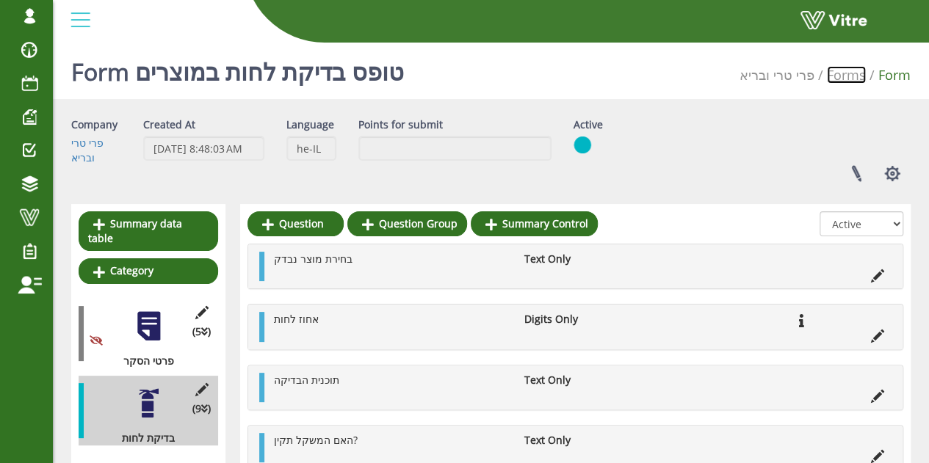
click at [842, 79] on link "Forms" at bounding box center [846, 75] width 39 height 18
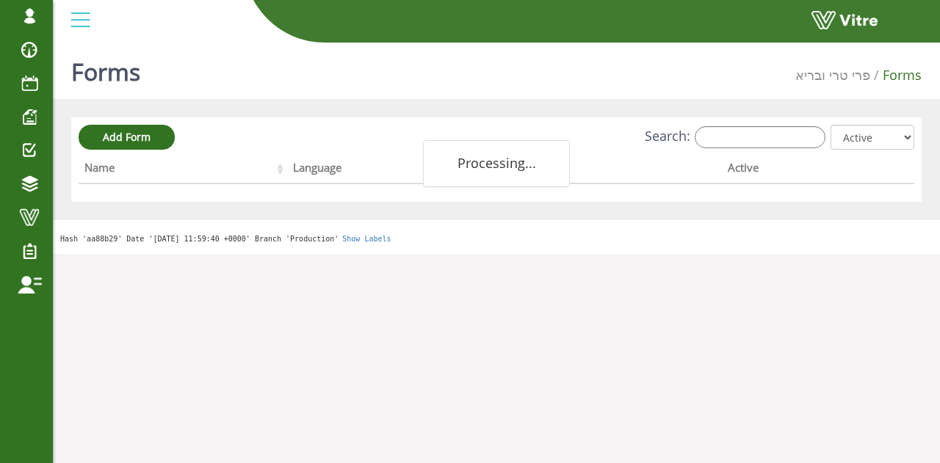
click at [712, 148] on label "Search:" at bounding box center [735, 137] width 181 height 22
click at [712, 148] on input "Search:" at bounding box center [760, 137] width 131 height 22
click at [742, 143] on input "Search:" at bounding box center [760, 137] width 131 height 22
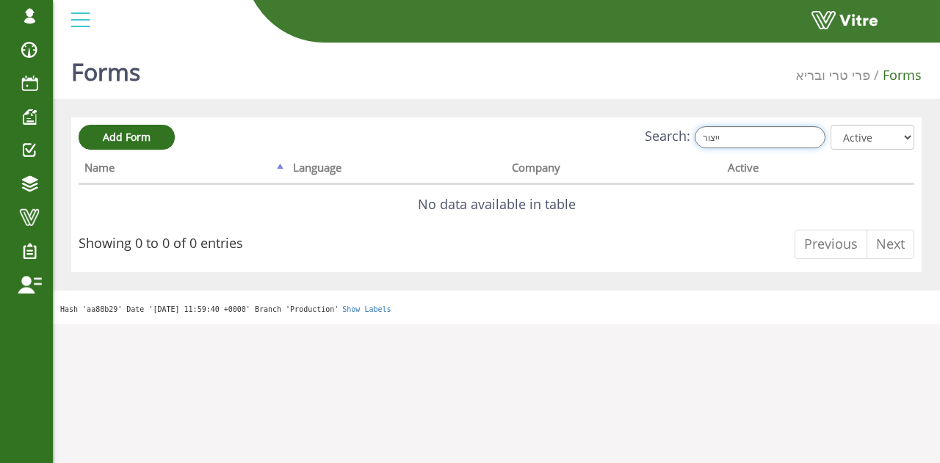
drag, startPoint x: 745, startPoint y: 139, endPoint x: 727, endPoint y: 137, distance: 17.7
click at [727, 137] on input "ייצור" at bounding box center [760, 137] width 131 height 22
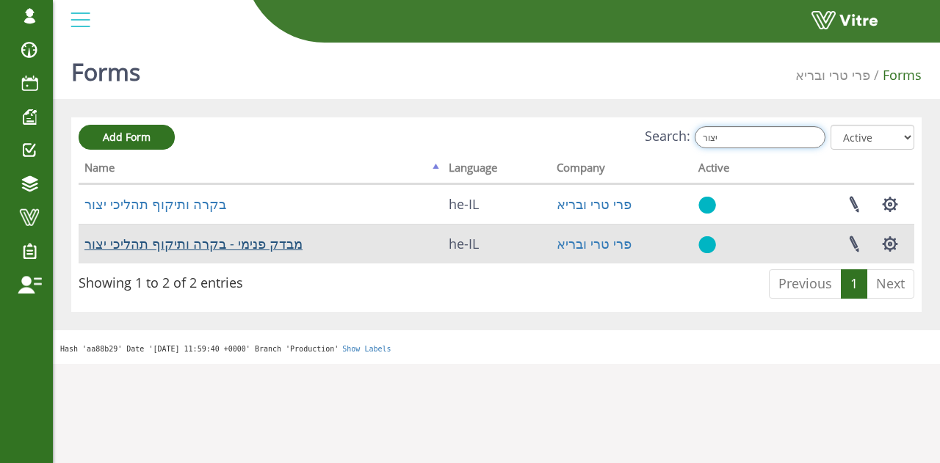
type input "יצור"
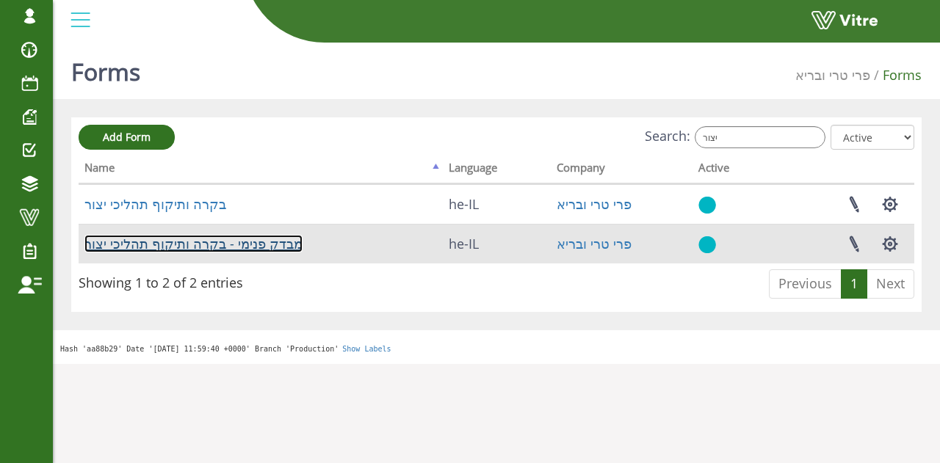
click at [153, 250] on link "מבדק פנימי - בקרה ותיקוף תהליכי יצור" at bounding box center [193, 244] width 218 height 18
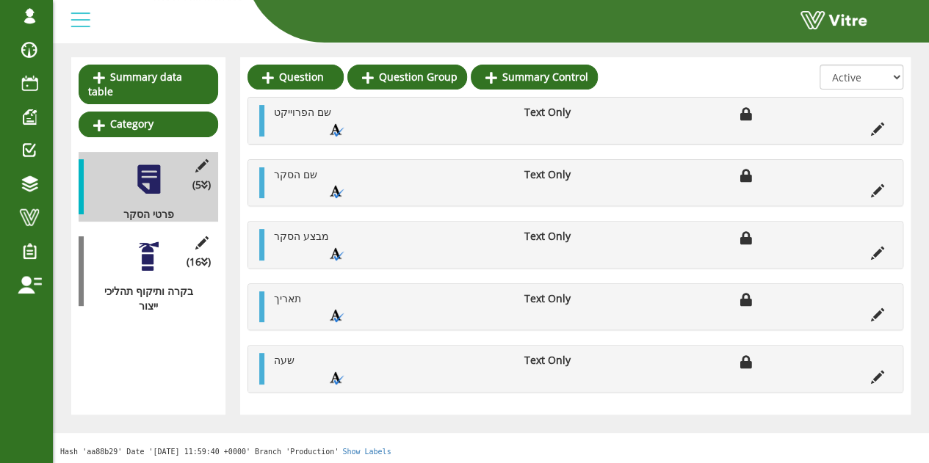
click at [147, 249] on div at bounding box center [148, 256] width 33 height 33
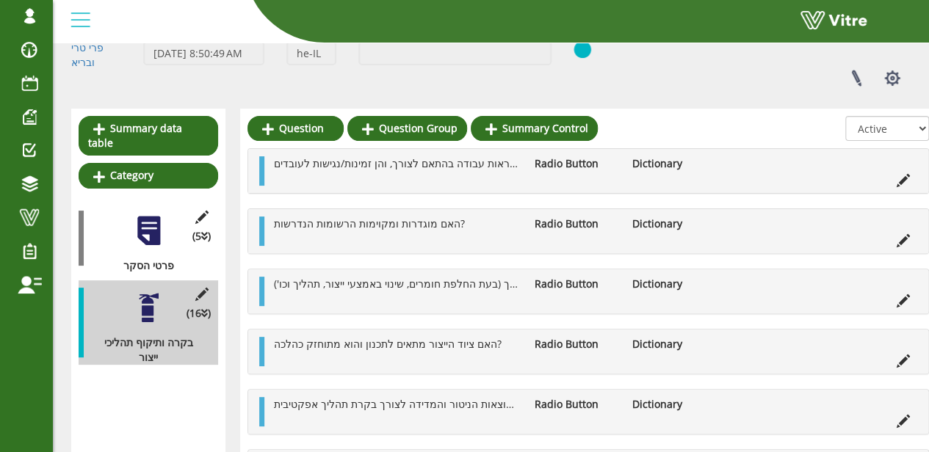
scroll to position [73, 0]
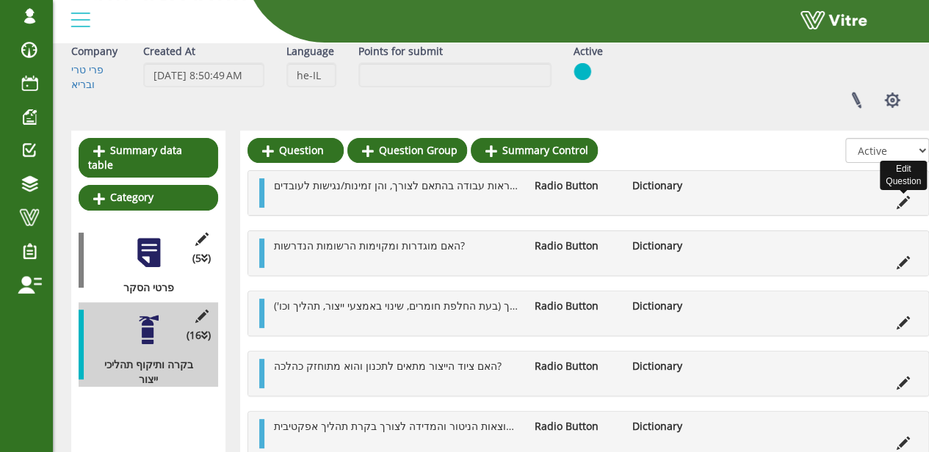
click at [905, 198] on icon at bounding box center [903, 202] width 13 height 13
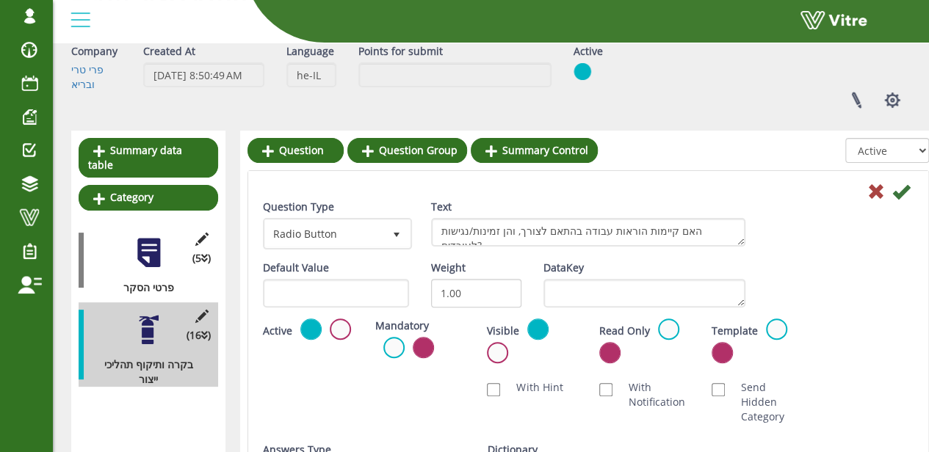
scroll to position [147, 0]
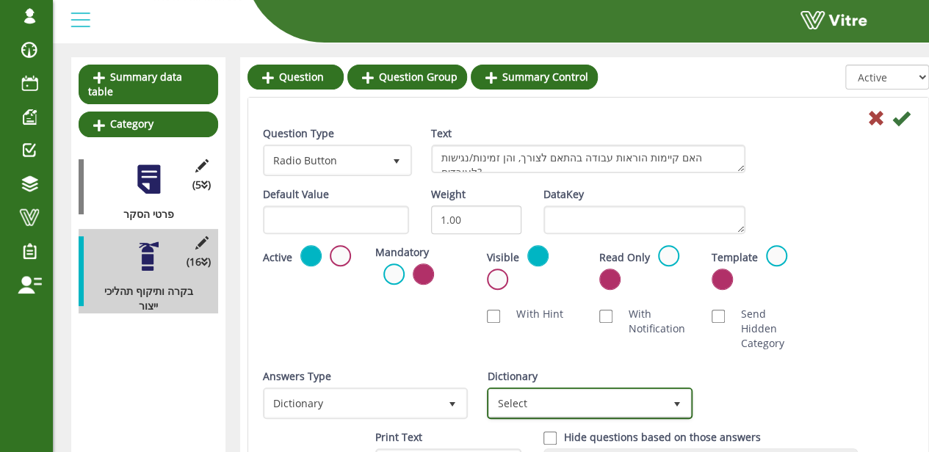
click at [580, 405] on span "Select" at bounding box center [576, 403] width 174 height 26
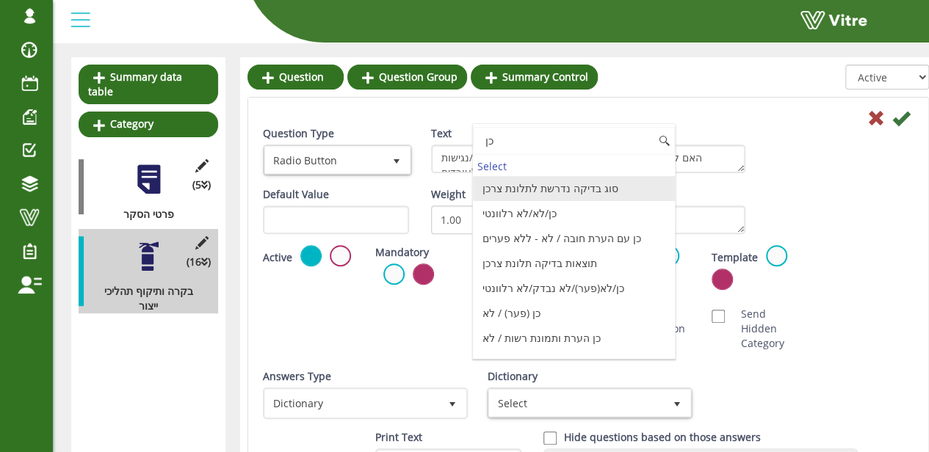
type input "כן"
click at [379, 156] on span "Radio Button" at bounding box center [324, 160] width 118 height 26
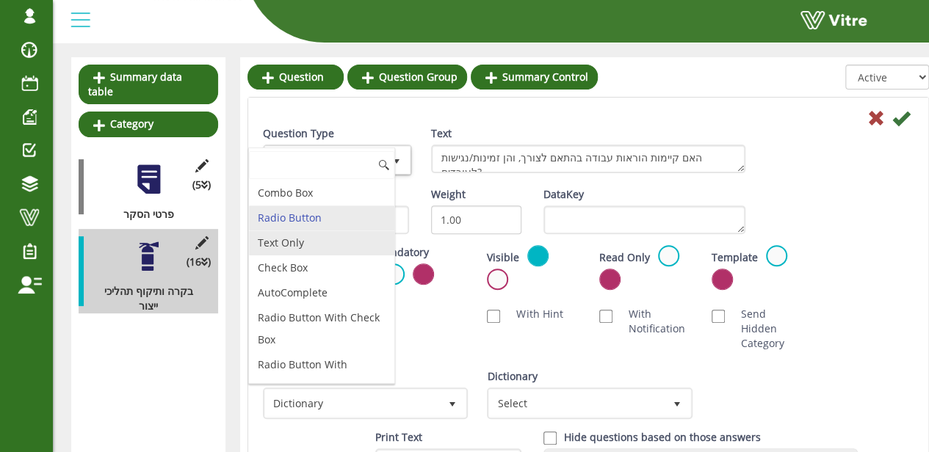
click at [334, 248] on li "Text Only" at bounding box center [321, 243] width 145 height 25
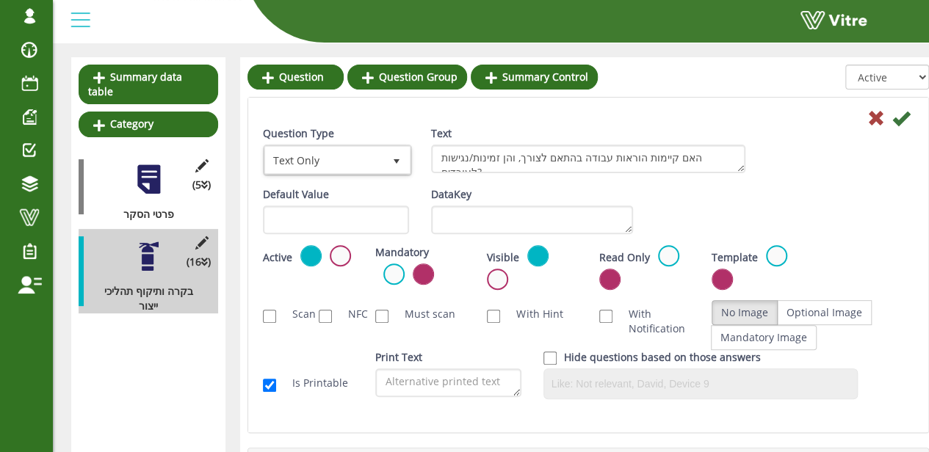
click at [892, 117] on div "Cancel" at bounding box center [588, 118] width 673 height 18
drag, startPoint x: 900, startPoint y: 123, endPoint x: 856, endPoint y: 193, distance: 82.8
click at [870, 182] on form "Question Type Text Only 5 Text האם קיימות הוראות עבודה בהתאם לצורך, והן זמינות/…" at bounding box center [588, 260] width 651 height 302
click at [651, 193] on div "Default Value Weight DataKey" at bounding box center [588, 216] width 673 height 58
click at [323, 159] on span "Text Only" at bounding box center [324, 160] width 118 height 26
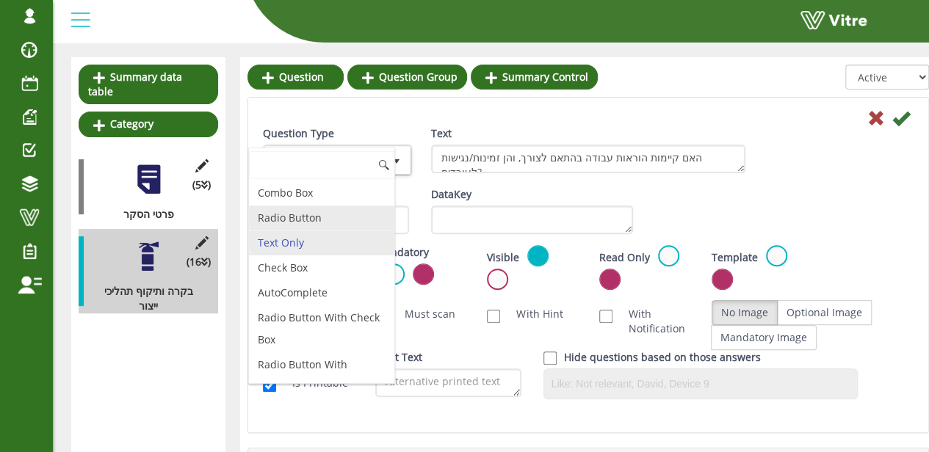
click at [314, 217] on li "Radio Button" at bounding box center [321, 218] width 145 height 25
type input "1"
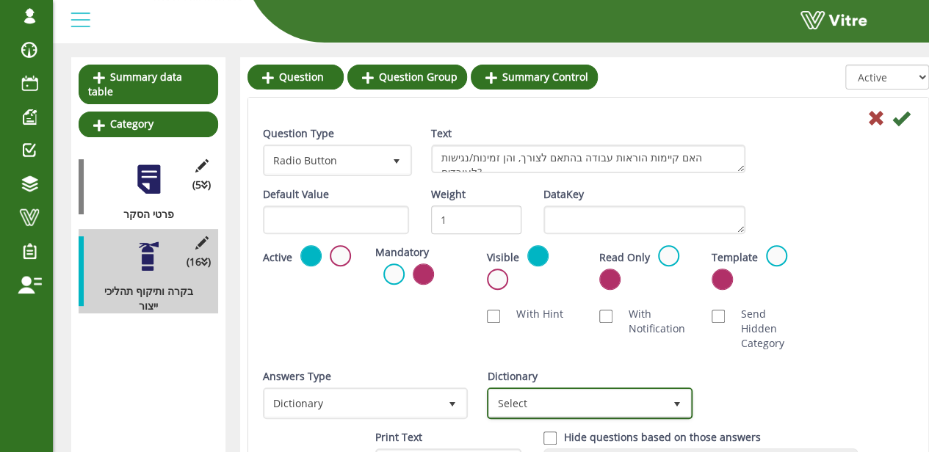
click at [554, 414] on span "Select" at bounding box center [576, 403] width 174 height 26
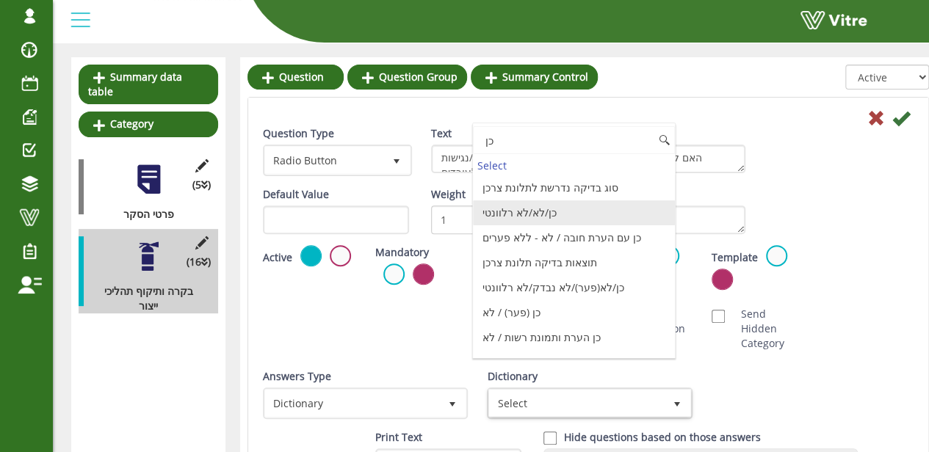
click at [542, 211] on li "כן/לא/לא רלוונטי" at bounding box center [573, 212] width 201 height 25
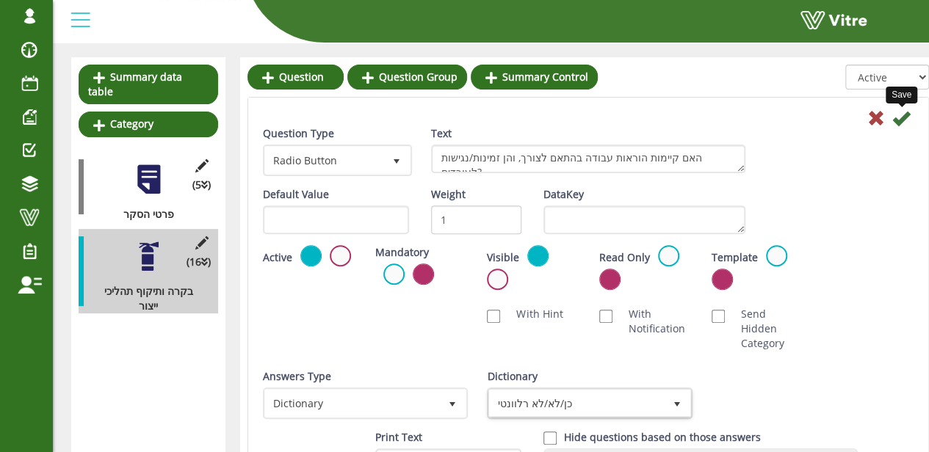
click at [908, 112] on icon at bounding box center [901, 118] width 18 height 18
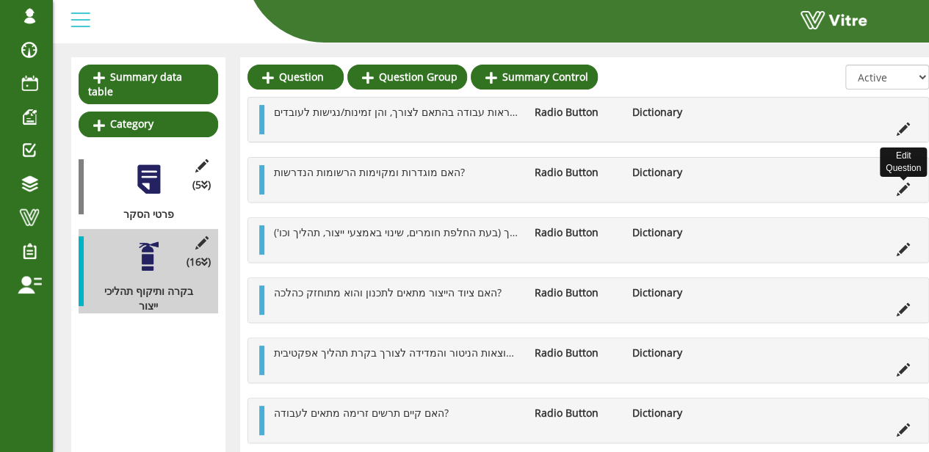
click at [900, 184] on icon at bounding box center [903, 189] width 13 height 13
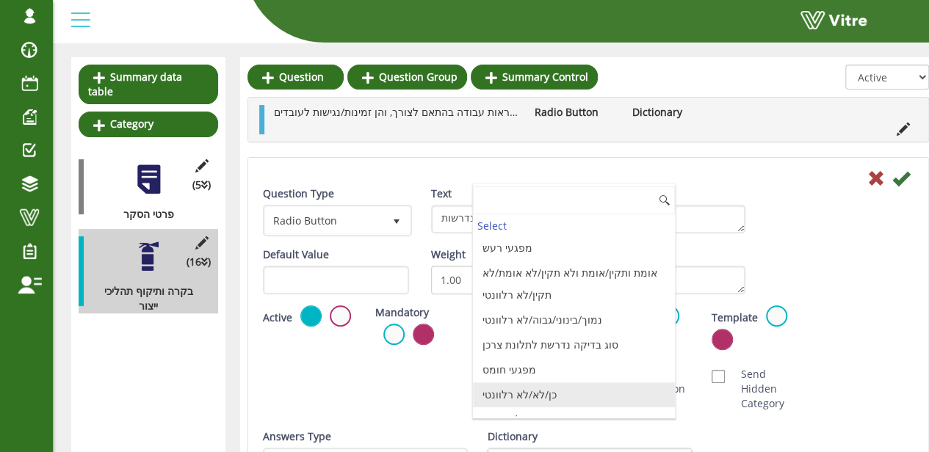
click at [546, 396] on li "כן/לא/לא רלוונטי" at bounding box center [573, 395] width 201 height 25
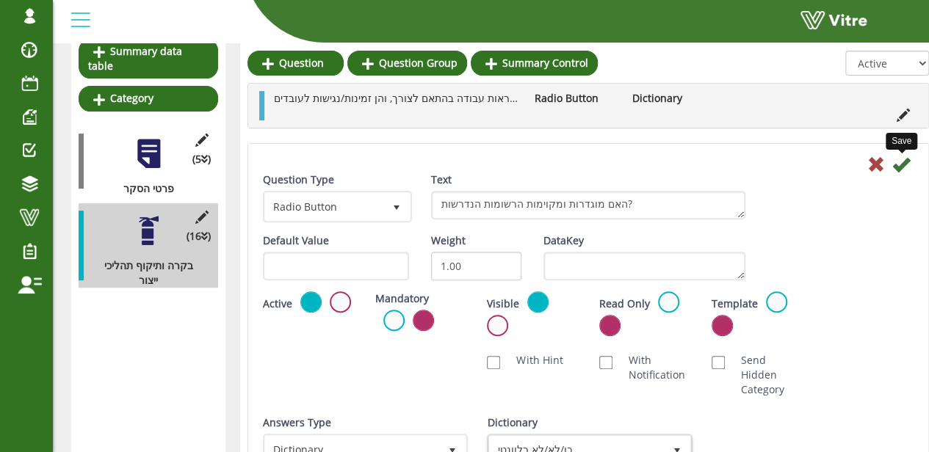
click at [903, 165] on icon at bounding box center [901, 165] width 18 height 18
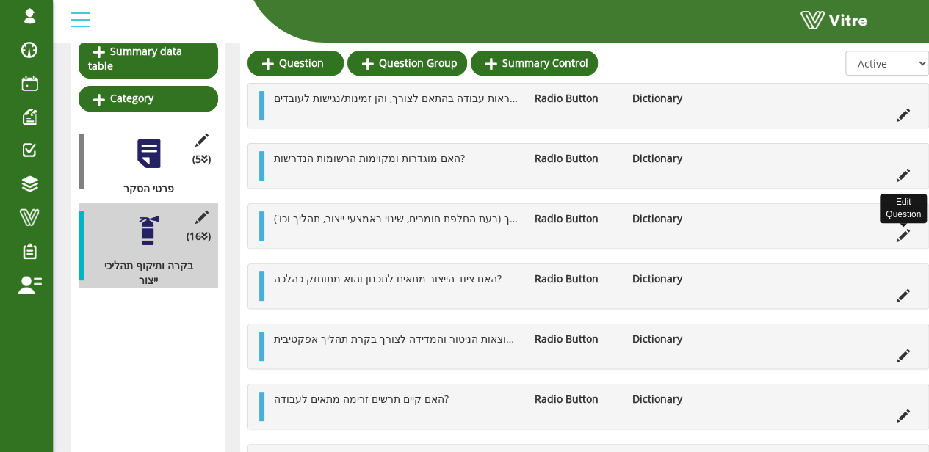
click at [900, 229] on icon at bounding box center [903, 235] width 13 height 13
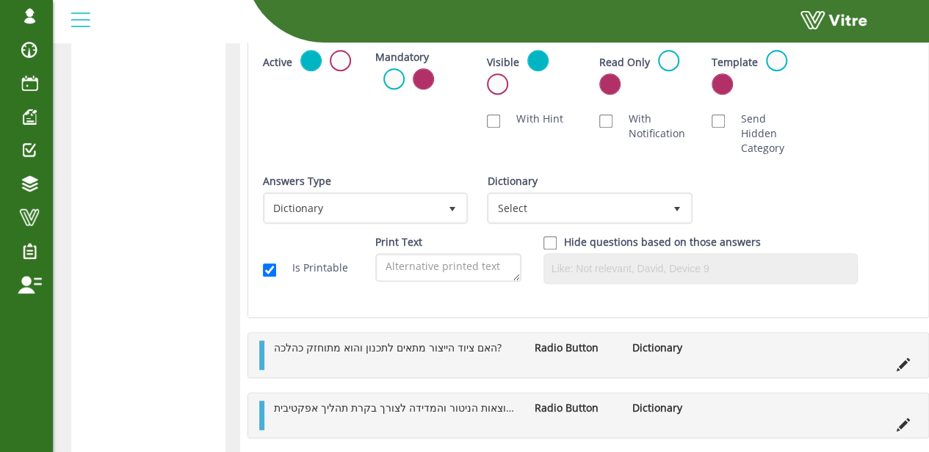
scroll to position [466, 0]
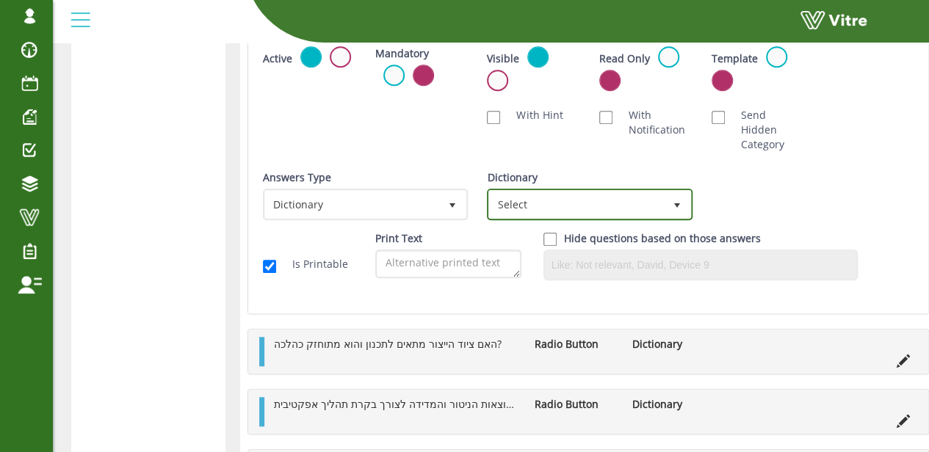
click at [614, 200] on span "Select" at bounding box center [576, 204] width 174 height 26
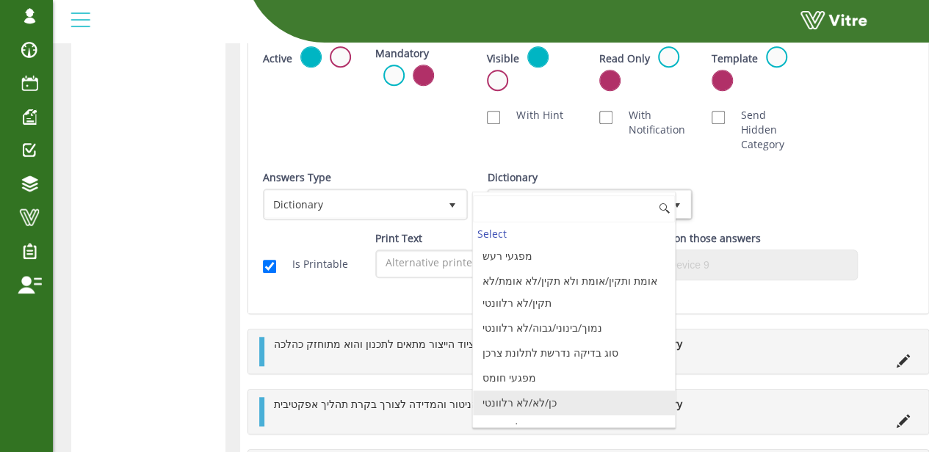
click at [538, 397] on li "כן/לא/לא רלוונטי" at bounding box center [573, 403] width 201 height 25
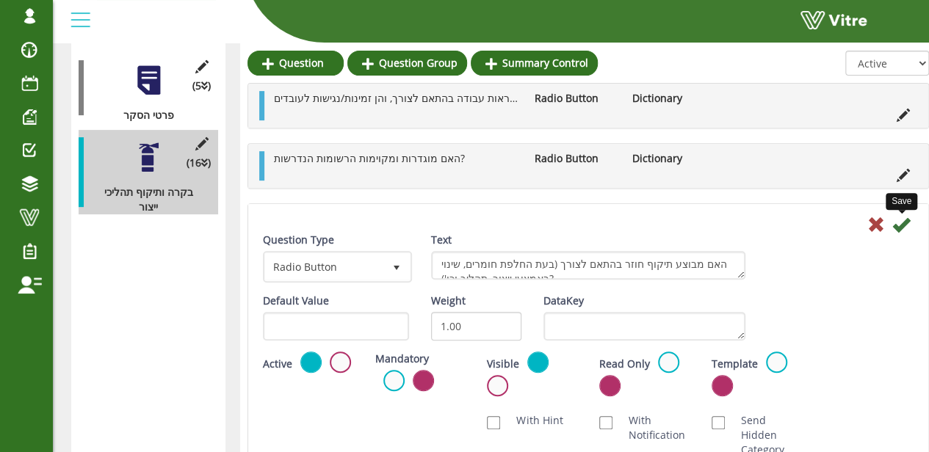
click at [906, 222] on icon at bounding box center [901, 225] width 18 height 18
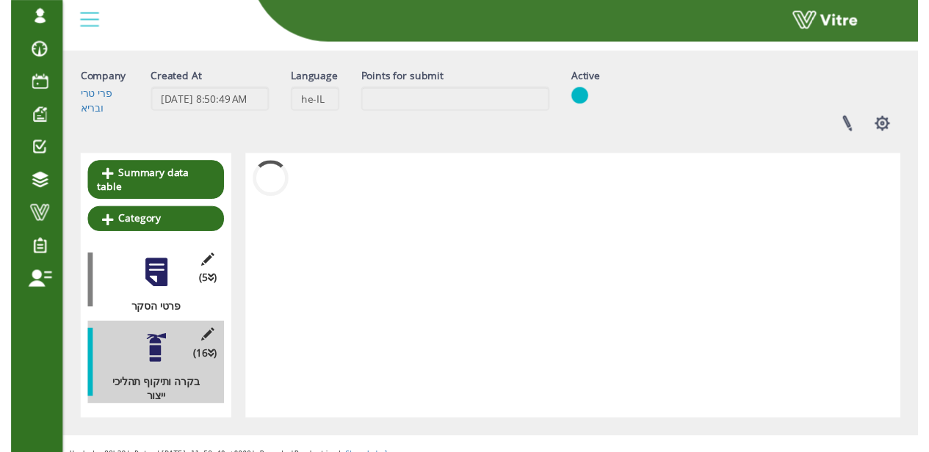
scroll to position [246, 0]
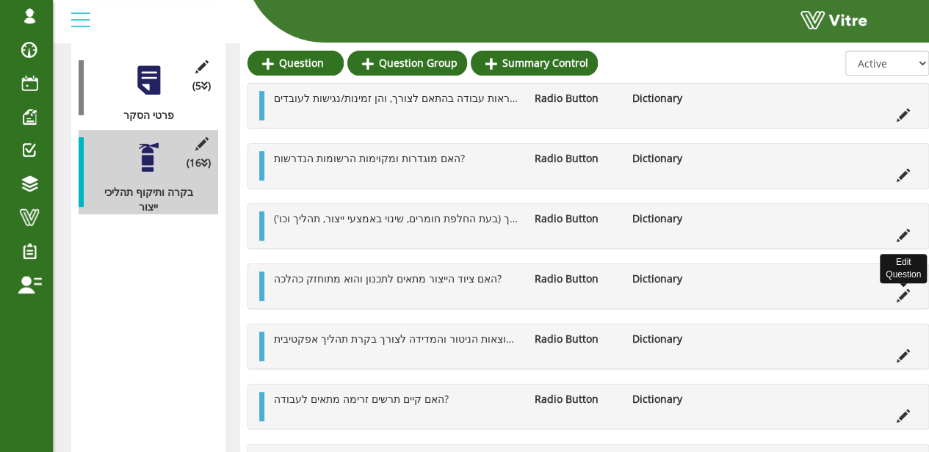
click at [898, 293] on icon at bounding box center [903, 295] width 13 height 13
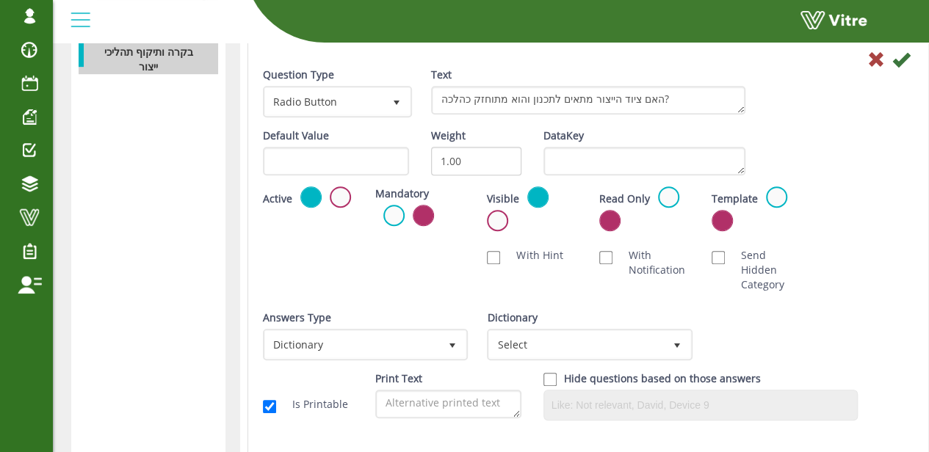
scroll to position [393, 0]
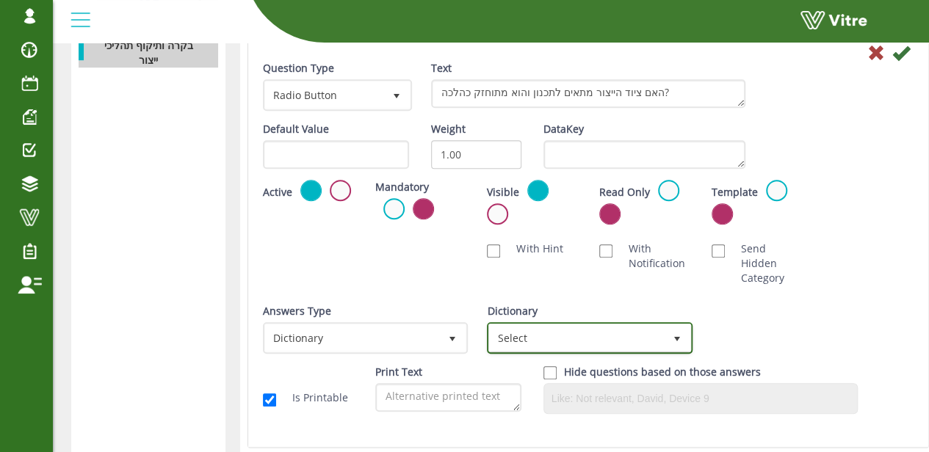
click at [491, 341] on span "Select" at bounding box center [576, 338] width 174 height 26
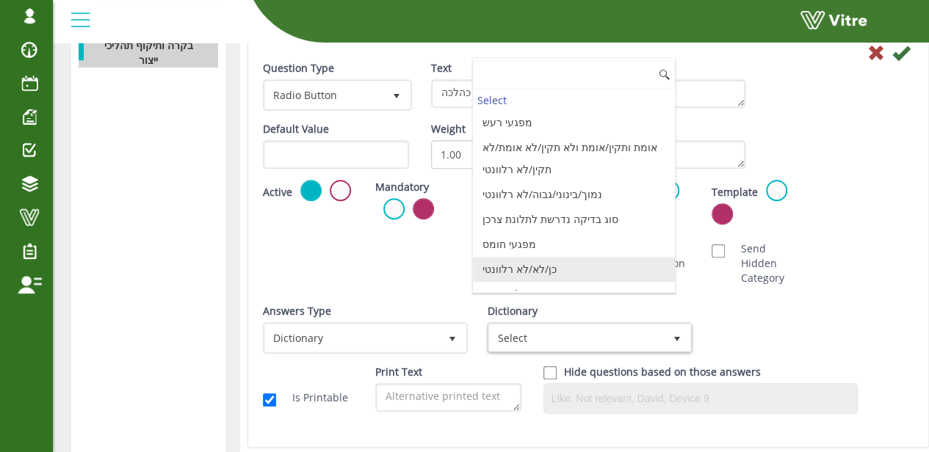
click at [533, 261] on li "כן/לא/לא רלוונטי" at bounding box center [573, 269] width 201 height 25
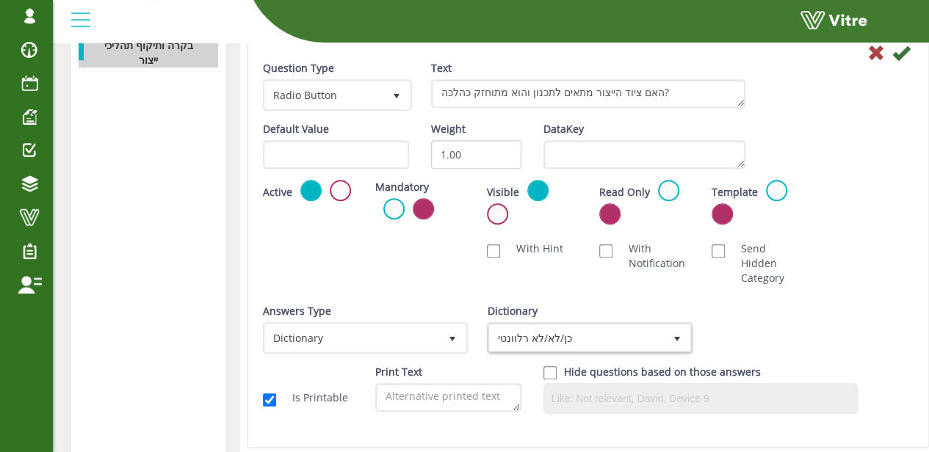
click at [899, 59] on icon at bounding box center [901, 53] width 18 height 18
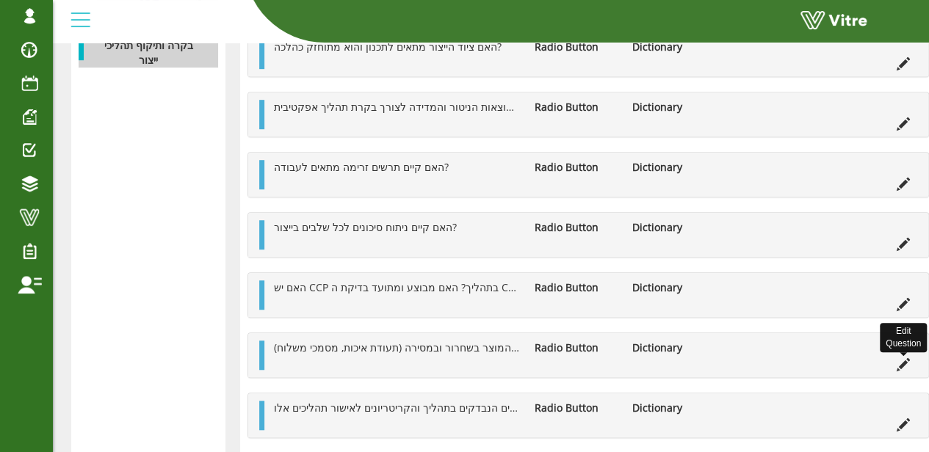
click at [908, 358] on icon at bounding box center [903, 364] width 13 height 13
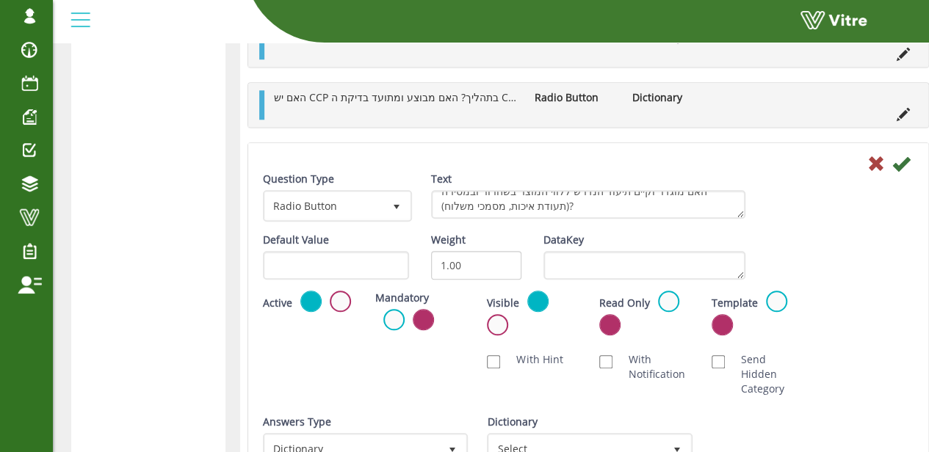
scroll to position [613, 0]
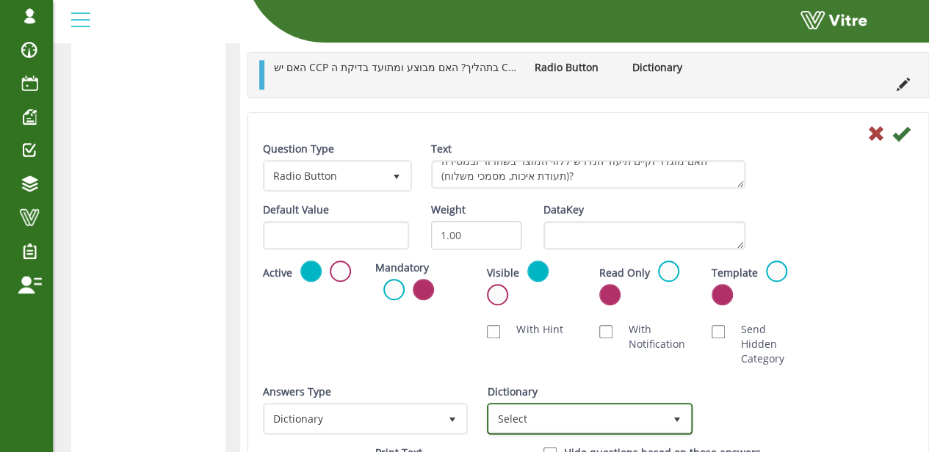
click at [648, 405] on span "Select" at bounding box center [576, 418] width 174 height 26
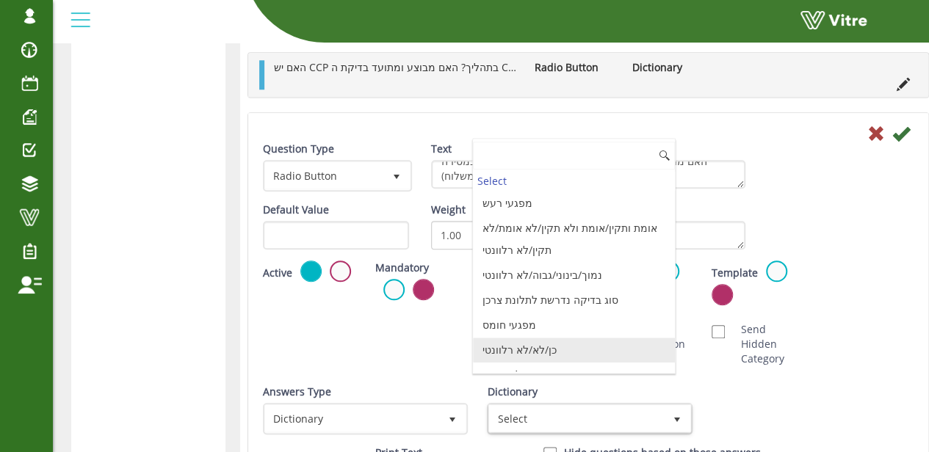
click at [542, 344] on li "כן/לא/לא רלוונטי" at bounding box center [573, 350] width 201 height 25
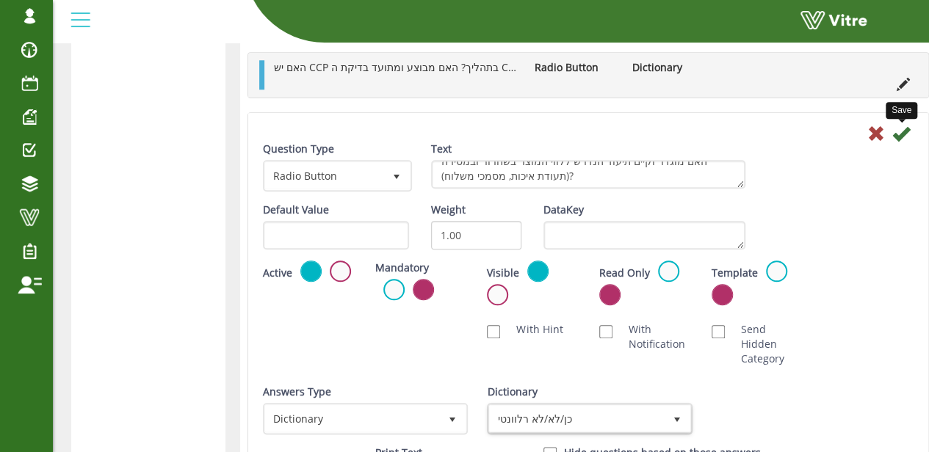
click at [899, 130] on icon at bounding box center [901, 134] width 18 height 18
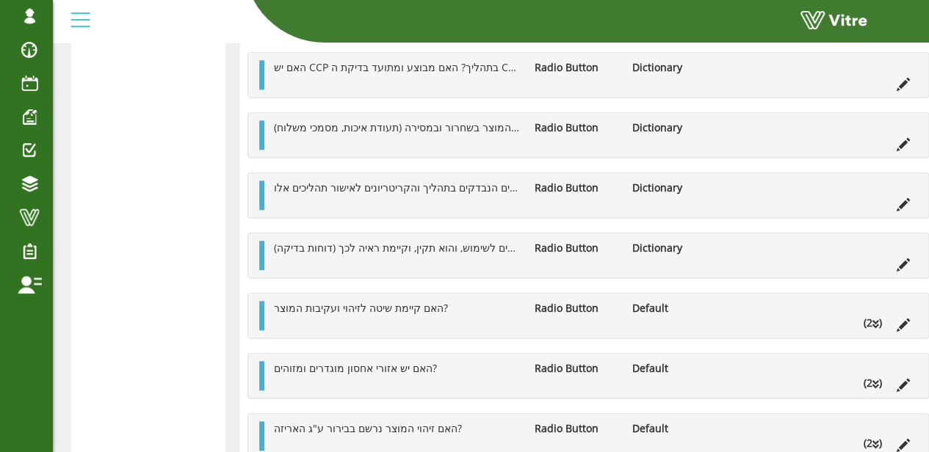
click at [864, 327] on div "האם קיימת שיטה לזיהוי ועקיבות המוצר? Radio Button Default (2 )" at bounding box center [588, 316] width 680 height 44
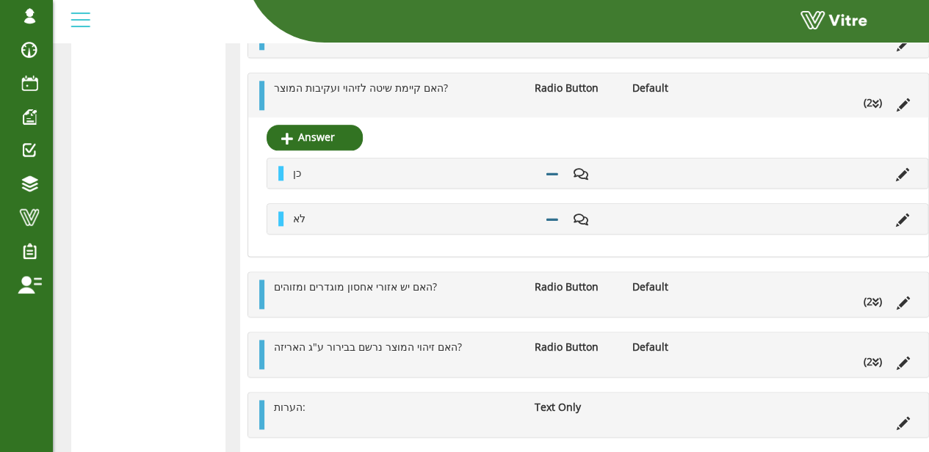
scroll to position [907, 0]
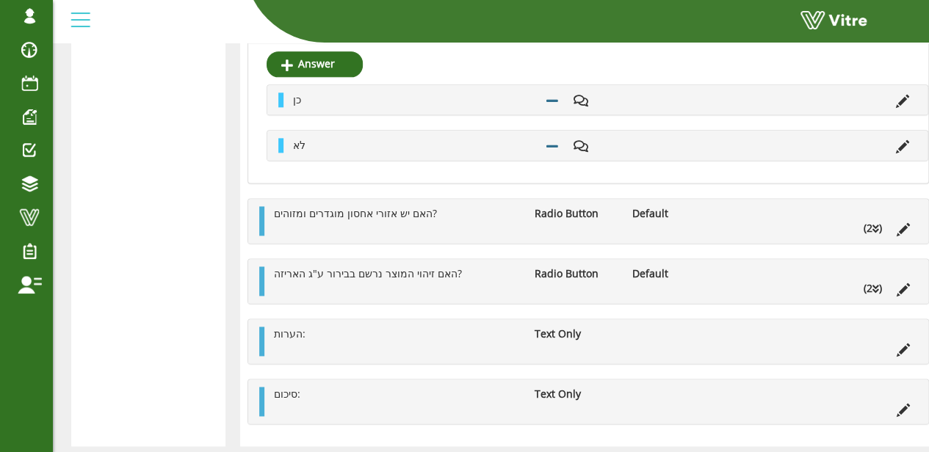
click at [864, 225] on li "(2 )" at bounding box center [872, 228] width 33 height 15
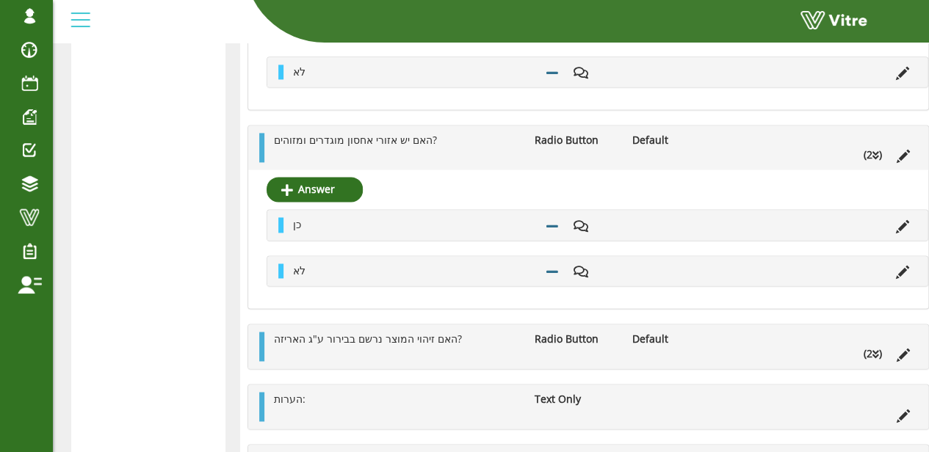
scroll to position [1054, 0]
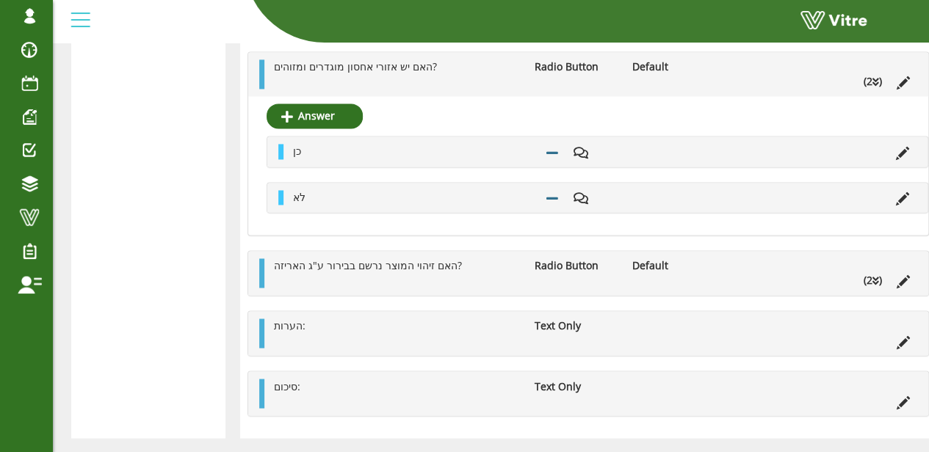
click at [872, 273] on li "(2 )" at bounding box center [872, 280] width 33 height 15
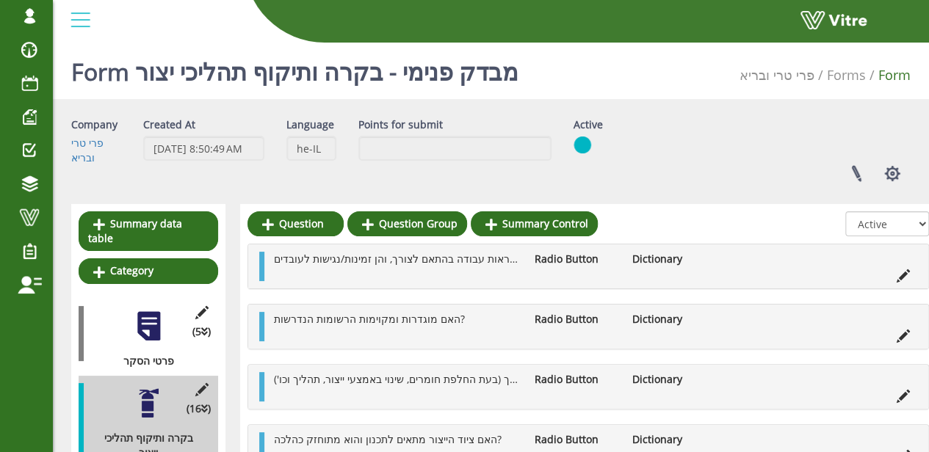
scroll to position [0, 0]
click at [851, 78] on link "Forms" at bounding box center [846, 75] width 39 height 18
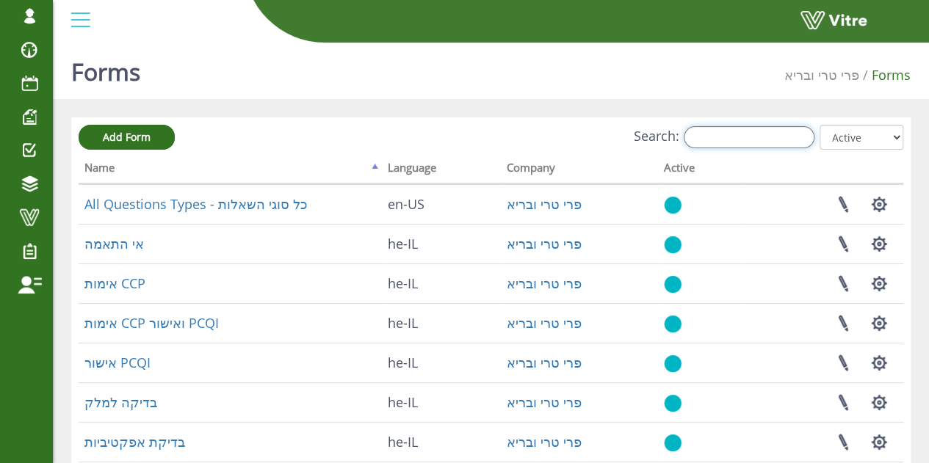
click at [767, 137] on input "Search:" at bounding box center [749, 137] width 131 height 22
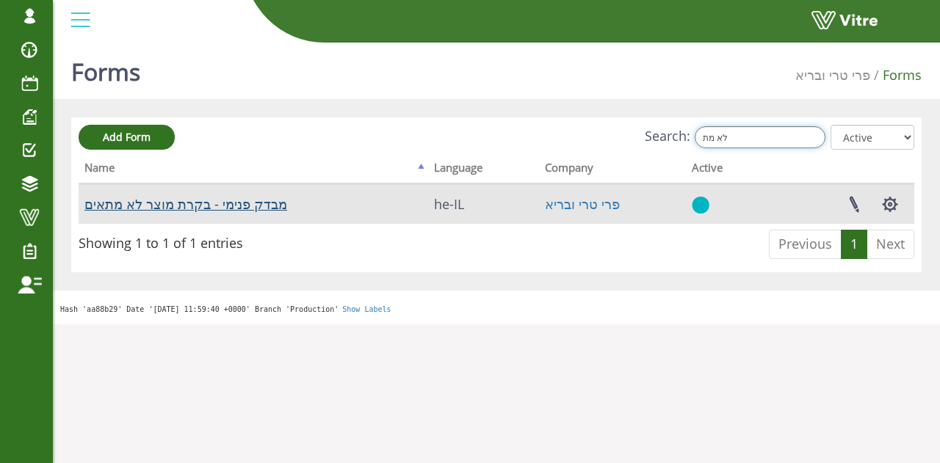
type input "לא מת"
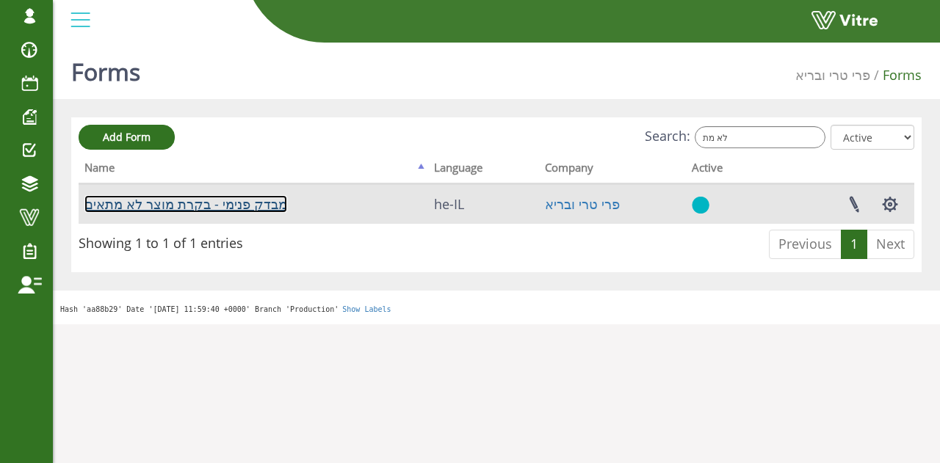
click at [238, 209] on link "מבדק פנימי - בקרת מוצר לא מתאים" at bounding box center [185, 204] width 203 height 18
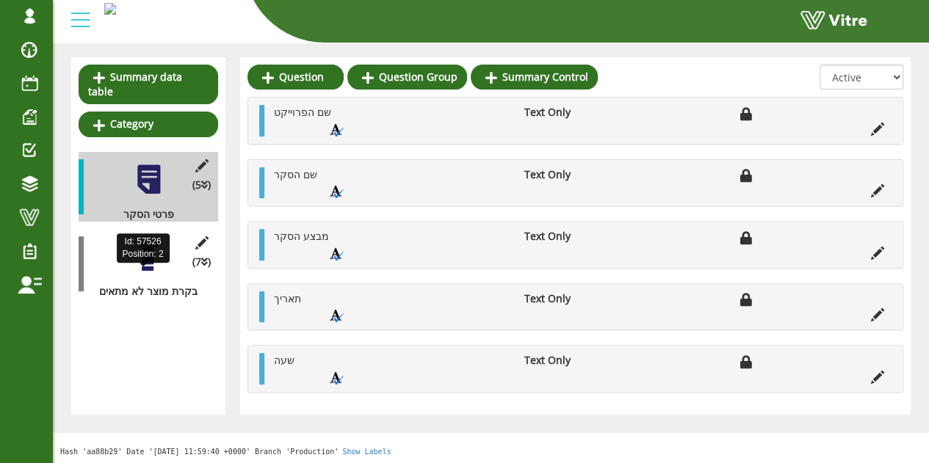
click at [151, 247] on div at bounding box center [148, 256] width 33 height 33
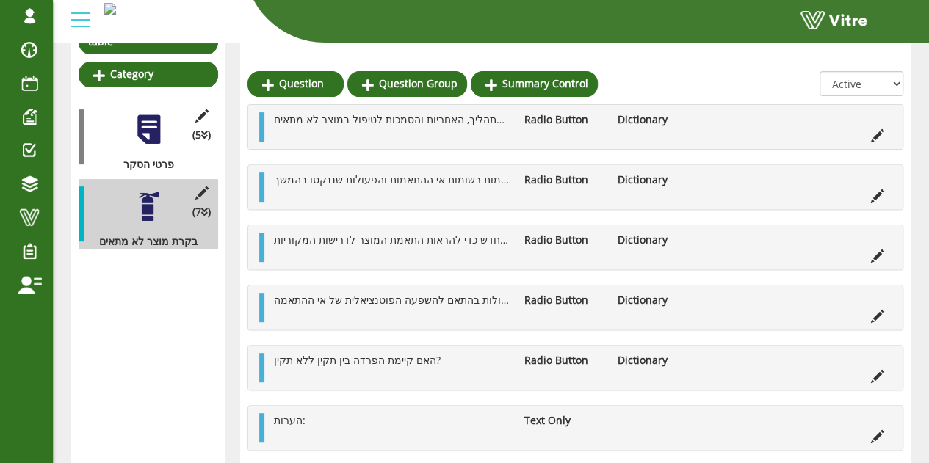
scroll to position [220, 0]
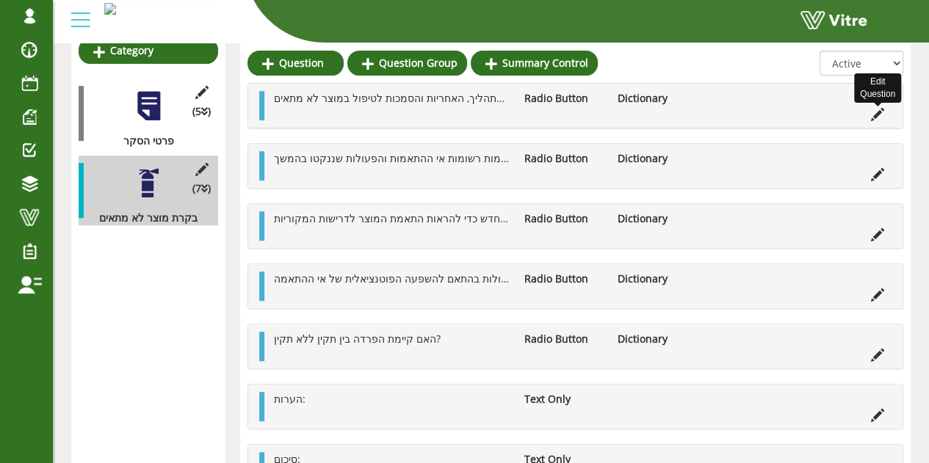
click at [880, 111] on icon at bounding box center [877, 114] width 13 height 13
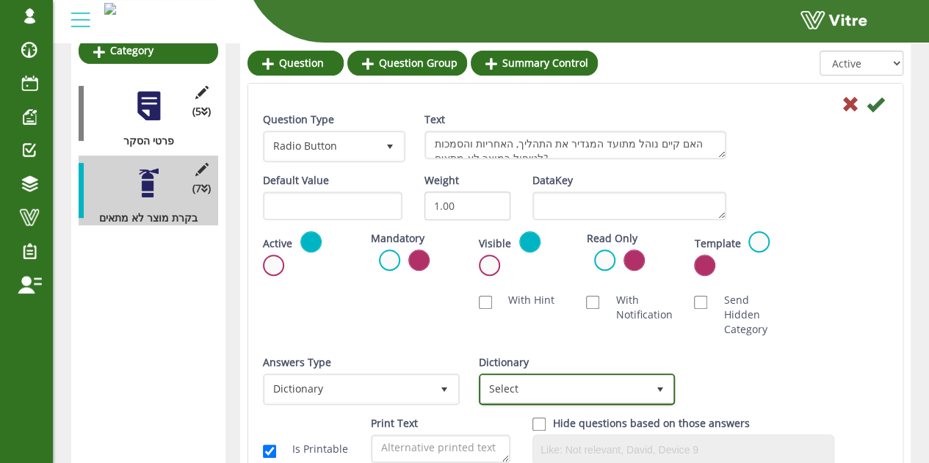
click at [612, 389] on span "Select" at bounding box center [564, 389] width 166 height 26
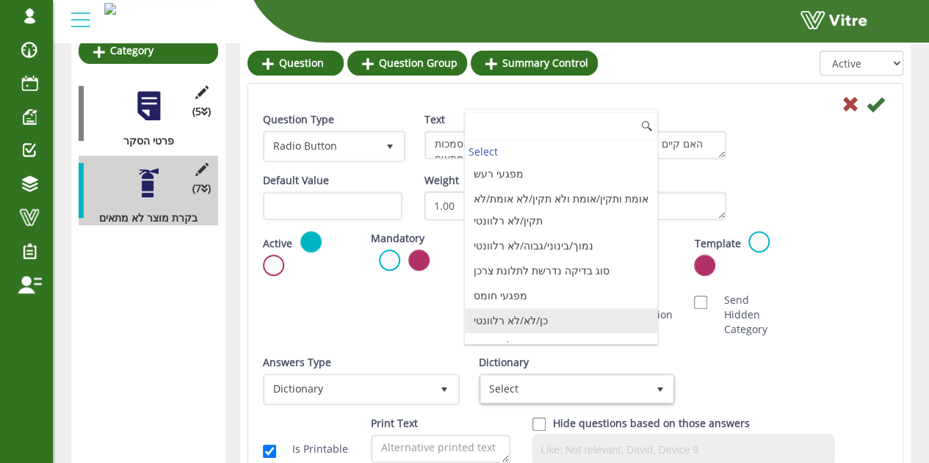
click at [571, 322] on li "כן/לא/לא רלוונטי" at bounding box center [561, 320] width 192 height 25
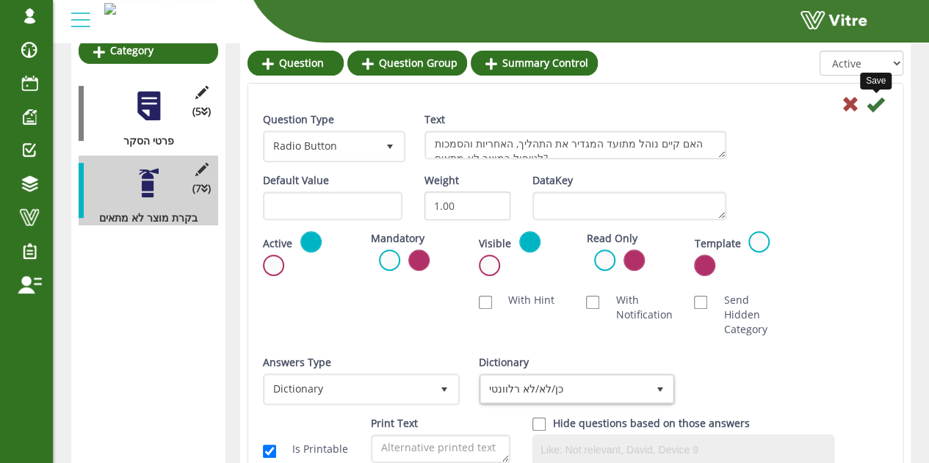
click at [872, 112] on icon at bounding box center [876, 104] width 18 height 18
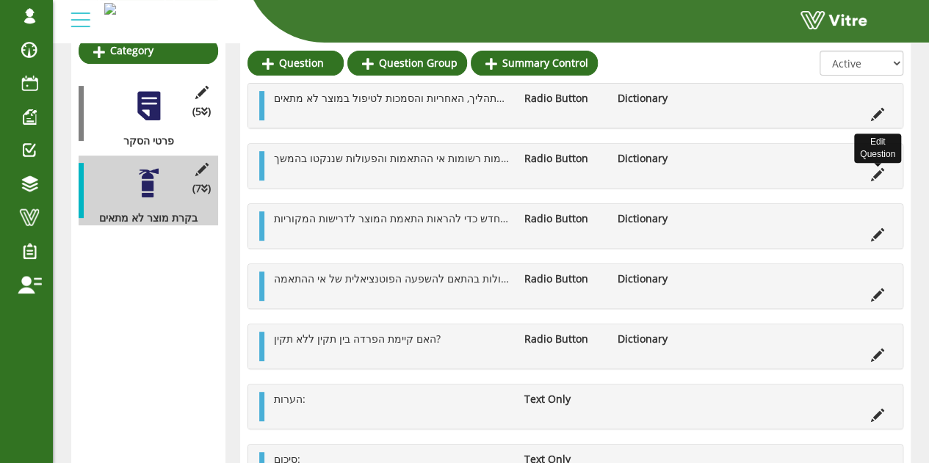
click at [878, 171] on icon at bounding box center [877, 174] width 13 height 13
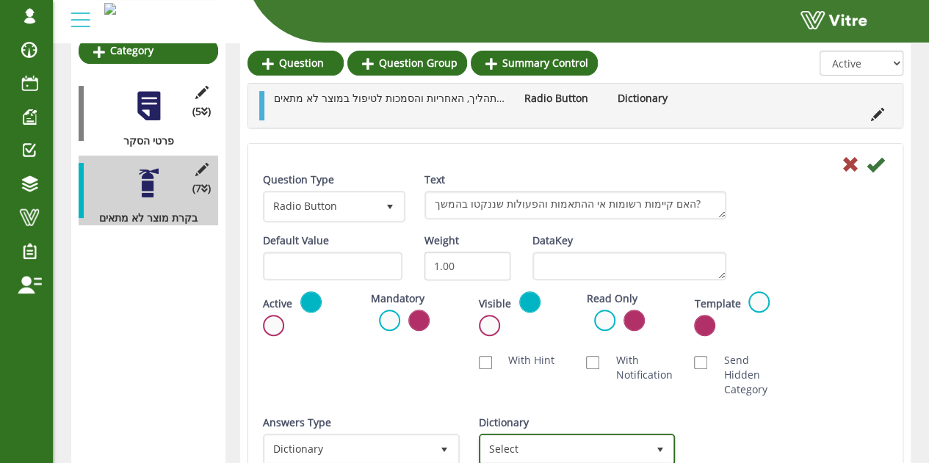
click at [580, 449] on span "Select" at bounding box center [564, 449] width 166 height 26
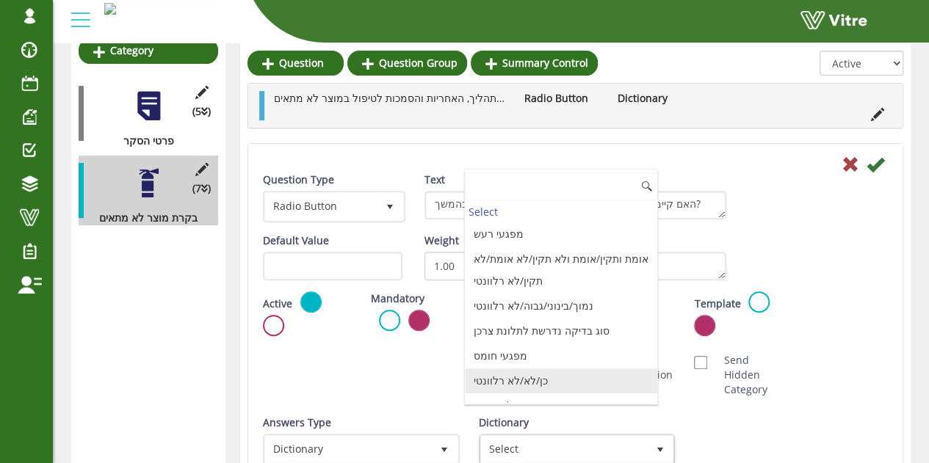
click at [522, 375] on li "כן/לא/לא רלוונטי" at bounding box center [561, 381] width 192 height 25
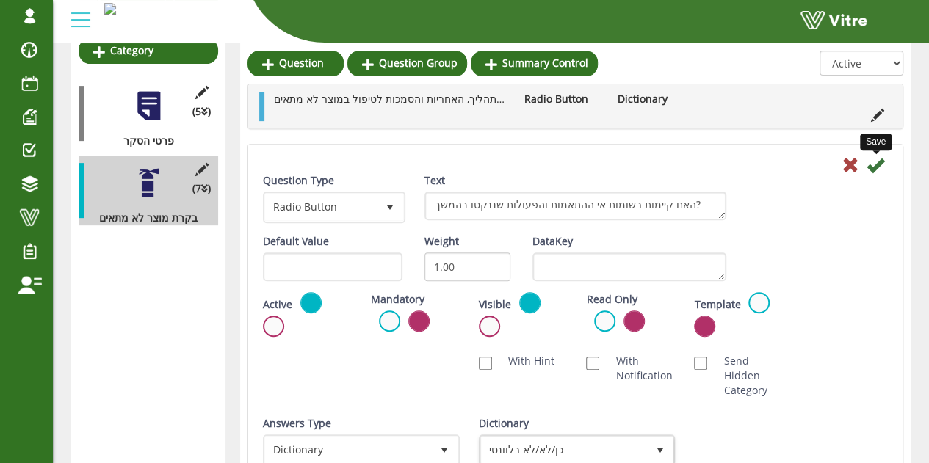
click at [880, 165] on icon at bounding box center [876, 165] width 18 height 18
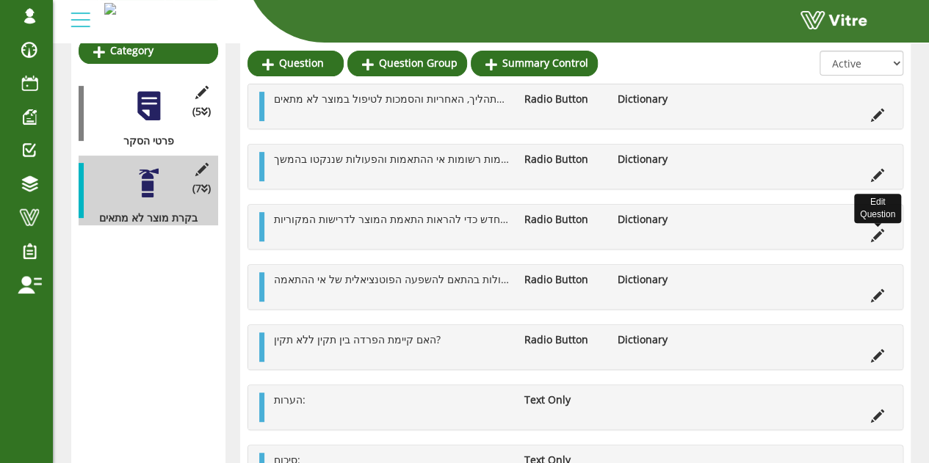
click at [879, 239] on icon at bounding box center [877, 235] width 13 height 13
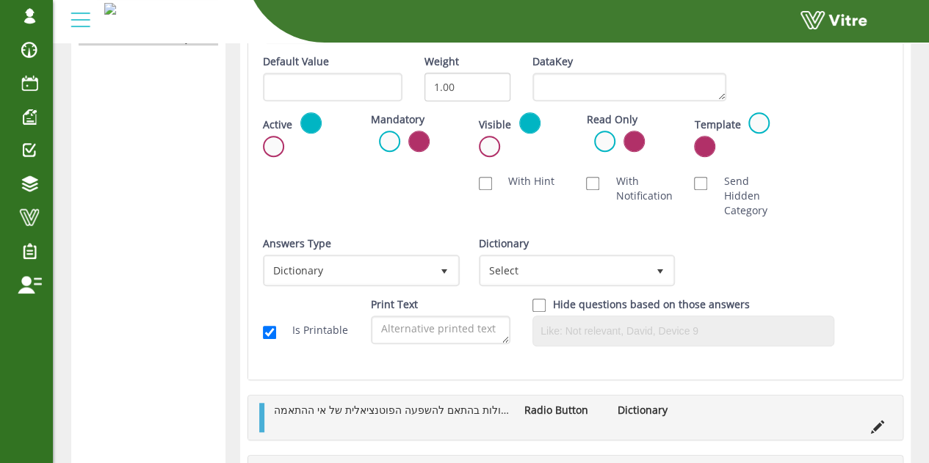
scroll to position [441, 0]
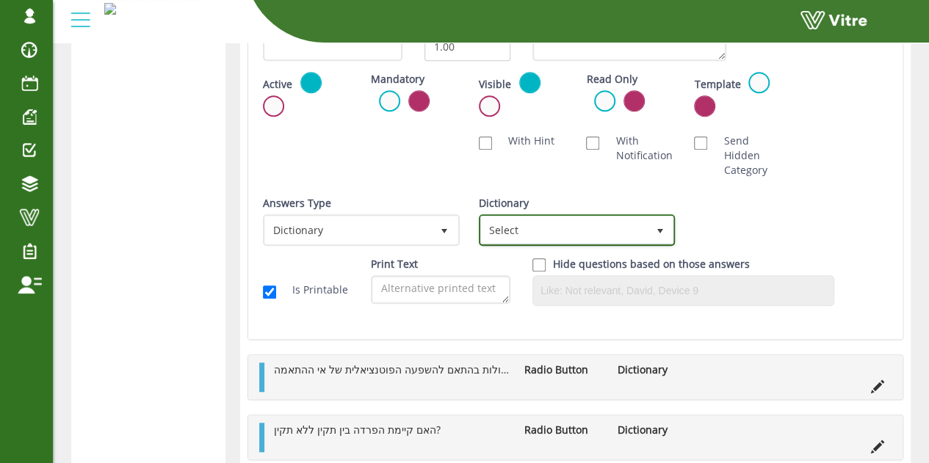
click at [563, 218] on span "Select" at bounding box center [564, 230] width 166 height 26
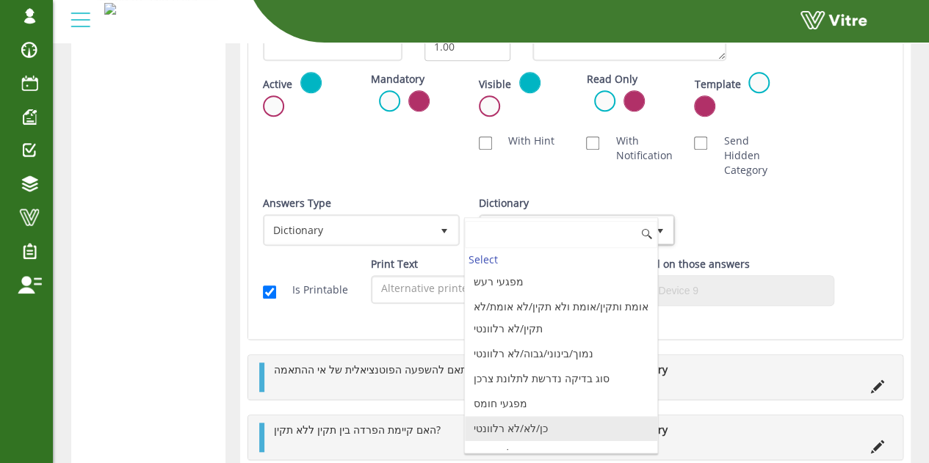
click at [510, 424] on li "כן/לא/לא רלוונטי" at bounding box center [561, 428] width 192 height 25
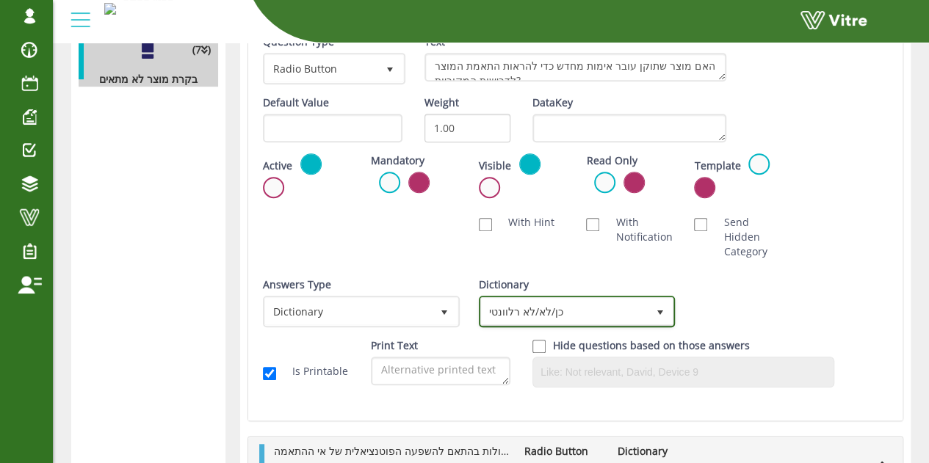
scroll to position [294, 0]
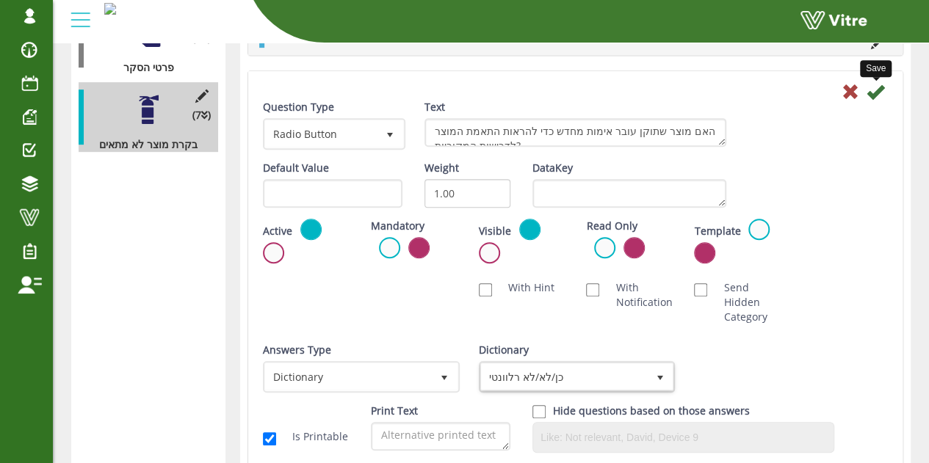
click at [880, 93] on icon at bounding box center [876, 92] width 18 height 18
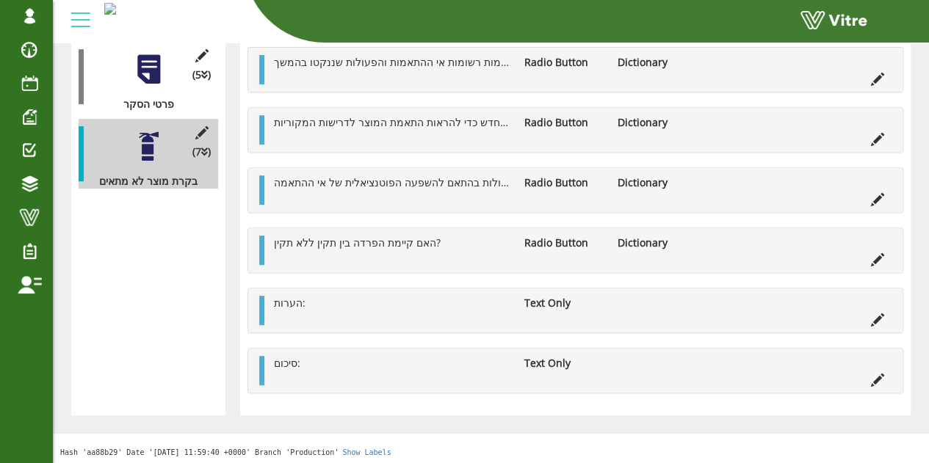
click at [881, 322] on div "האם קיים נוהל מתועד המגדיר את התהליך, האחריות והסמכות לטיפול במוצר לא מתאים? Ra…" at bounding box center [575, 190] width 656 height 407
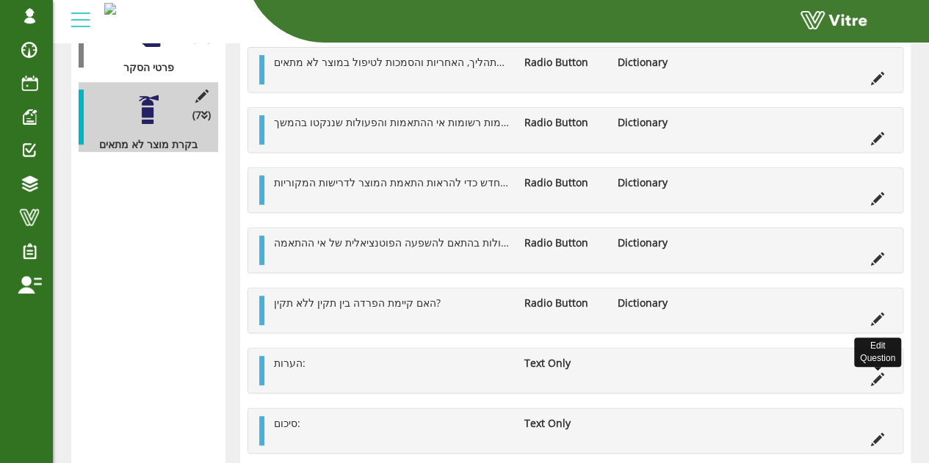
click at [882, 315] on icon at bounding box center [877, 319] width 13 height 13
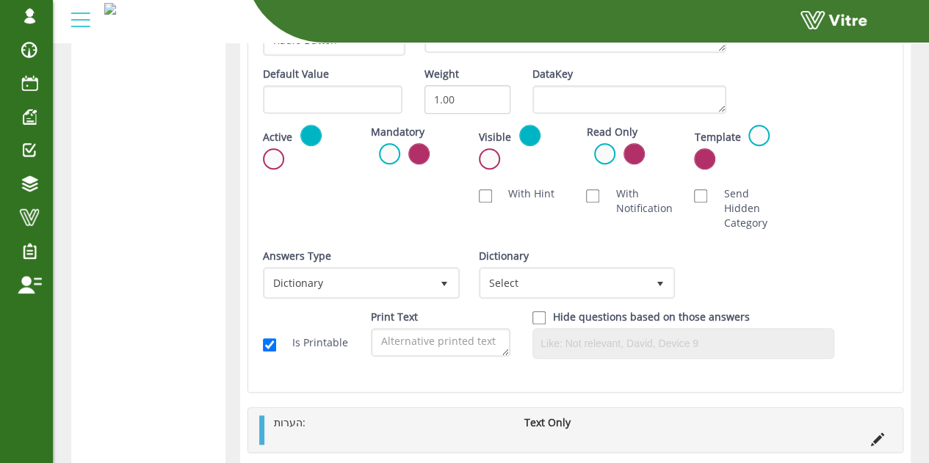
scroll to position [514, 0]
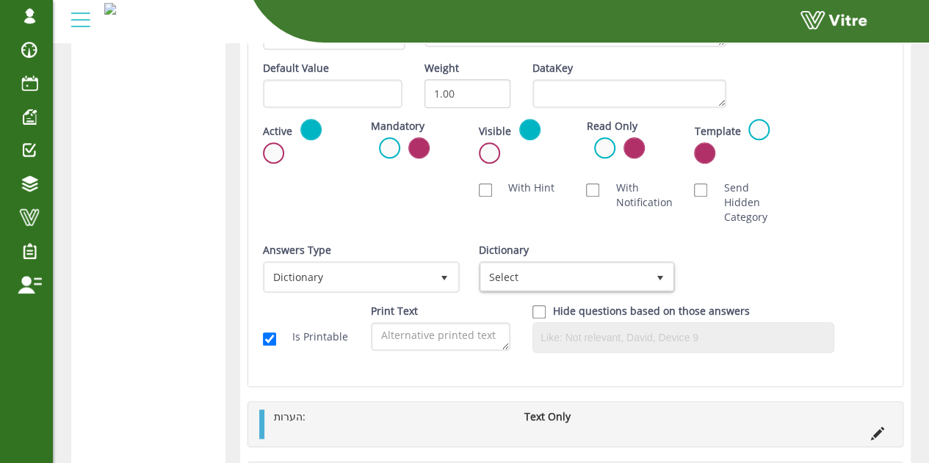
click at [497, 255] on div "Dictionary Select" at bounding box center [576, 268] width 194 height 50
click at [501, 272] on span "Select" at bounding box center [564, 277] width 166 height 26
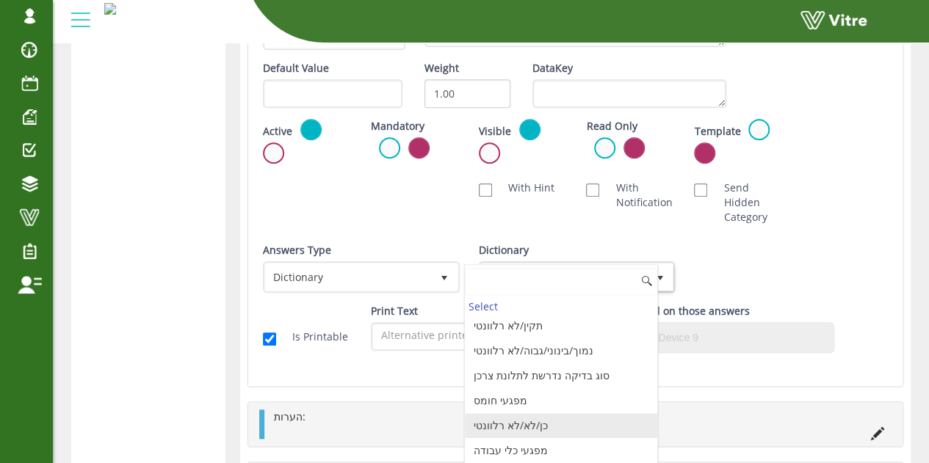
scroll to position [73, 0]
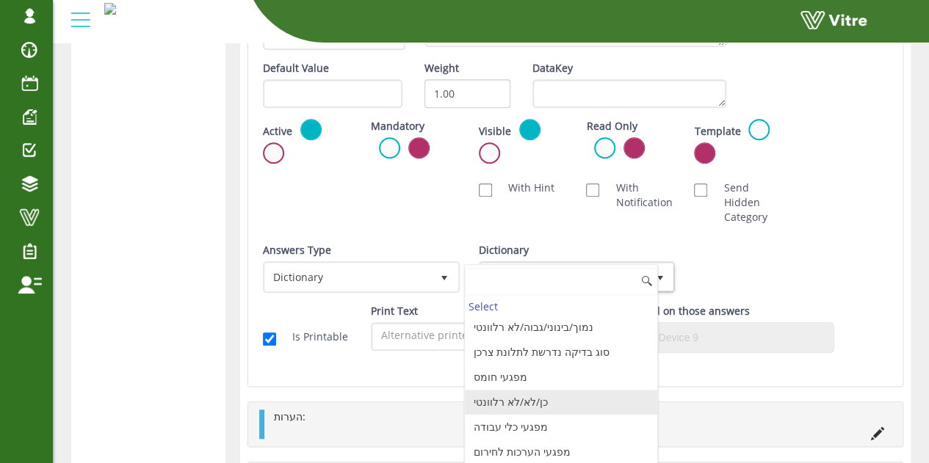
click at [526, 404] on li "כן/לא/לא רלוונטי" at bounding box center [561, 402] width 192 height 25
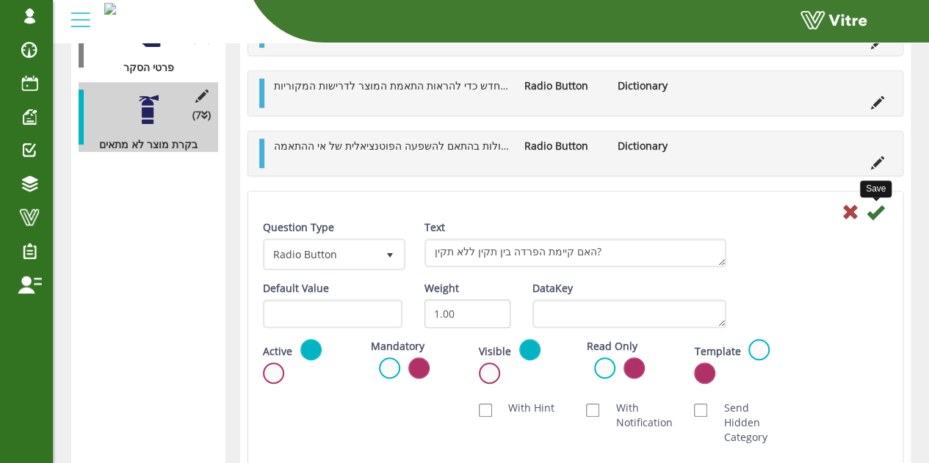
click at [876, 214] on icon at bounding box center [876, 212] width 18 height 18
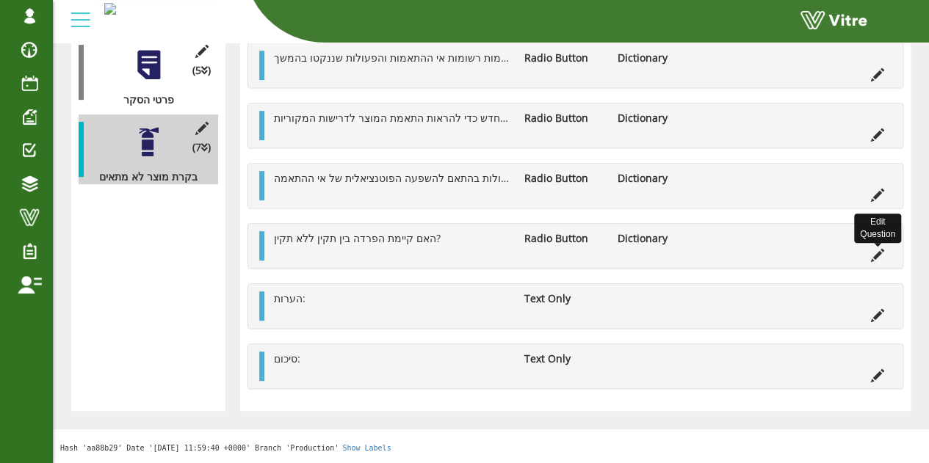
click at [880, 322] on div "האם קיים נוהל מתועד המגדיר את התהליך, האחריות והסמכות לטיפול במוצר לא מתאים? Ra…" at bounding box center [575, 185] width 656 height 407
click at [875, 321] on icon at bounding box center [877, 315] width 13 height 13
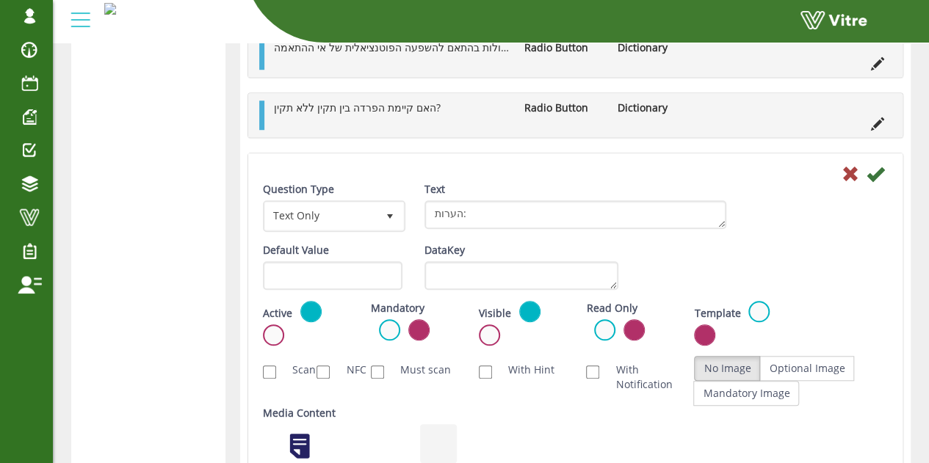
scroll to position [469, 0]
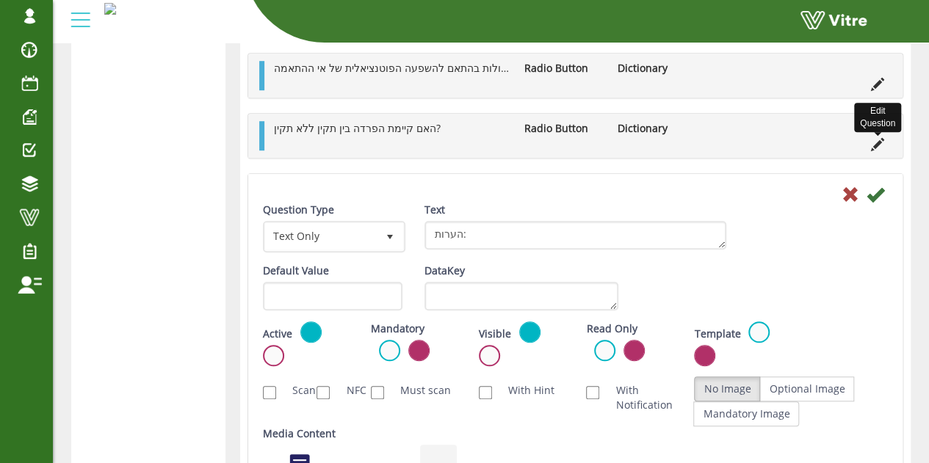
click at [878, 142] on icon at bounding box center [877, 144] width 13 height 13
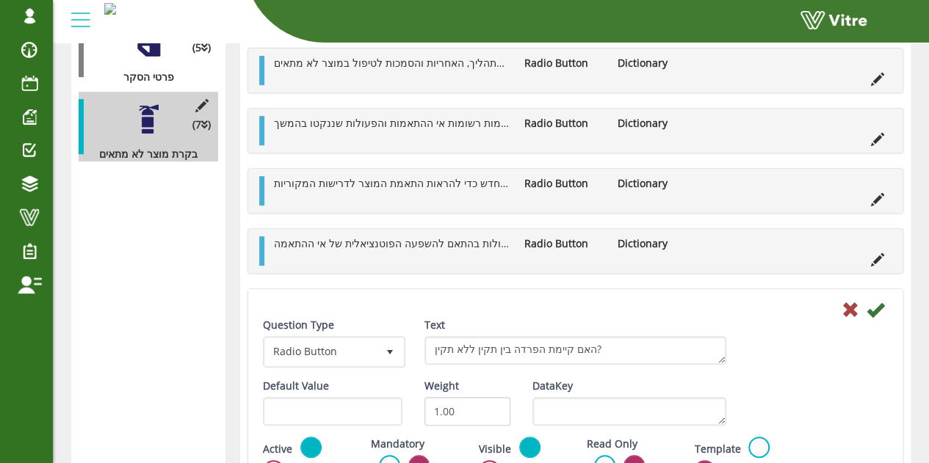
scroll to position [248, 0]
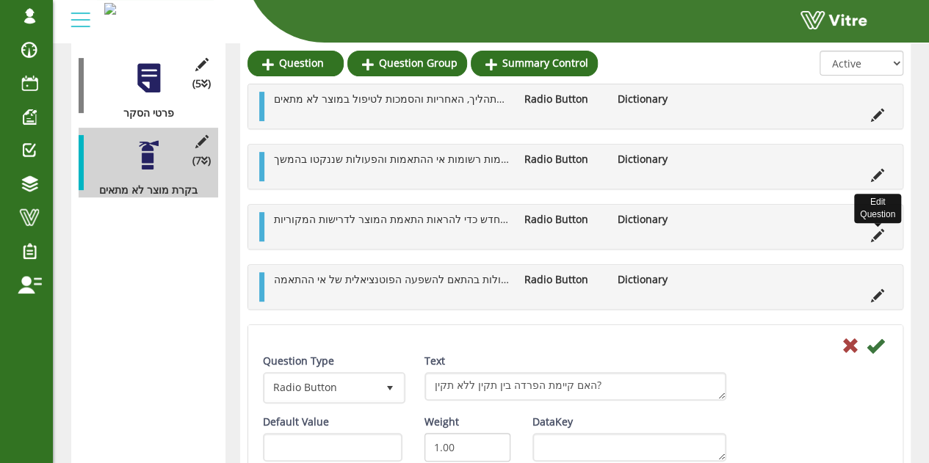
click at [875, 238] on icon at bounding box center [877, 235] width 13 height 13
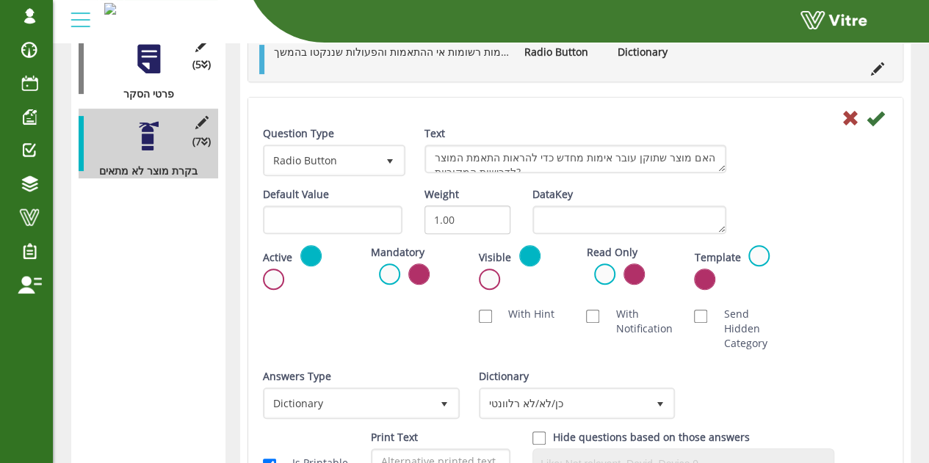
scroll to position [469, 0]
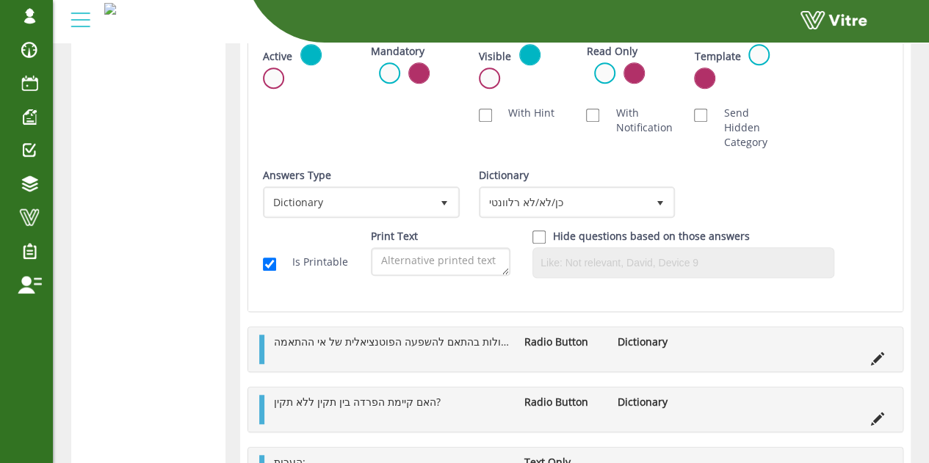
click at [872, 353] on icon at bounding box center [877, 359] width 13 height 13
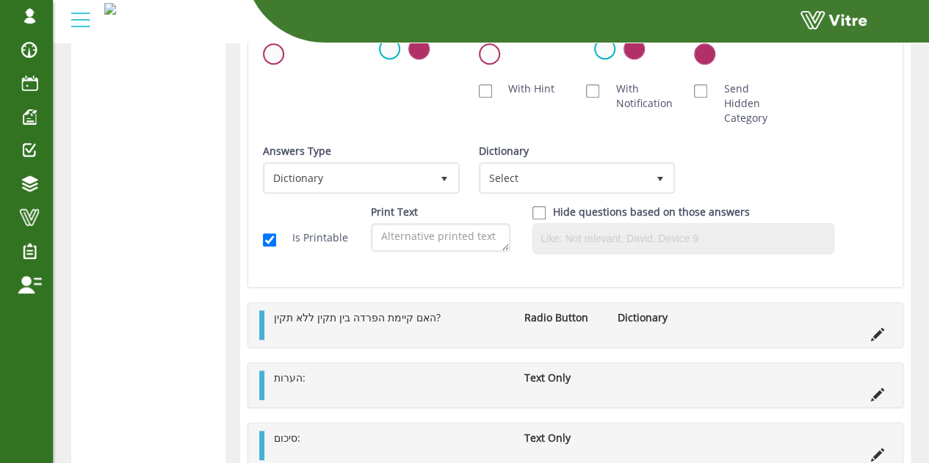
scroll to position [480, 0]
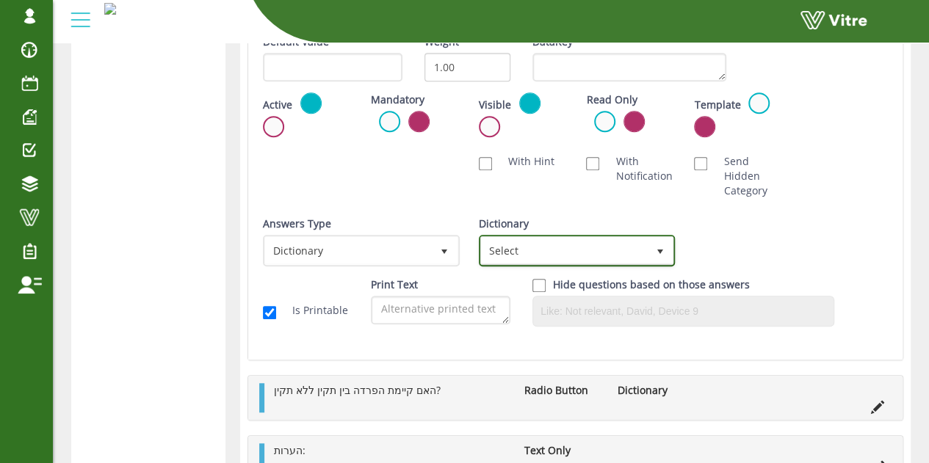
click at [557, 250] on span "Select" at bounding box center [564, 250] width 166 height 26
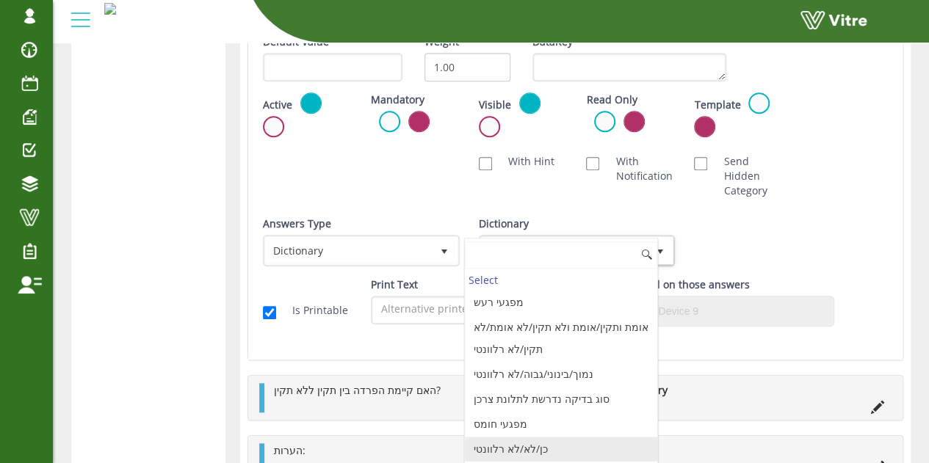
click at [536, 447] on li "כן/לא/לא רלוונטי" at bounding box center [561, 449] width 192 height 25
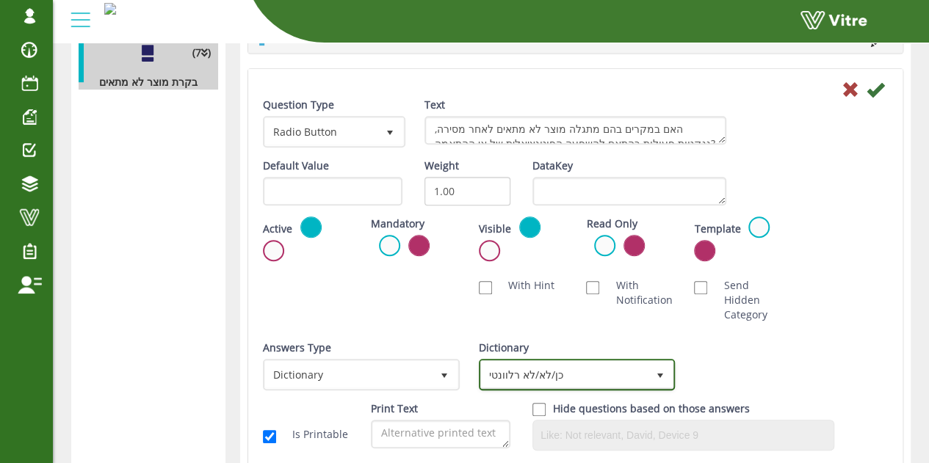
scroll to position [333, 0]
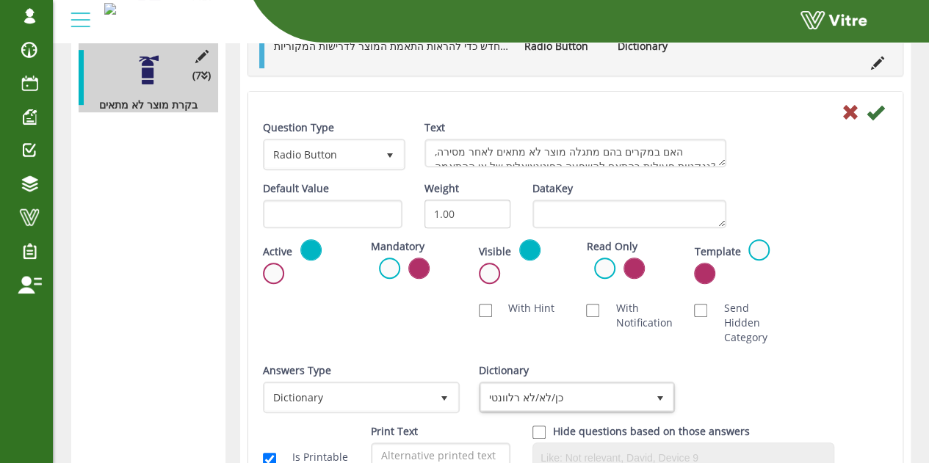
click at [881, 109] on icon at bounding box center [876, 113] width 18 height 18
